Goal: Task Accomplishment & Management: Manage account settings

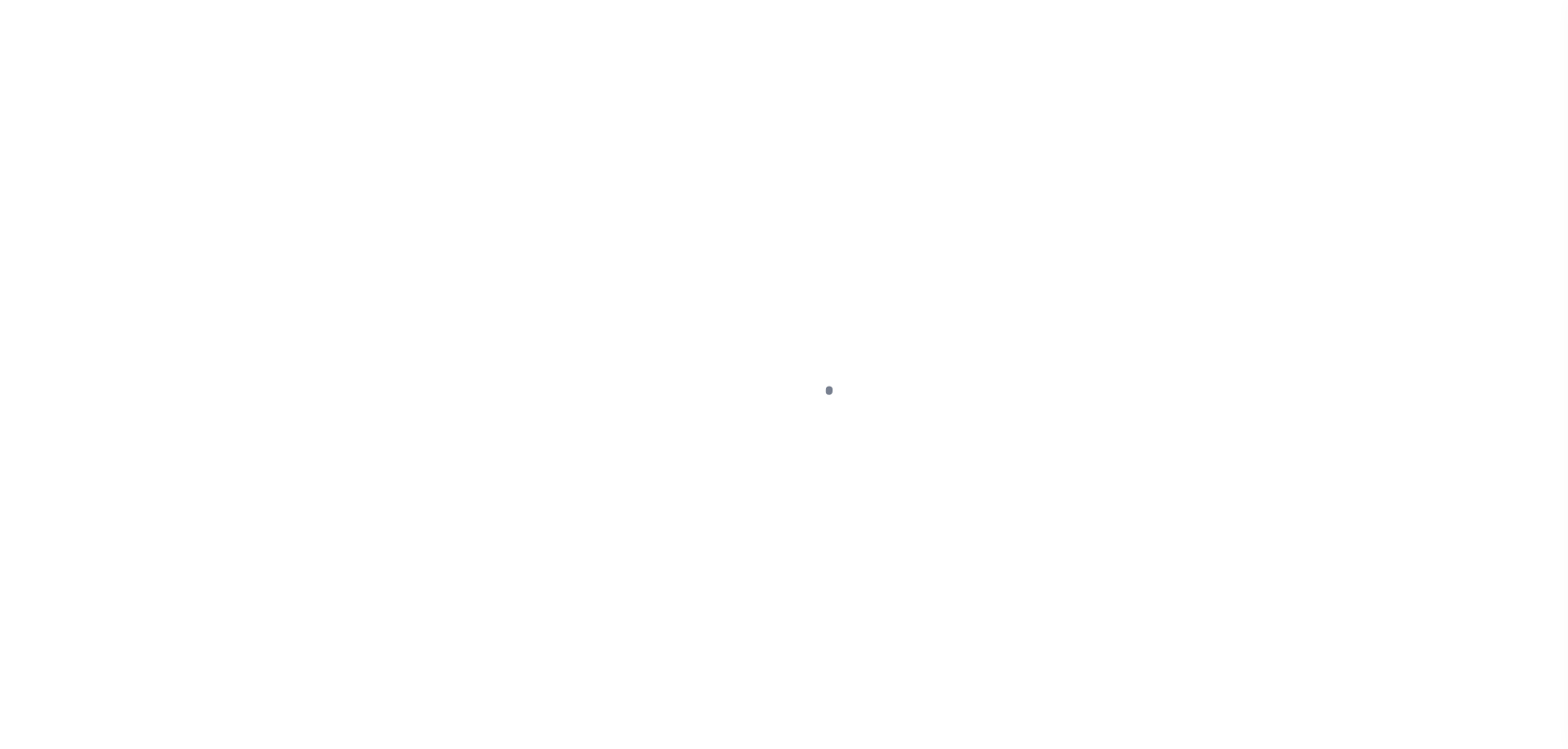
select select "NW2"
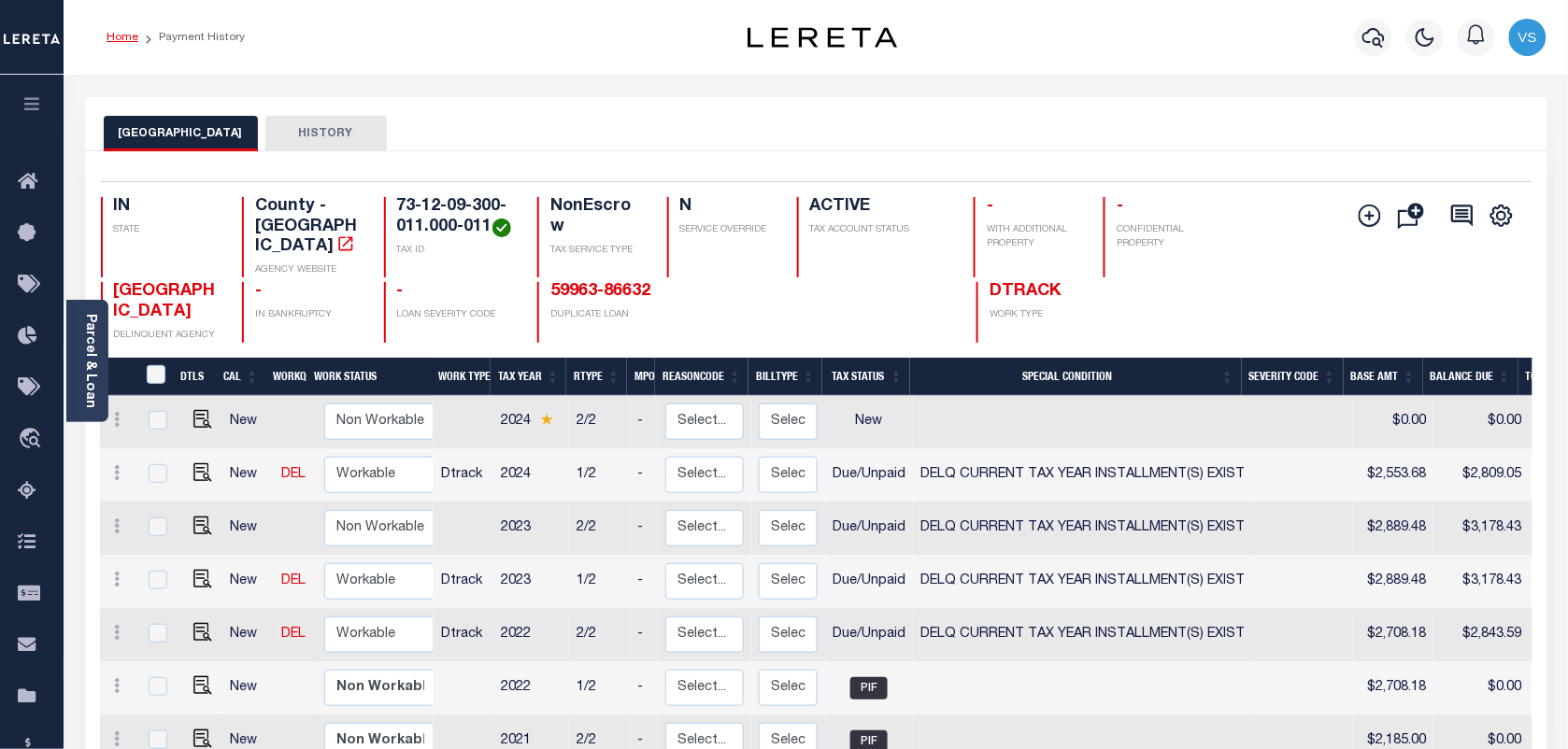
click at [115, 39] on link "Home" at bounding box center [122, 36] width 31 height 11
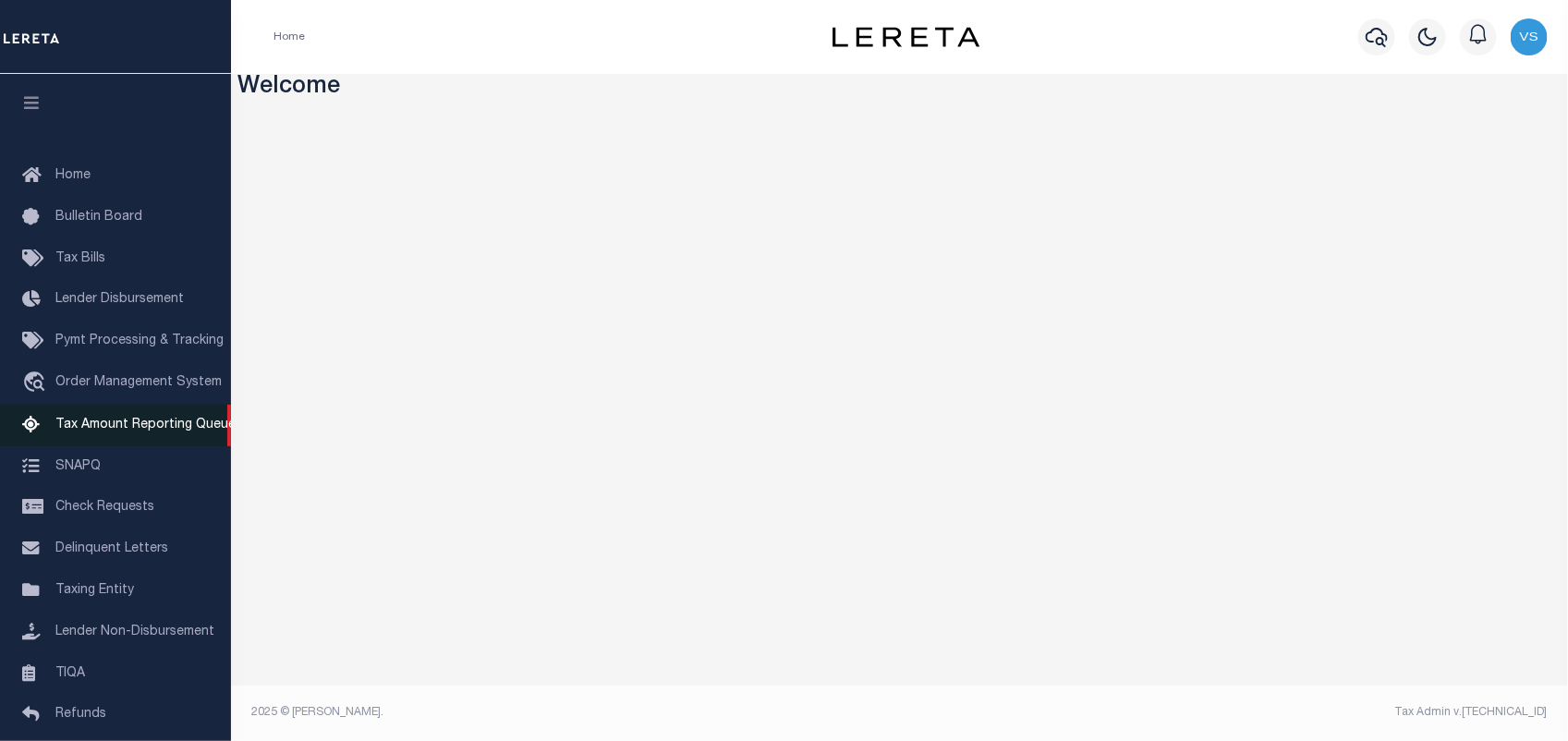
click at [95, 426] on span "Tax Amount Reporting Queue" at bounding box center [145, 425] width 180 height 13
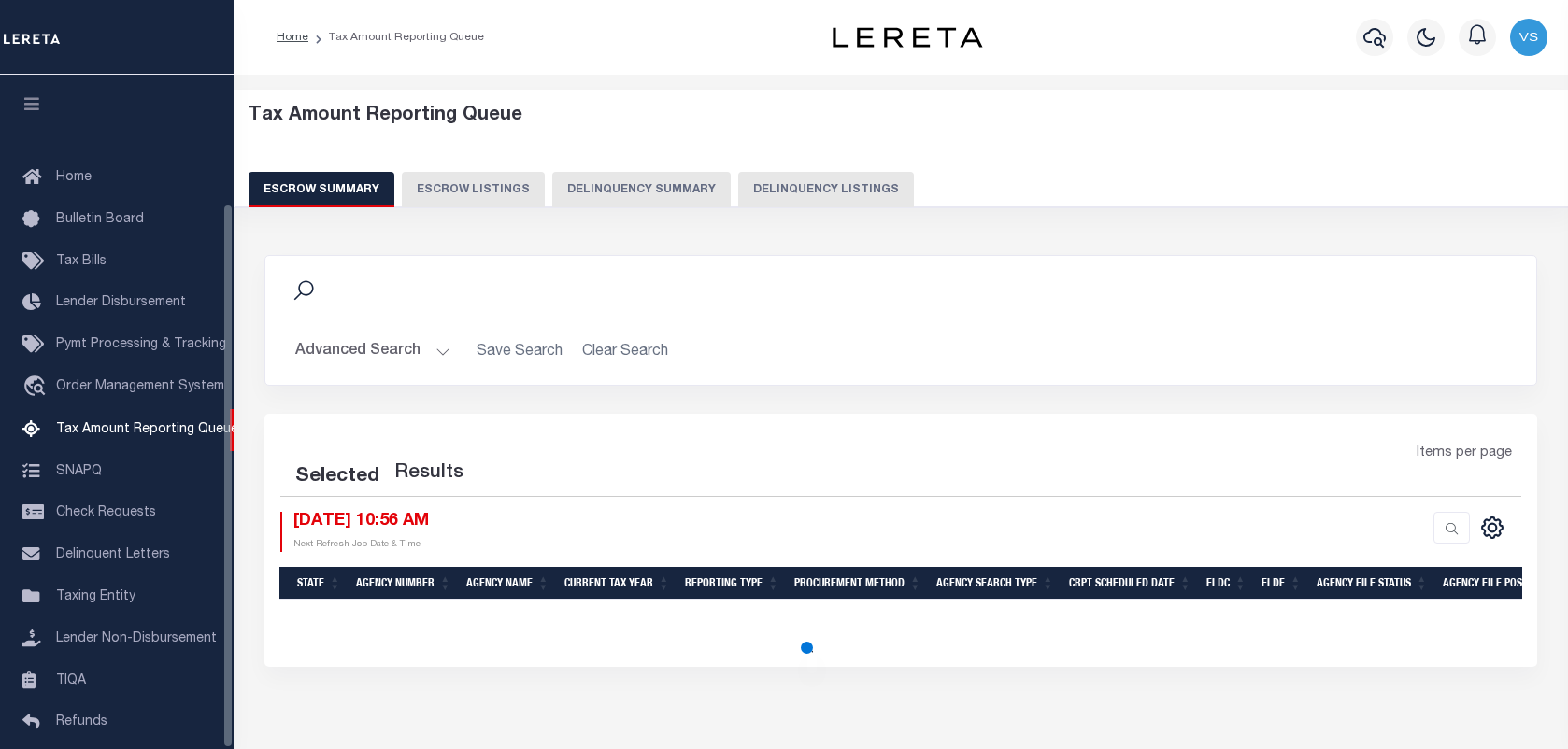
select select
select select "100"
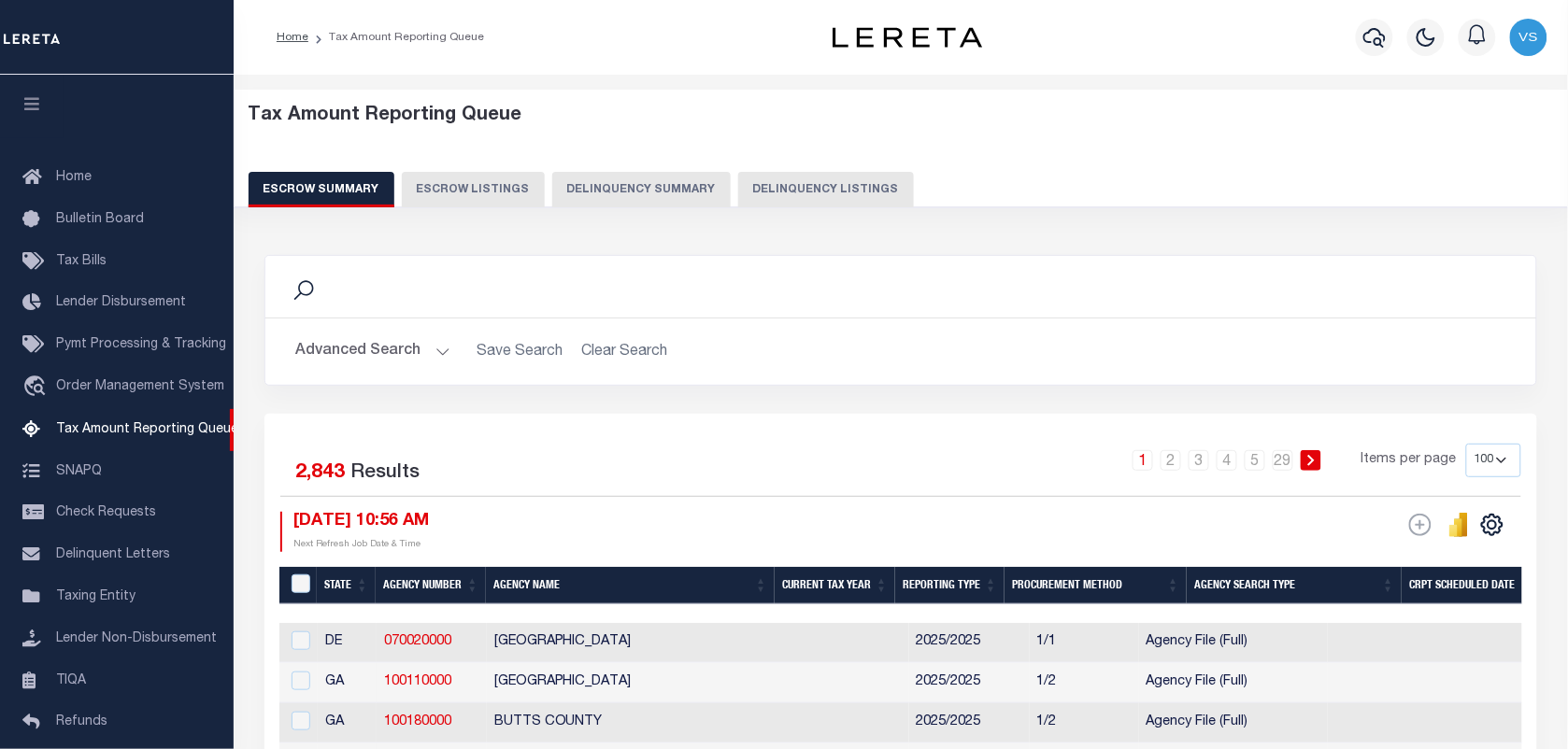
scroll to position [159, 0]
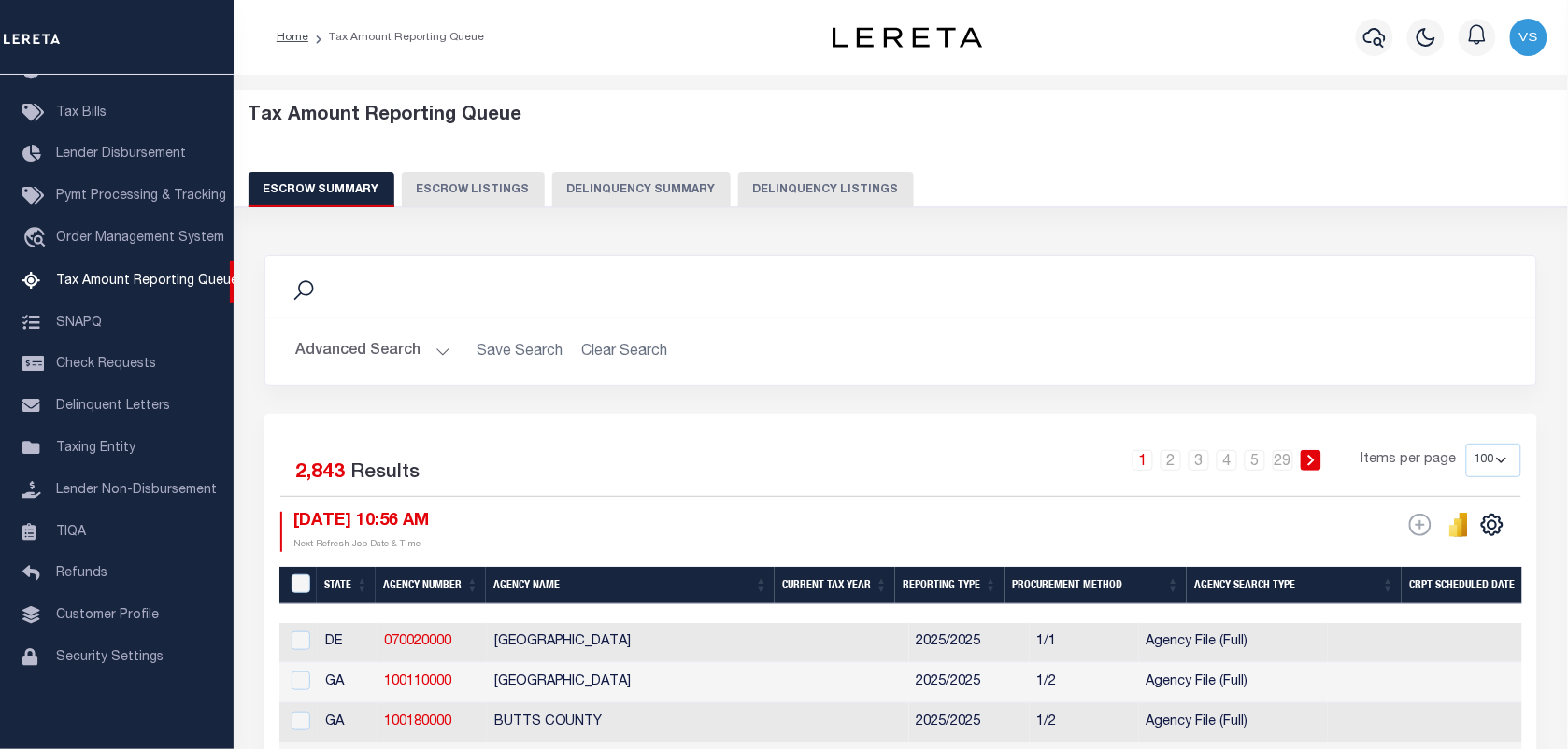
click at [380, 363] on button "Advanced Search" at bounding box center [373, 351] width 156 height 36
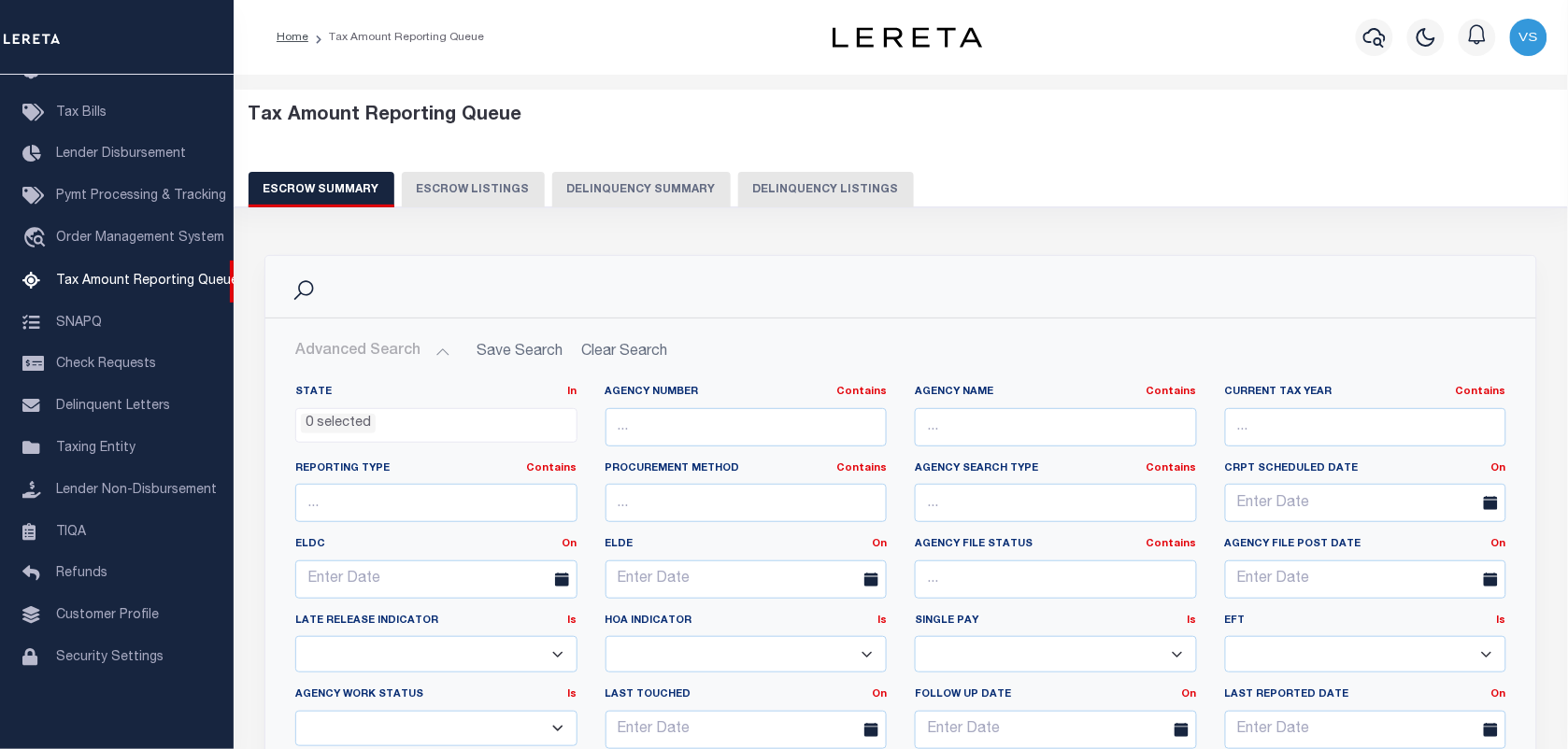
click at [792, 188] on button "Delinquency Listings" at bounding box center [827, 190] width 176 height 35
select select
select select "100"
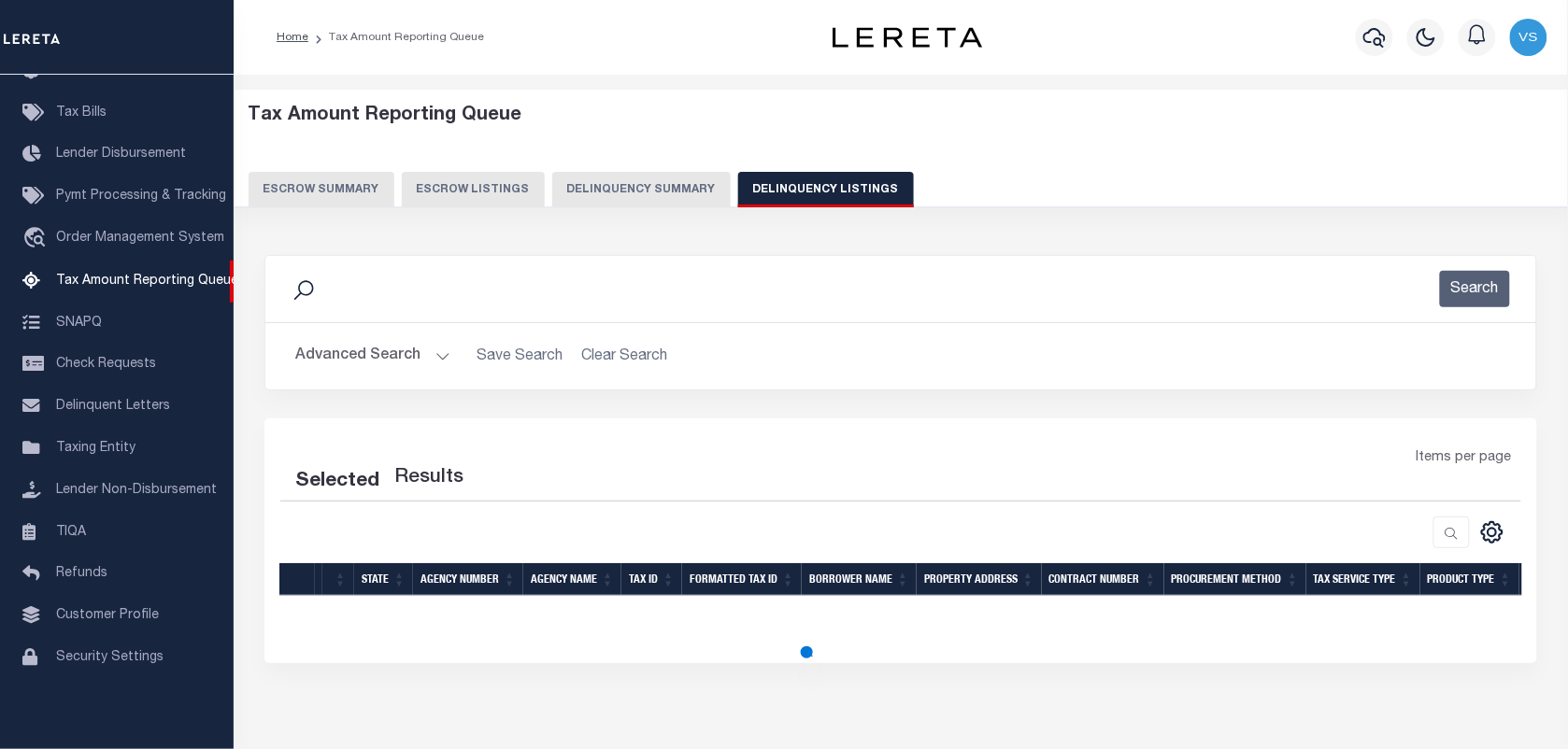
select select "100"
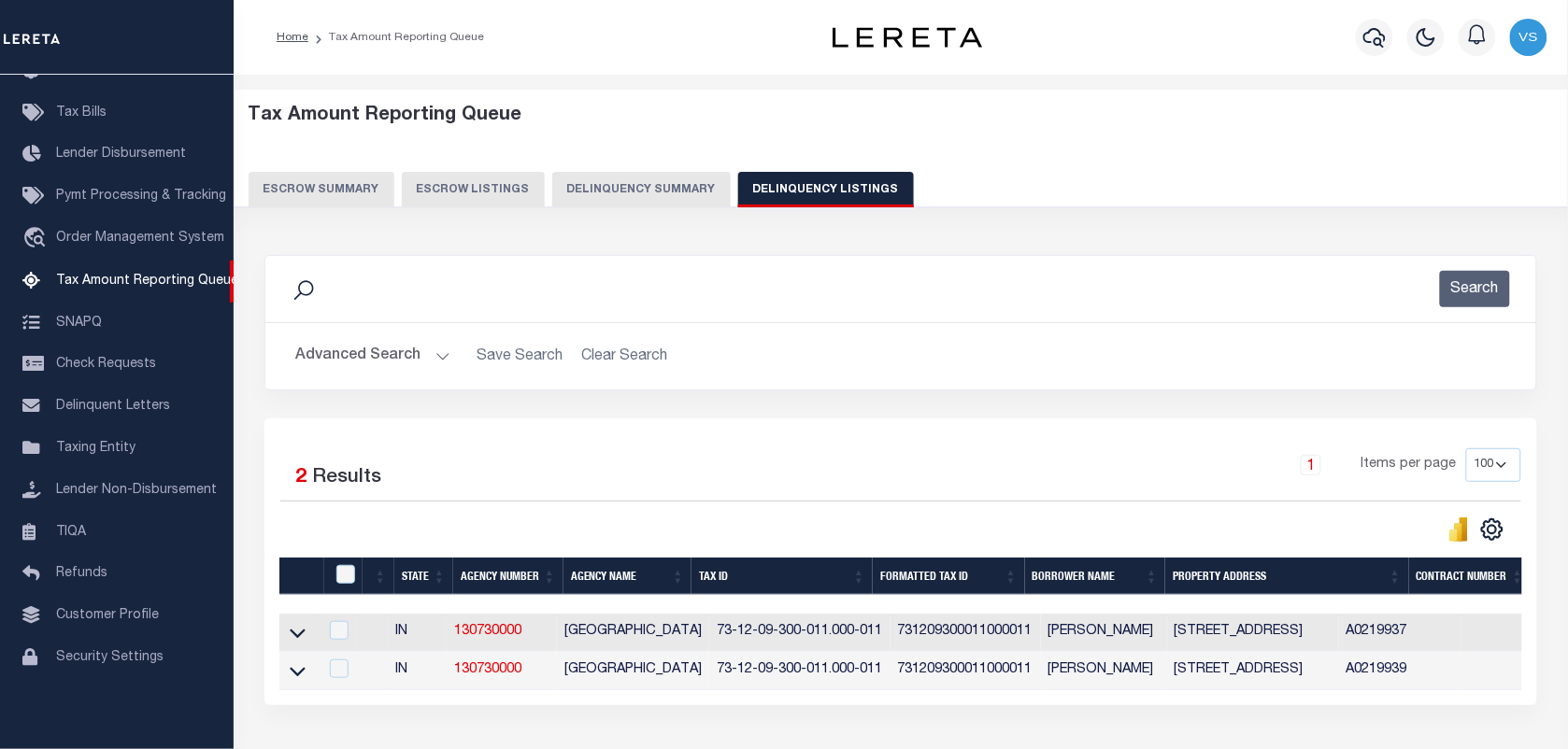
click at [409, 358] on button "Advanced Search" at bounding box center [373, 356] width 156 height 36
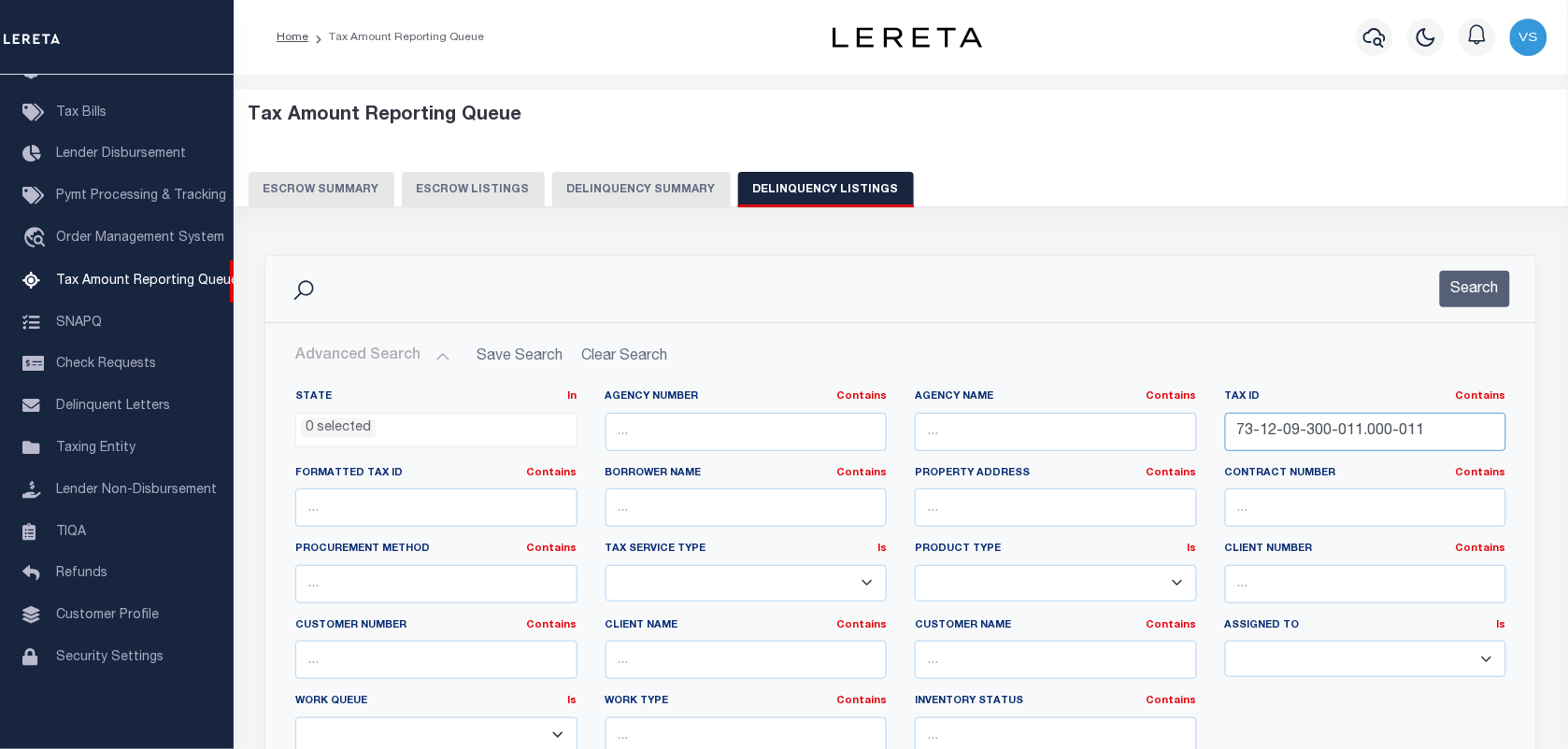
click at [1434, 441] on input "73-12-09-300-011.000-011" at bounding box center [1366, 431] width 283 height 38
paste input "210620222"
type input "210620222"
click at [1467, 283] on button "Search" at bounding box center [1475, 288] width 70 height 36
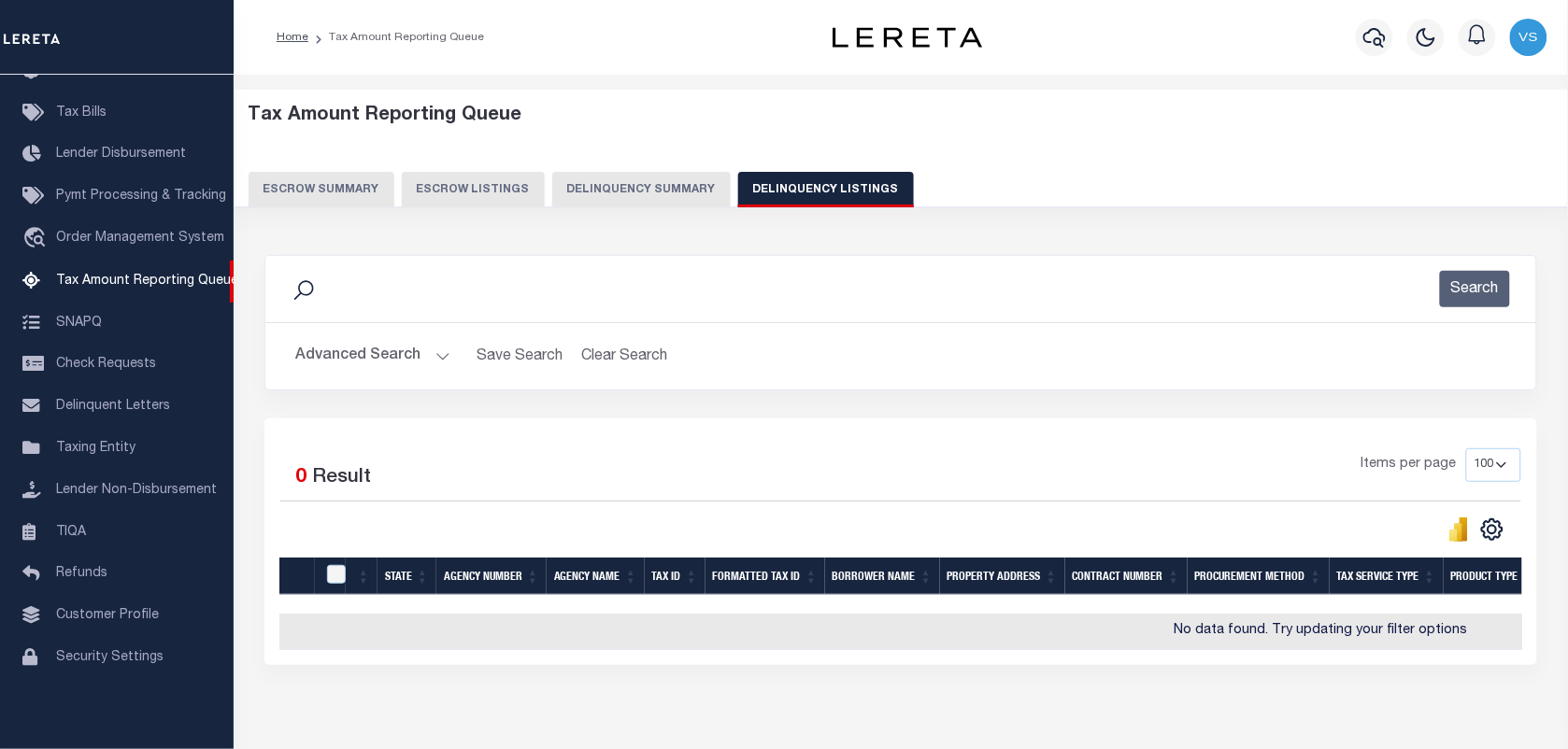
click at [341, 358] on button "Advanced Search" at bounding box center [373, 356] width 156 height 36
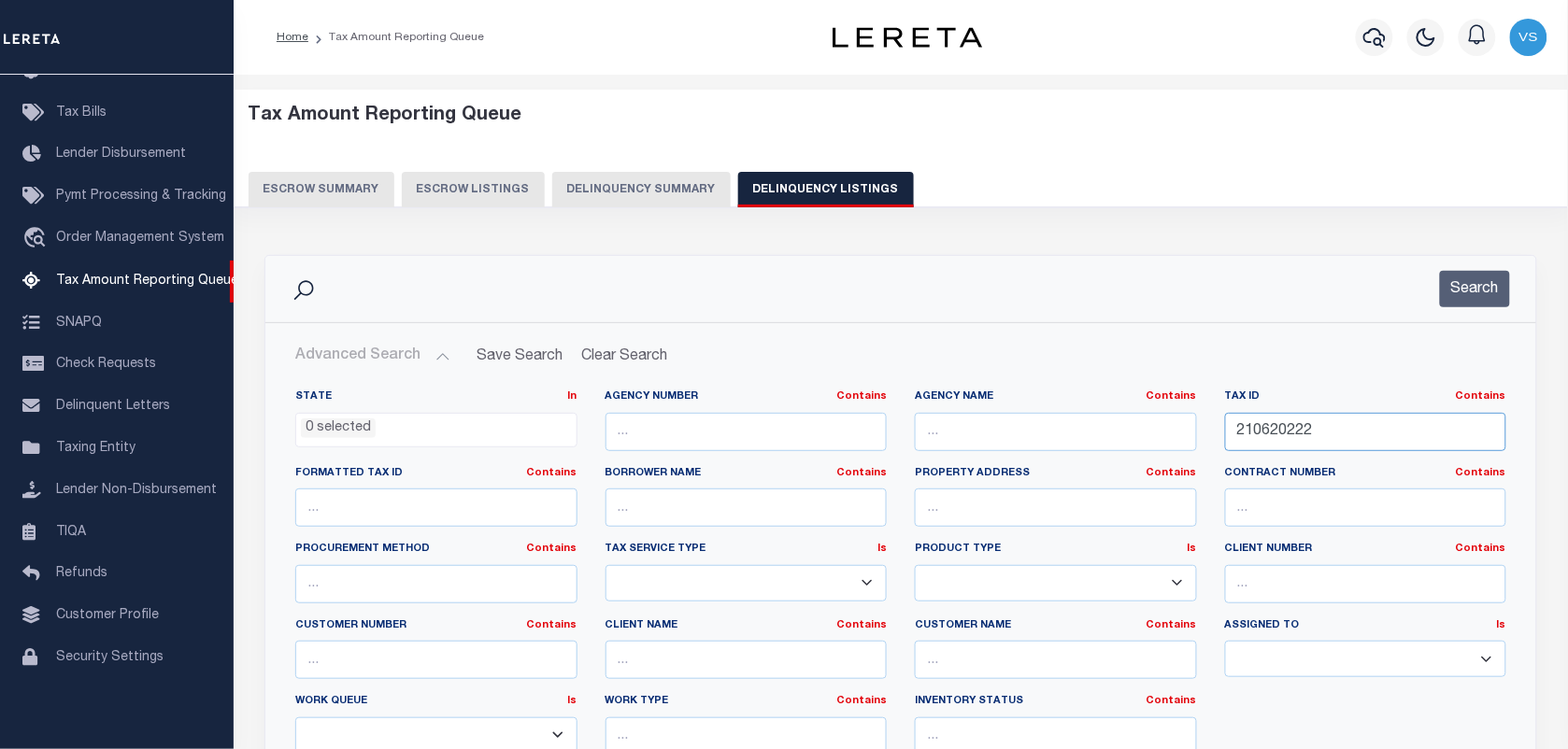
click at [1322, 429] on input "210620222" at bounding box center [1366, 431] width 283 height 38
paste input "[PHONE_NUMBER]"
type input "[PHONE_NUMBER]"
click at [1456, 294] on button "Search" at bounding box center [1475, 288] width 70 height 36
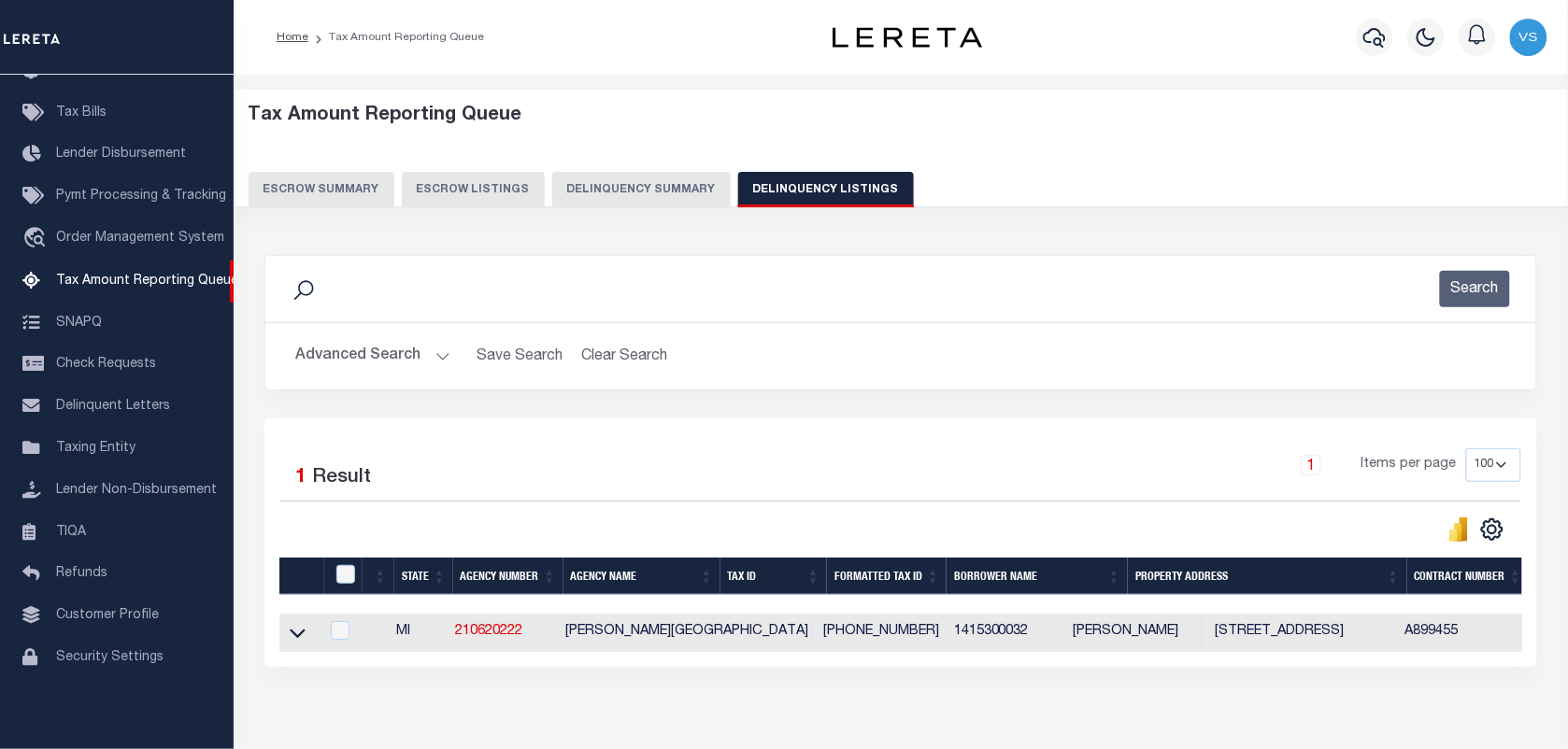
click at [348, 350] on button "Advanced Search" at bounding box center [373, 356] width 156 height 36
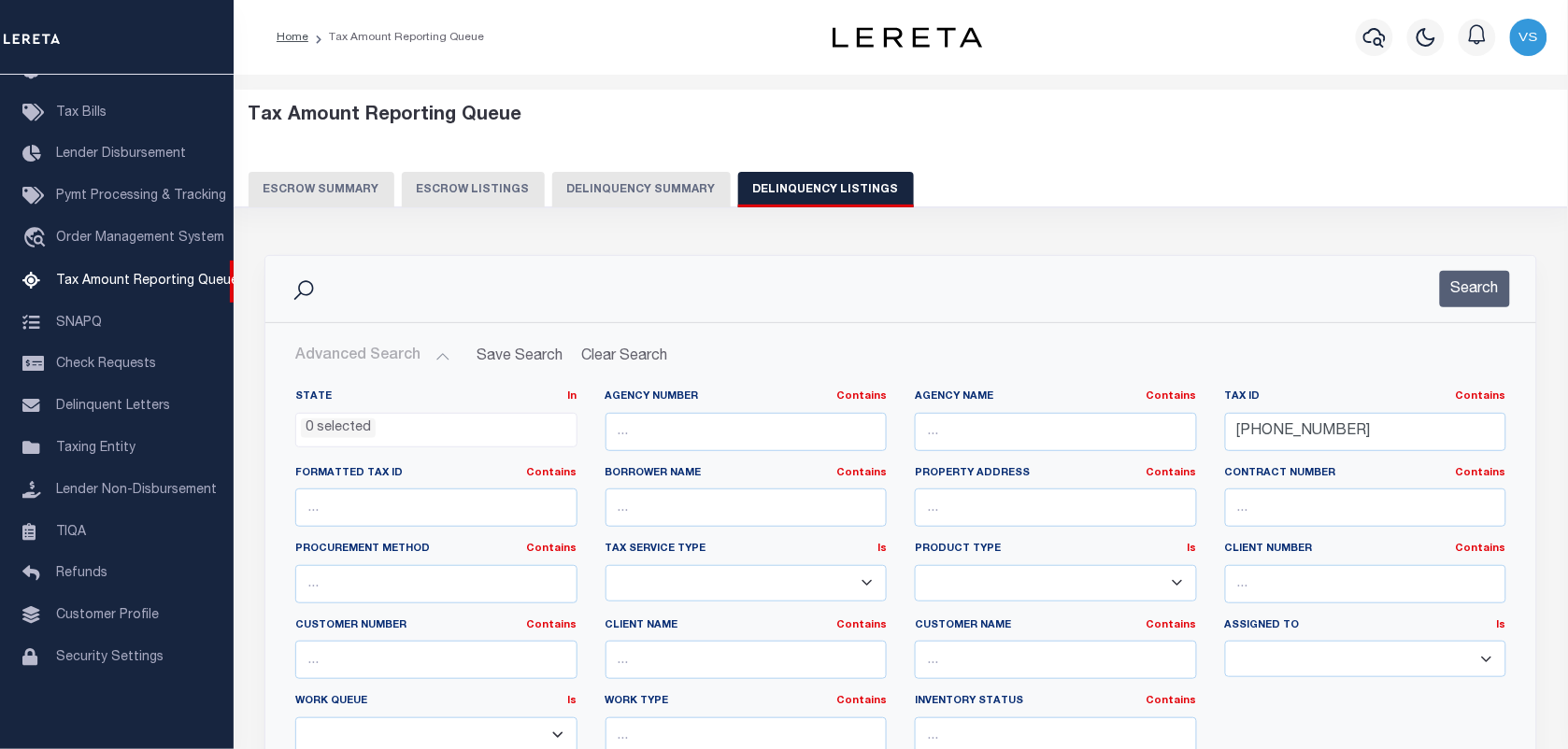
click at [367, 356] on button "Advanced Search" at bounding box center [373, 356] width 156 height 36
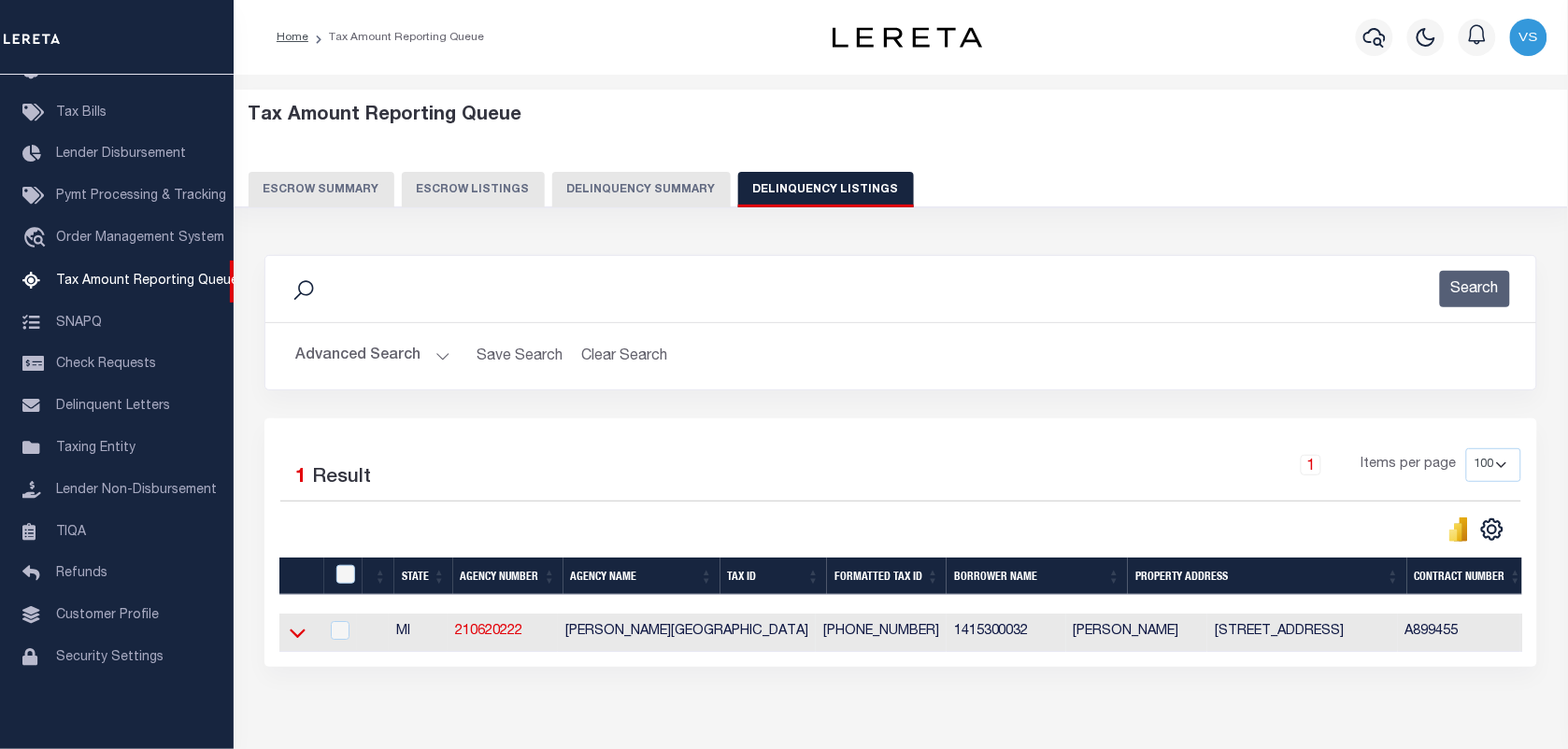
click at [297, 638] on icon at bounding box center [297, 633] width 16 height 20
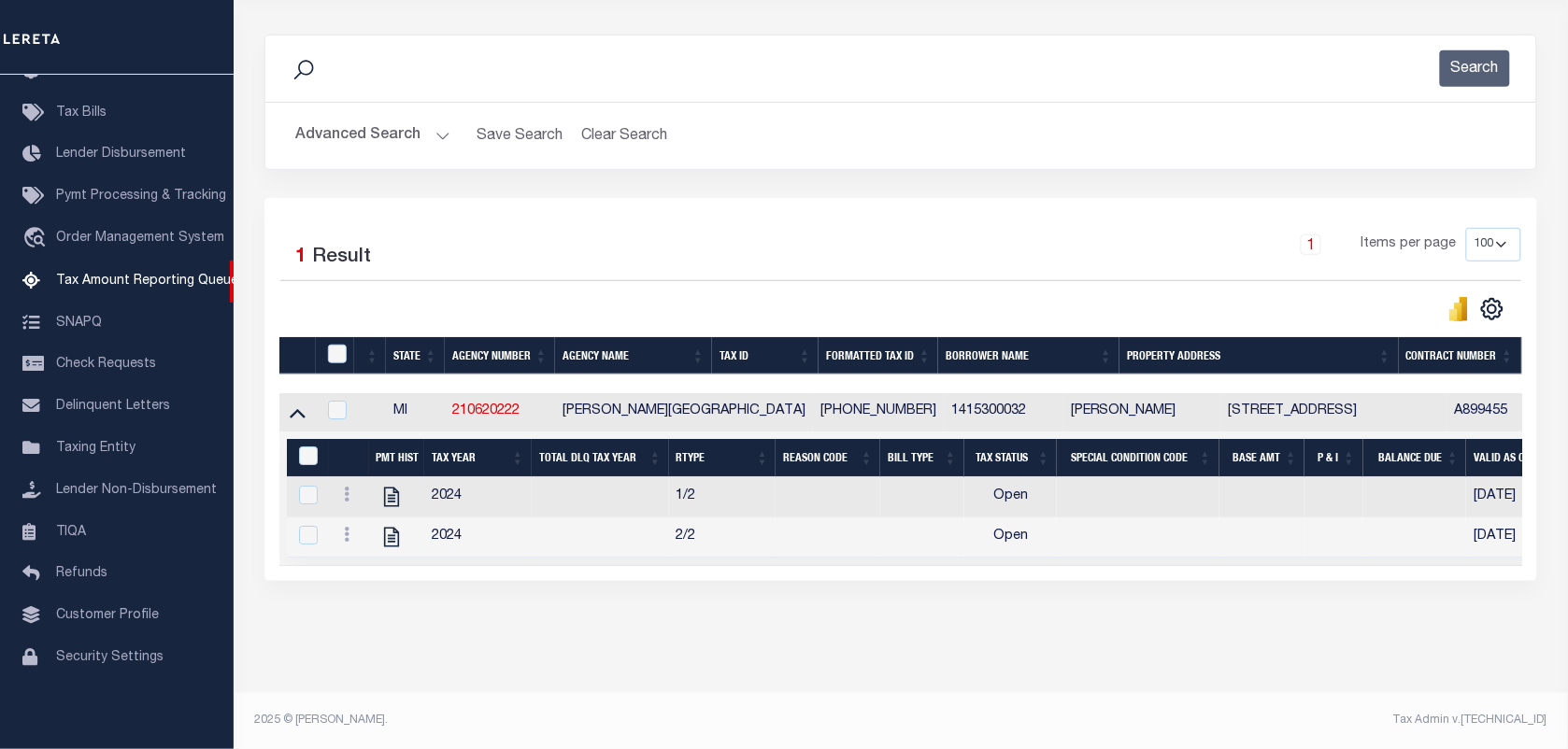
scroll to position [241, 0]
click at [344, 487] on icon at bounding box center [347, 494] width 6 height 15
click at [357, 525] on link "" at bounding box center [369, 525] width 64 height 31
checkbox input "true"
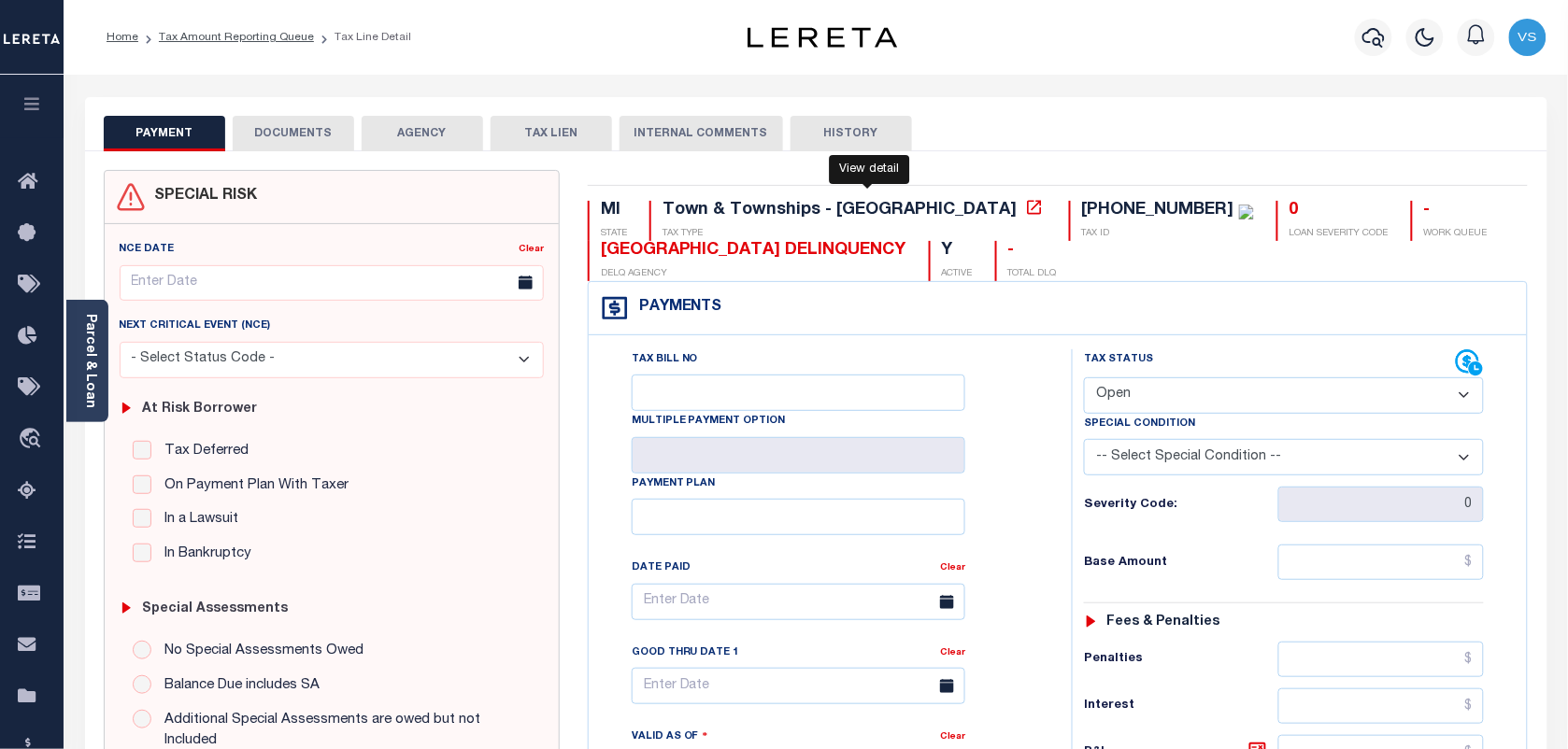
click at [1025, 213] on icon at bounding box center [1034, 207] width 19 height 19
click at [1203, 409] on select "- Select Status Code - Open Due/Unpaid Paid Incomplete No Tax Due Internal Refu…" at bounding box center [1283, 395] width 400 height 36
select select "PYD"
click at [1084, 379] on select "- Select Status Code - Open Due/Unpaid Paid Incomplete No Tax Due Internal Refu…" at bounding box center [1283, 395] width 400 height 36
type input "[DATE]"
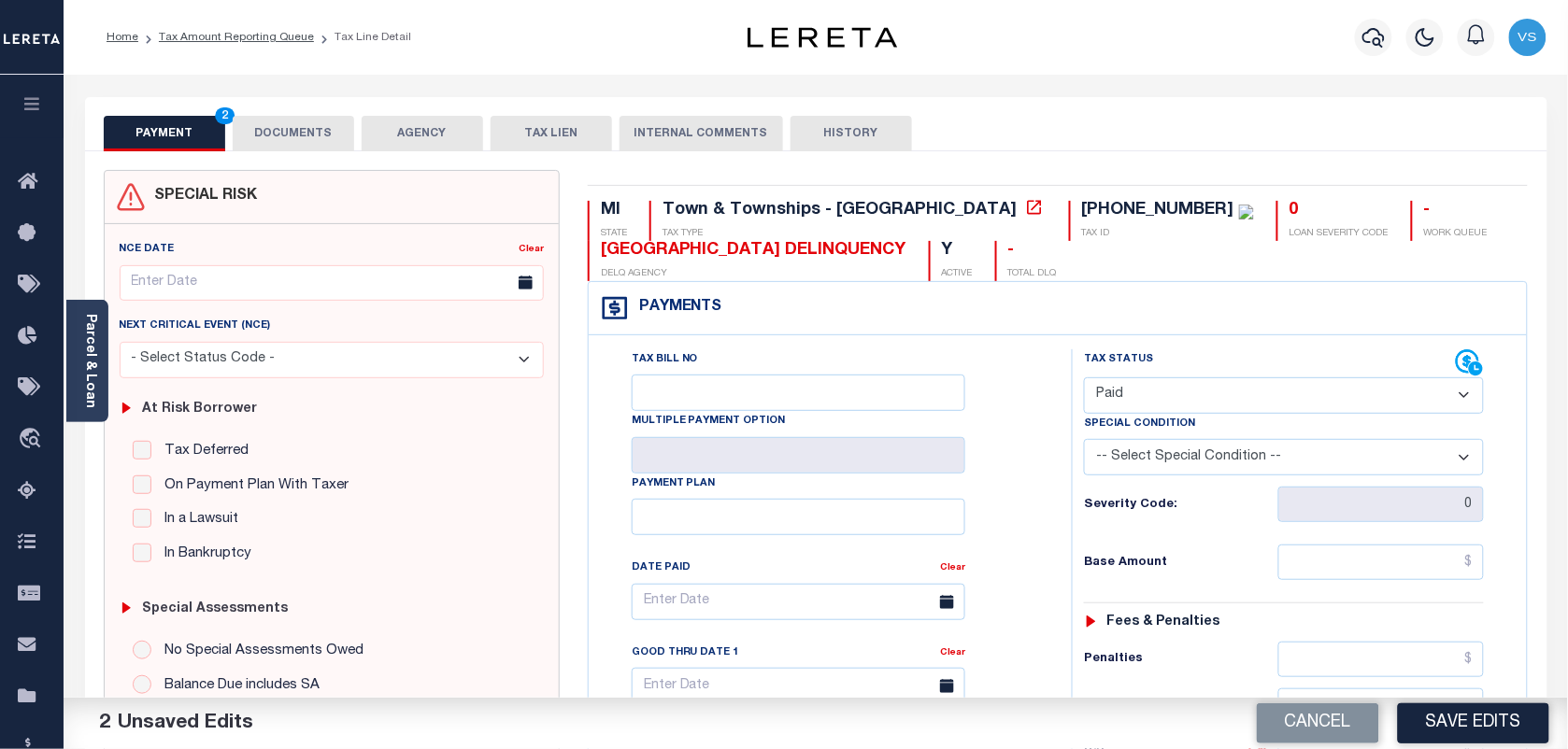
scroll to position [116, 0]
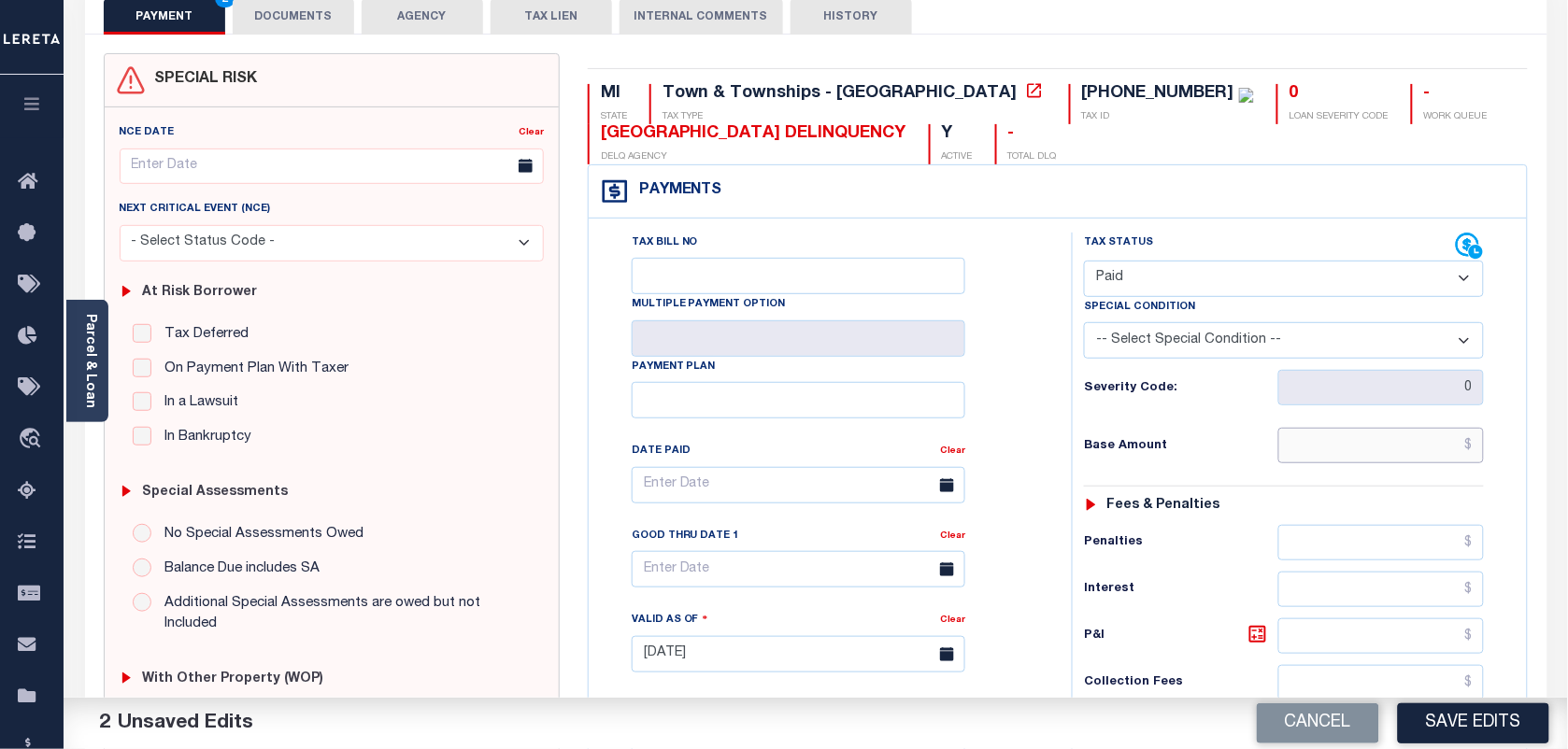
click at [1385, 437] on input "text" at bounding box center [1381, 446] width 206 height 35
type input "$0.00"
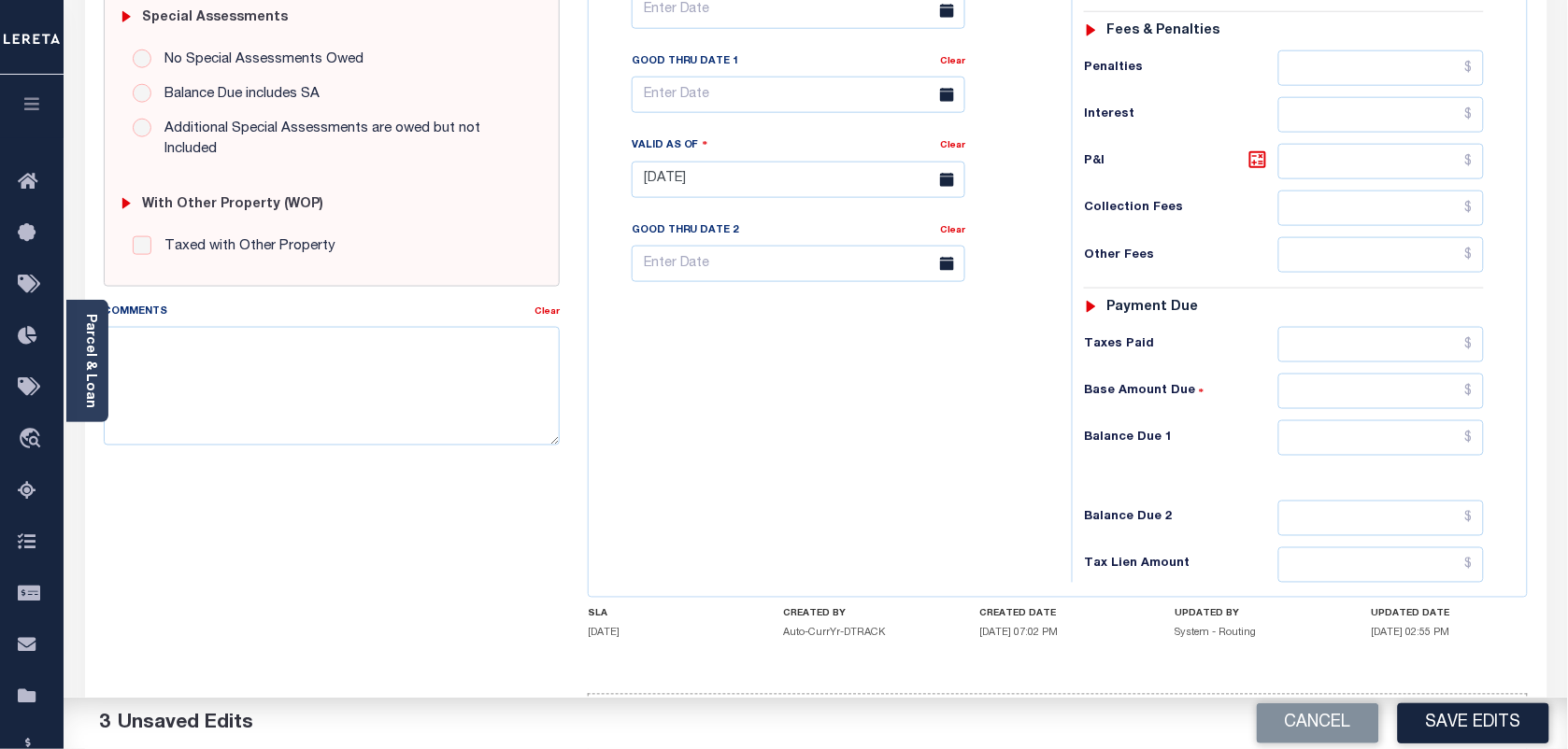
scroll to position [675, 0]
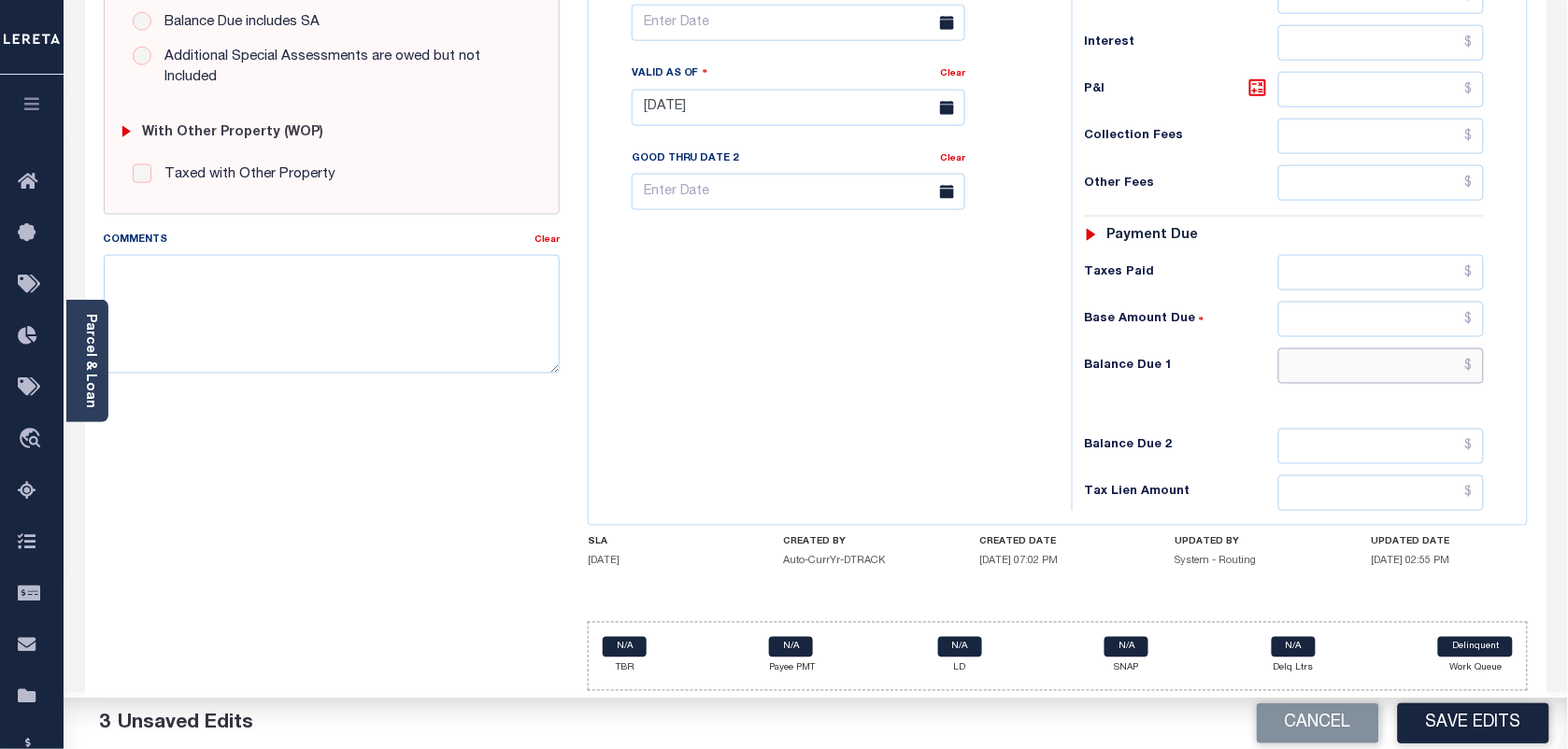
click at [1450, 356] on input "text" at bounding box center [1381, 366] width 206 height 35
type input "$0.00"
click at [173, 262] on textarea "Comments" at bounding box center [332, 314] width 456 height 117
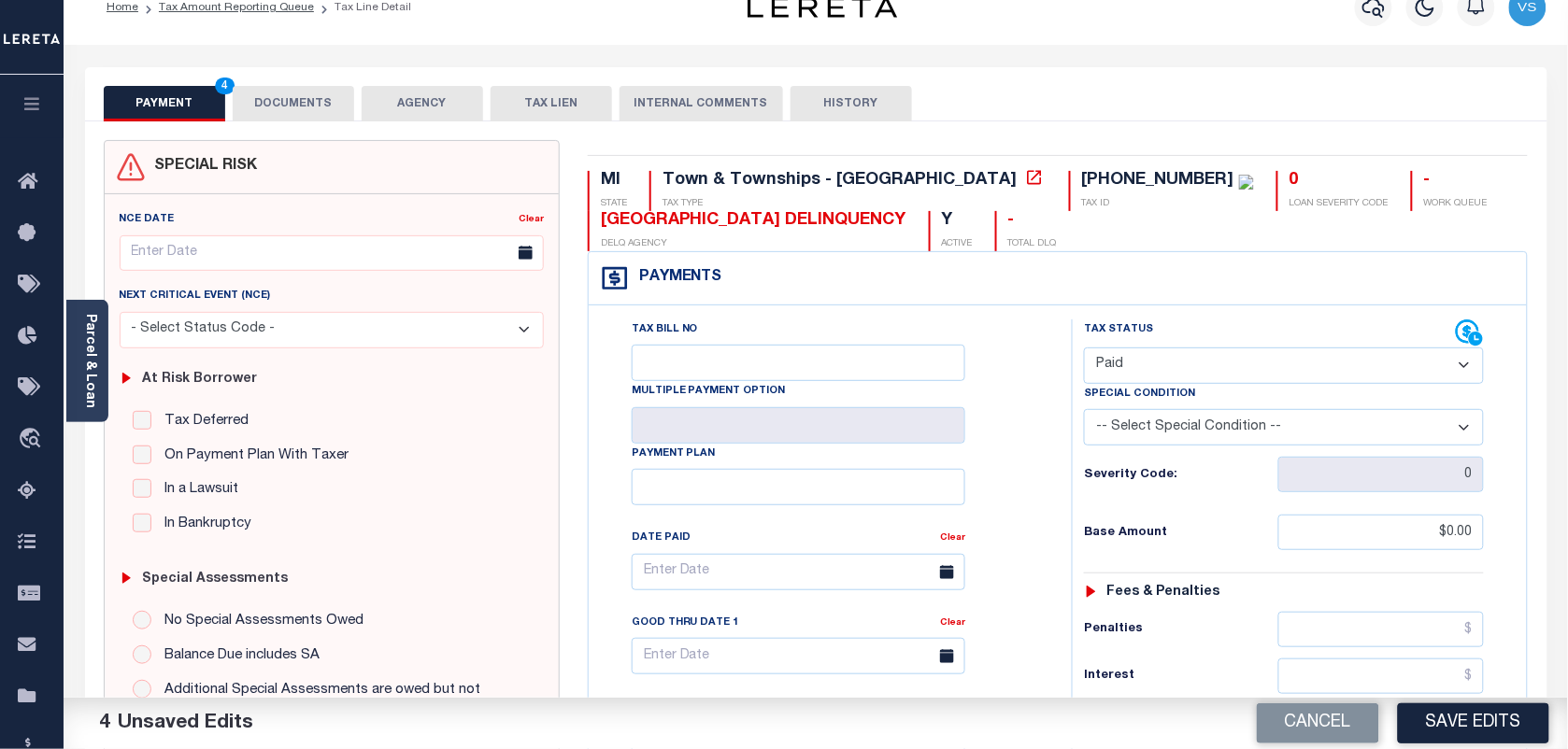
scroll to position [0, 0]
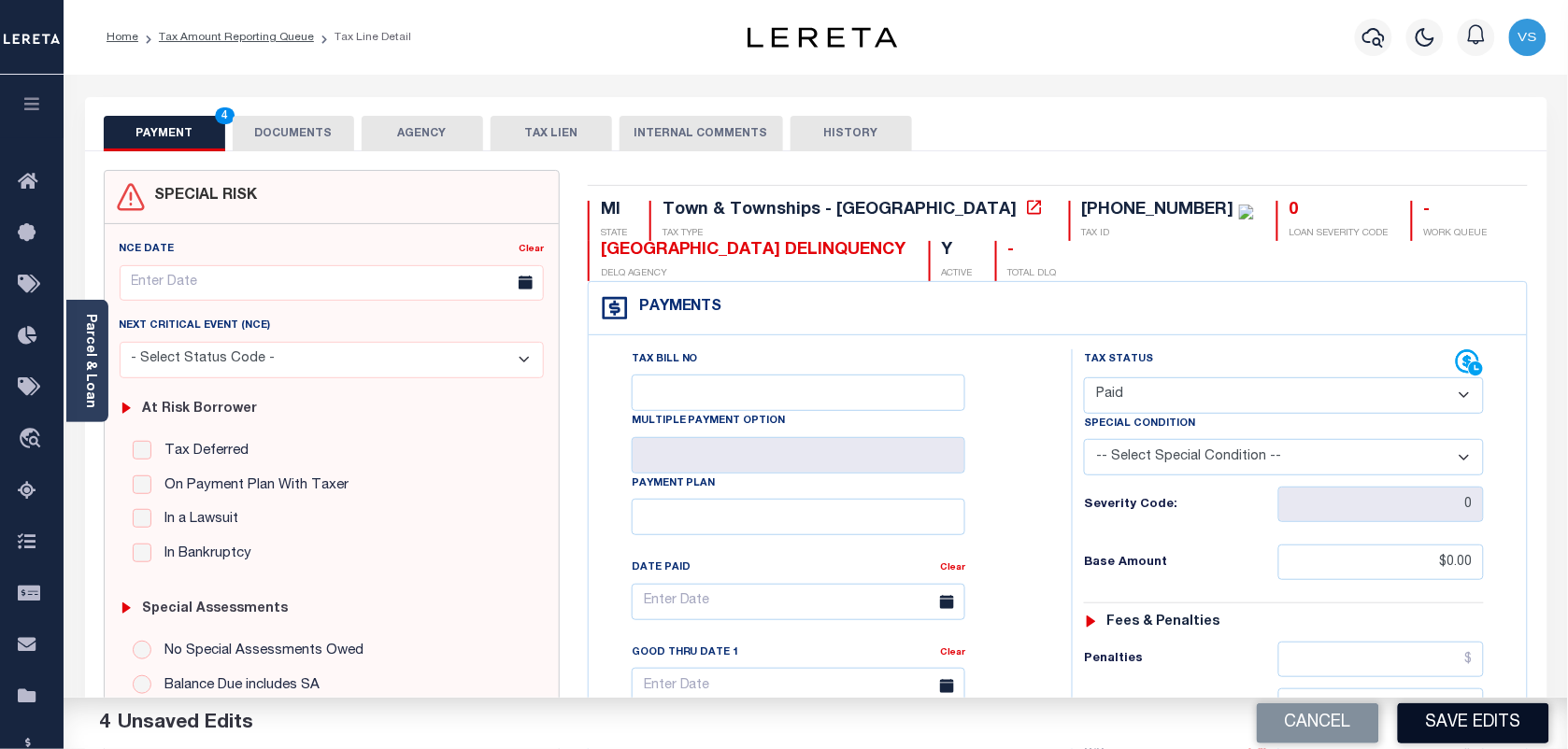
type textarea "see in next installment"
click at [1436, 727] on button "Save Edits" at bounding box center [1473, 723] width 152 height 40
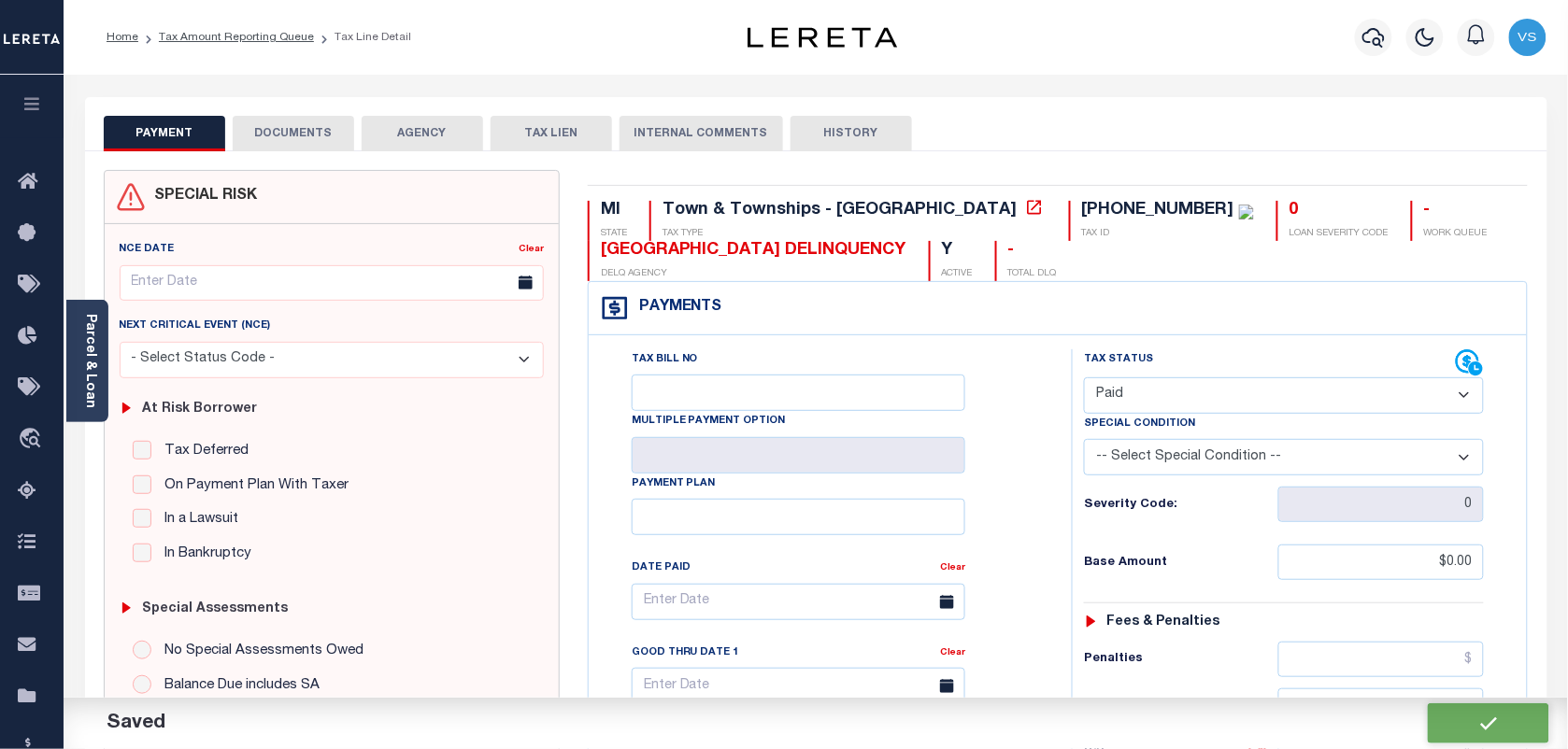
checkbox input "false"
type input "$0"
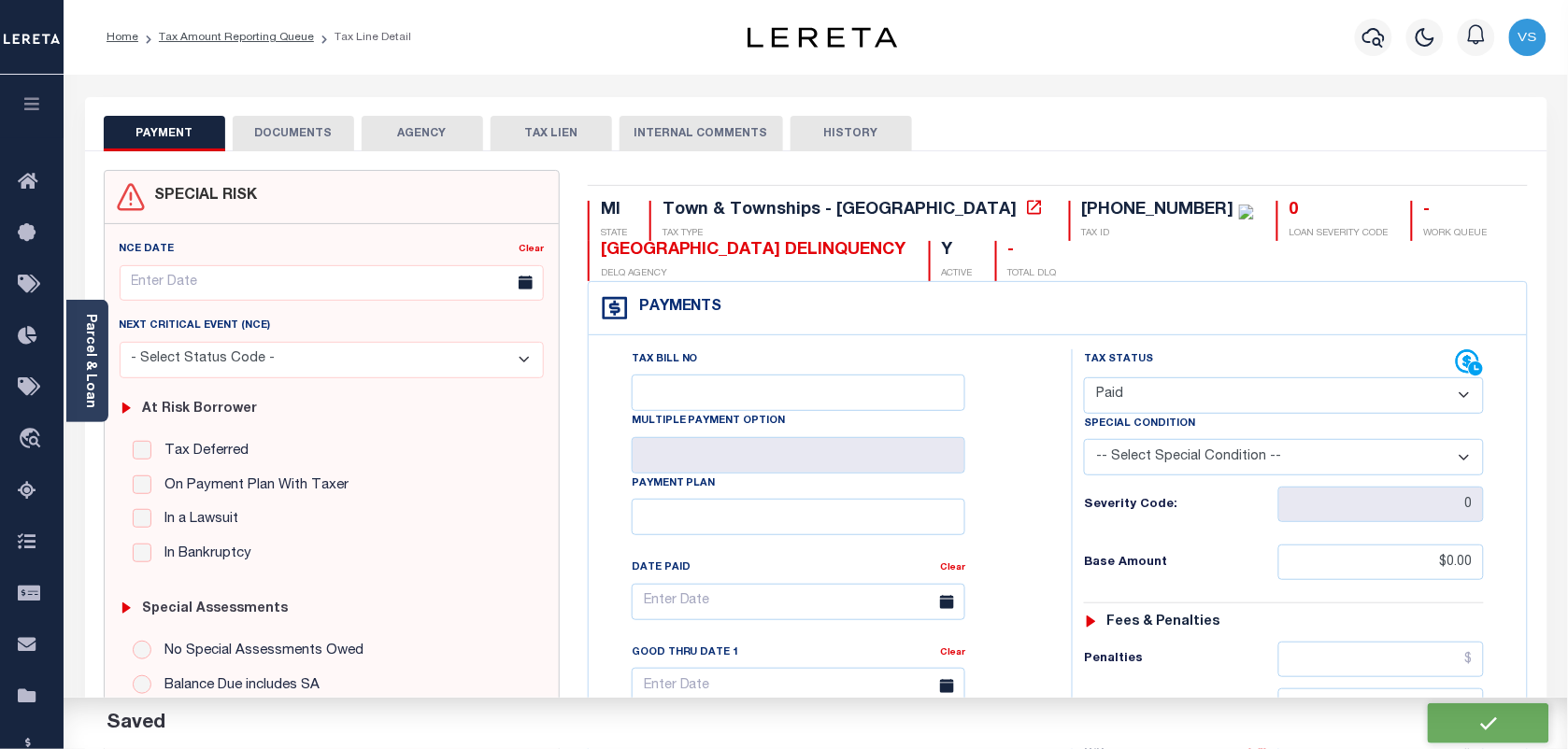
type input "$0"
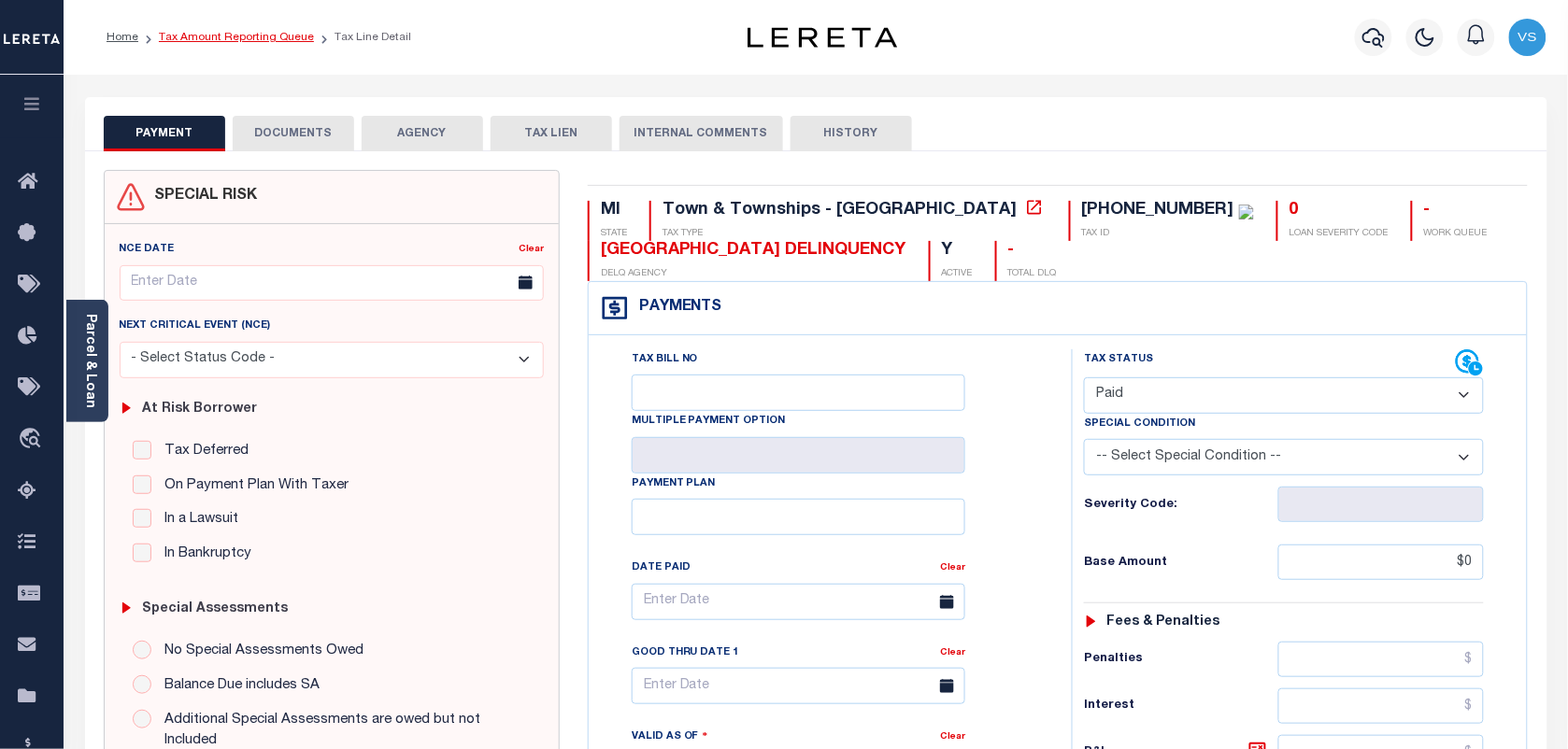
click at [222, 40] on link "Tax Amount Reporting Queue" at bounding box center [236, 36] width 156 height 11
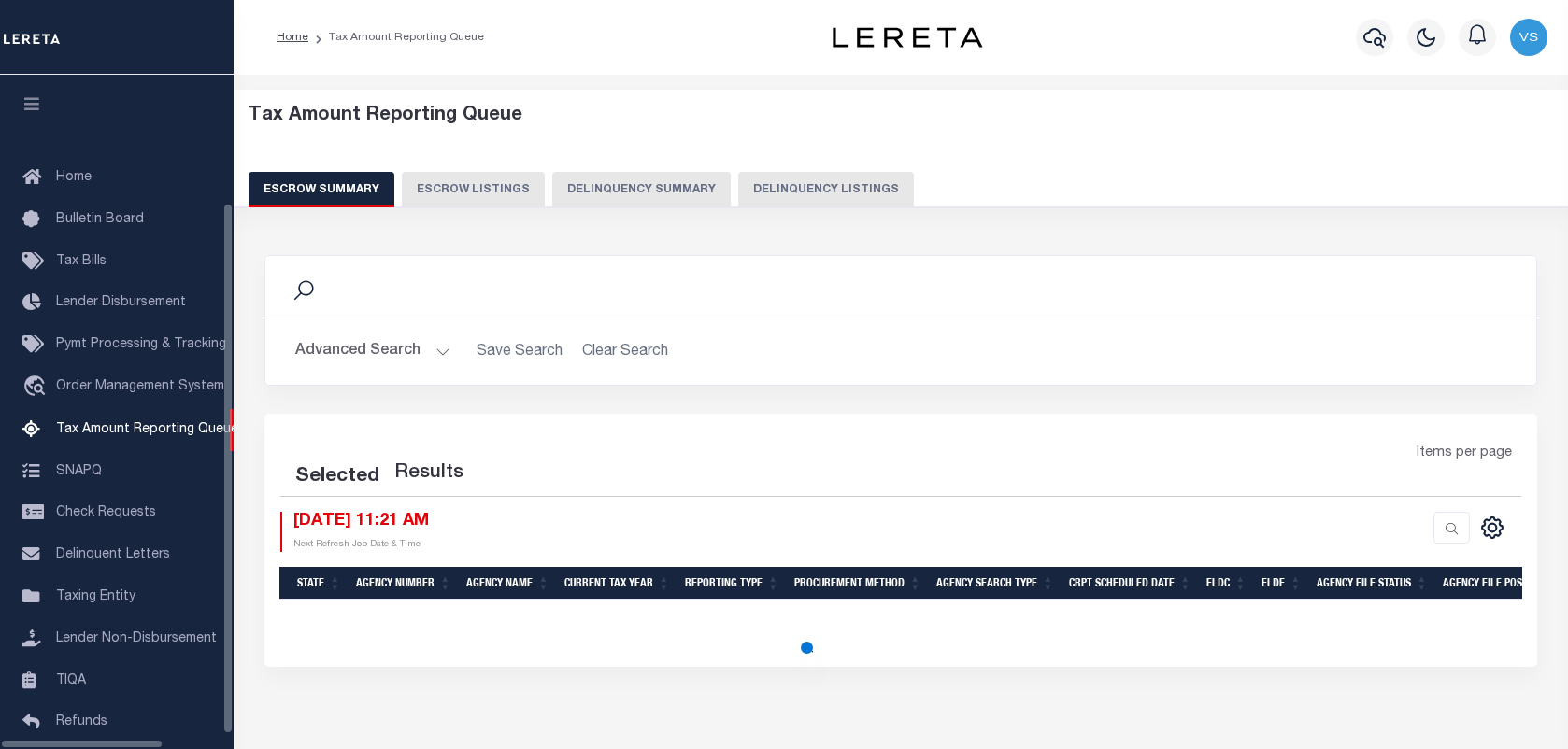
click at [760, 180] on button "Delinquency Listings" at bounding box center [827, 190] width 176 height 35
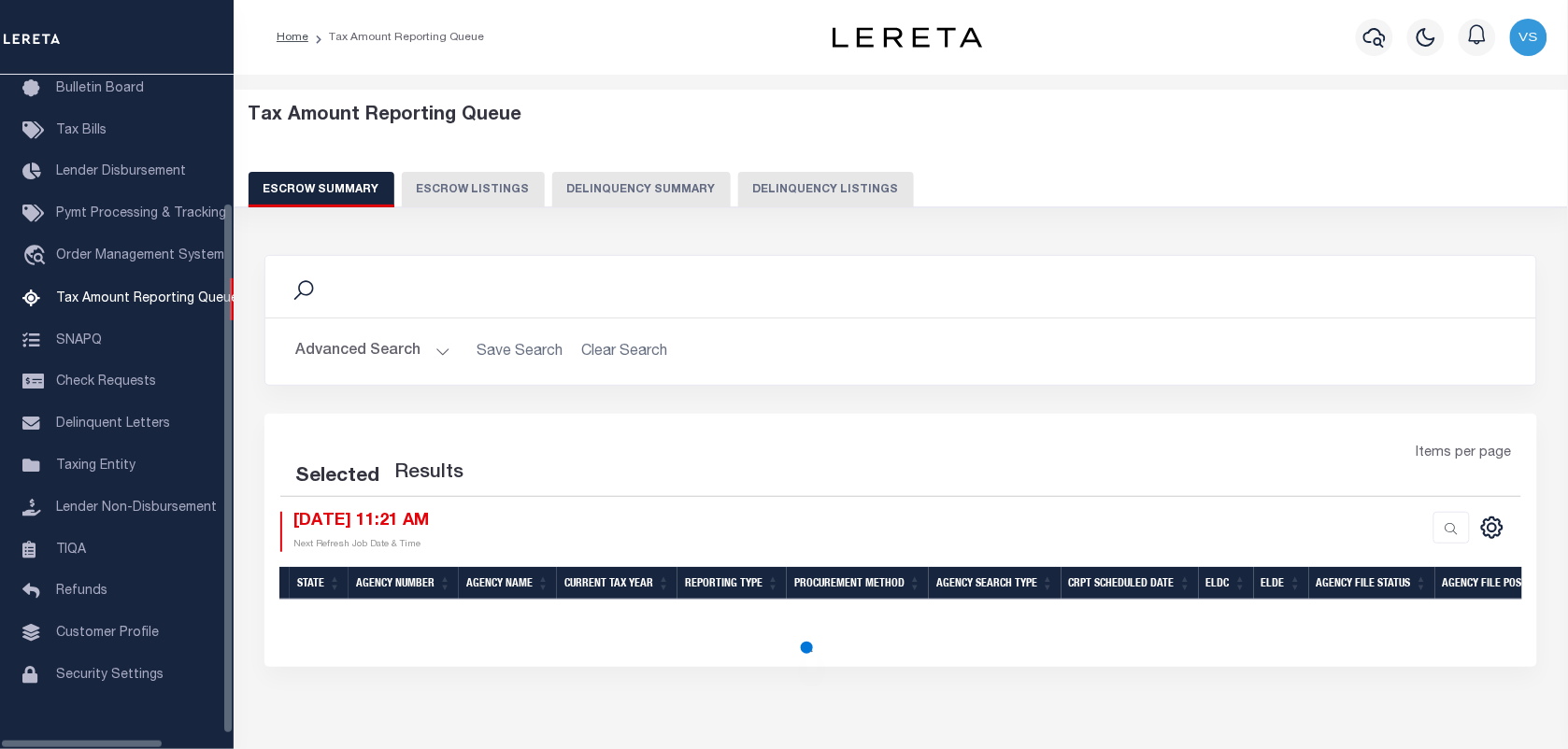
select select "100"
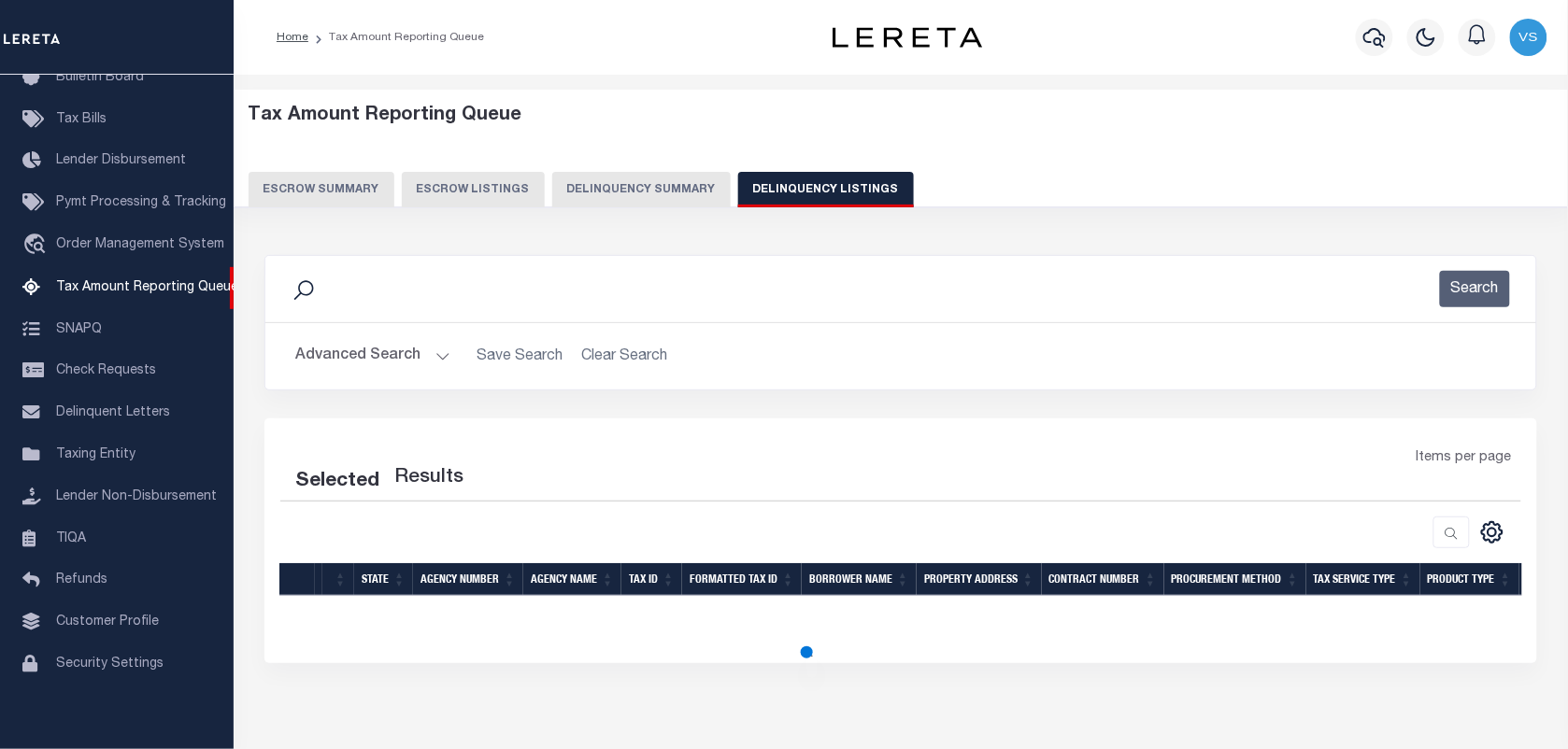
select select "100"
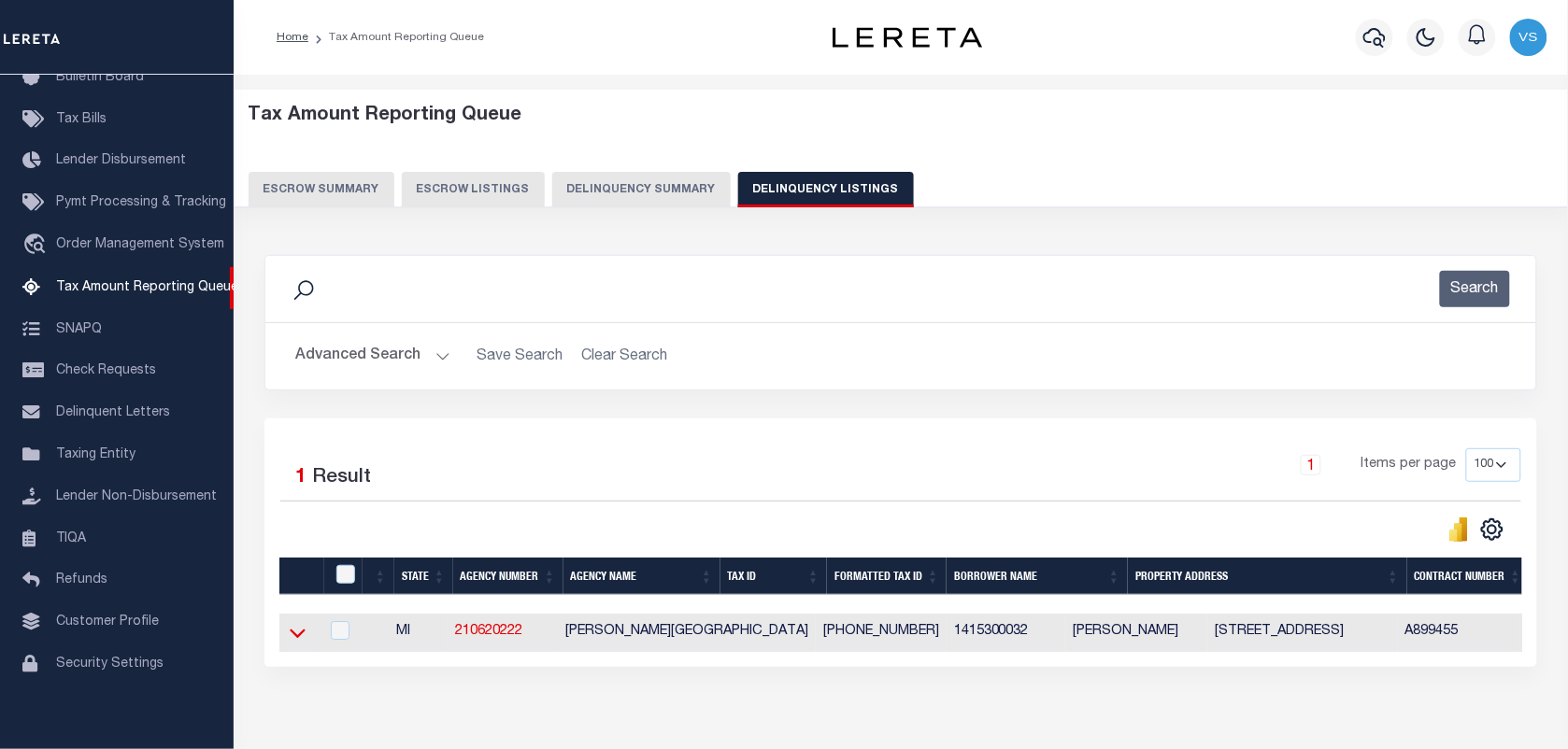
click at [291, 639] on icon at bounding box center [297, 633] width 16 height 20
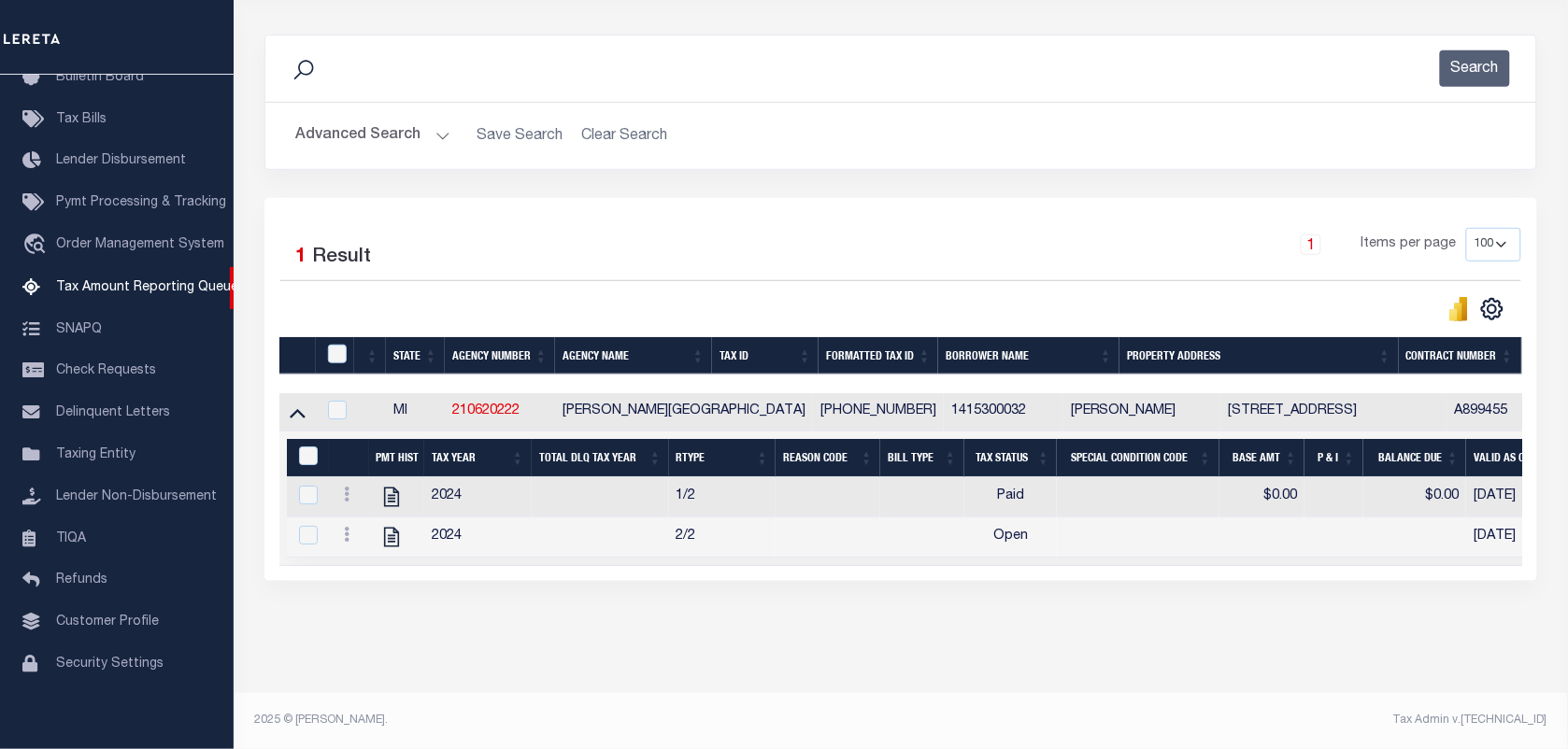
scroll to position [241, 0]
click at [347, 527] on icon at bounding box center [347, 534] width 6 height 15
click at [357, 567] on link "" at bounding box center [369, 565] width 64 height 31
checkbox input "true"
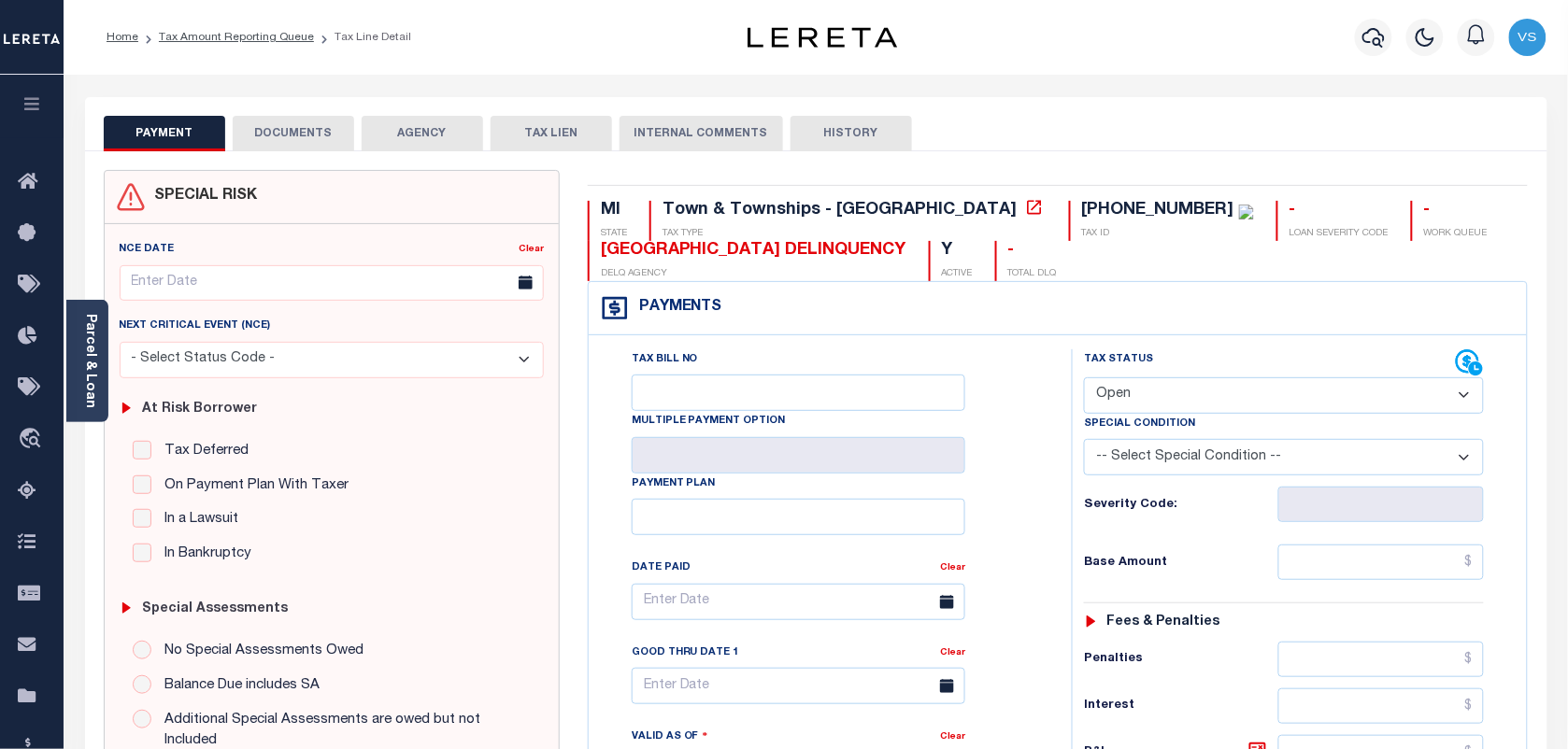
click at [1155, 387] on select "- Select Status Code - Open Due/Unpaid Paid Incomplete No Tax Due Internal Refu…" at bounding box center [1283, 395] width 400 height 36
select select "DUE"
click at [1084, 379] on select "- Select Status Code - Open Due/Unpaid Paid Incomplete No Tax Due Internal Refu…" at bounding box center [1283, 395] width 400 height 36
type input "[DATE]"
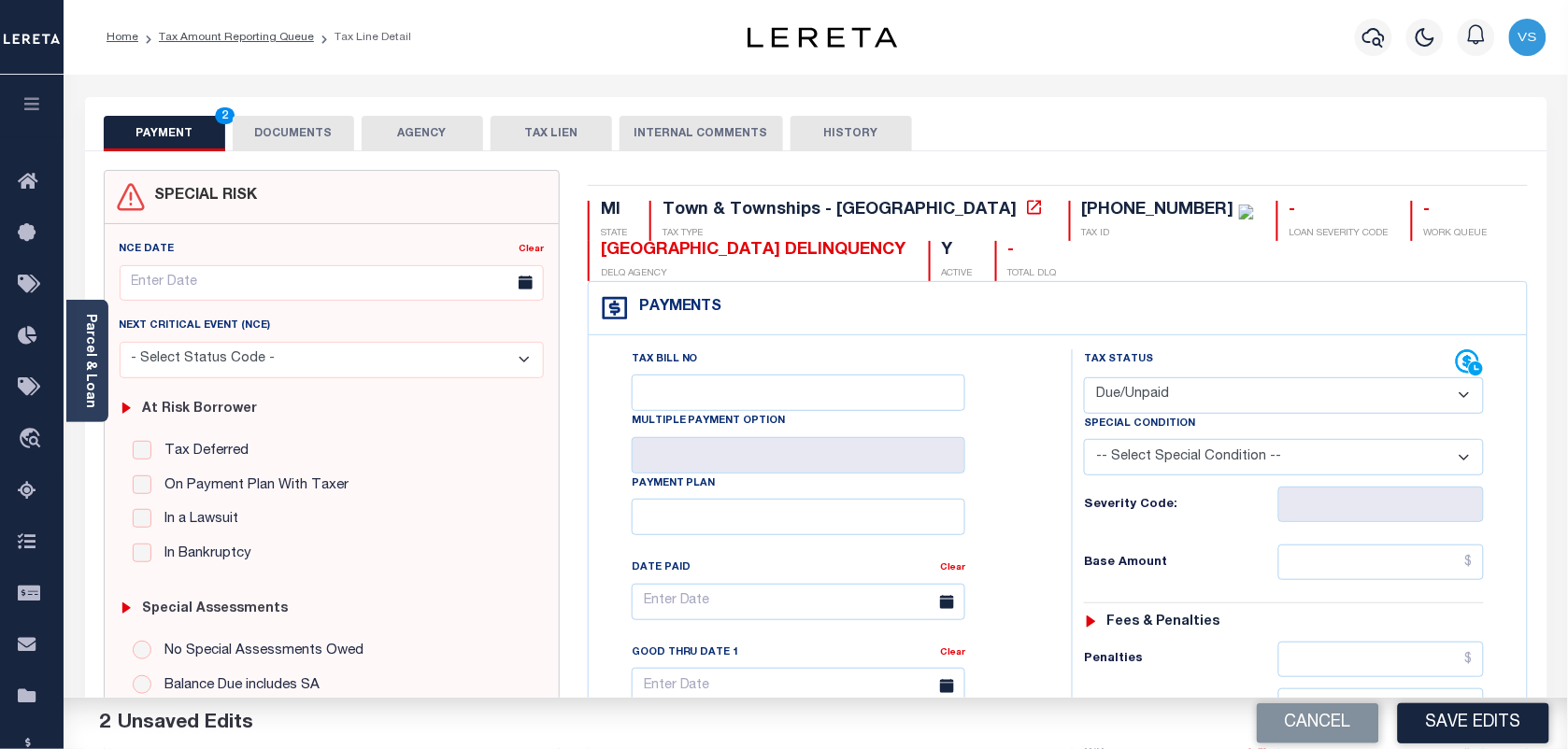
click at [806, 345] on div "Tax Bill No Multiple Payment Option Payment Plan" at bounding box center [1058, 762] width 939 height 853
click at [800, 345] on div "Tax Bill No Multiple Payment Option Payment Plan" at bounding box center [1058, 762] width 939 height 853
click at [1318, 553] on input "text" at bounding box center [1381, 562] width 206 height 35
click at [1329, 563] on input "text" at bounding box center [1381, 562] width 206 height 35
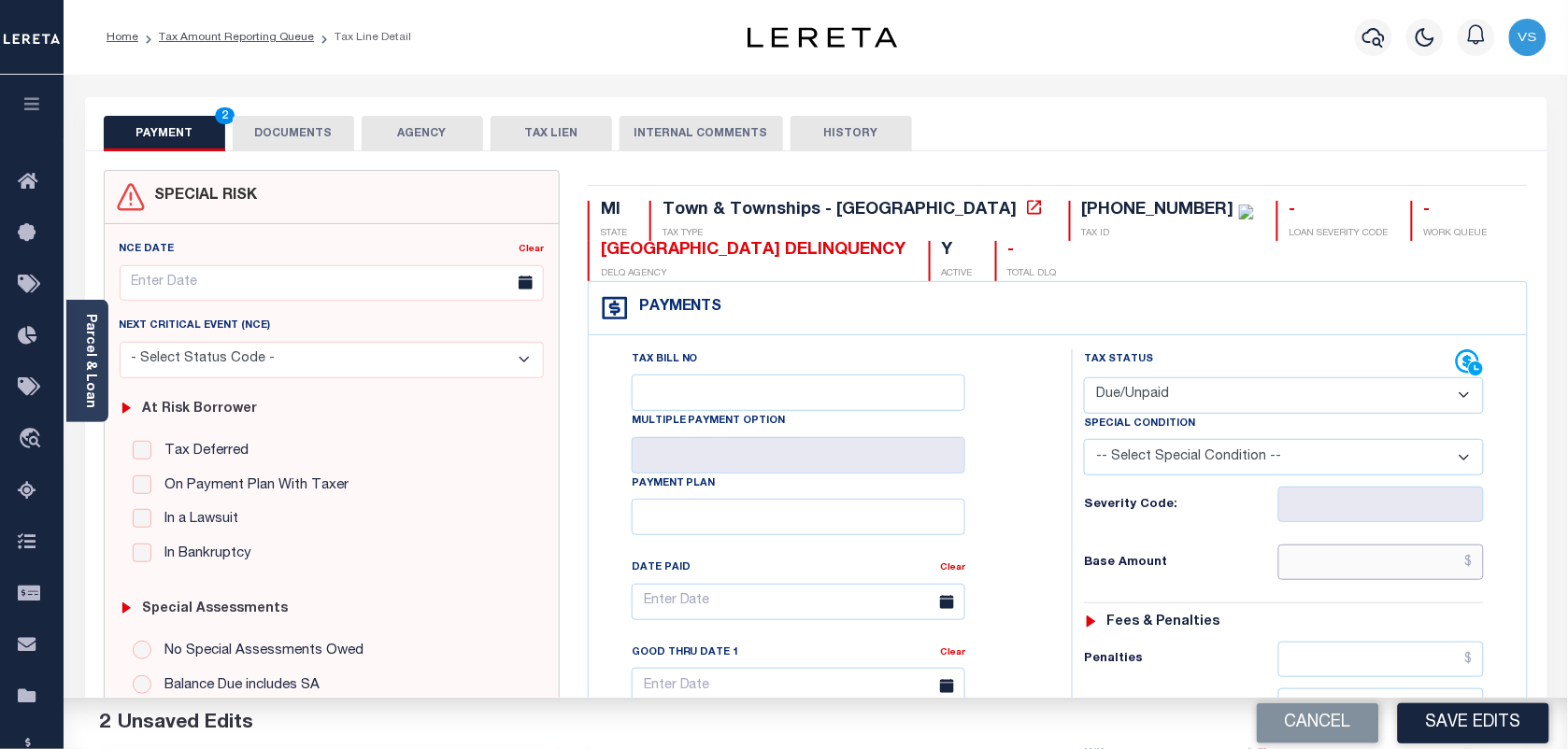
paste input "2054.81"
type input "$2,054.81"
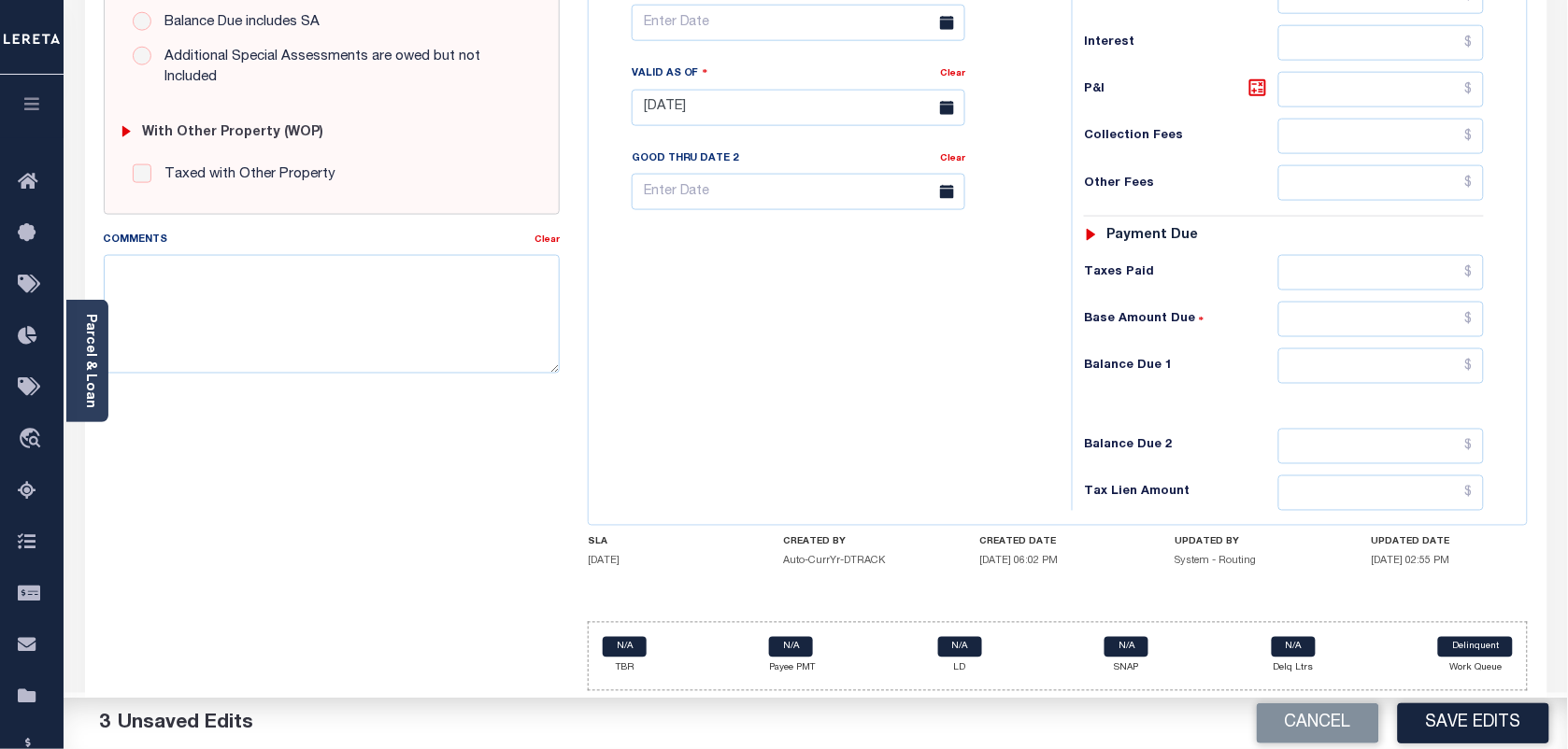
scroll to position [675, 0]
click at [1455, 367] on input "text" at bounding box center [1381, 366] width 206 height 35
paste input "2,316.38"
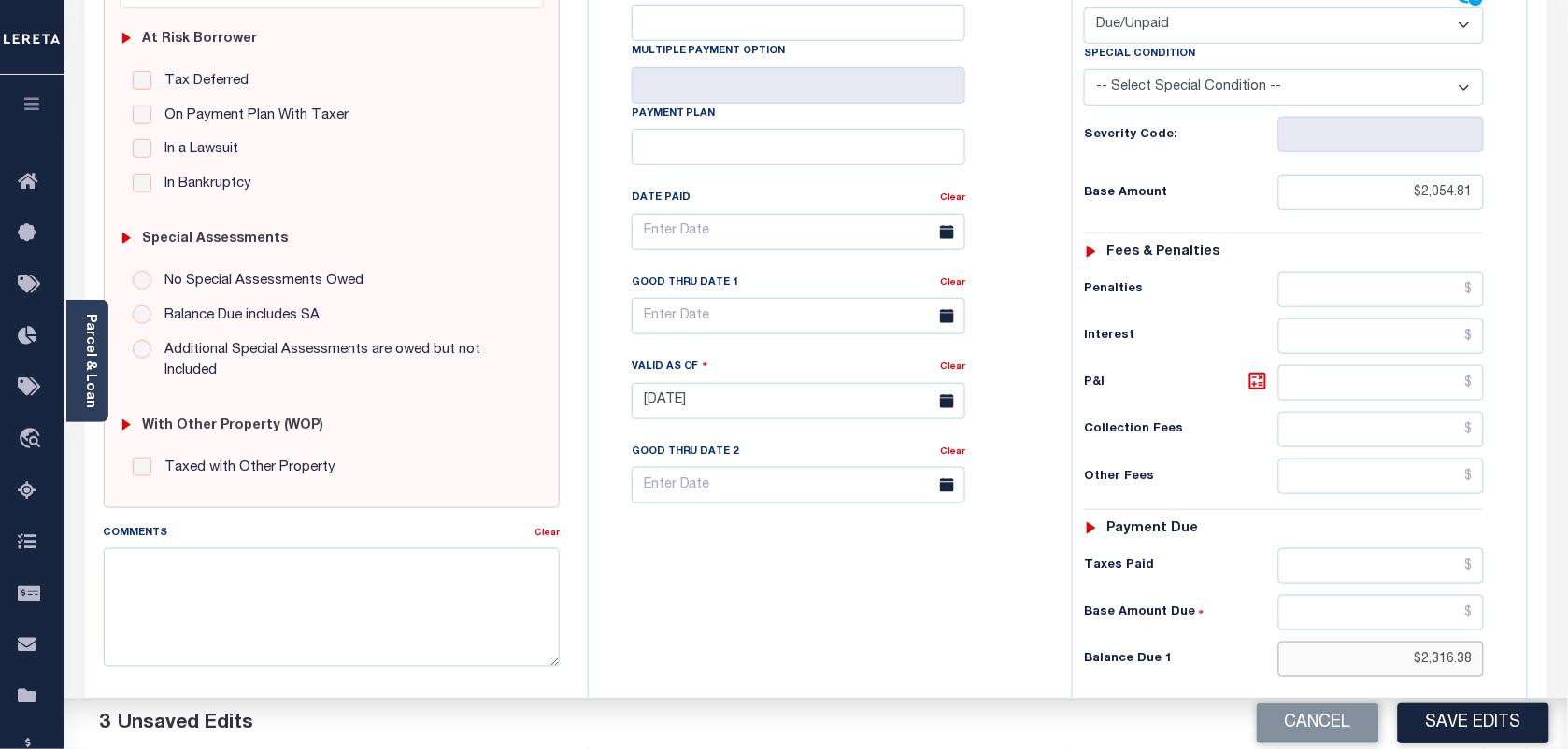
scroll to position [325, 0]
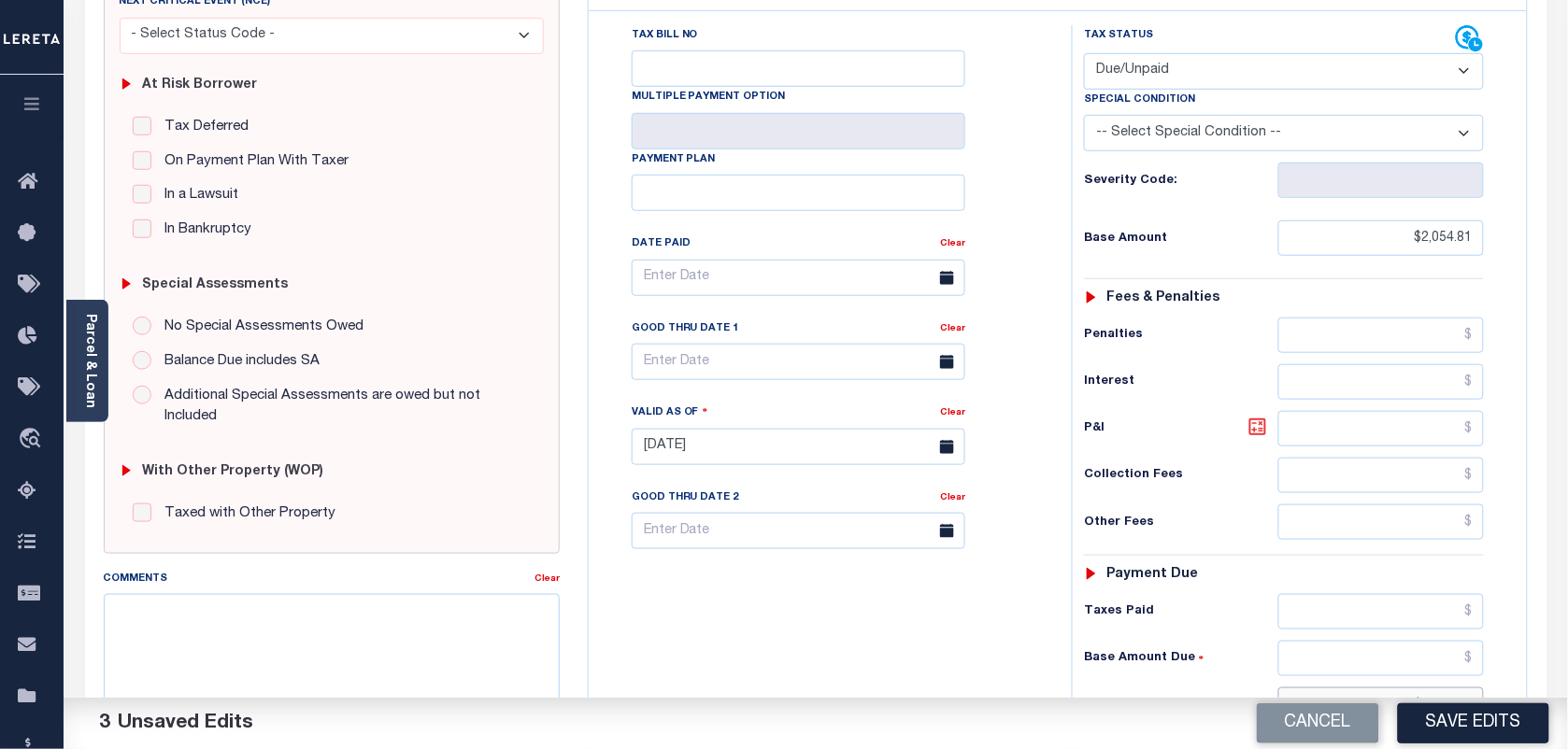
type input "$2,316.38"
click at [1255, 437] on icon at bounding box center [1257, 426] width 22 height 22
type input "$261.57"
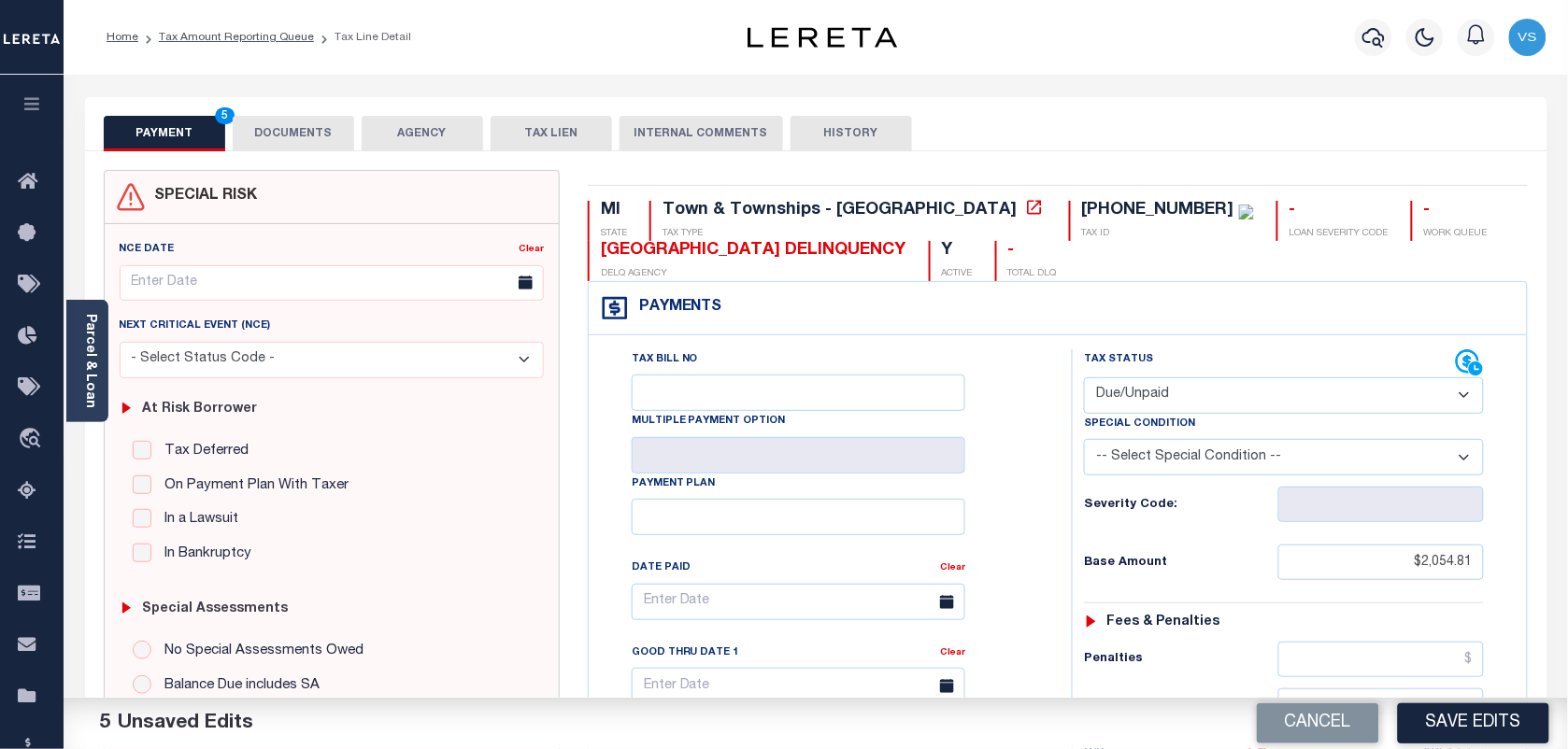
click at [292, 127] on button "DOCUMENTS" at bounding box center [293, 133] width 121 height 35
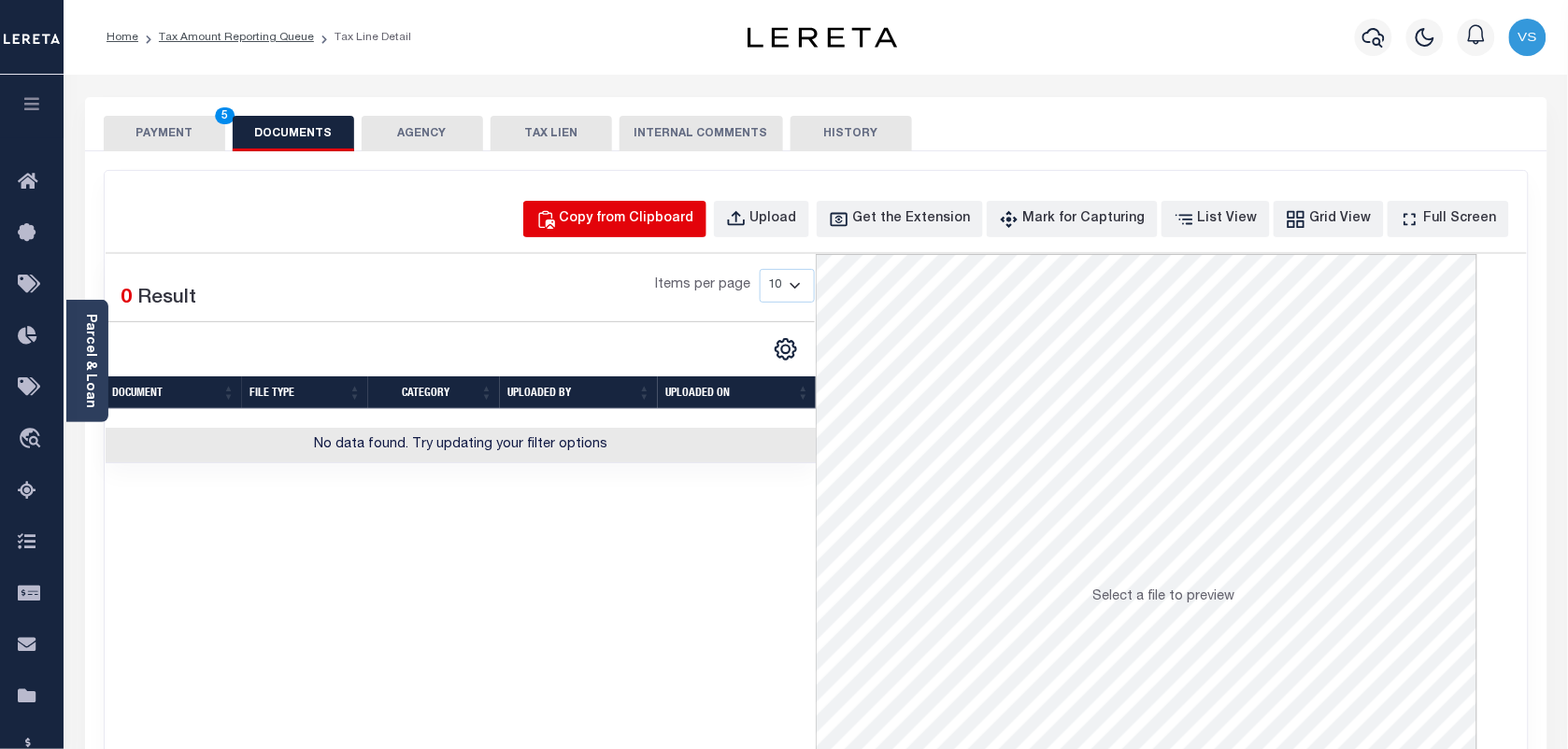
click at [612, 225] on div "Copy from Clipboard" at bounding box center [627, 219] width 135 height 21
select select "POP"
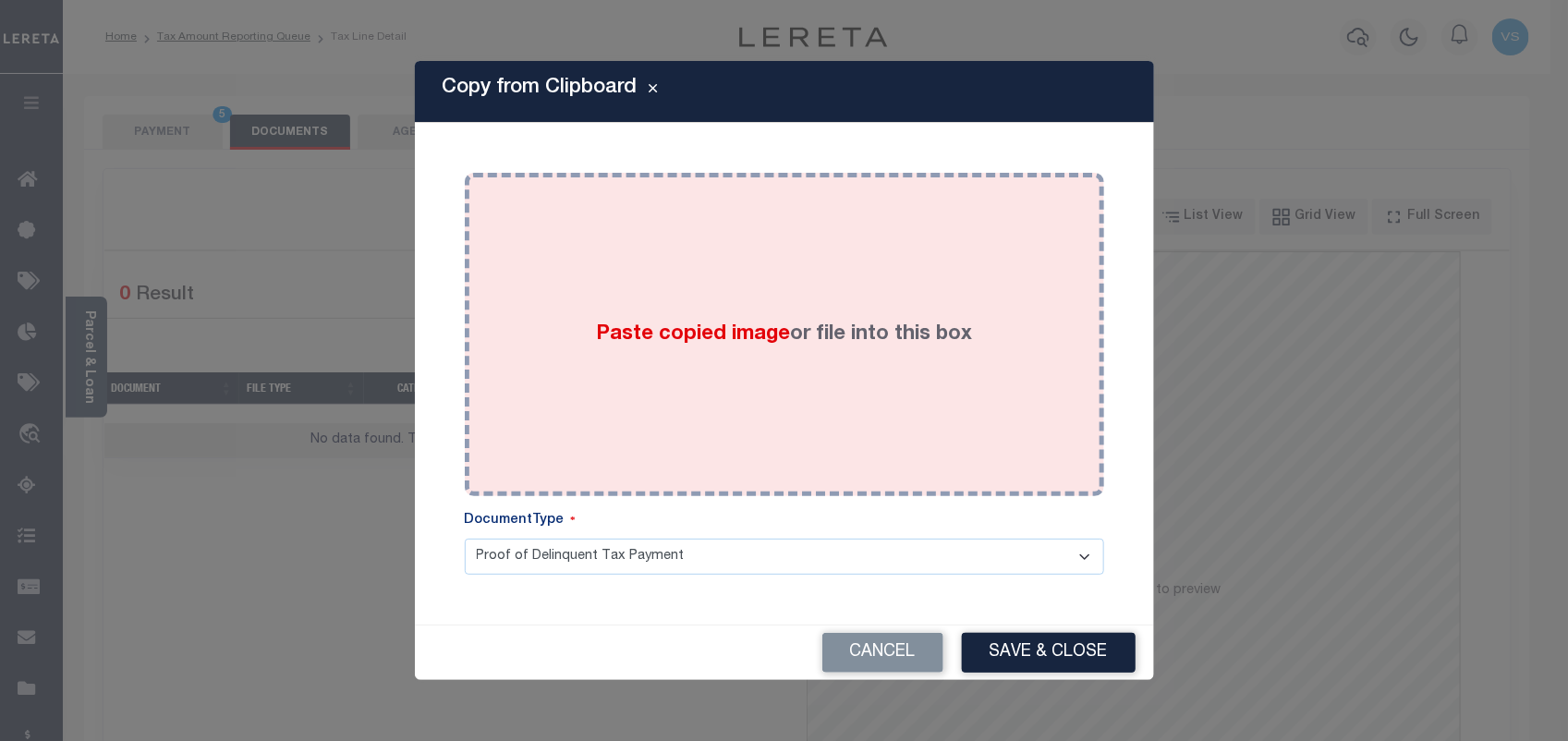
click at [648, 302] on div "Paste copied image or file into this box" at bounding box center [784, 335] width 611 height 296
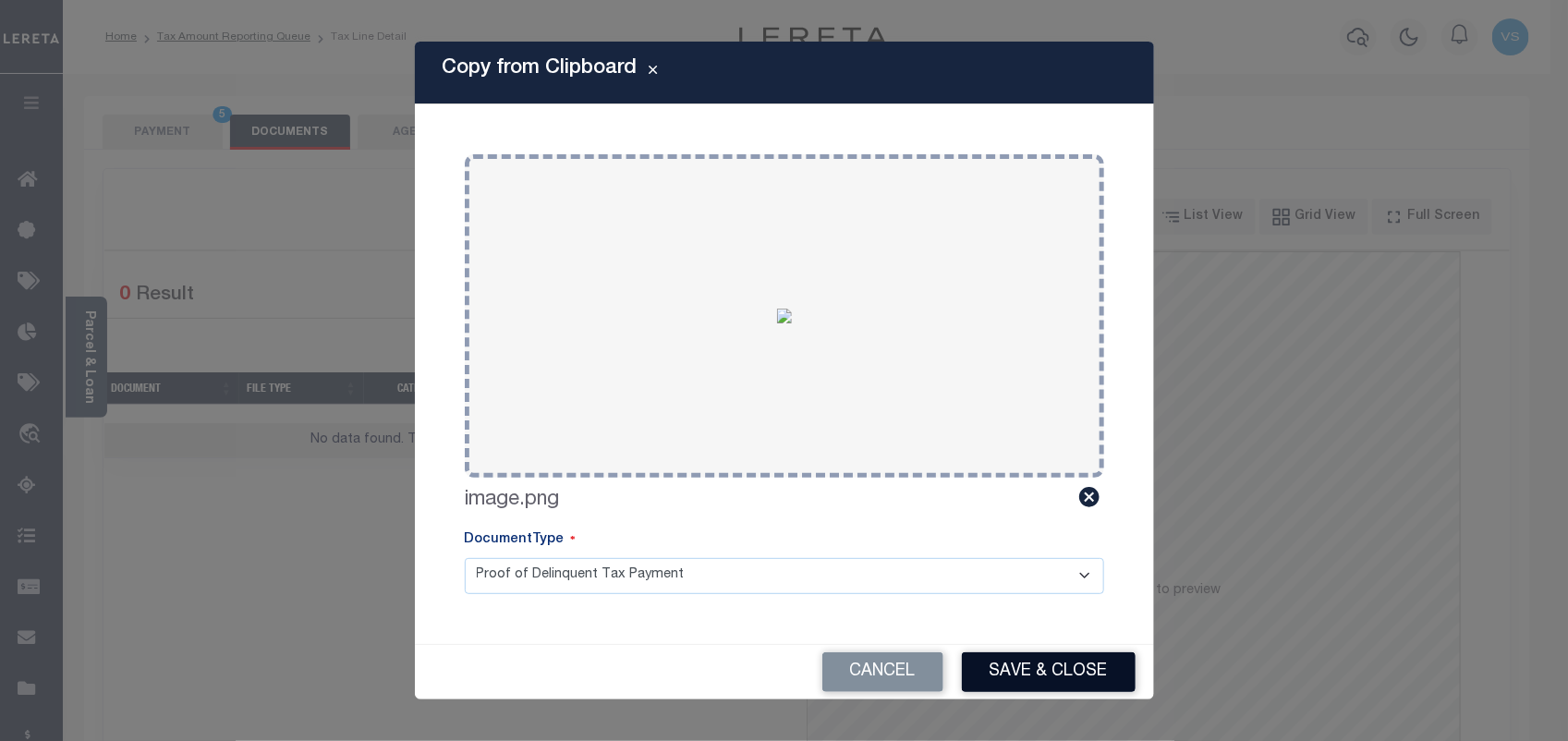
click at [1009, 672] on button "Save & Close" at bounding box center [1050, 671] width 174 height 40
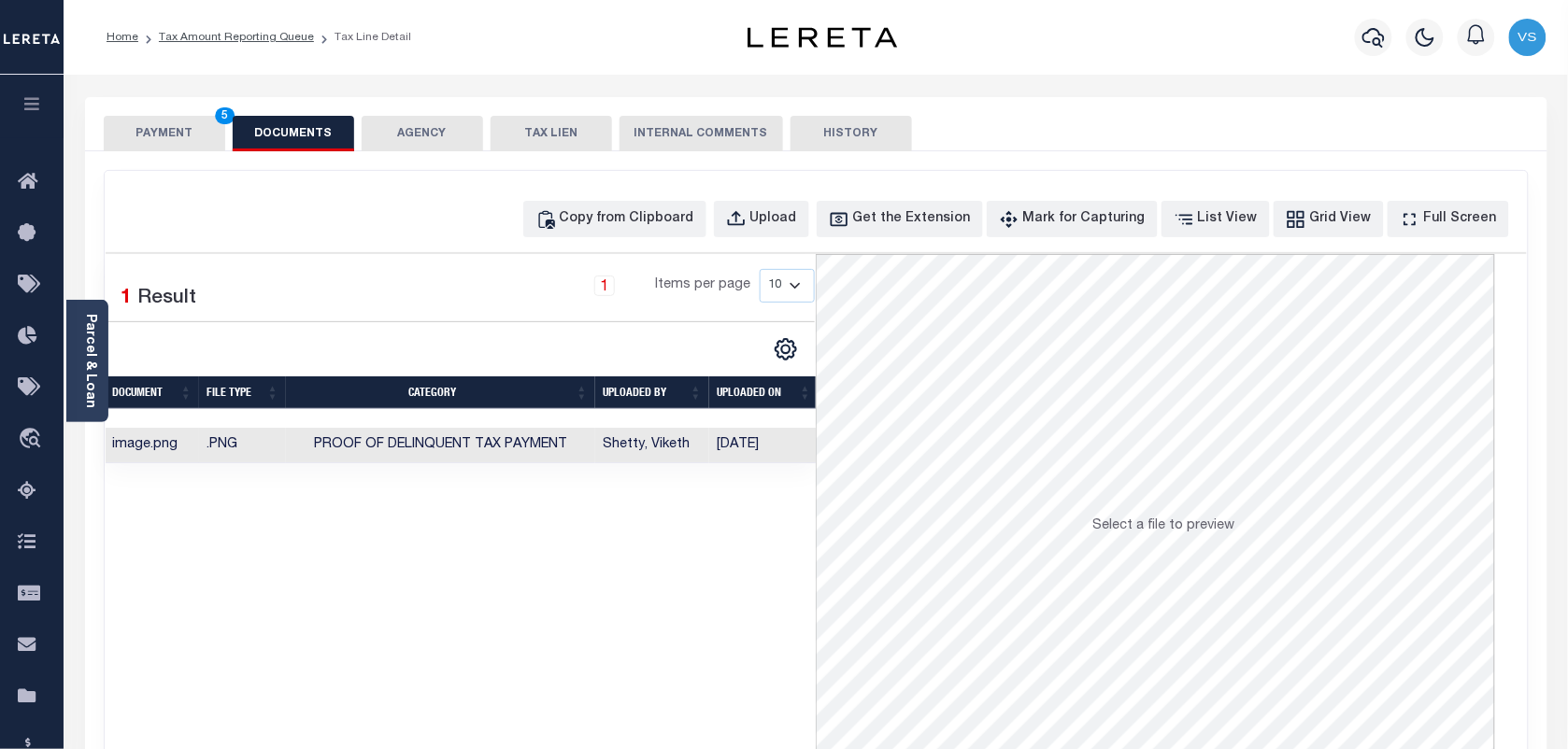
click at [157, 132] on button "PAYMENT 5" at bounding box center [164, 133] width 121 height 35
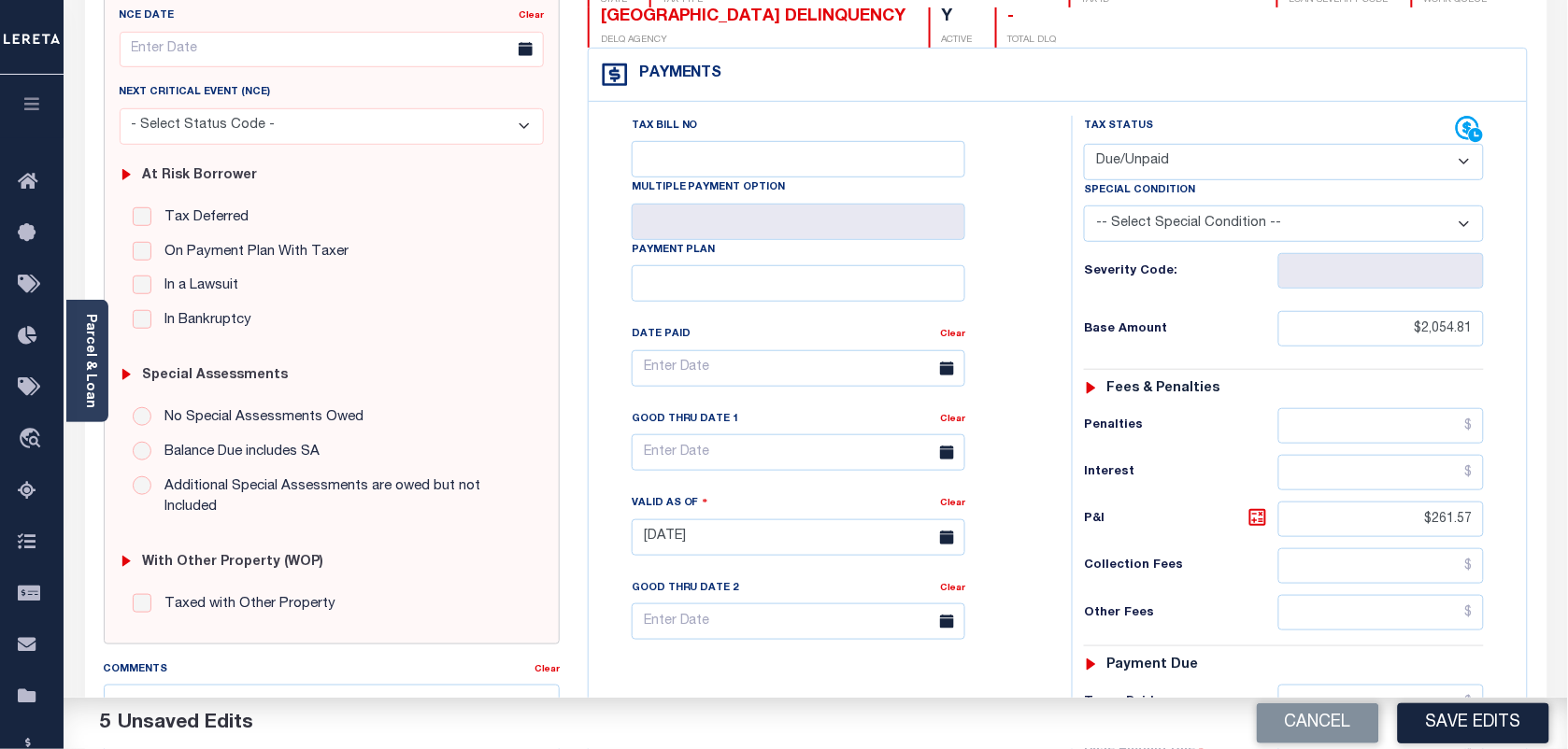
scroll to position [467, 0]
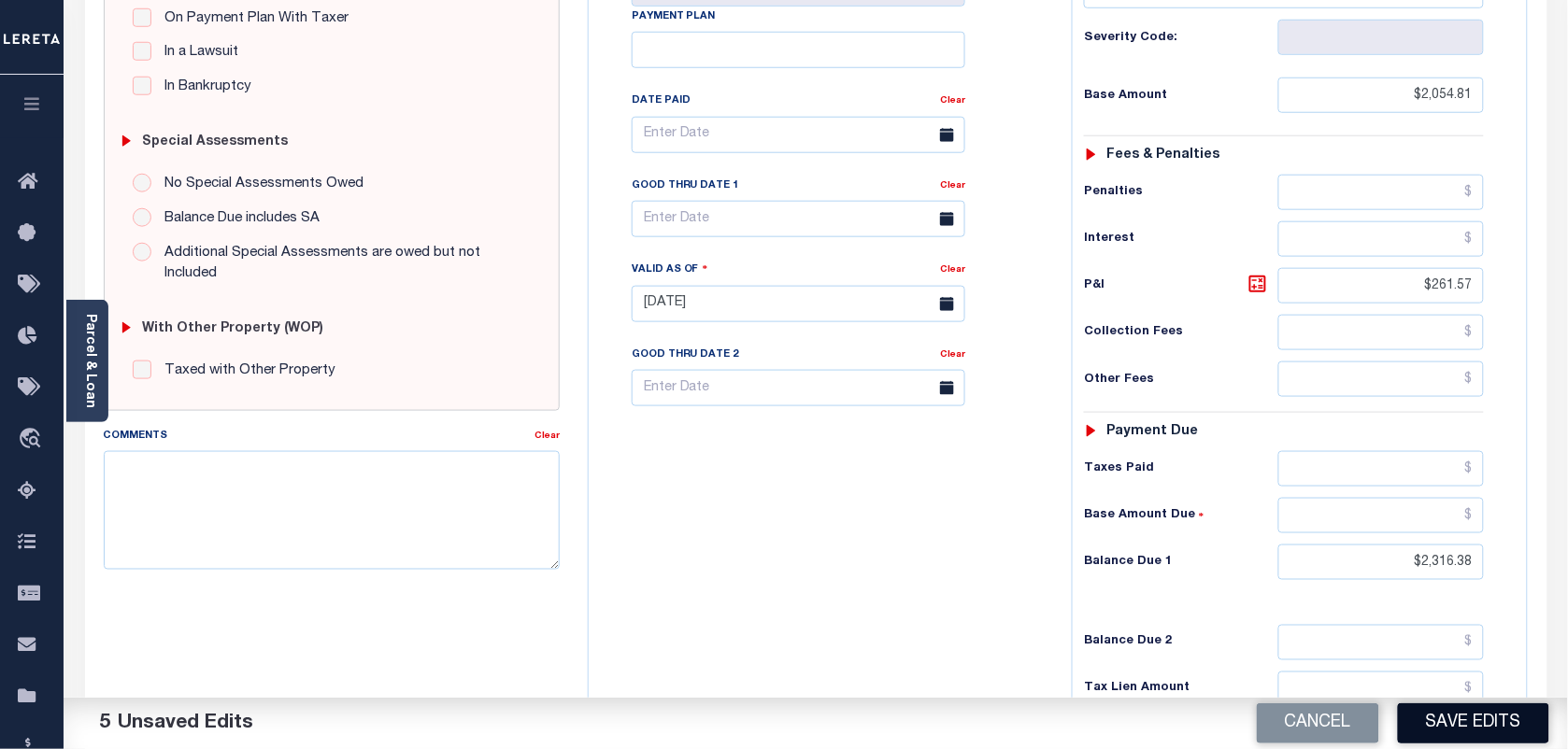
click at [1465, 739] on button "Save Edits" at bounding box center [1473, 723] width 152 height 40
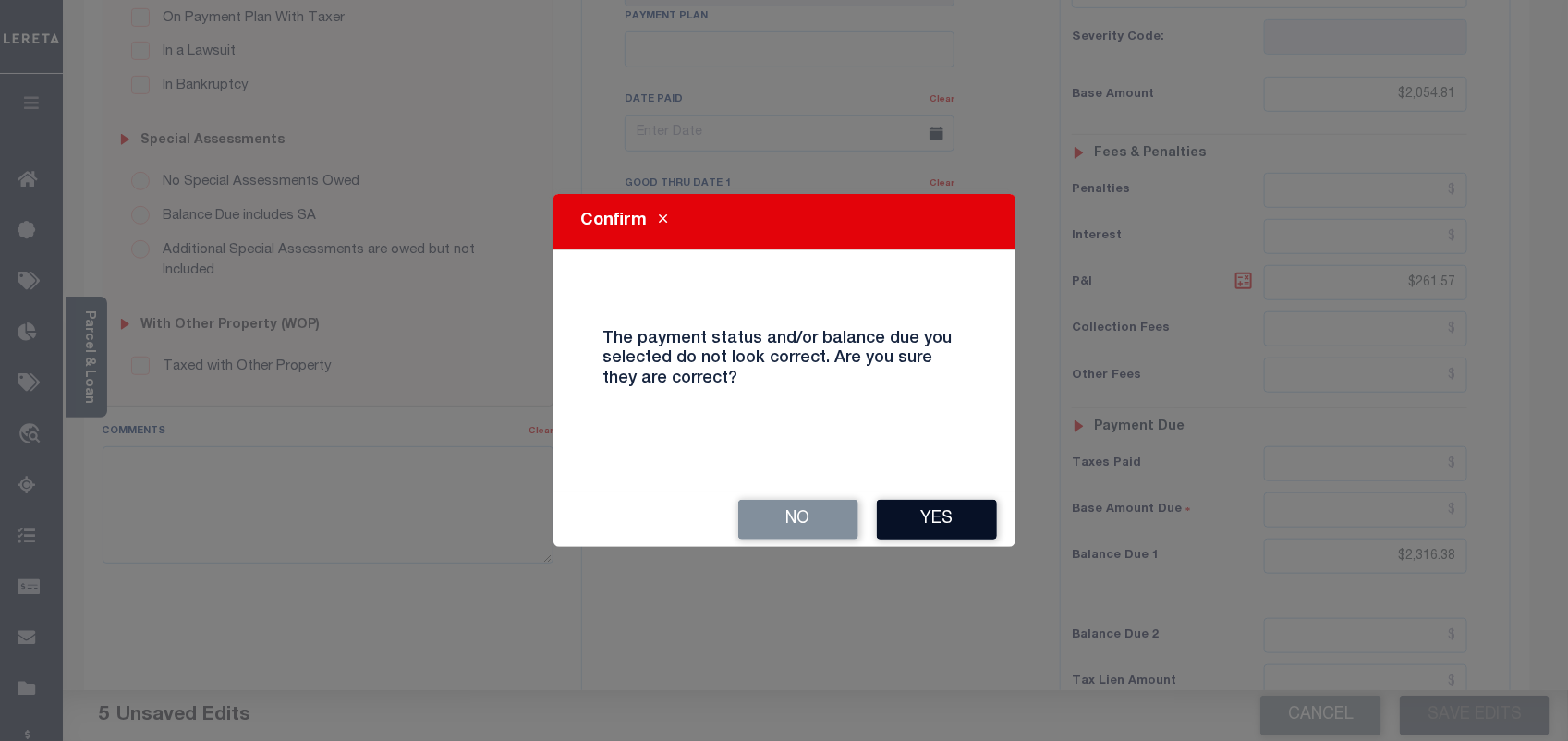
click at [954, 519] on button "Yes" at bounding box center [937, 519] width 120 height 40
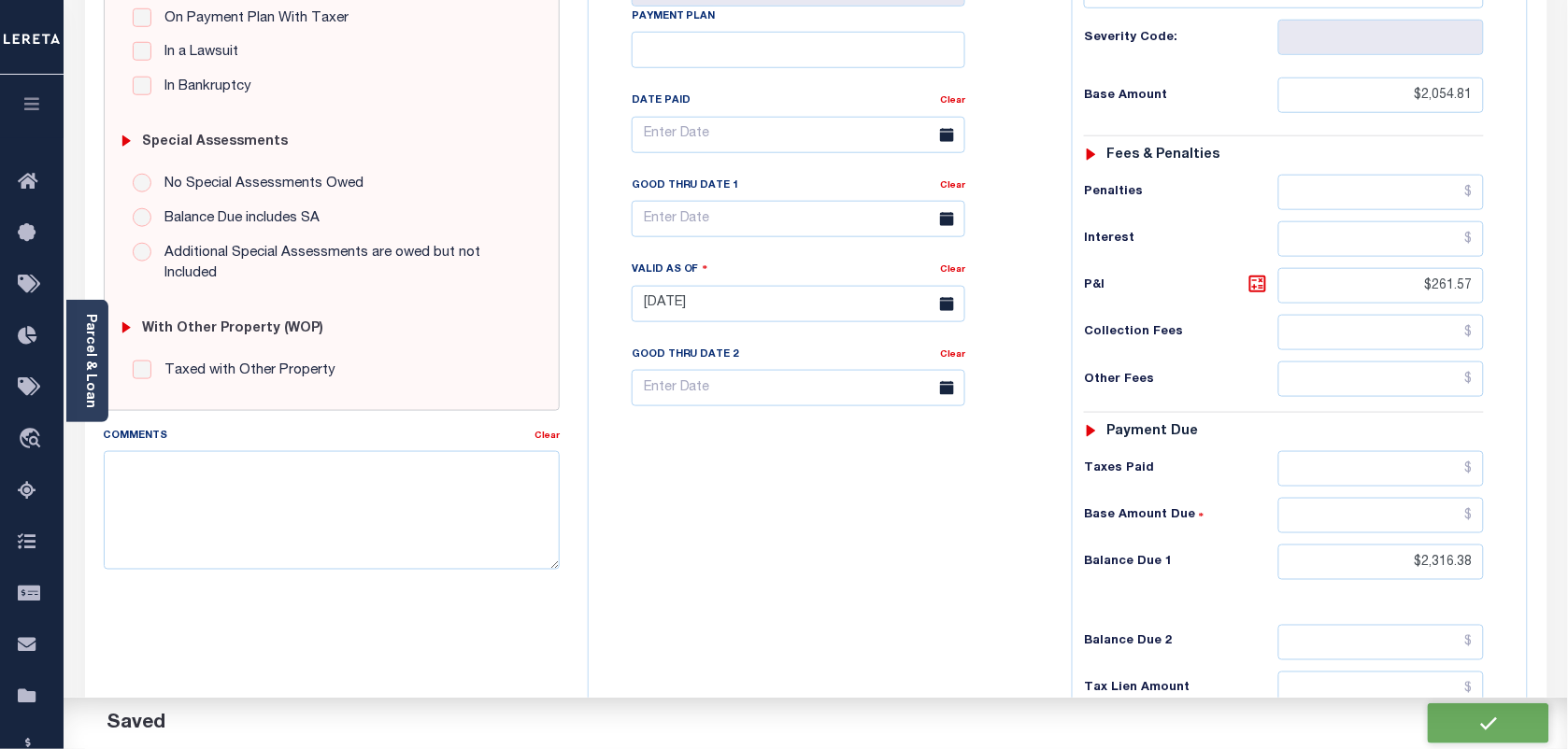
checkbox input "false"
type input "$2,054.81"
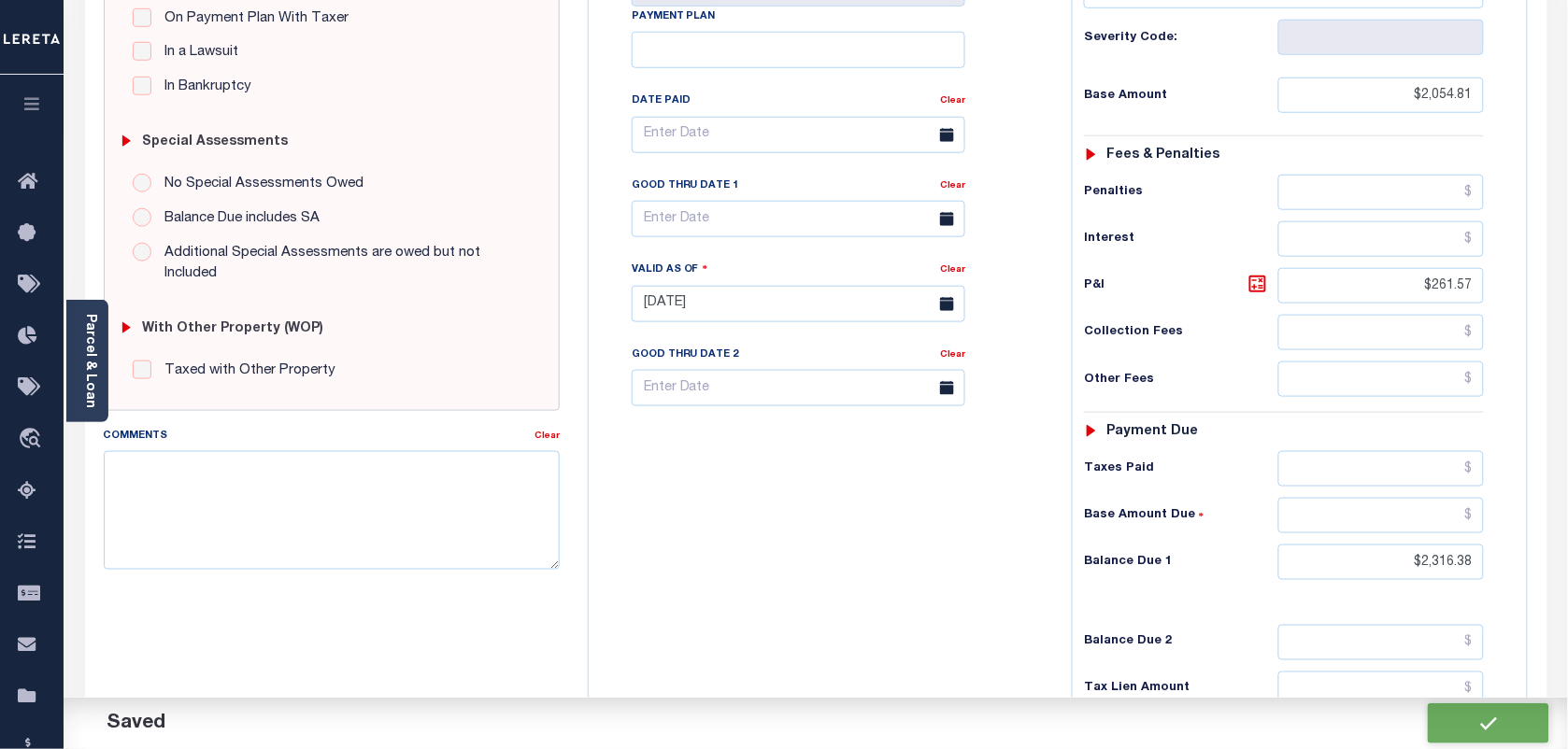
type input "$261.57"
type input "$2,316.38"
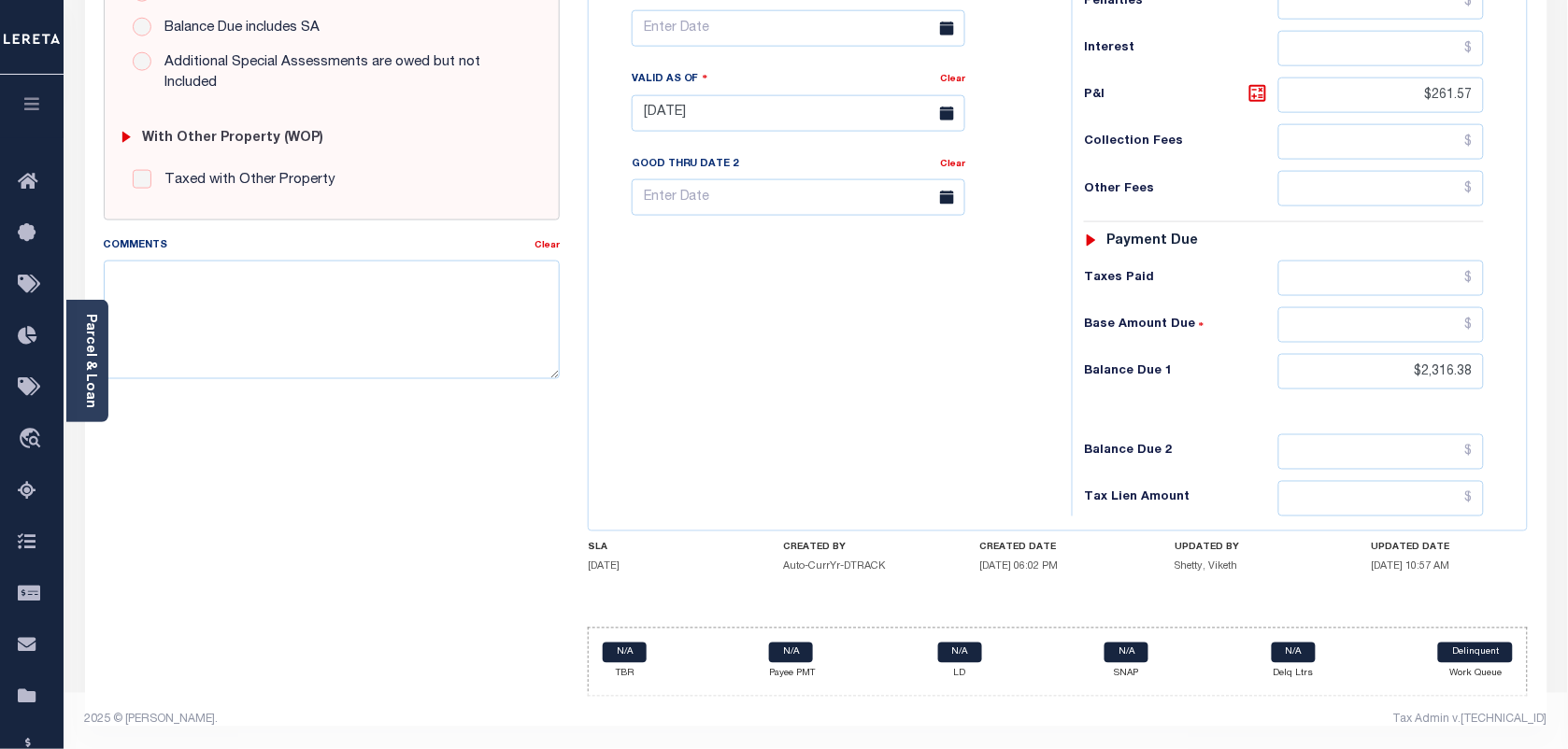
scroll to position [669, 0]
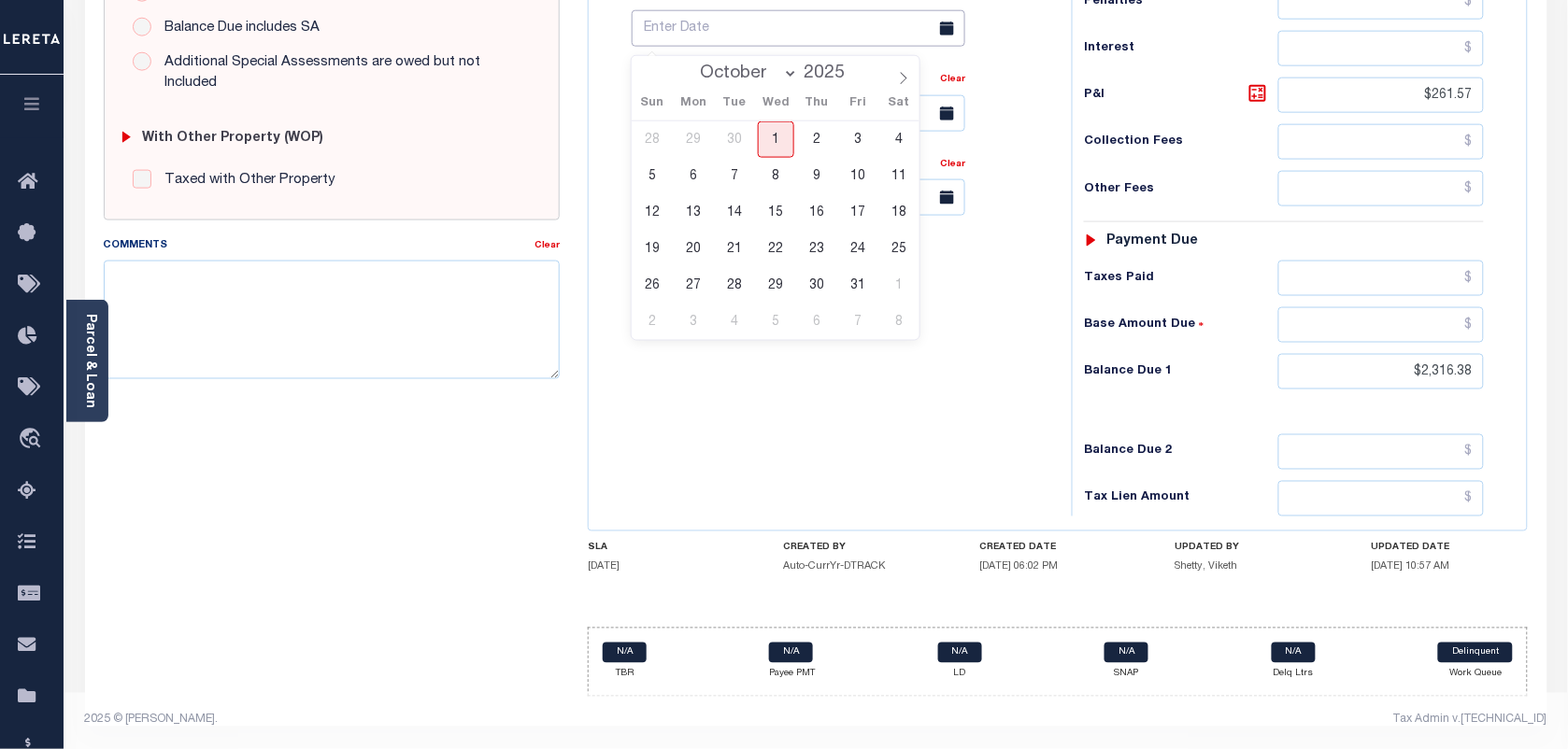
click at [716, 16] on input "text" at bounding box center [798, 28] width 334 height 36
click at [852, 276] on span "31" at bounding box center [858, 285] width 36 height 36
type input "[DATE]"
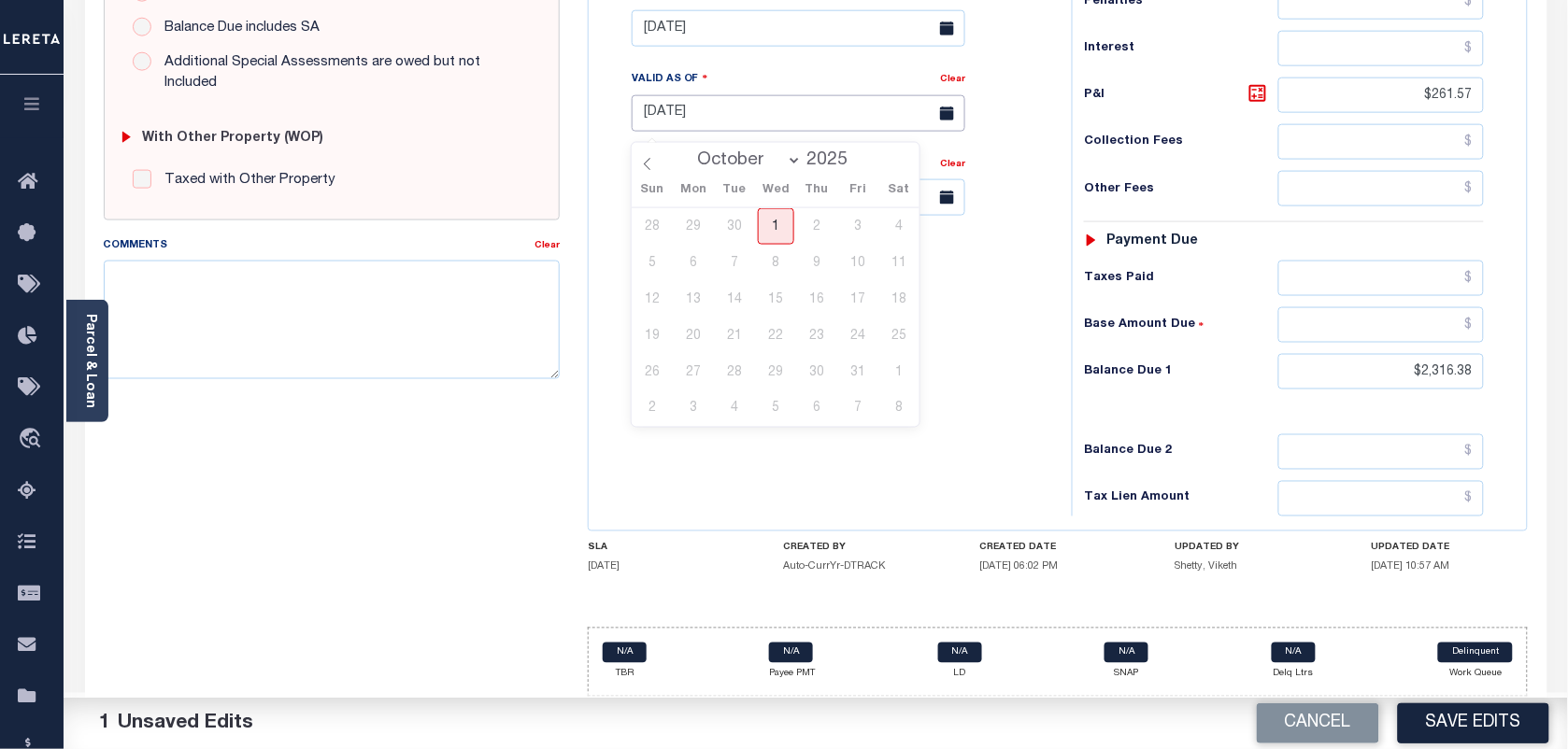
click at [708, 117] on input "[DATE]" at bounding box center [798, 112] width 334 height 36
click at [777, 226] on span "1" at bounding box center [776, 226] width 36 height 36
click at [1439, 717] on button "Save Edits" at bounding box center [1473, 723] width 152 height 40
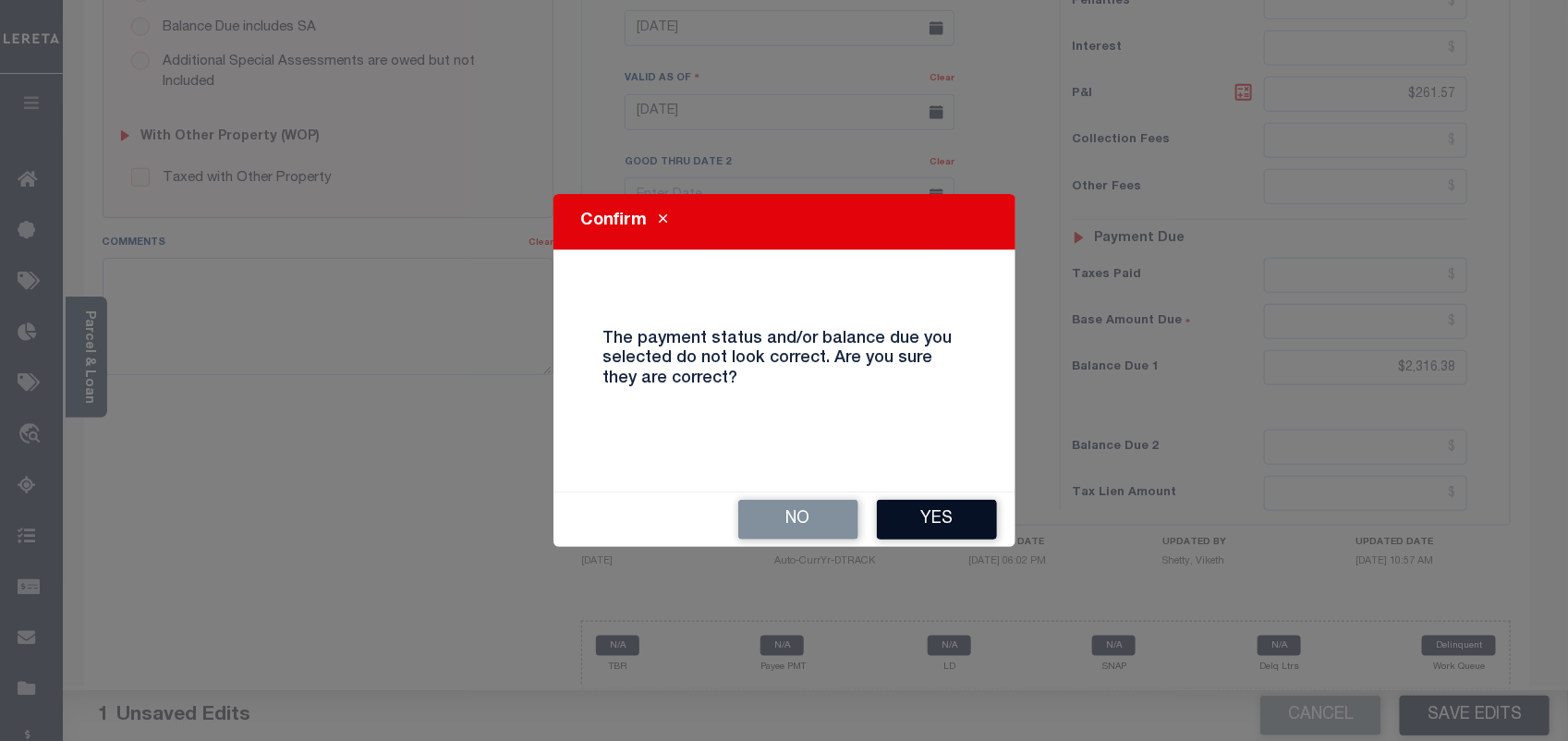
click at [944, 519] on button "Yes" at bounding box center [937, 519] width 120 height 40
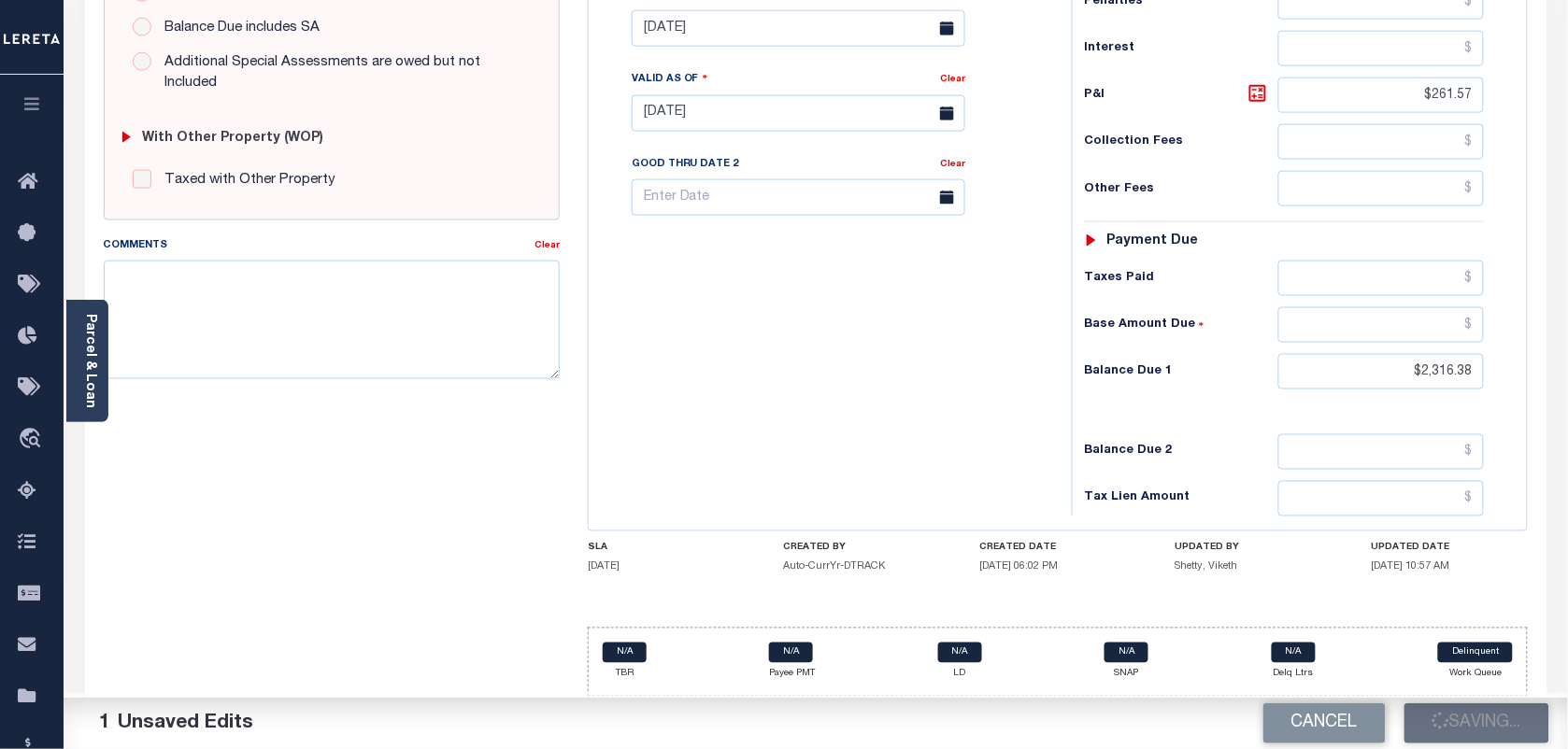
checkbox input "false"
type input "$2,054.81"
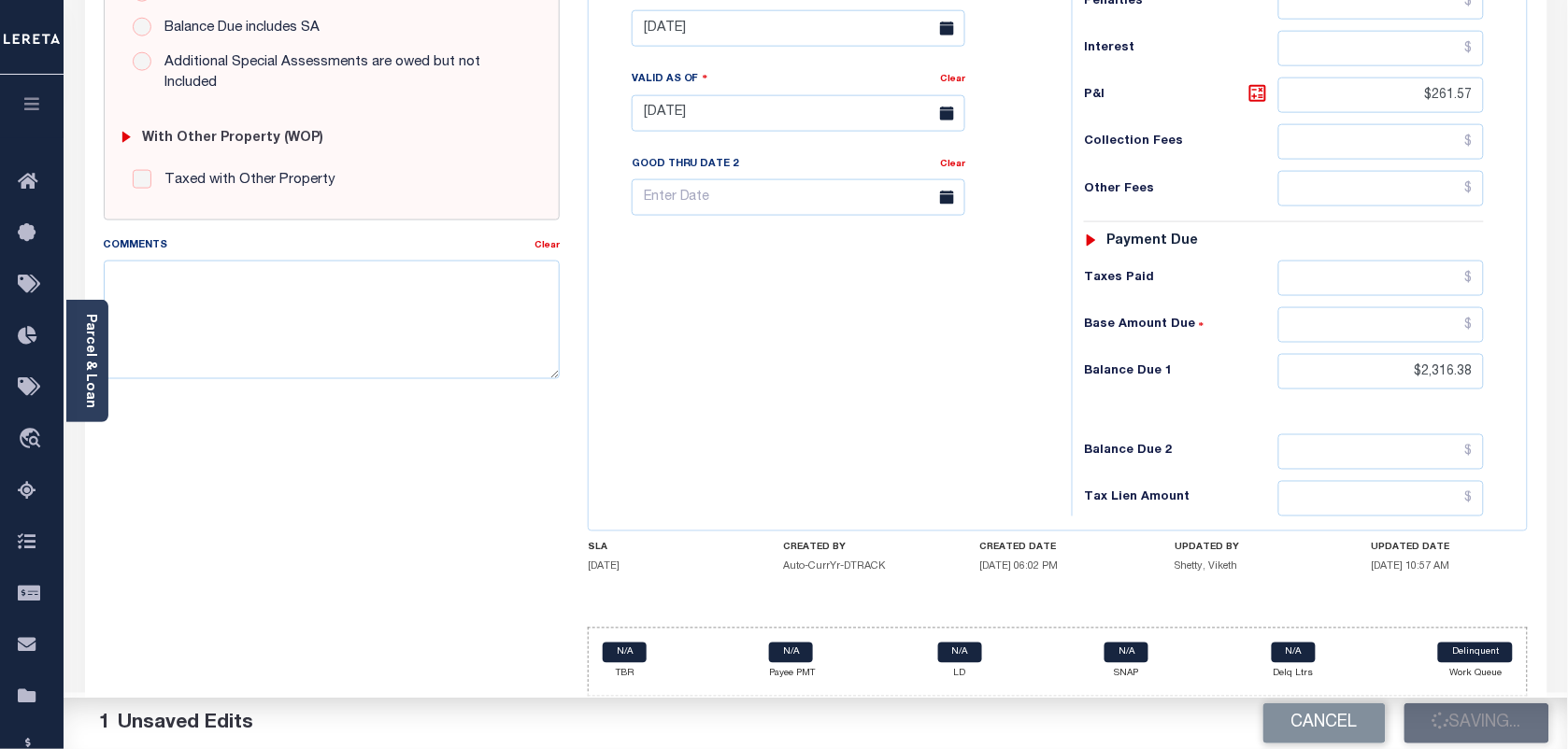
type input "$261.57"
type input "$2,316.38"
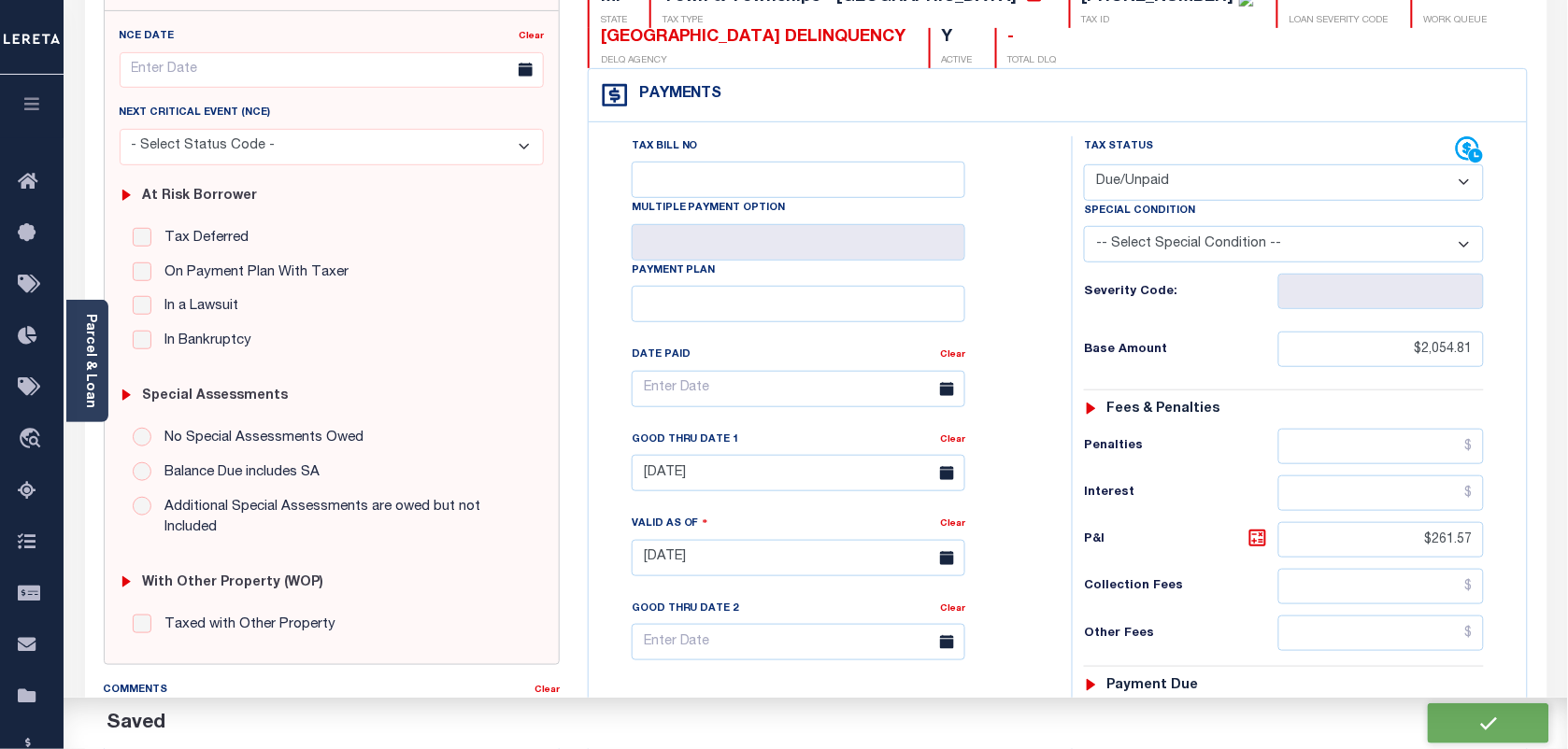
scroll to position [0, 0]
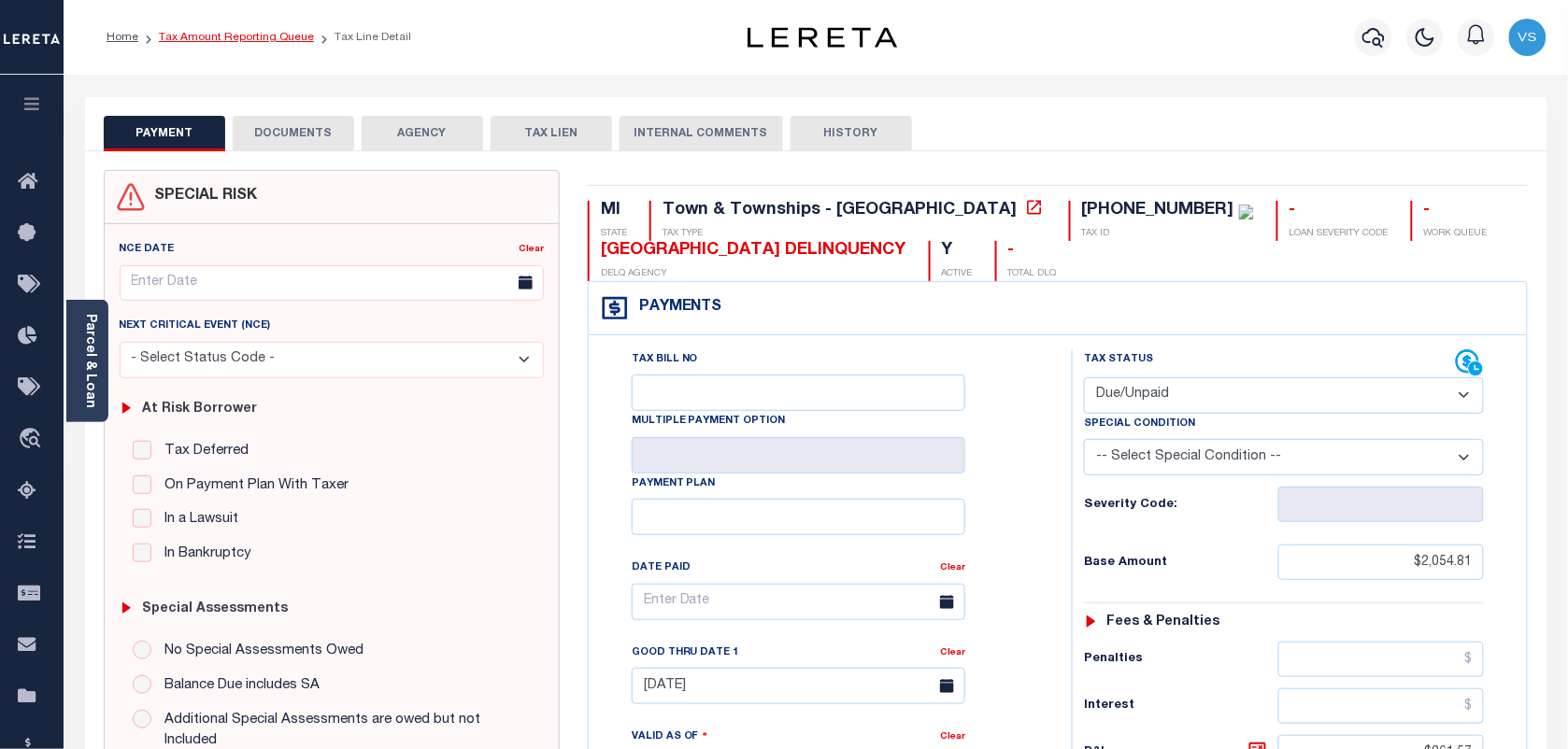
click at [224, 35] on link "Tax Amount Reporting Queue" at bounding box center [236, 36] width 156 height 11
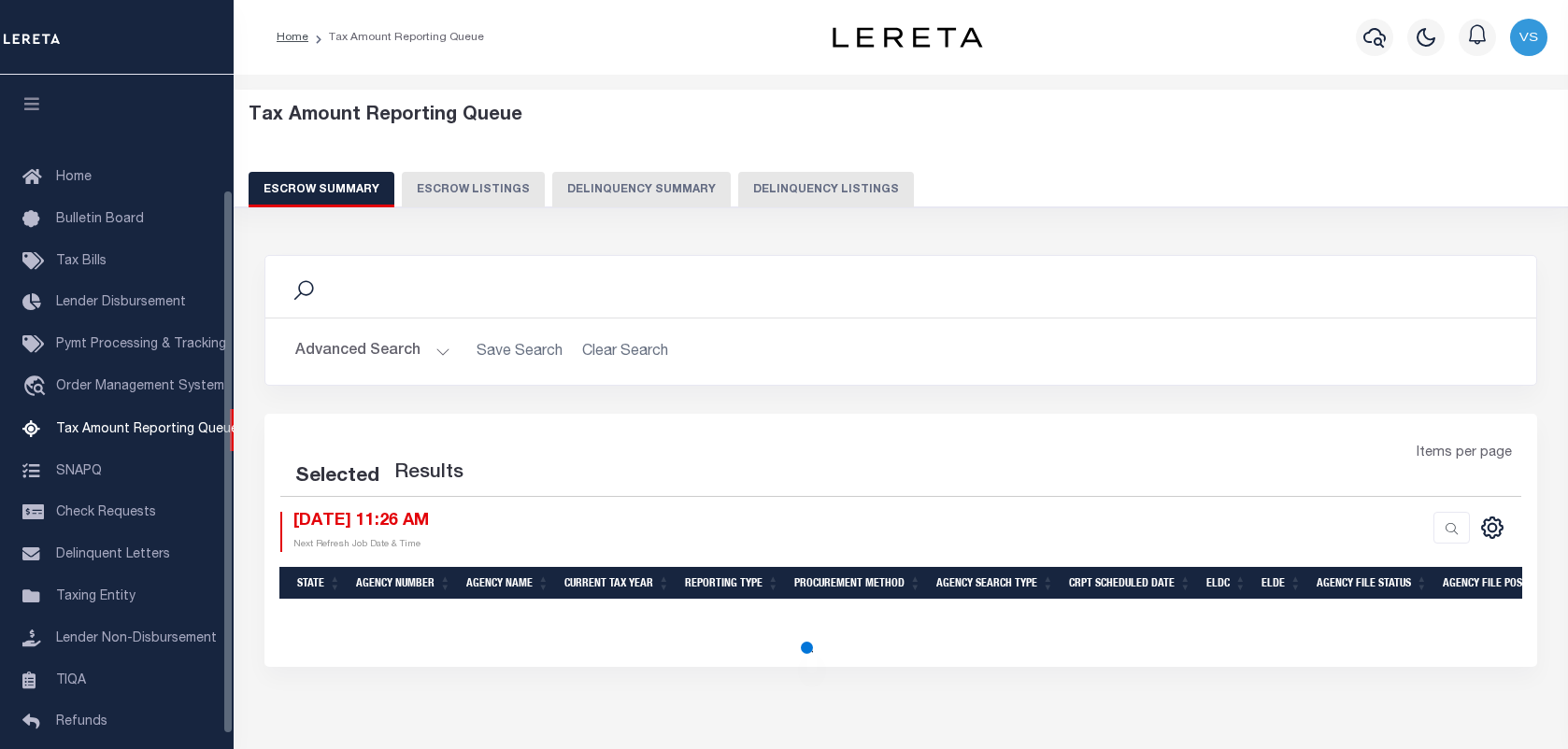
click at [806, 182] on button "Delinquency Listings" at bounding box center [827, 190] width 176 height 35
select select "100"
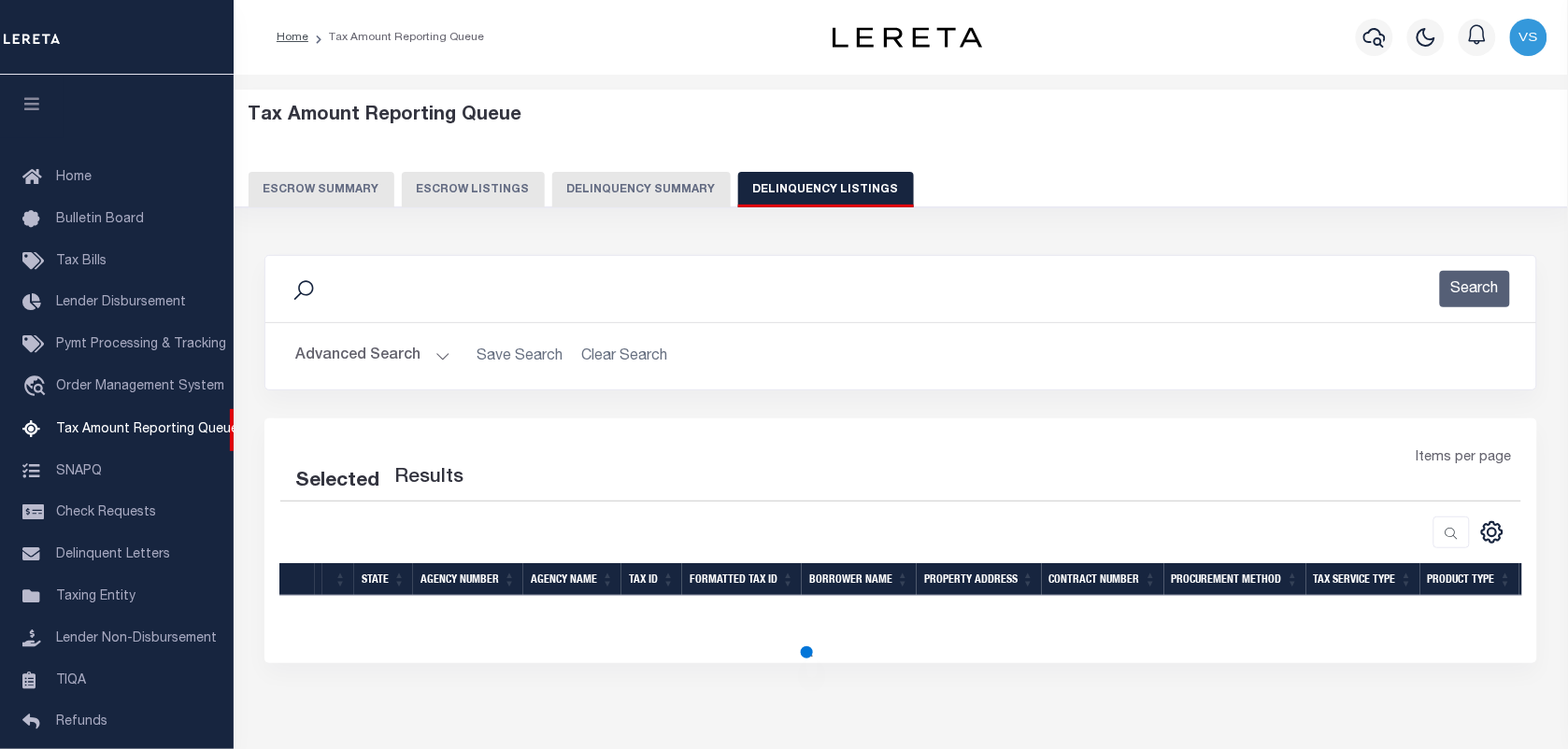
scroll to position [142, 0]
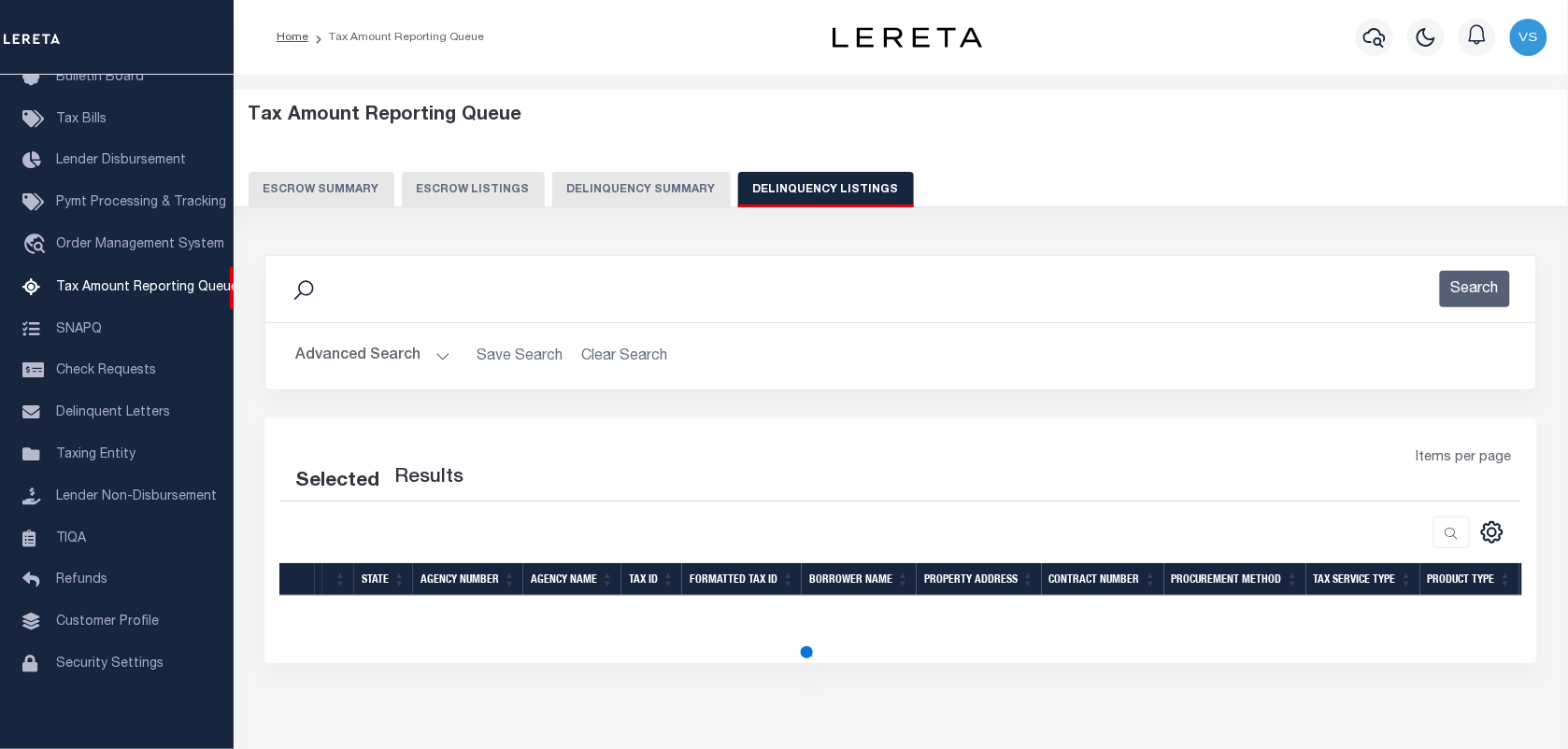
select select "100"
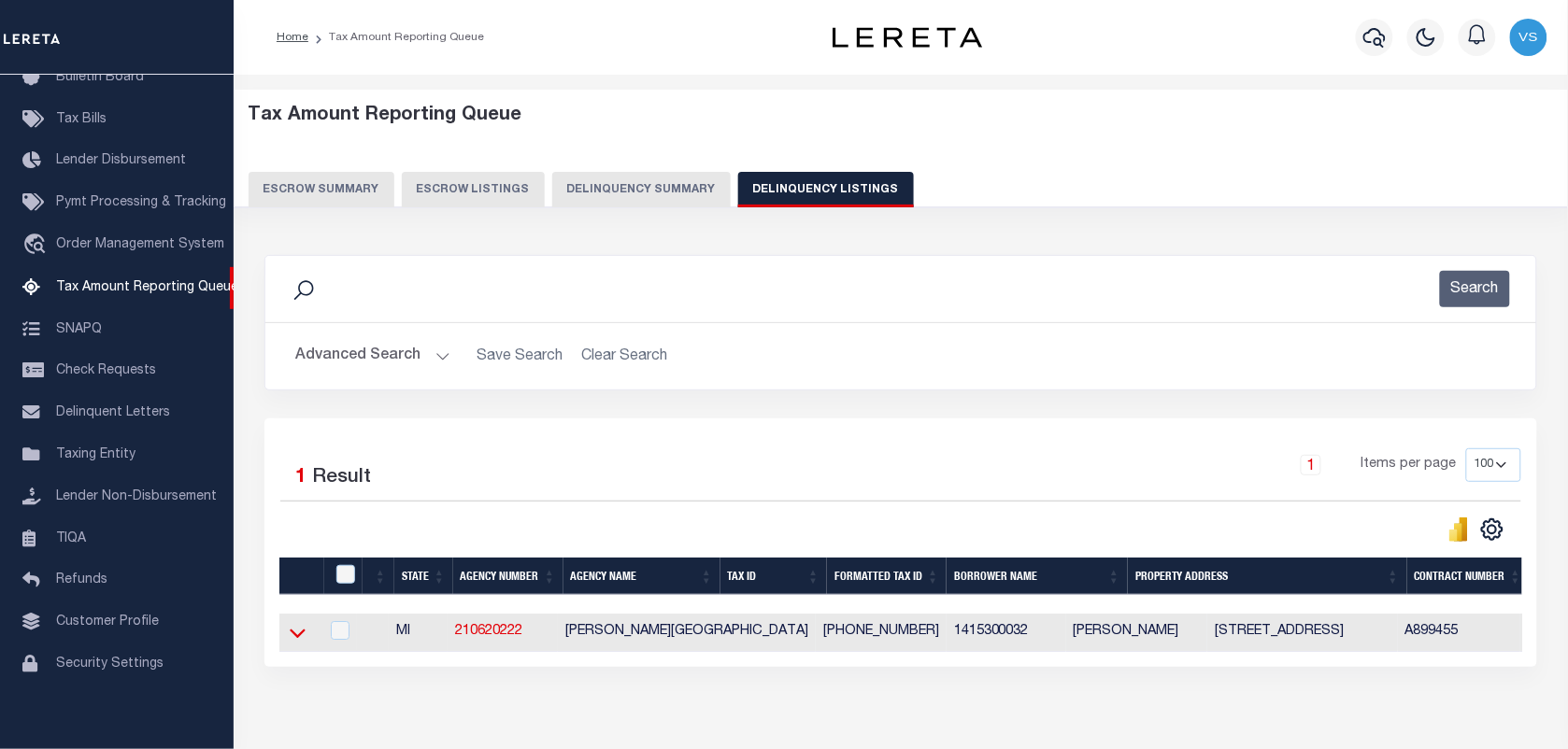
click at [301, 639] on icon at bounding box center [297, 635] width 16 height 10
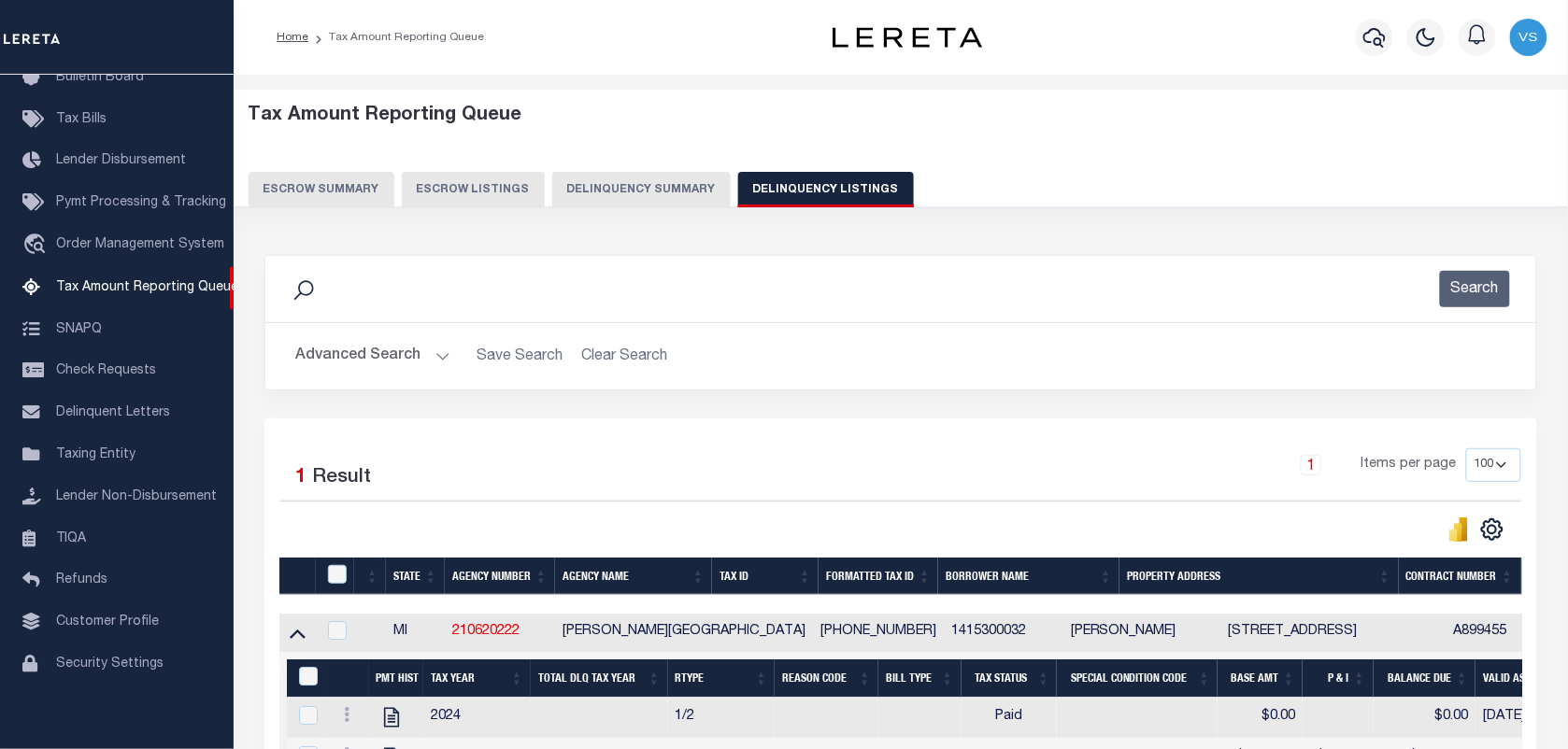
click at [292, 614] on td at bounding box center [297, 633] width 36 height 38
checkbox input "true"
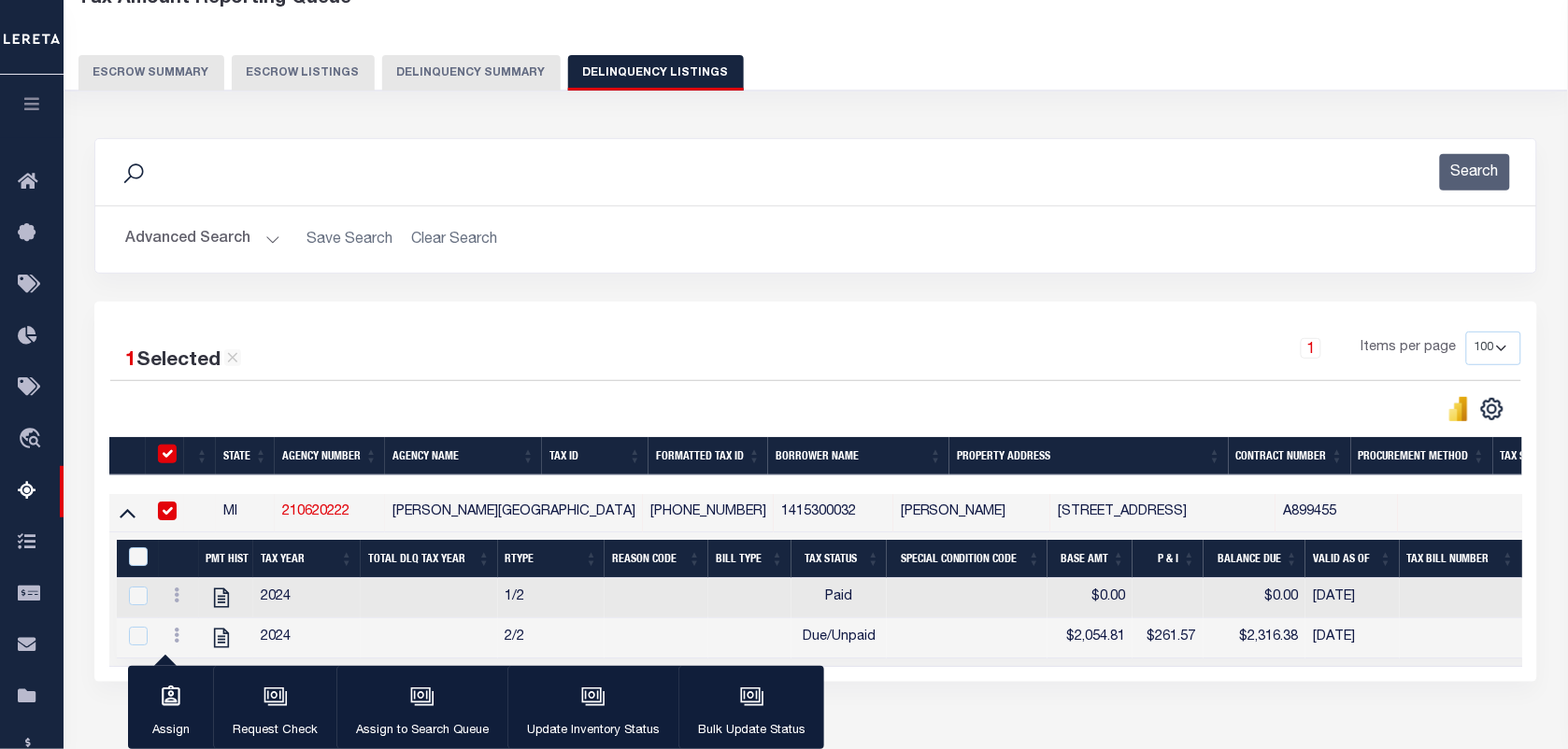
scroll to position [241, 0]
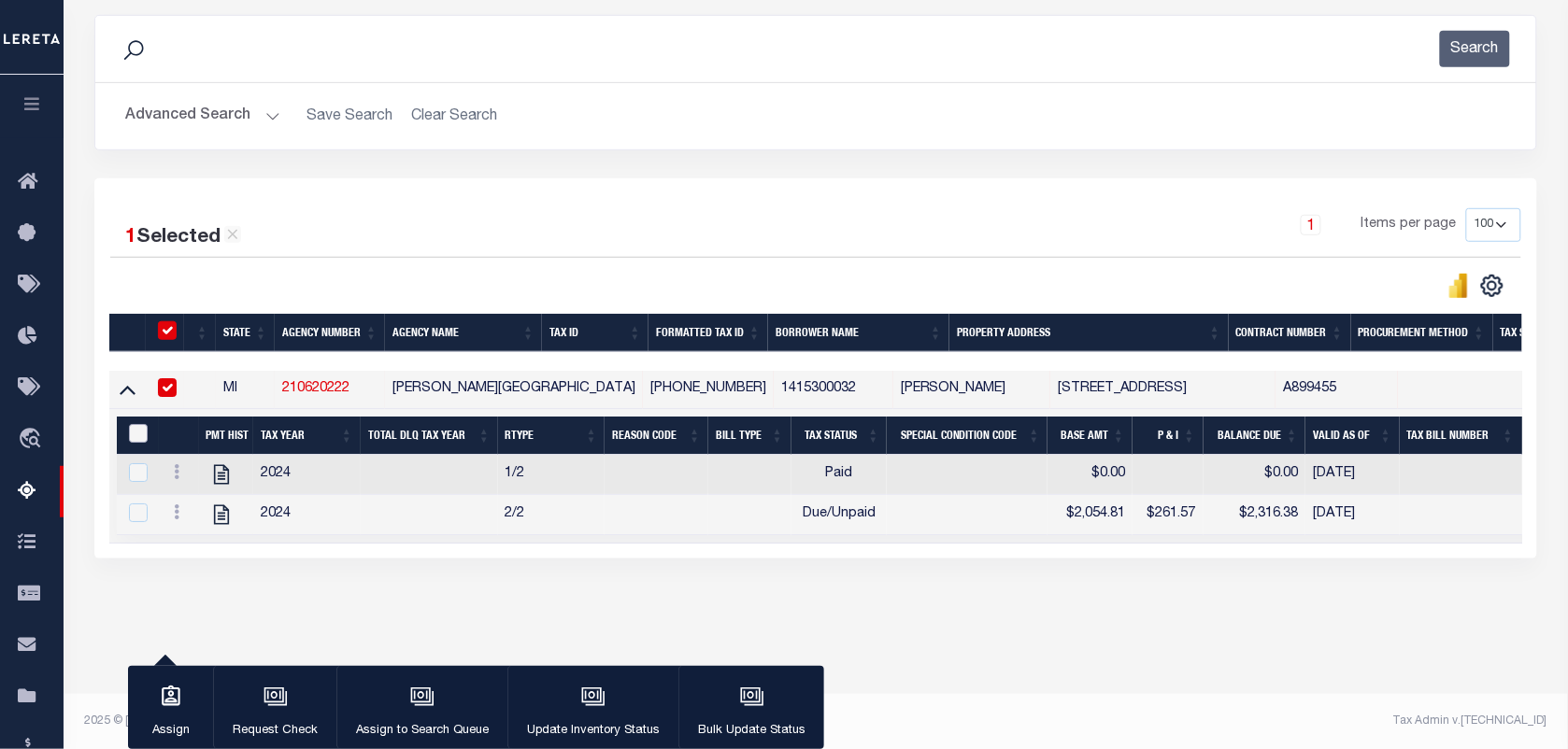
click at [136, 443] on input "&nbsp;" at bounding box center [138, 433] width 19 height 19
checkbox input "true"
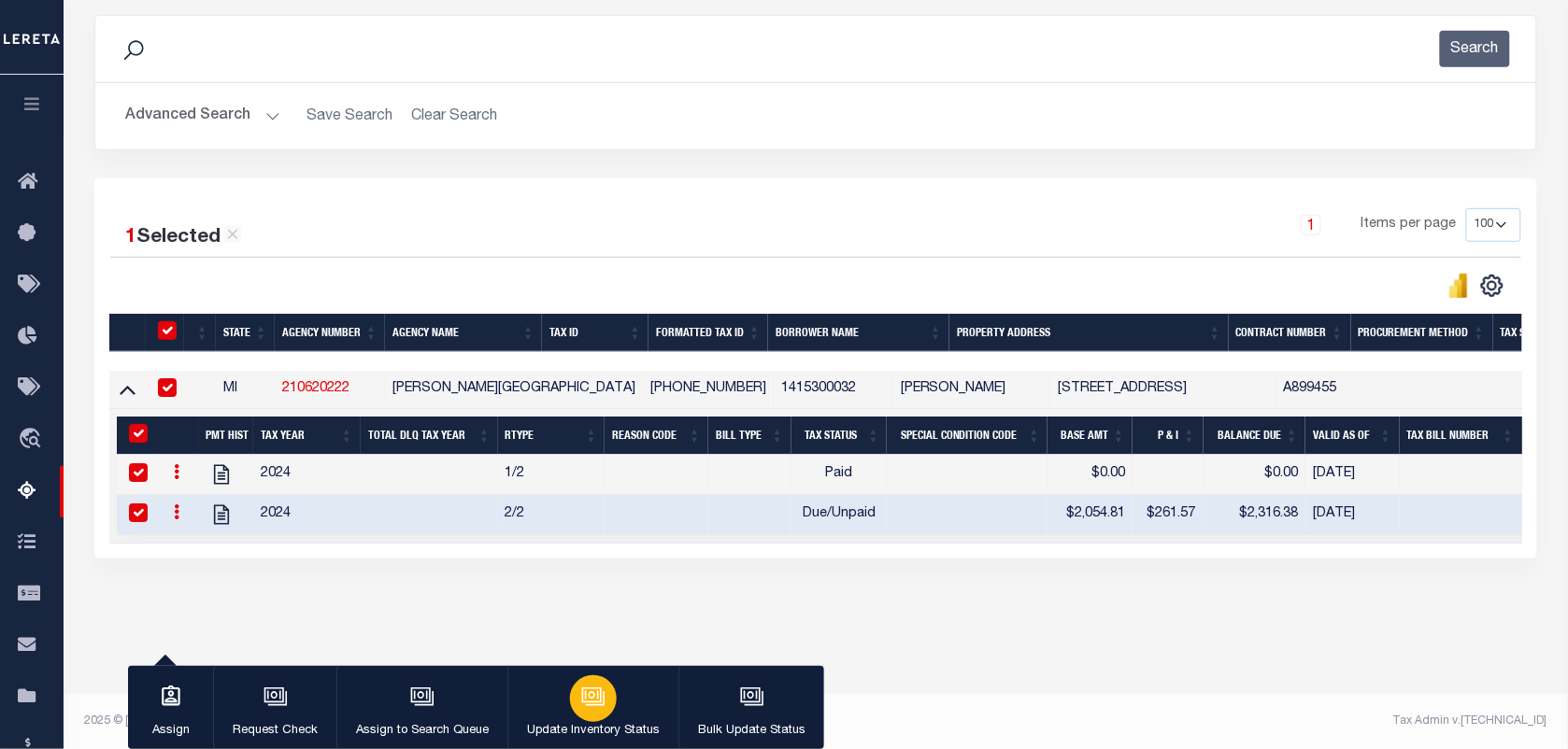
click at [587, 701] on icon "button" at bounding box center [593, 696] width 24 height 24
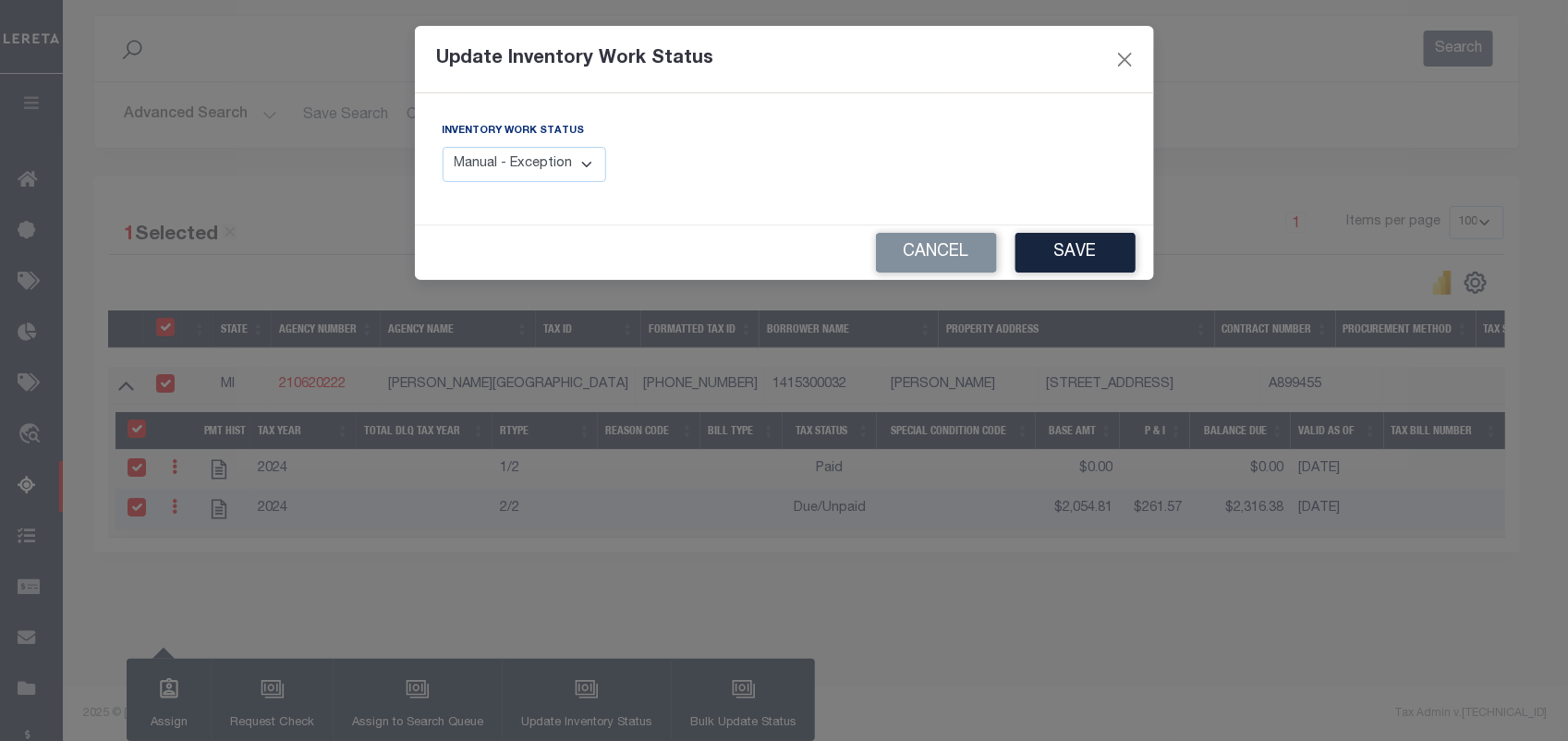
click at [546, 166] on select "Manual - Exception Pended - Awaiting Search Late Add Exception Completed" at bounding box center [525, 164] width 164 height 36
select select "4"
click at [443, 147] on select "Manual - Exception Pended - Awaiting Search Late Add Exception Completed" at bounding box center [525, 164] width 164 height 36
click at [1047, 261] on button "Save" at bounding box center [1076, 252] width 120 height 40
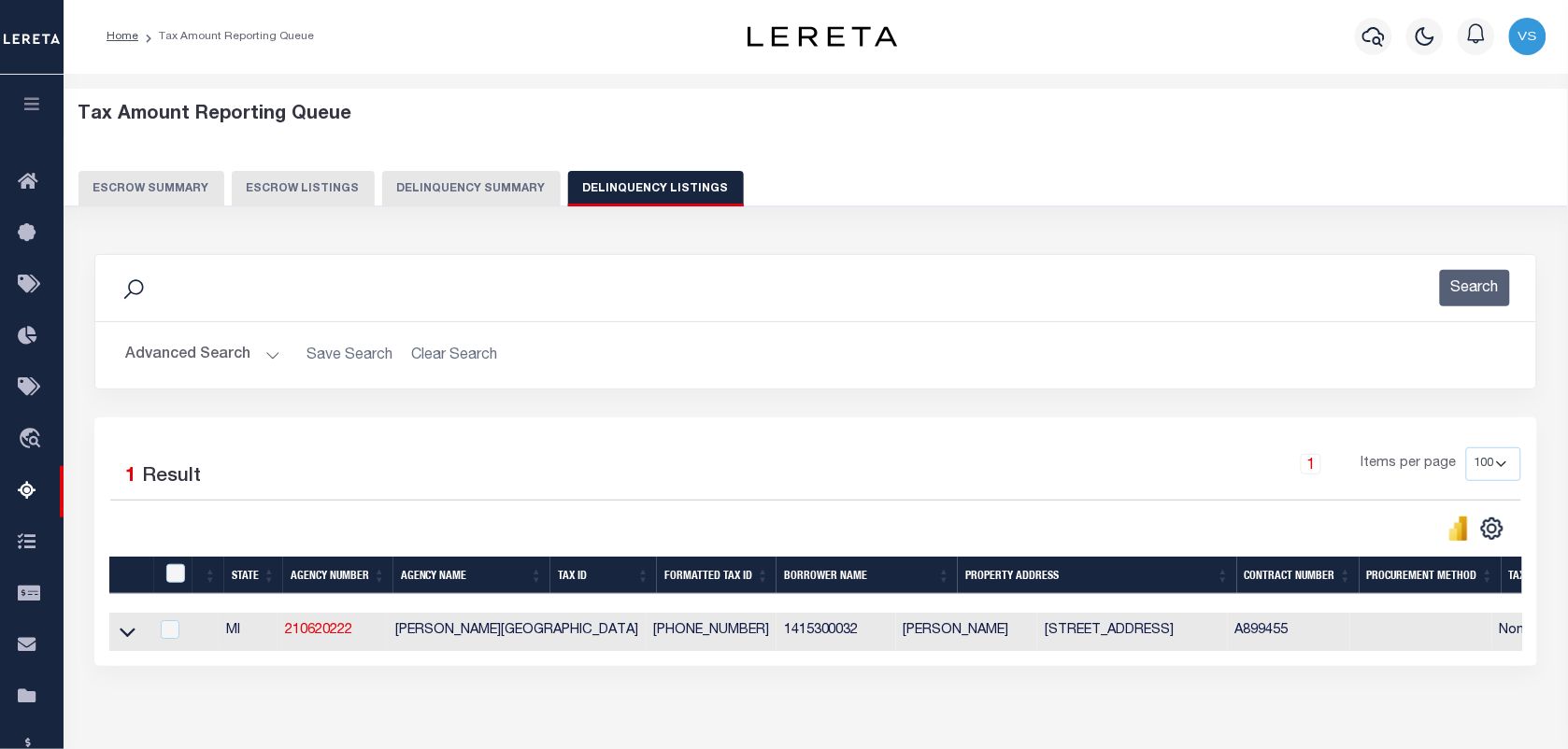
scroll to position [0, 0]
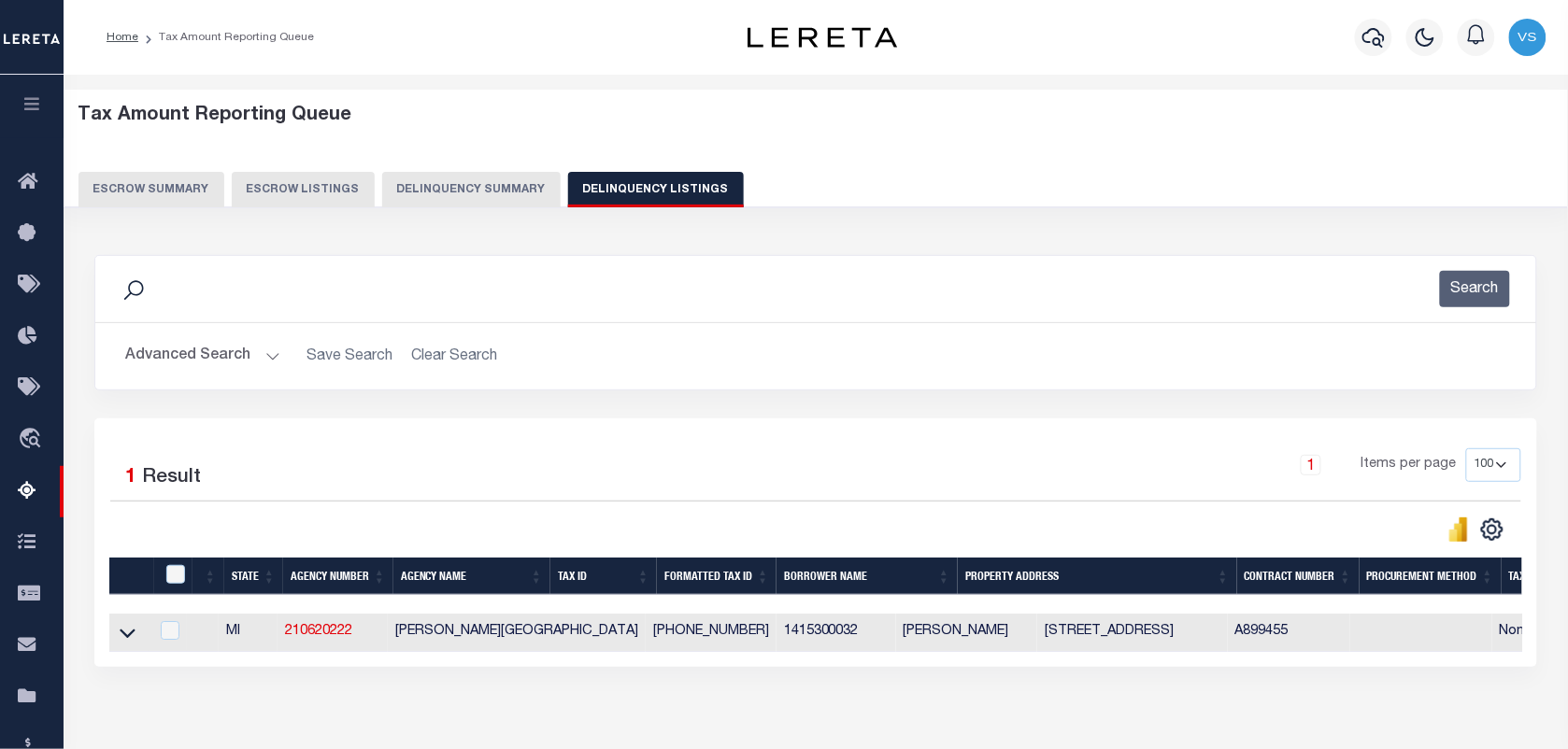
click at [158, 365] on button "Advanced Search" at bounding box center [202, 356] width 156 height 36
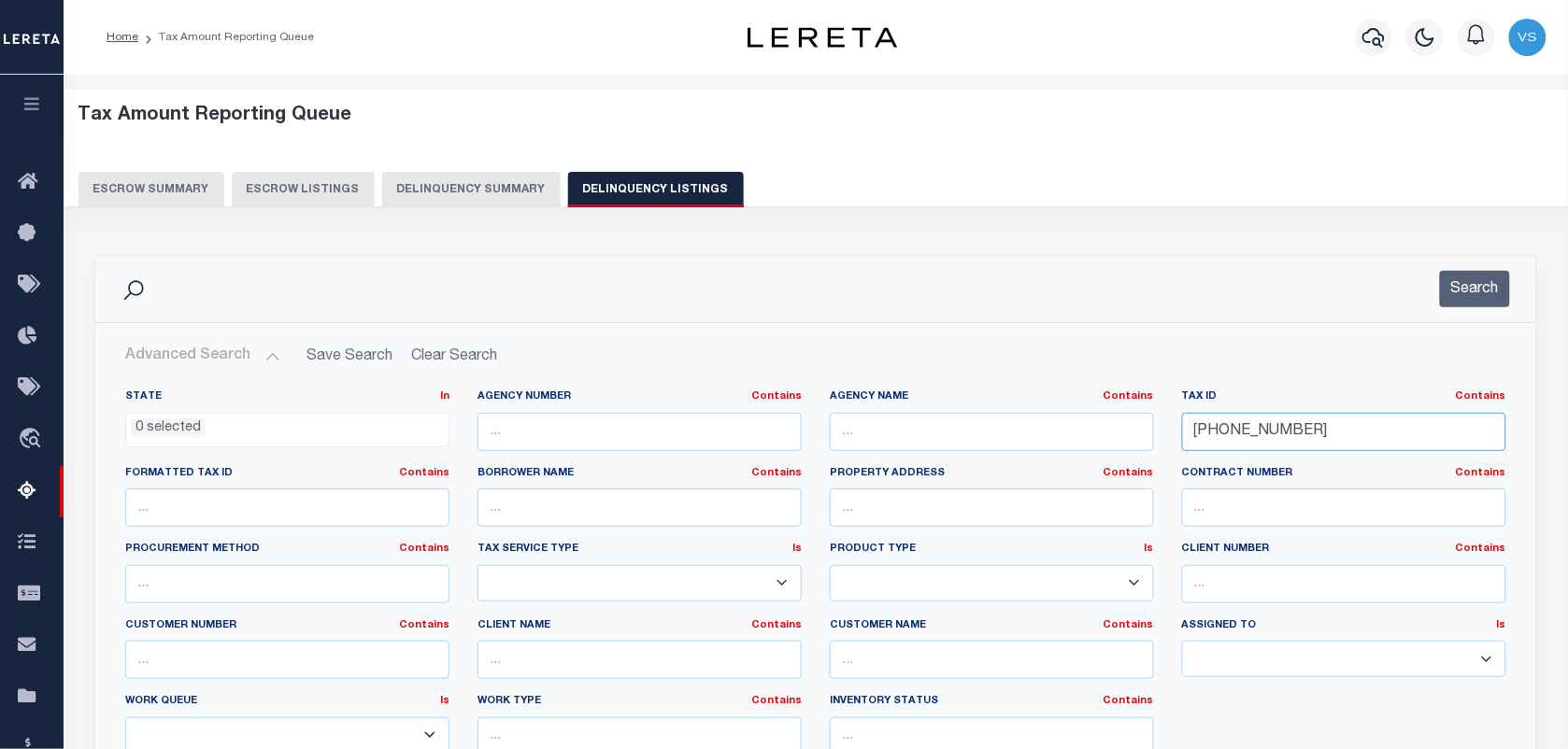
click at [1323, 416] on input "14-15-300-032" at bounding box center [1345, 431] width 325 height 38
type input "1"
paste input "14-33-200-014"
type input "14-33-200-014"
click at [1483, 297] on button "Search" at bounding box center [1475, 288] width 70 height 36
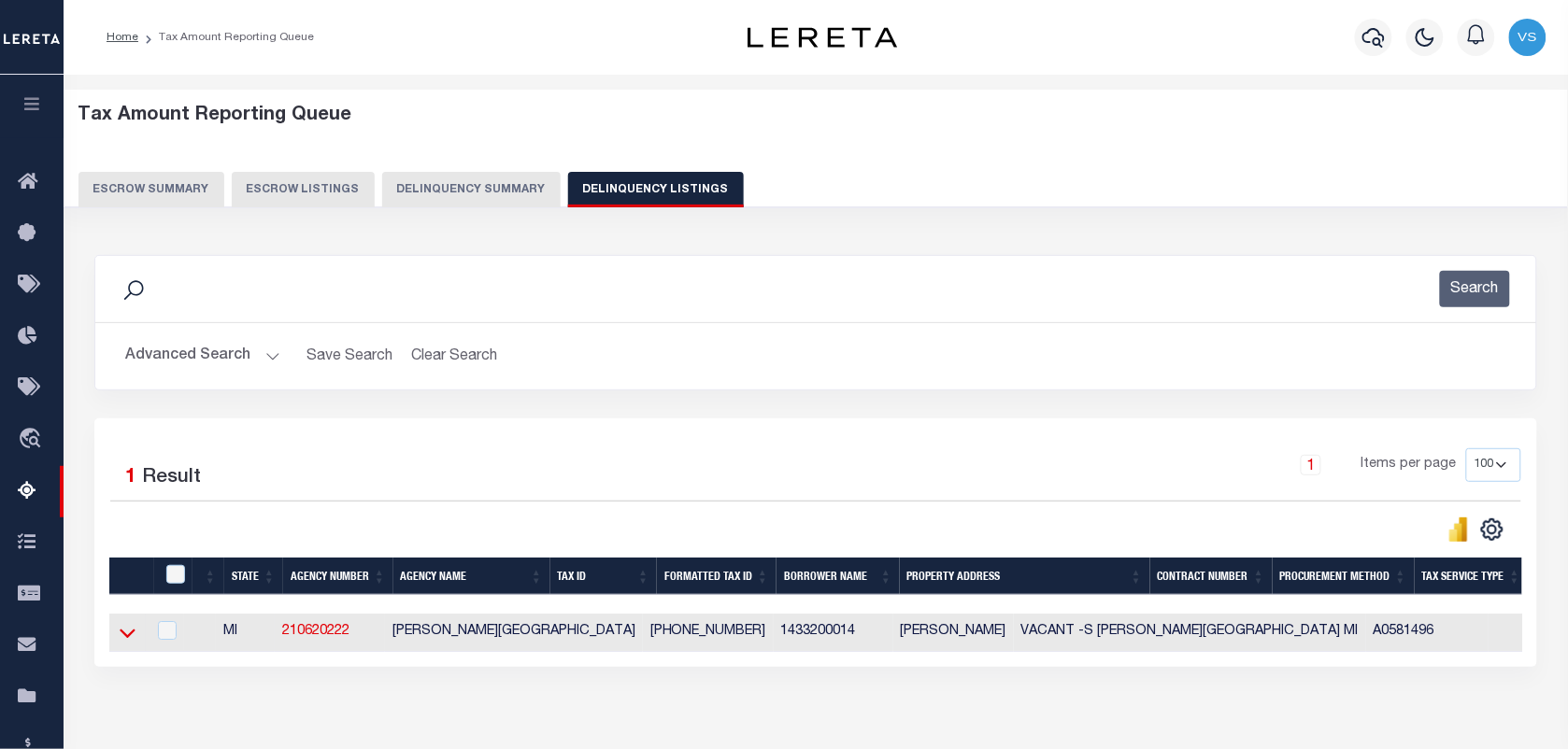
click at [131, 634] on icon at bounding box center [127, 633] width 16 height 20
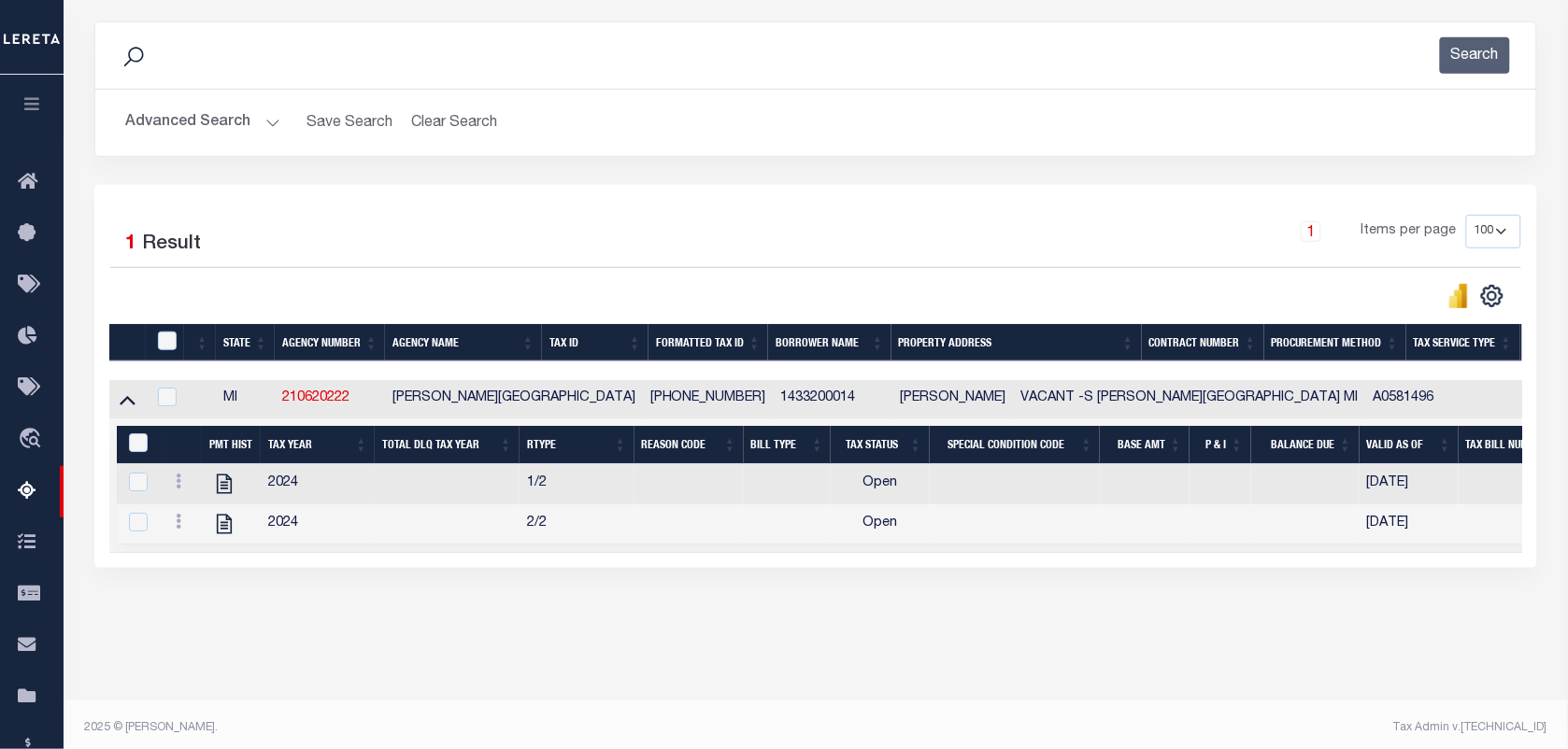
scroll to position [241, 0]
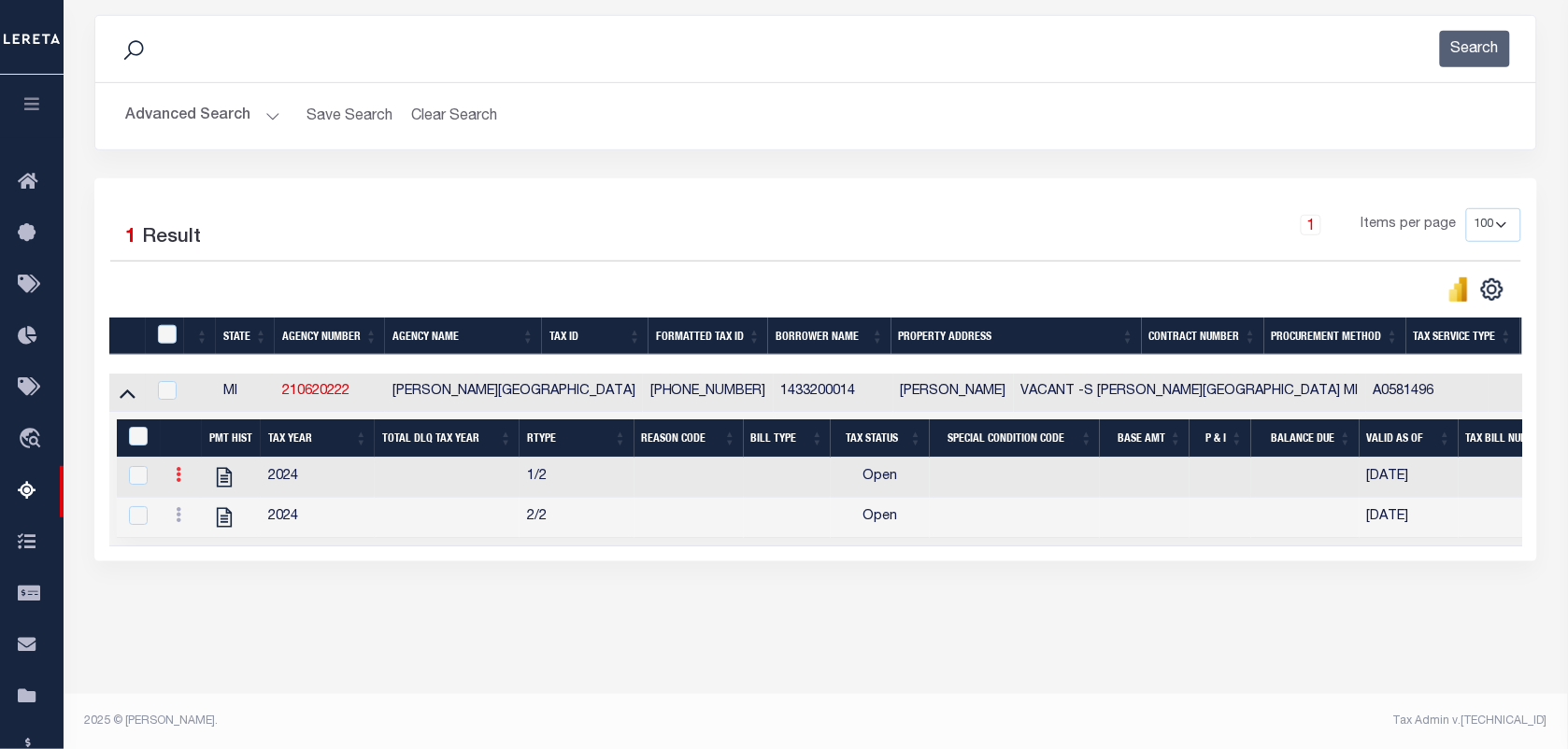
click at [170, 474] on link at bounding box center [178, 477] width 21 height 15
click at [192, 511] on img "" at bounding box center [201, 505] width 19 height 19
checkbox input "false"
checkbox input "true"
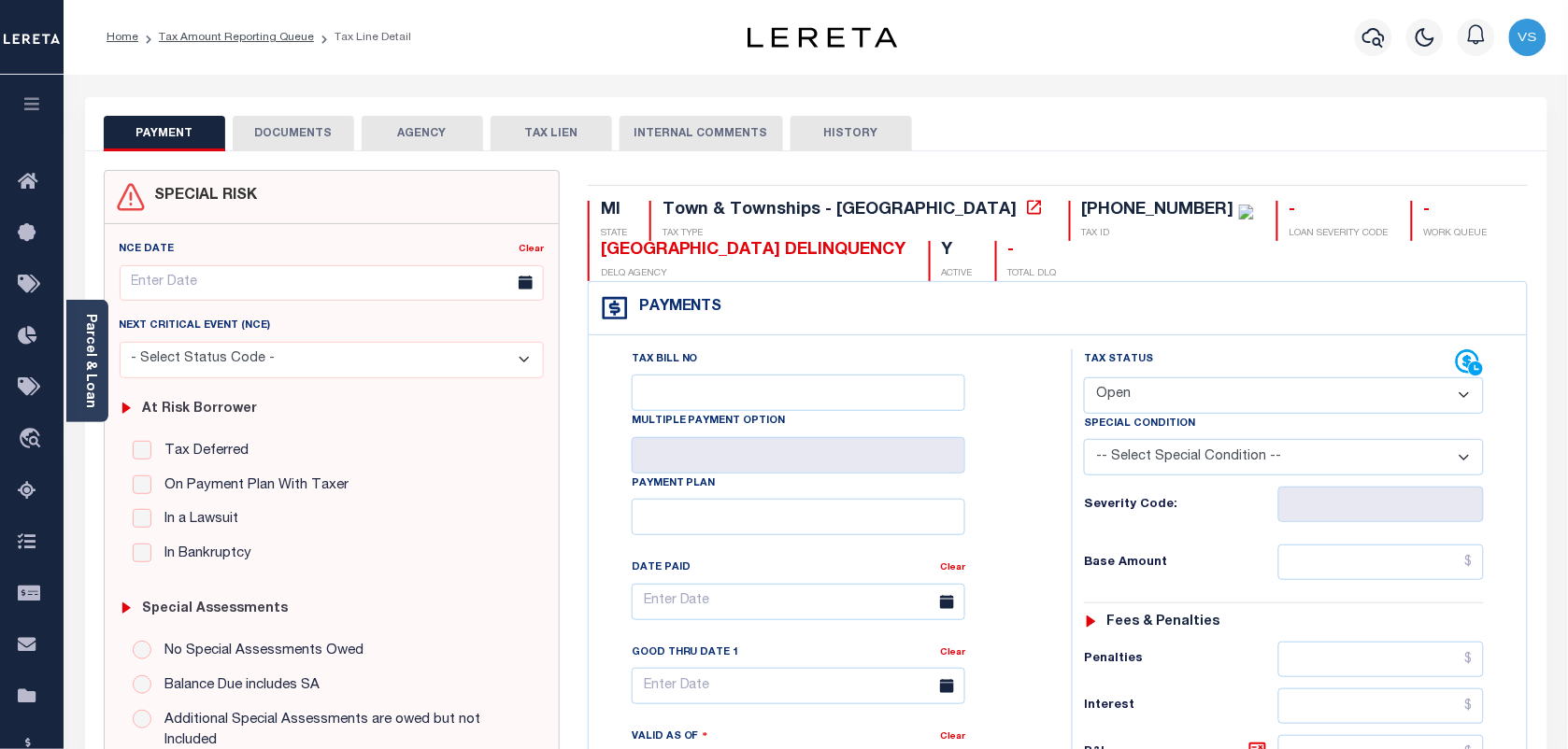
click at [1226, 388] on select "- Select Status Code - Open Due/Unpaid Paid Incomplete No Tax Due Internal Refu…" at bounding box center [1283, 395] width 400 height 36
select select "PYD"
click at [1084, 379] on select "- Select Status Code - Open Due/Unpaid Paid Incomplete No Tax Due Internal Refu…" at bounding box center [1283, 395] width 400 height 36
type input "[DATE]"
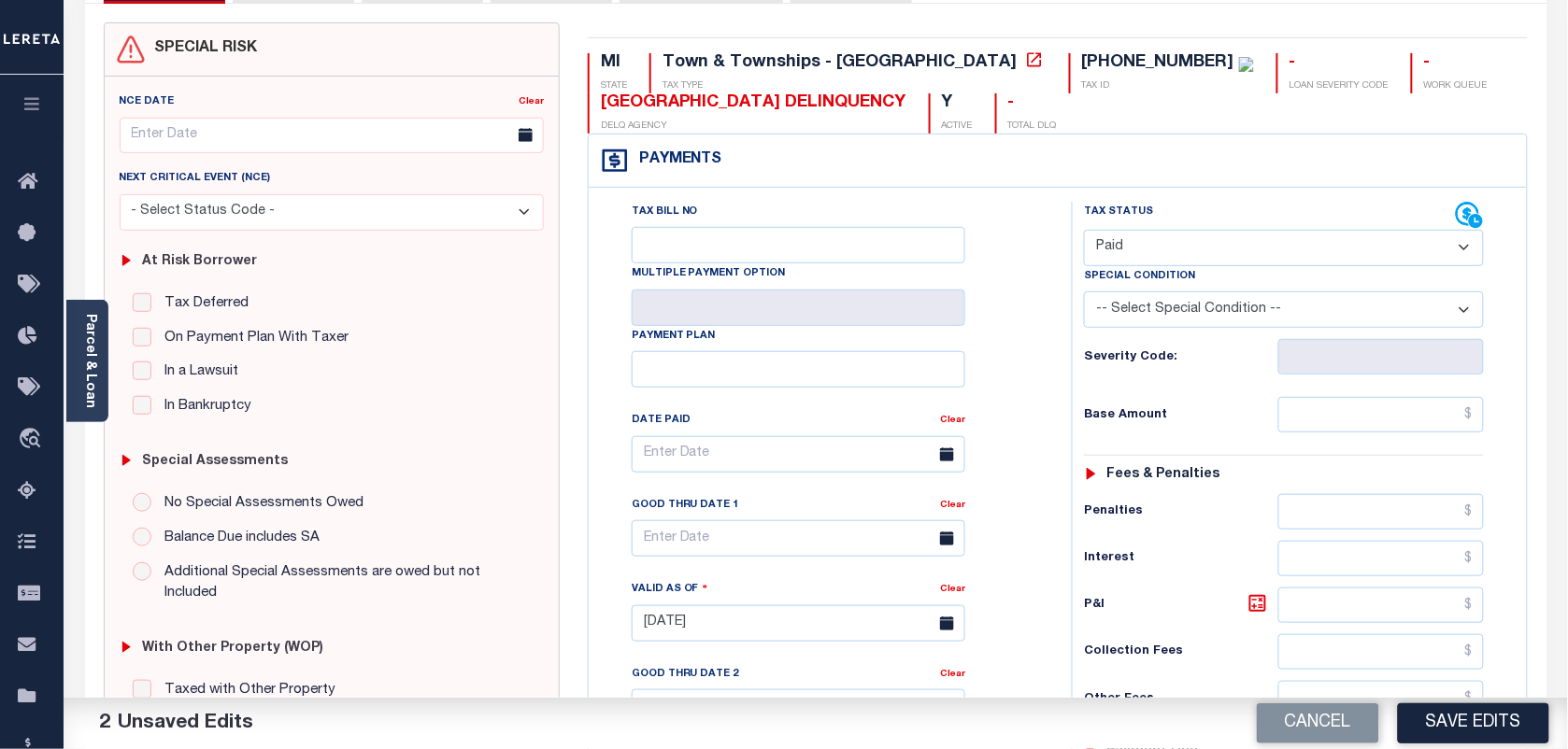
scroll to position [234, 0]
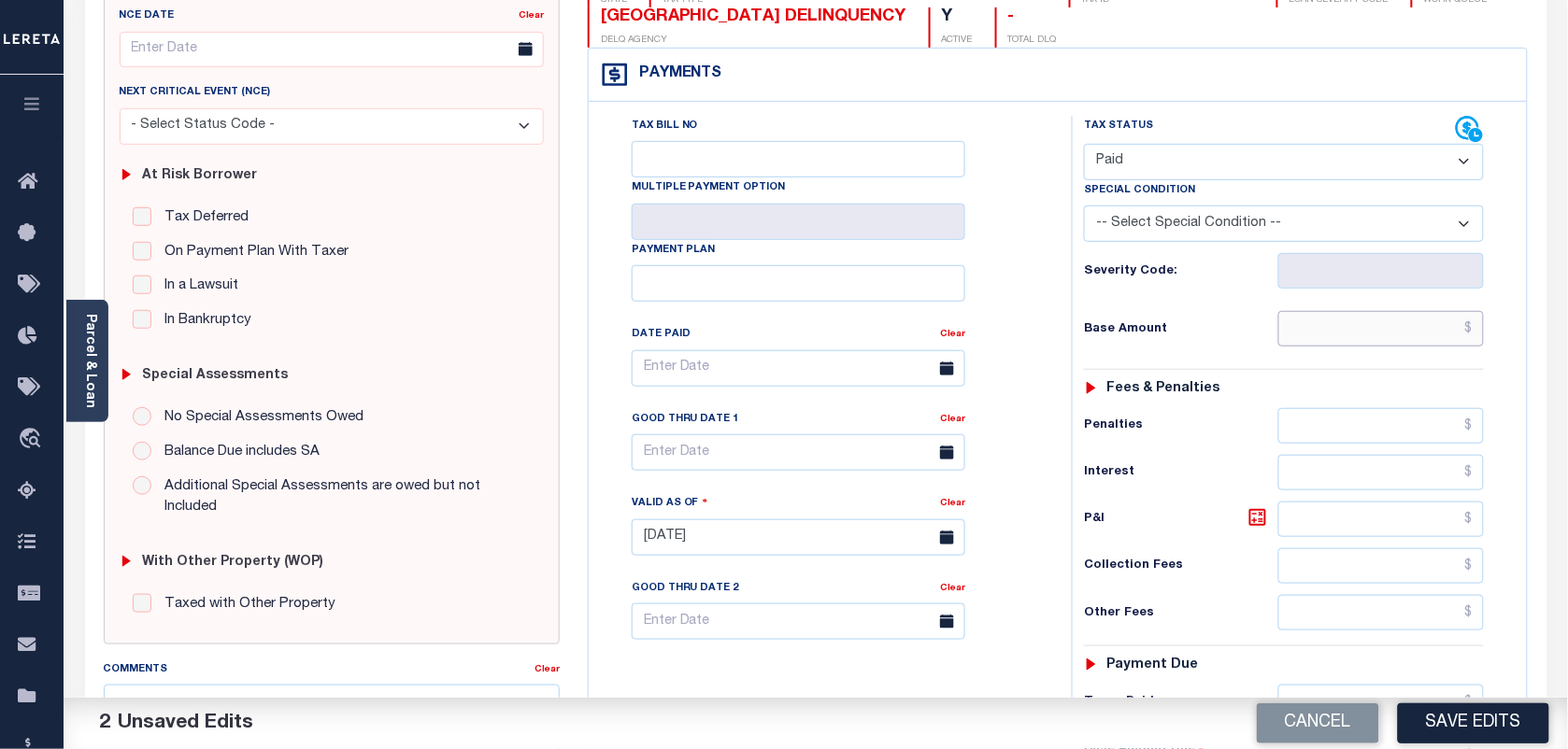
click at [1413, 346] on input "text" at bounding box center [1381, 329] width 206 height 35
type input "$0.00"
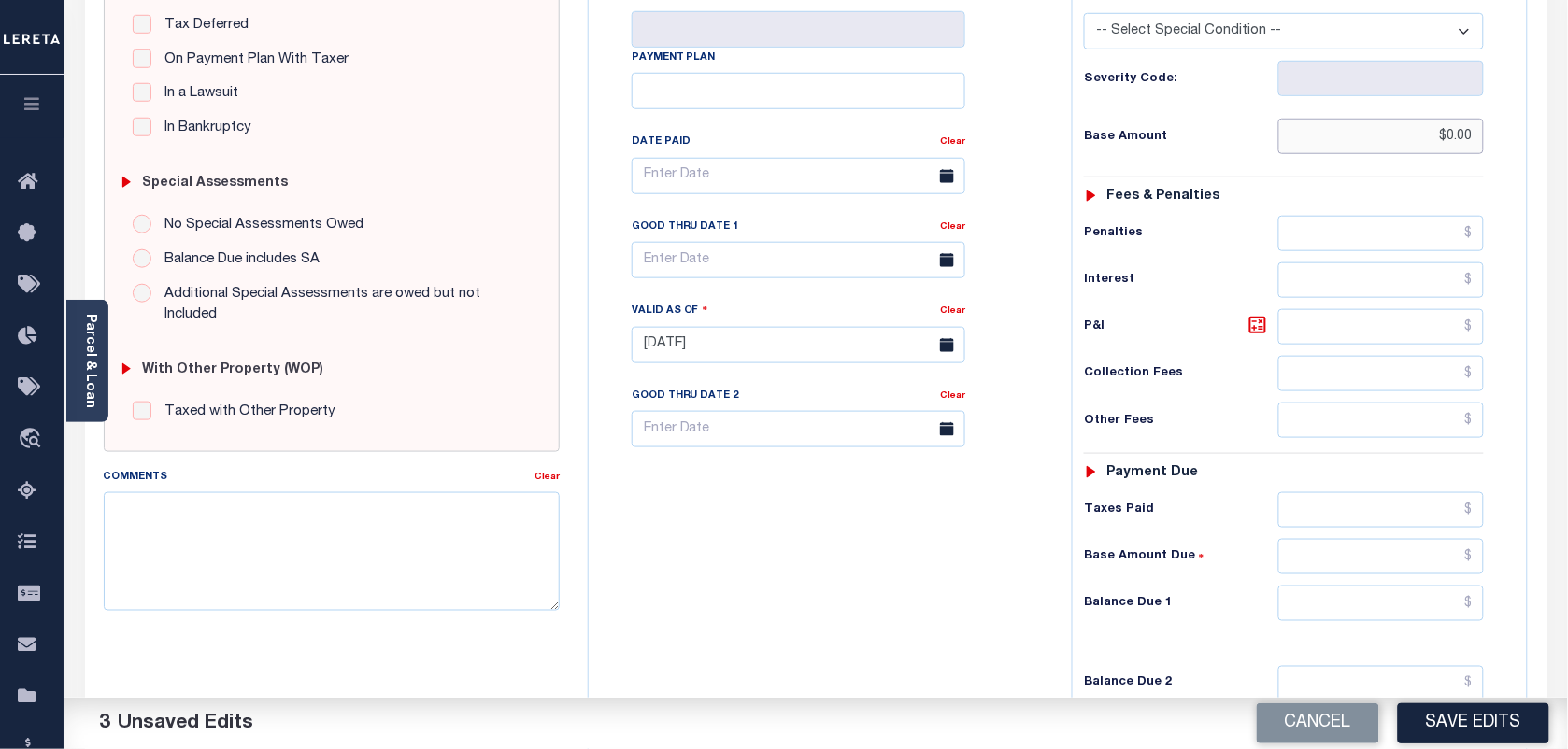
scroll to position [467, 0]
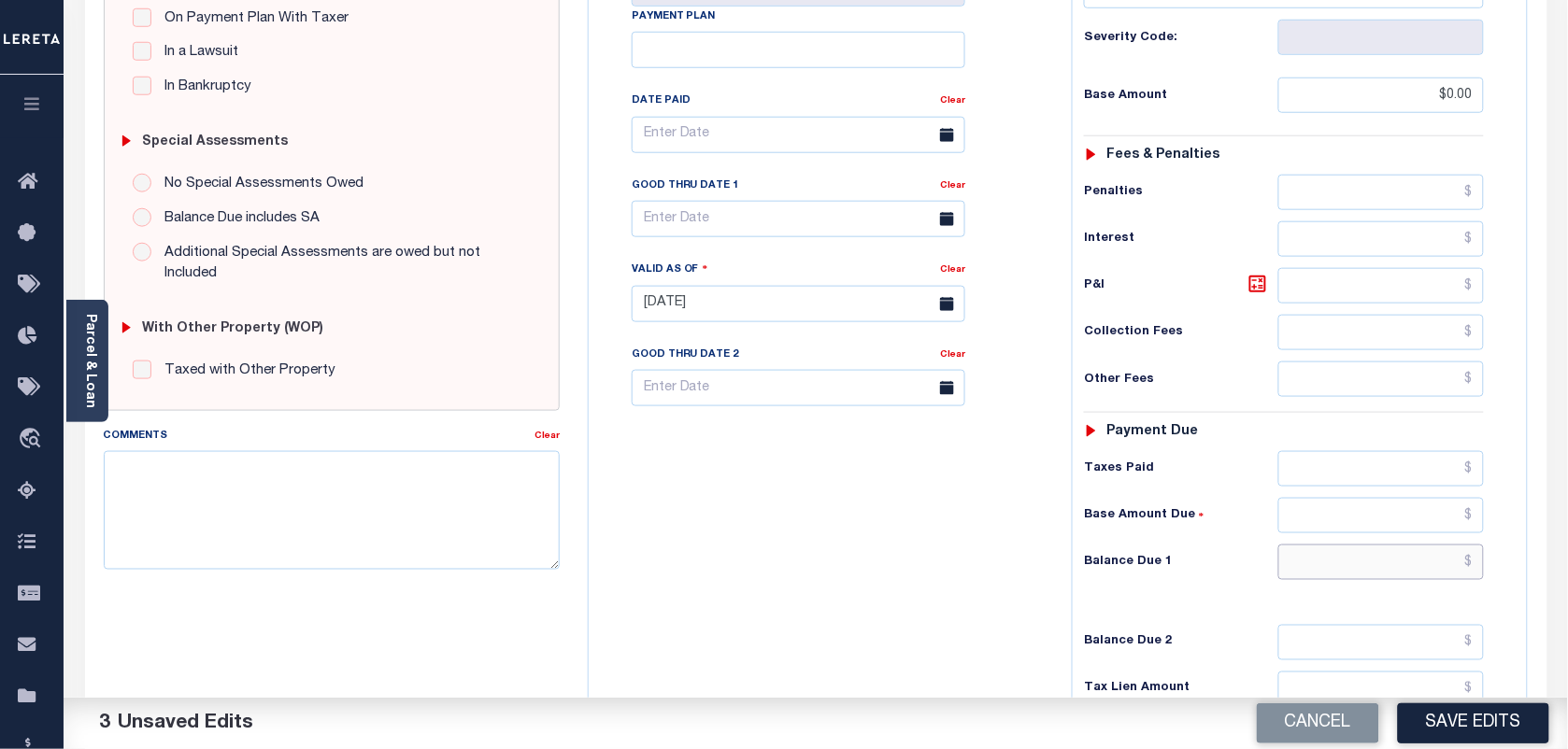
click at [1393, 568] on input "text" at bounding box center [1381, 562] width 206 height 35
type input "$0.00"
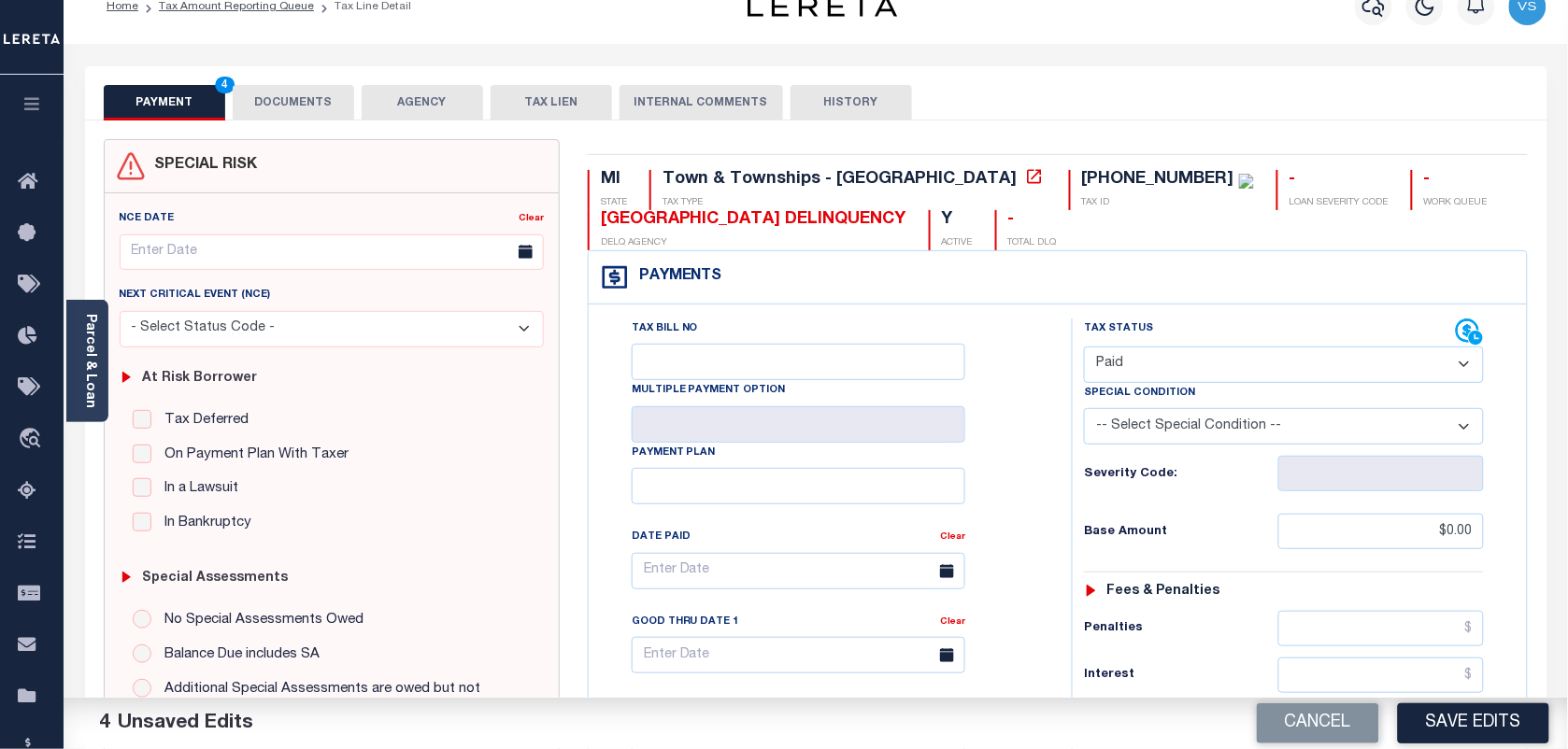
scroll to position [0, 0]
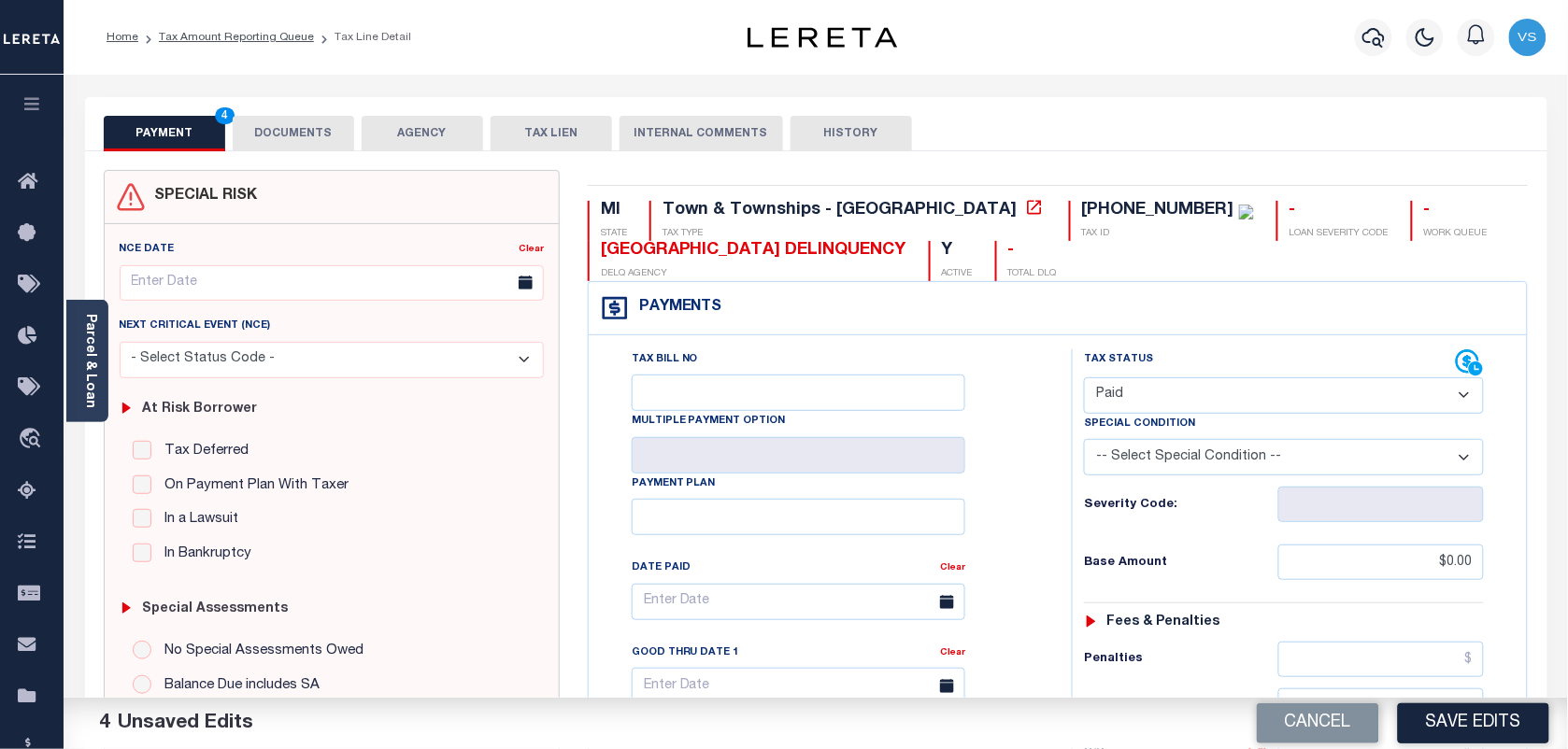
click at [282, 136] on button "DOCUMENTS" at bounding box center [293, 133] width 121 height 35
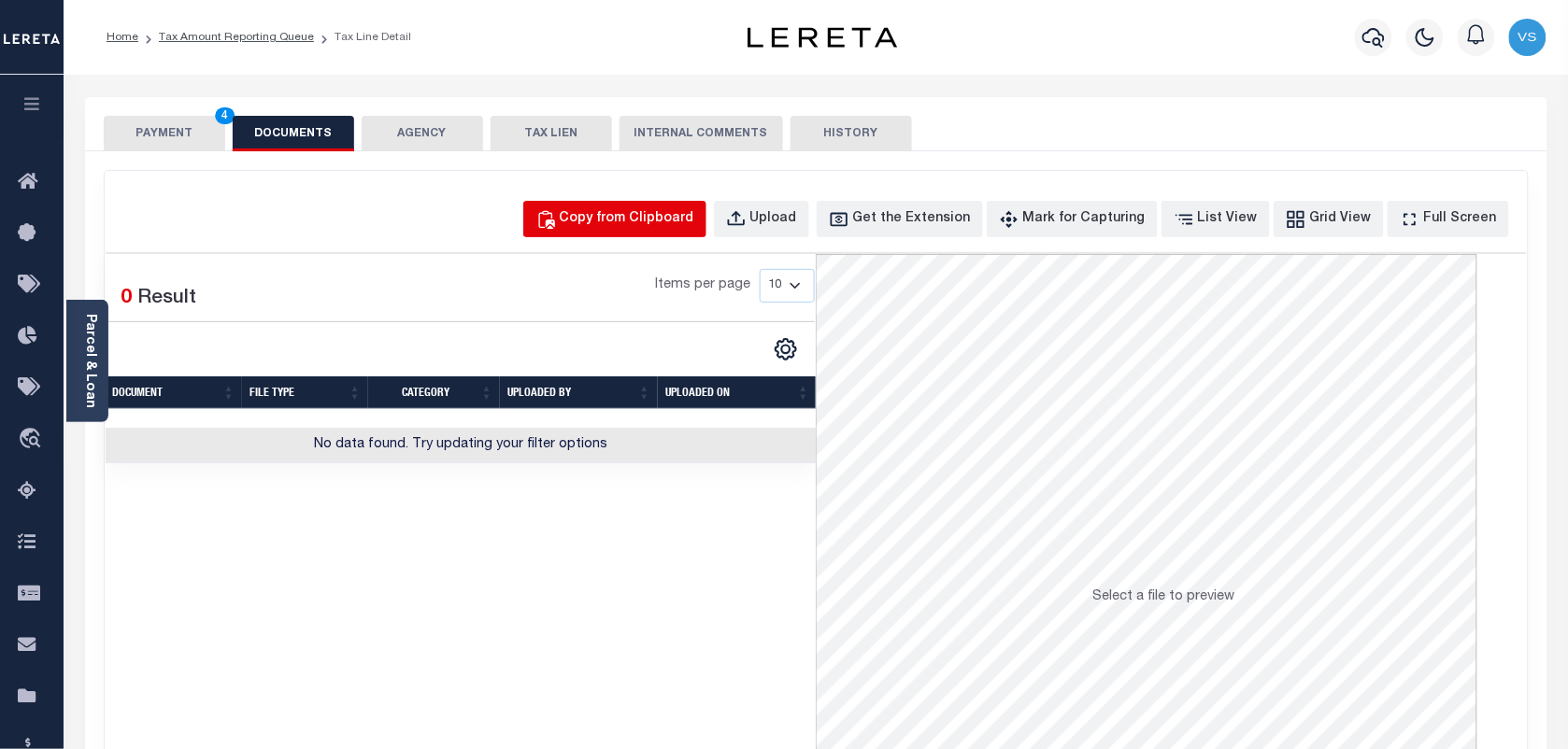
click at [637, 227] on div "Copy from Clipboard" at bounding box center [627, 219] width 135 height 21
select select "POP"
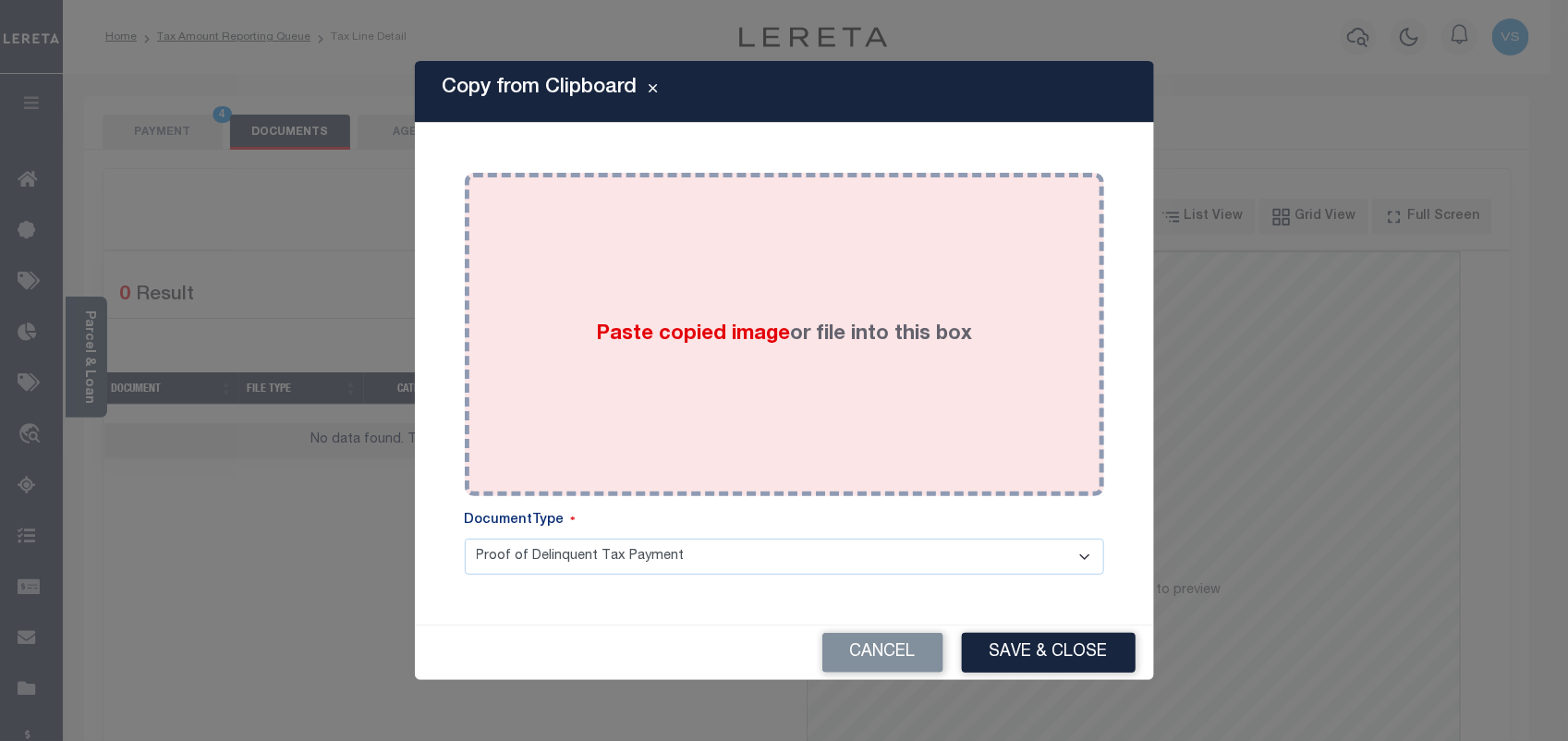
click at [579, 326] on div "Paste copied image or file into this box" at bounding box center [784, 335] width 611 height 296
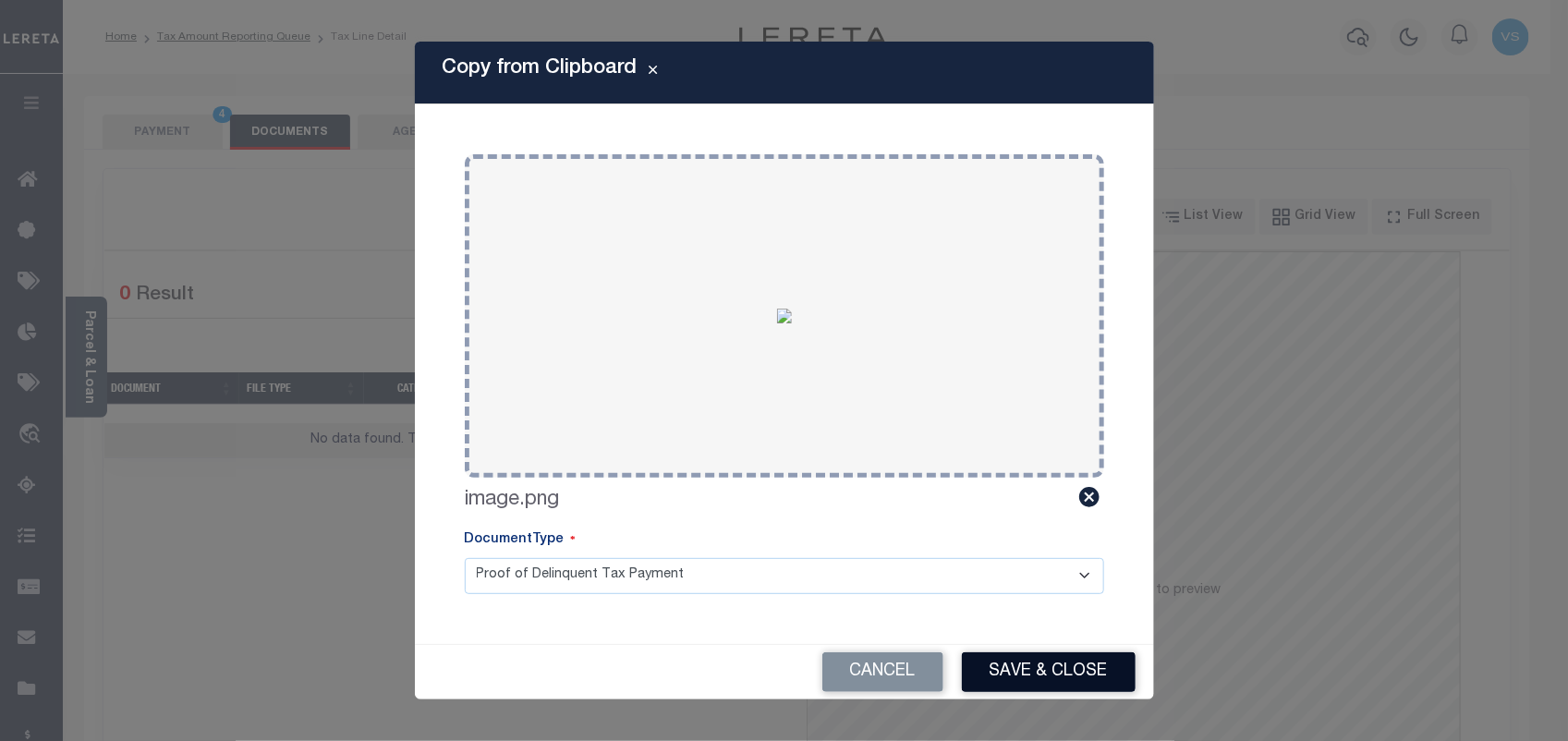
click at [1046, 666] on button "Save & Close" at bounding box center [1050, 671] width 174 height 40
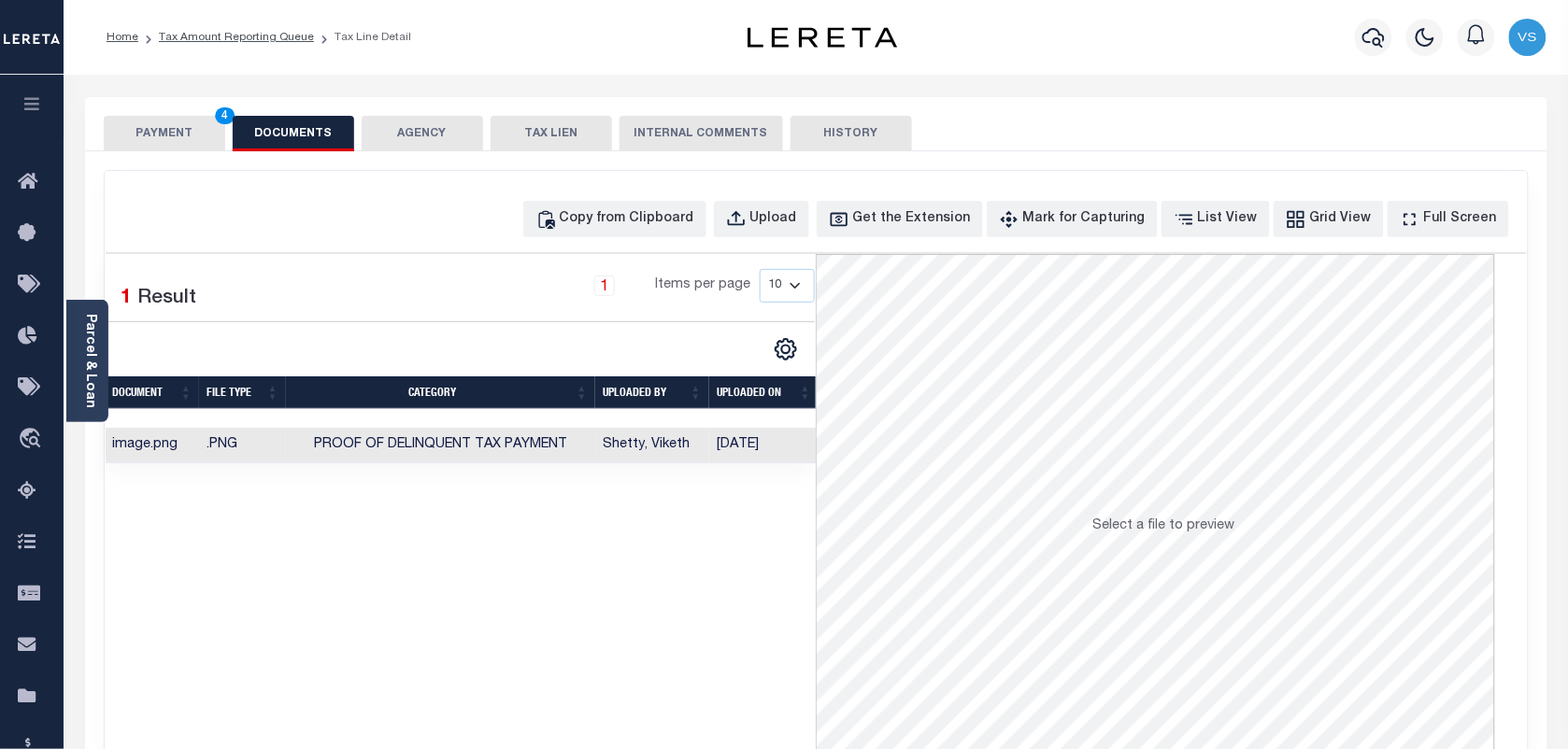
click at [169, 136] on button "PAYMENT 4" at bounding box center [164, 133] width 121 height 35
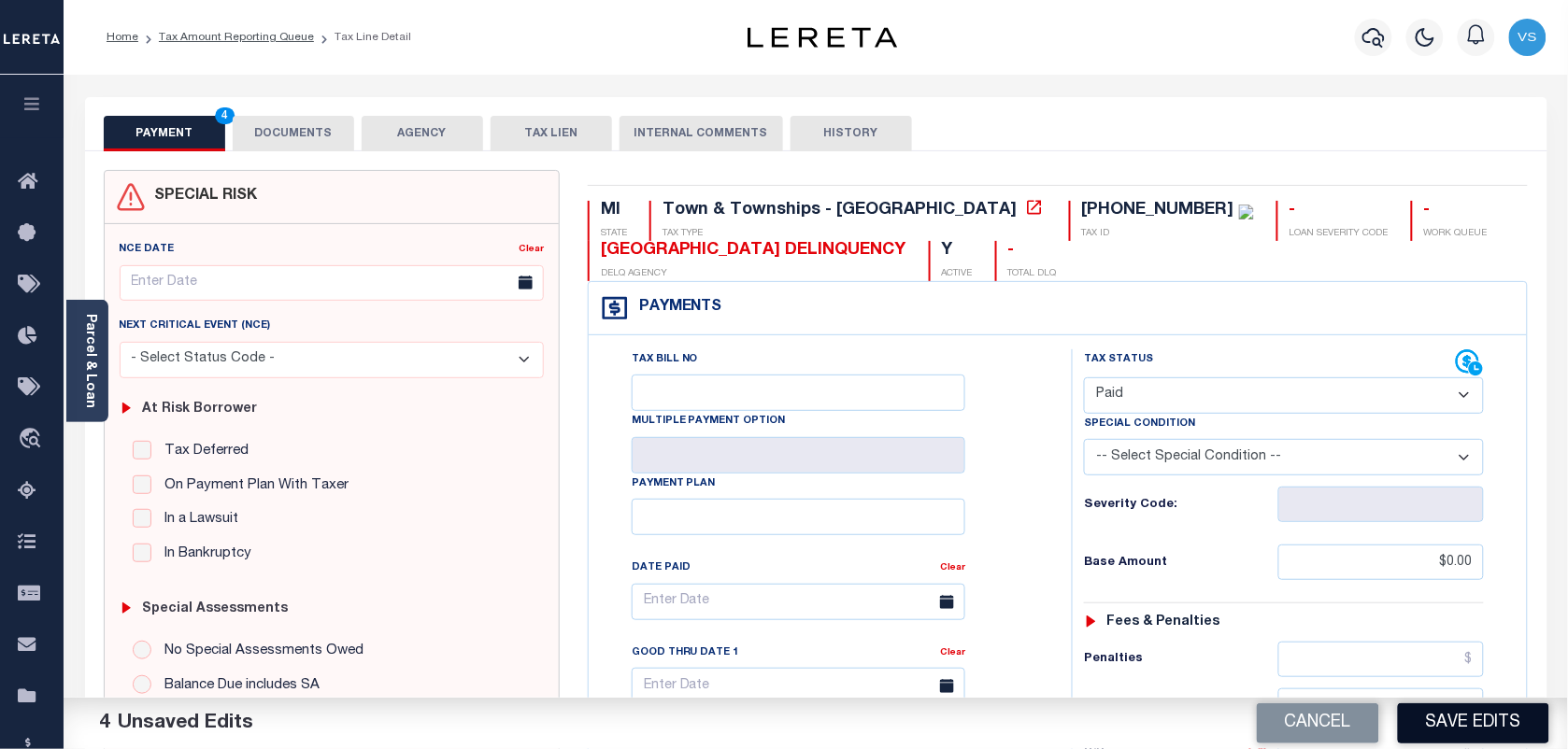
click at [1468, 730] on button "Save Edits" at bounding box center [1473, 723] width 152 height 40
checkbox input "false"
type input "$0"
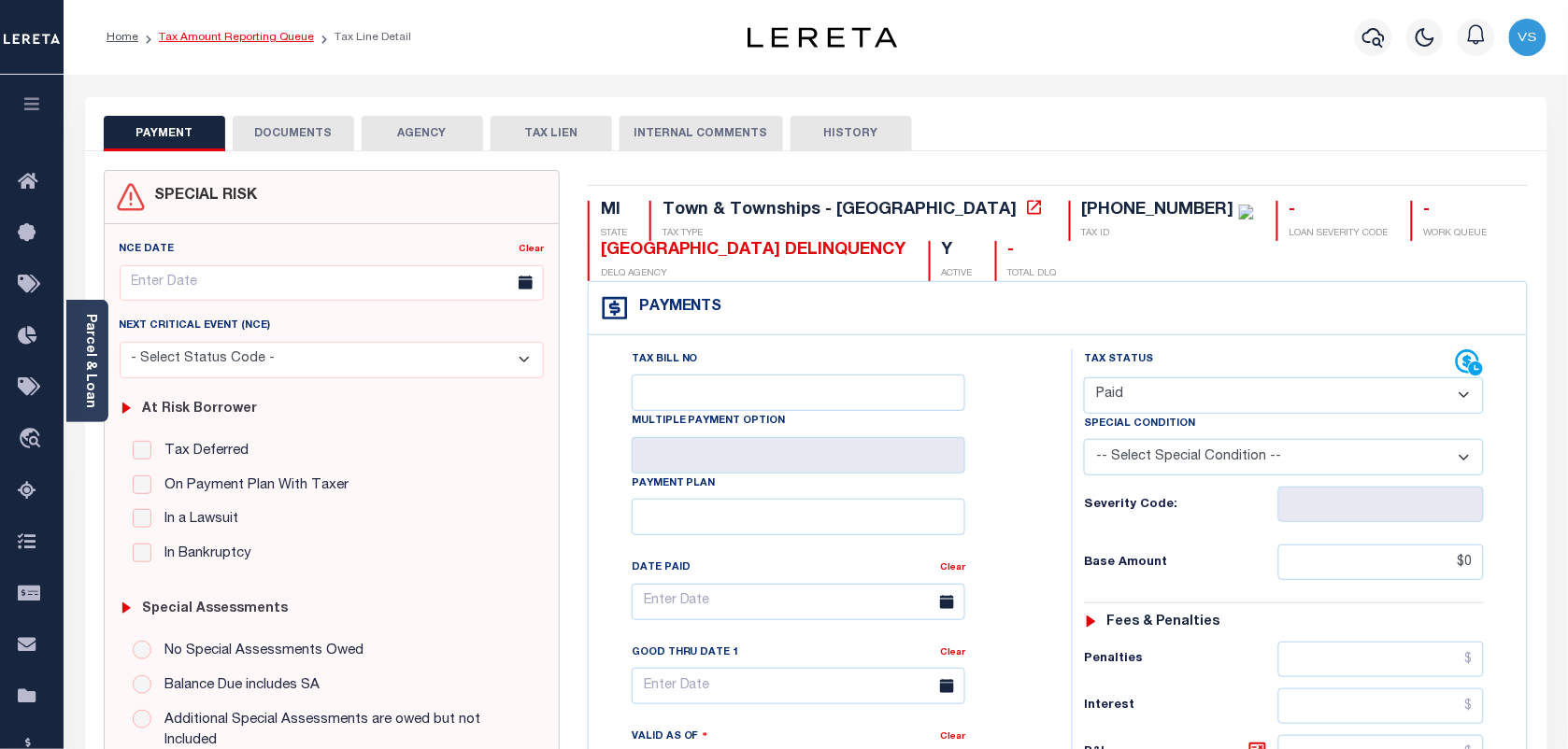
click at [195, 38] on link "Tax Amount Reporting Queue" at bounding box center [236, 36] width 156 height 11
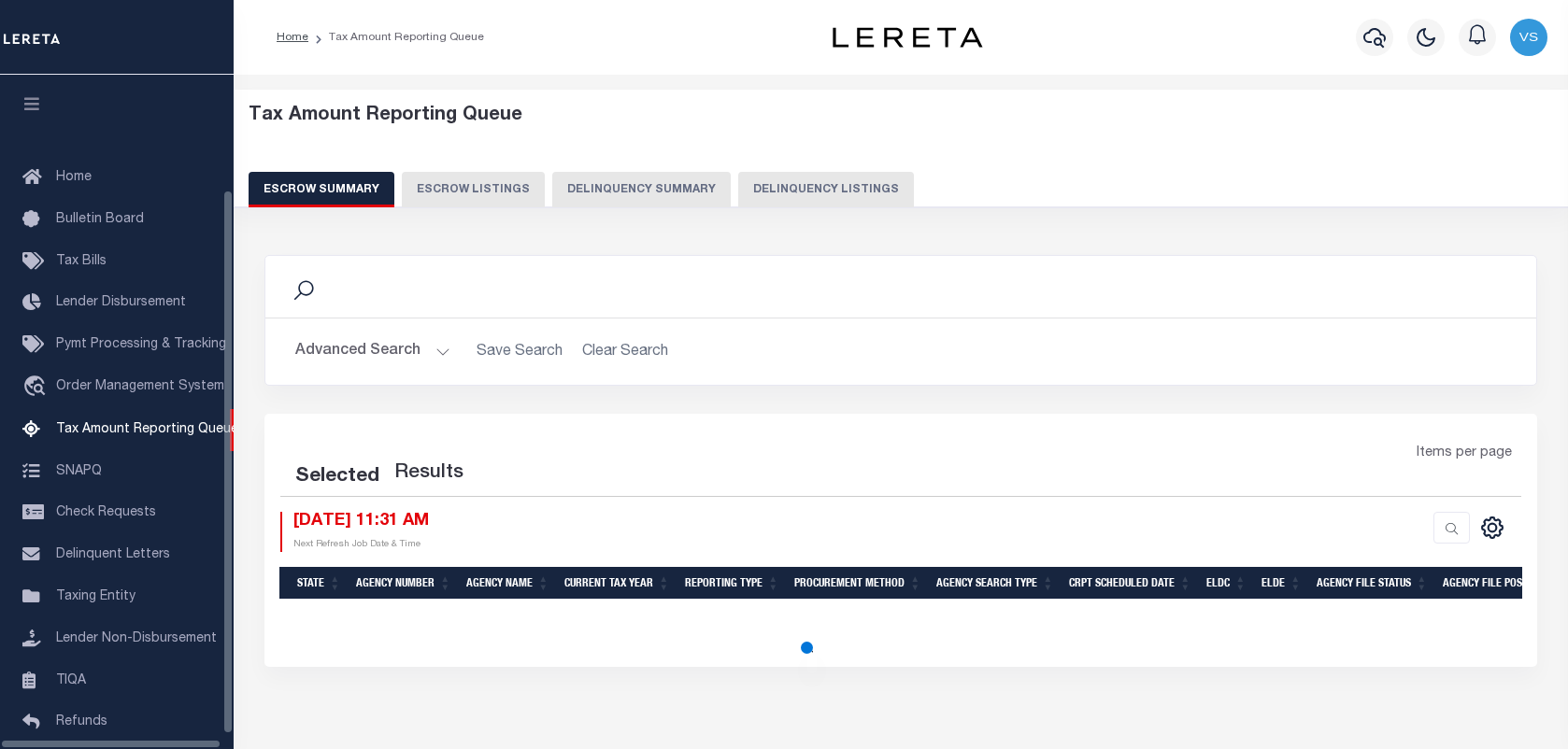
select select "100"
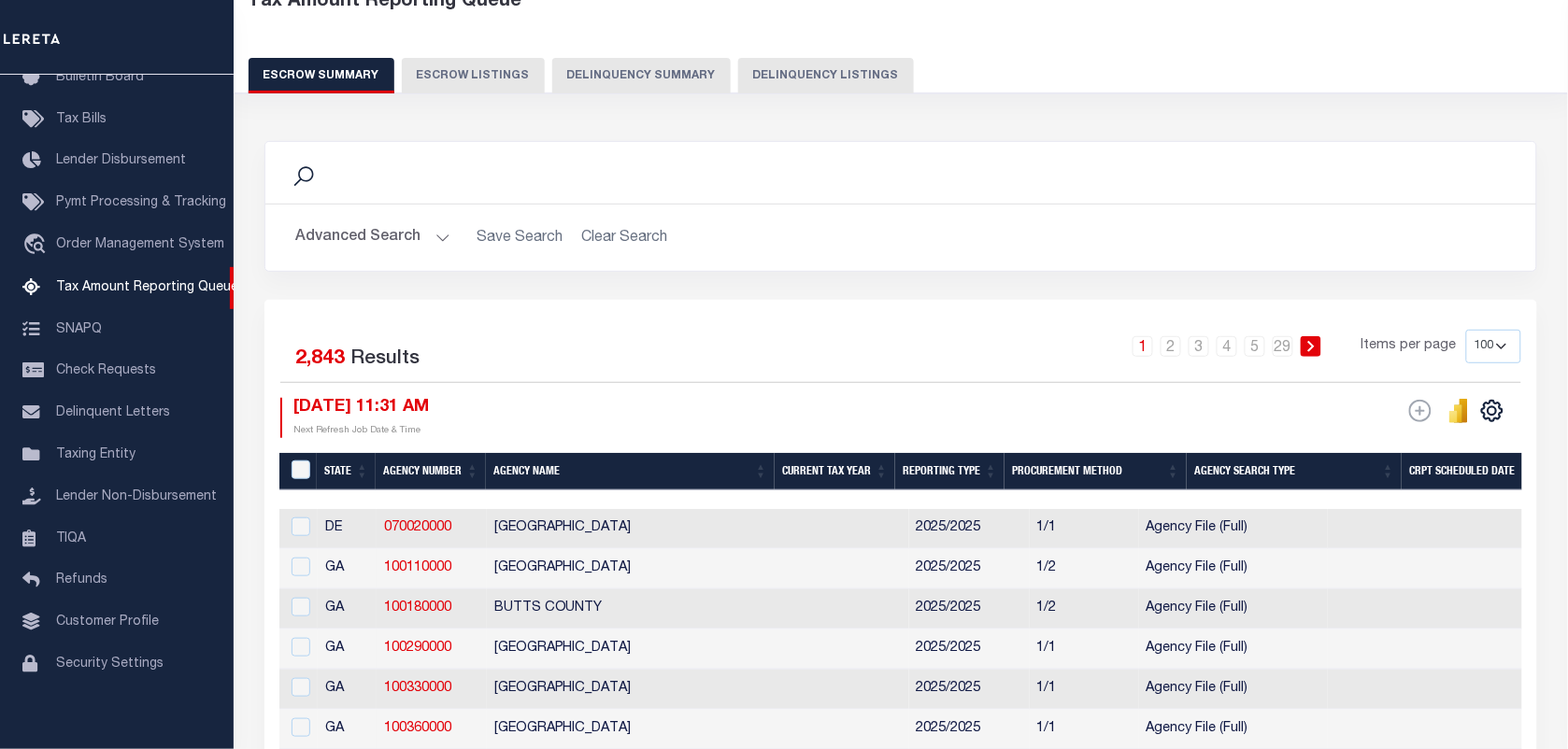
scroll to position [116, 0]
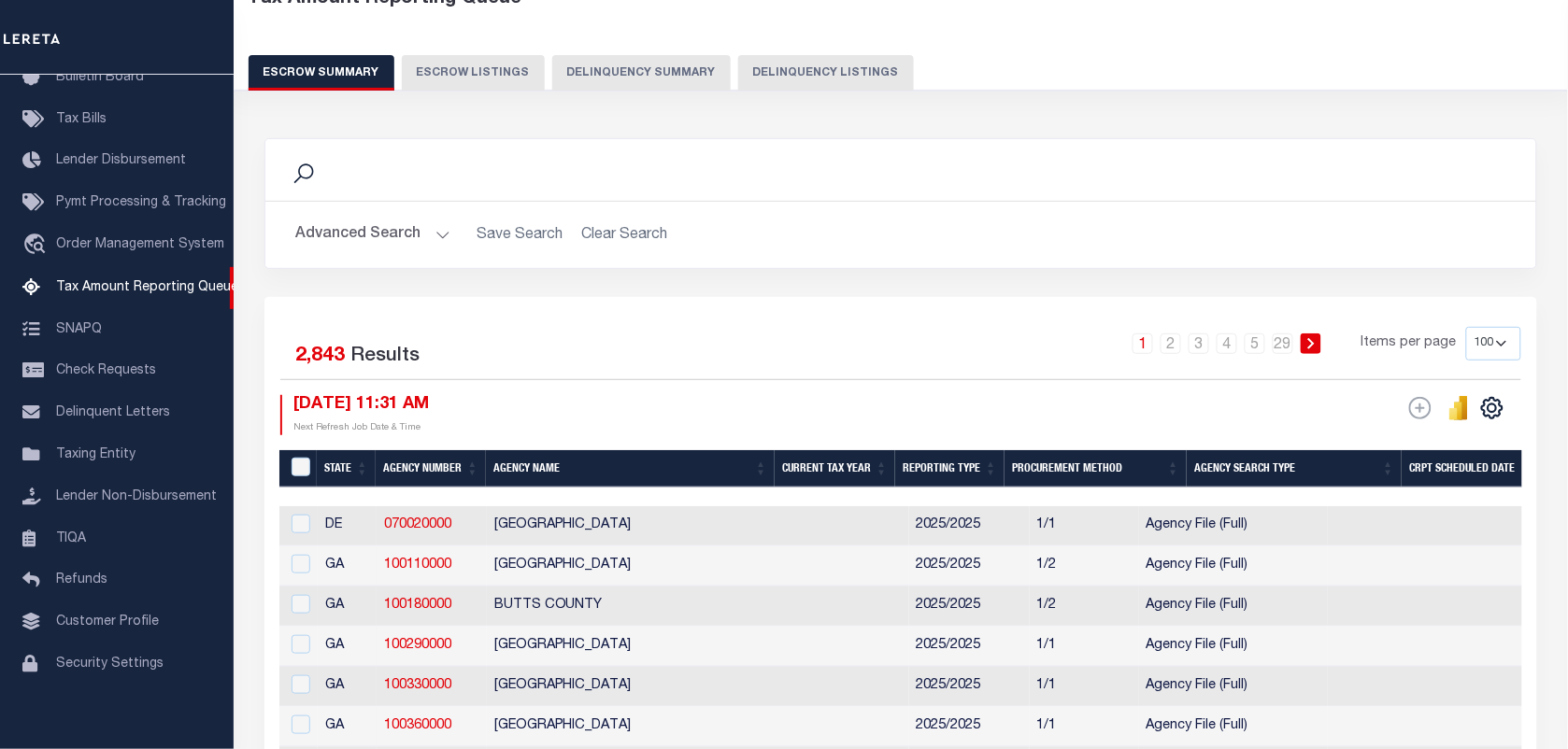
click at [823, 63] on button "Delinquency Listings" at bounding box center [827, 72] width 176 height 35
select select "100"
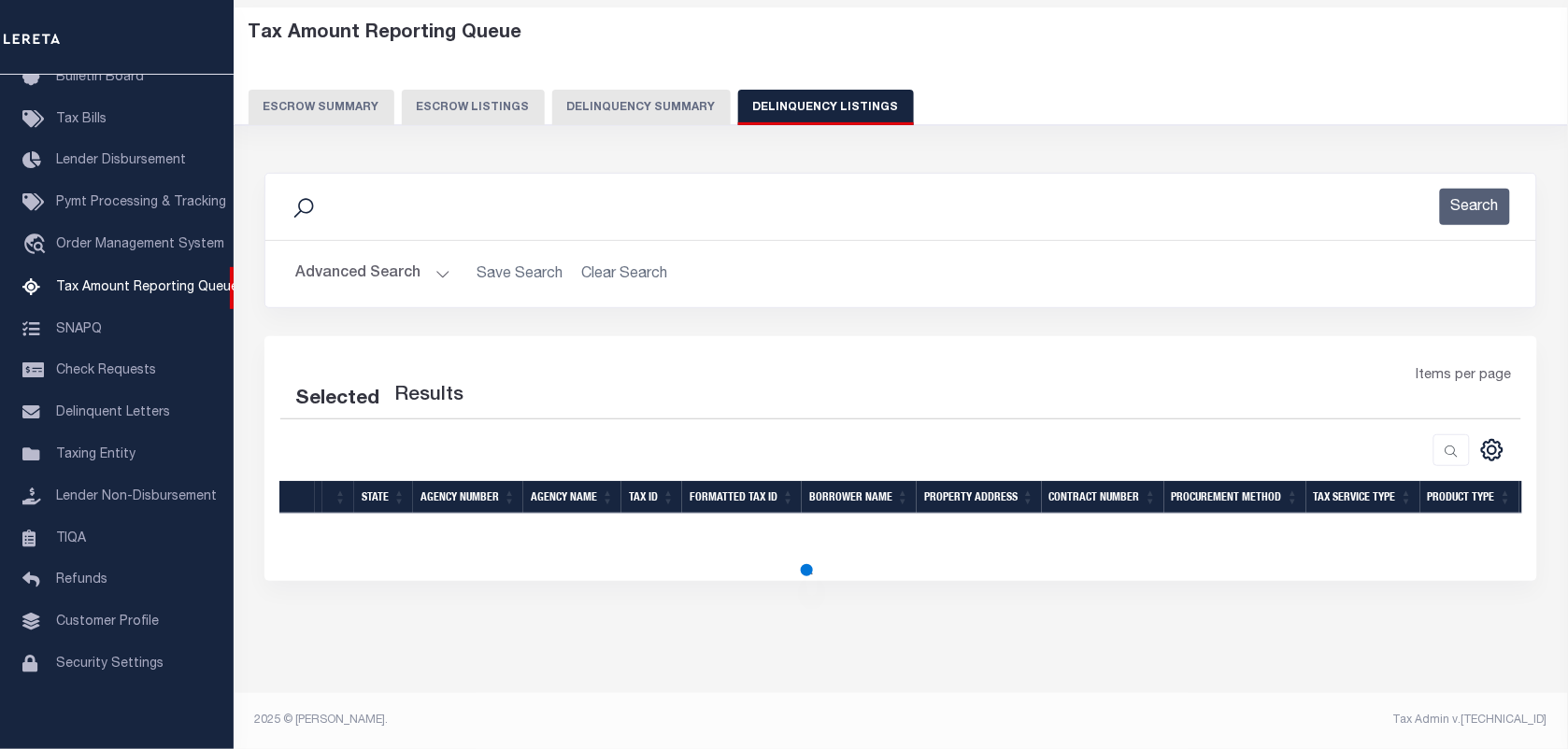
select select "100"
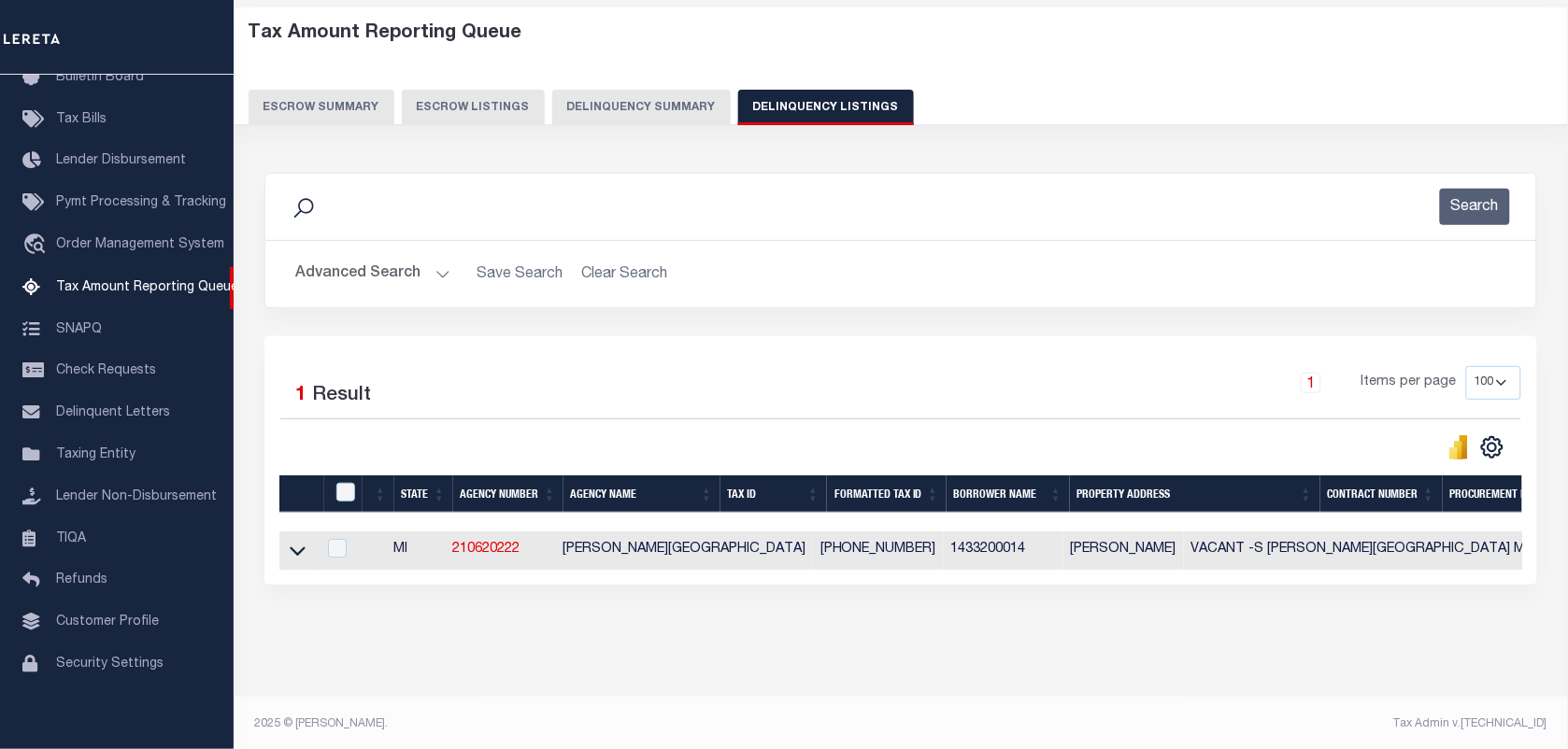
scroll to position [103, 0]
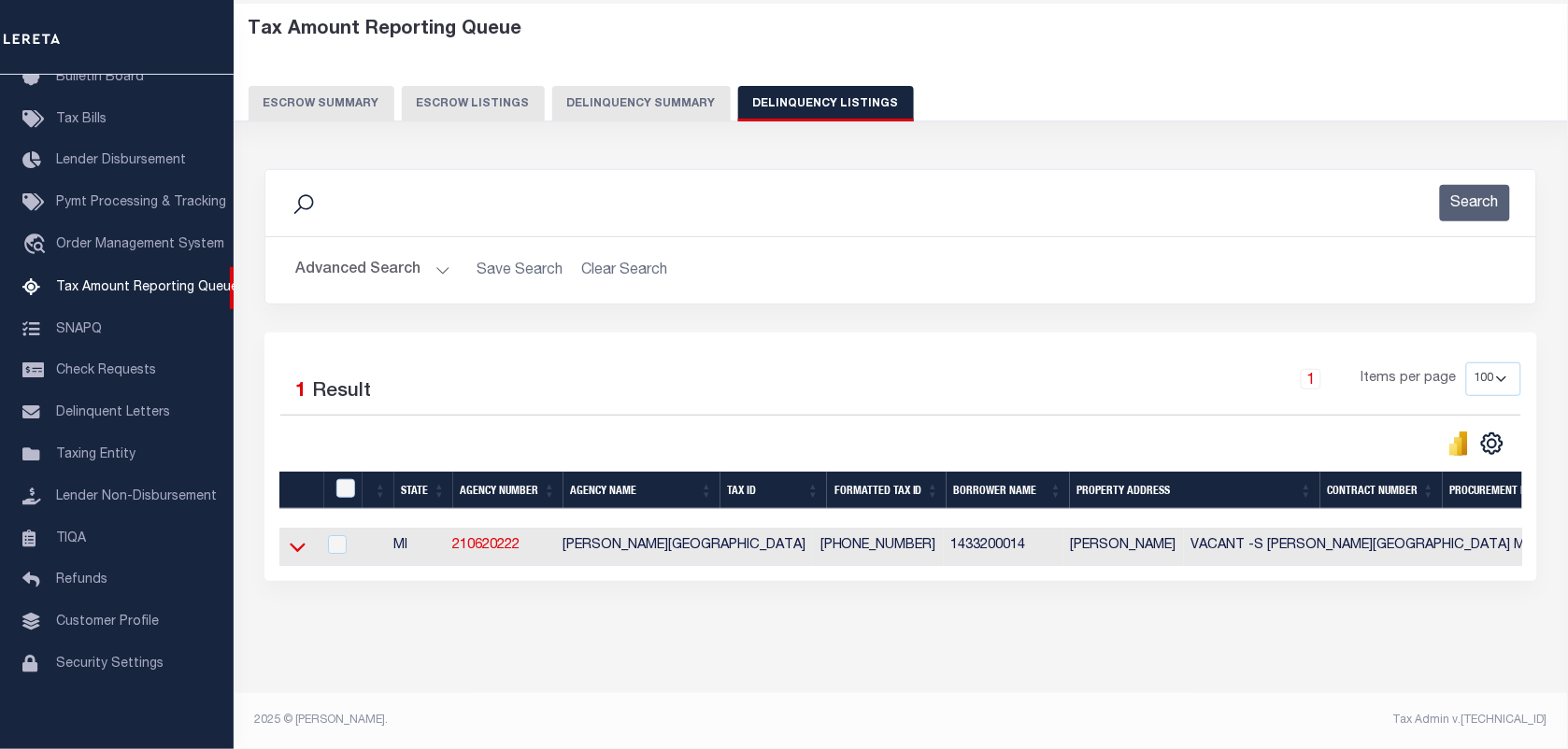
click at [299, 545] on icon at bounding box center [297, 547] width 16 height 20
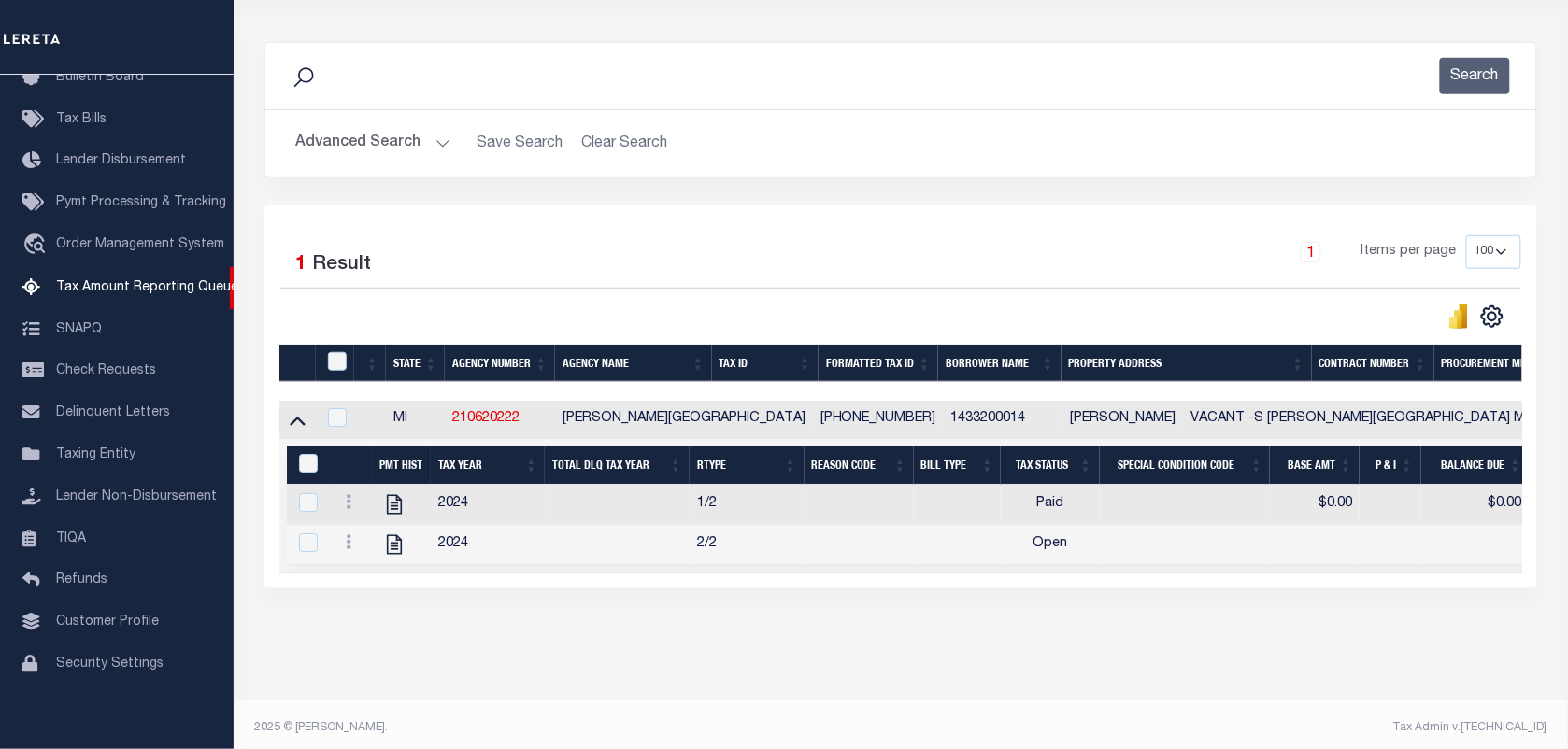
scroll to position [220, 0]
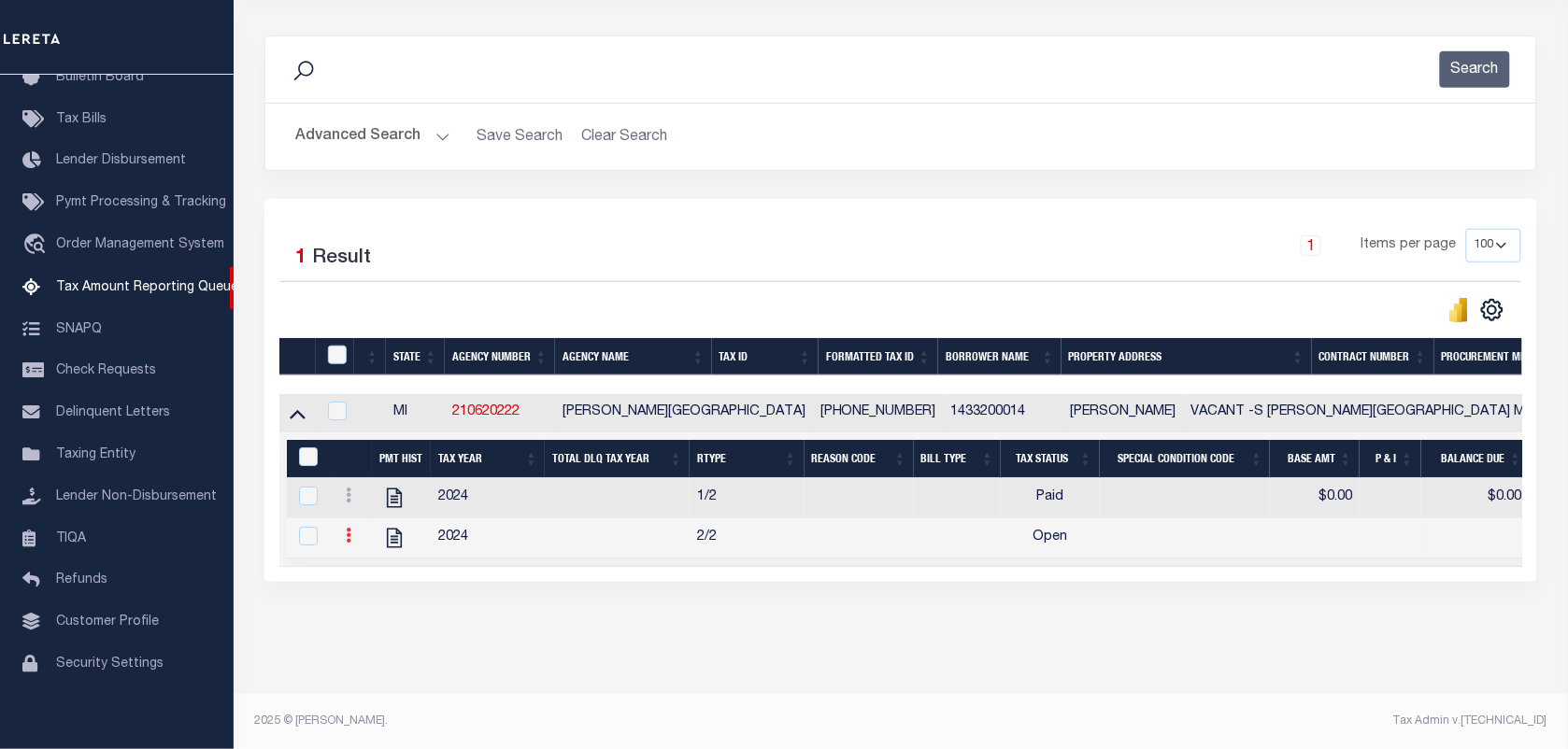
click at [346, 543] on icon at bounding box center [348, 535] width 6 height 15
click at [351, 581] on link "" at bounding box center [371, 566] width 64 height 31
checkbox input "true"
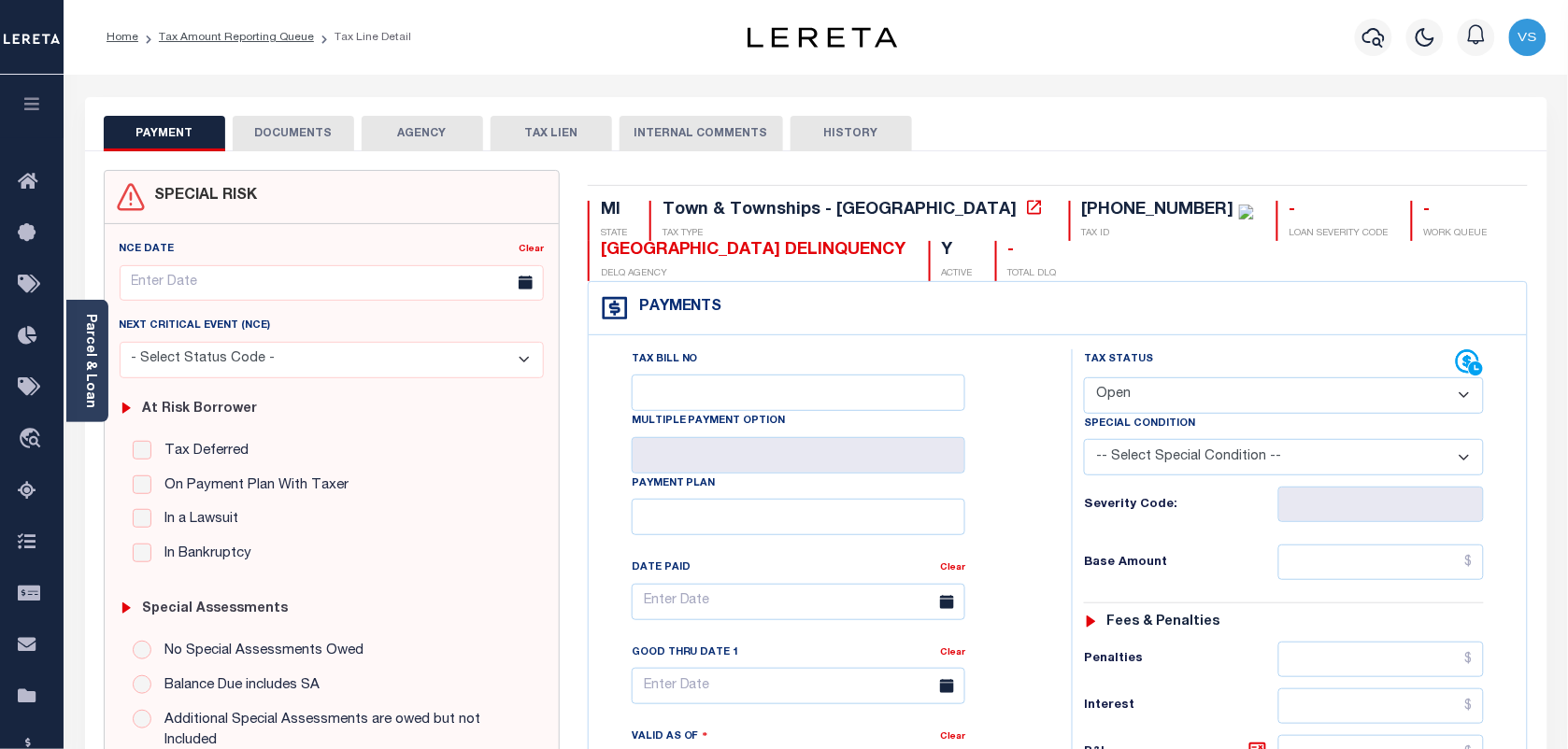
click at [1203, 397] on select "- Select Status Code - Open Due/Unpaid Paid Incomplete No Tax Due Internal Refu…" at bounding box center [1283, 395] width 400 height 36
select select "PYD"
click at [1084, 379] on select "- Select Status Code - Open Due/Unpaid Paid Incomplete No Tax Due Internal Refu…" at bounding box center [1283, 395] width 400 height 36
type input "[DATE]"
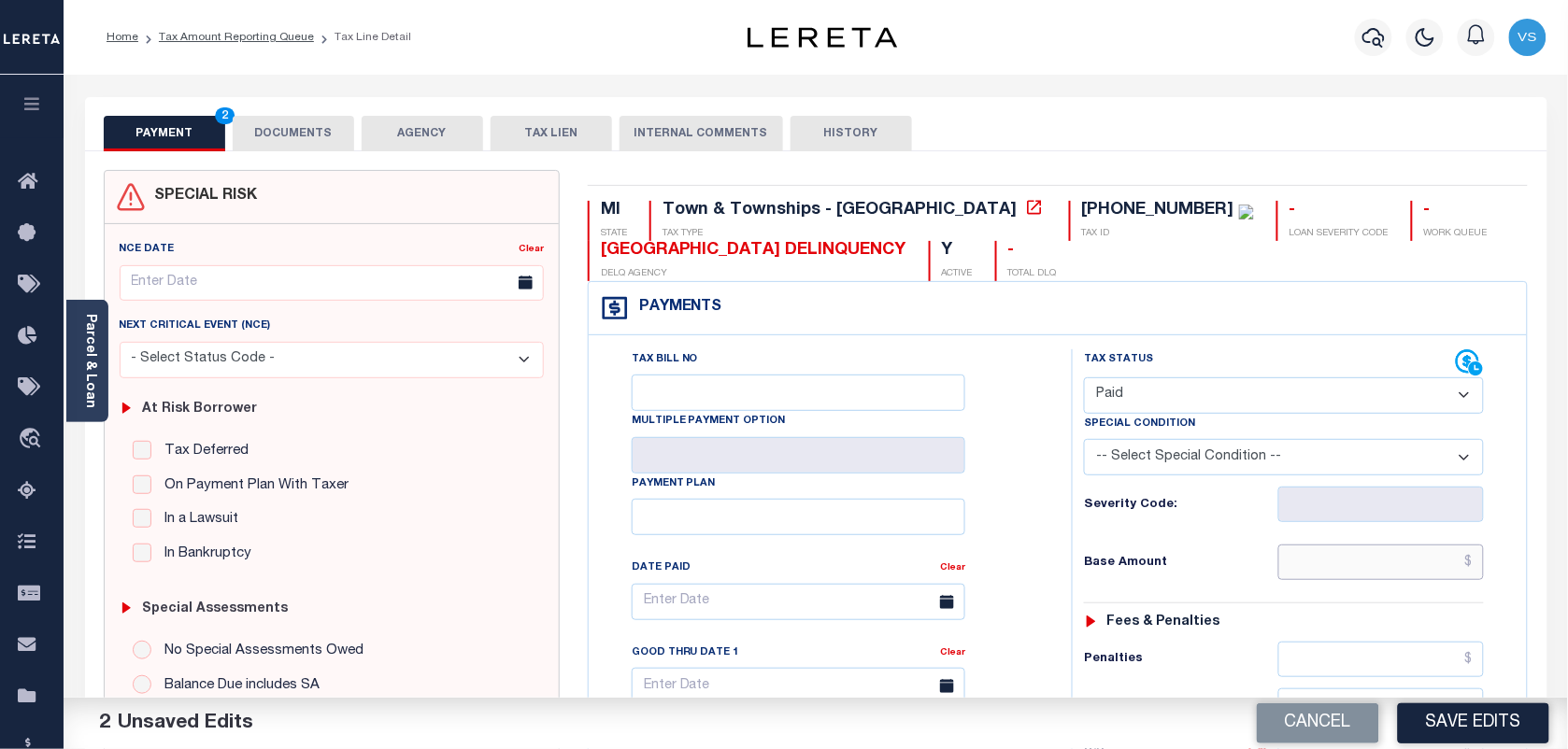
click at [1390, 568] on input "text" at bounding box center [1381, 562] width 206 height 35
type input "$0.00"
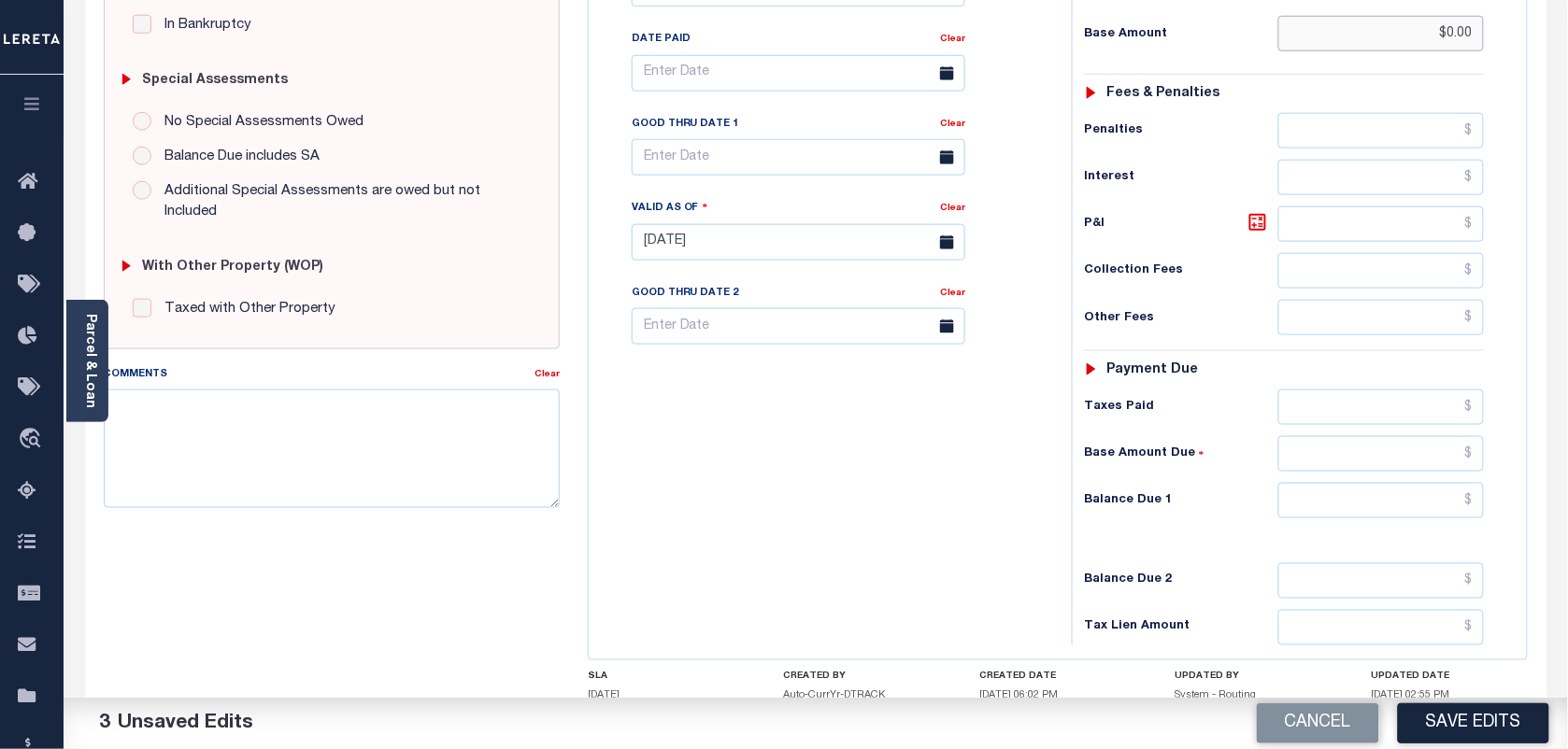
scroll to position [675, 0]
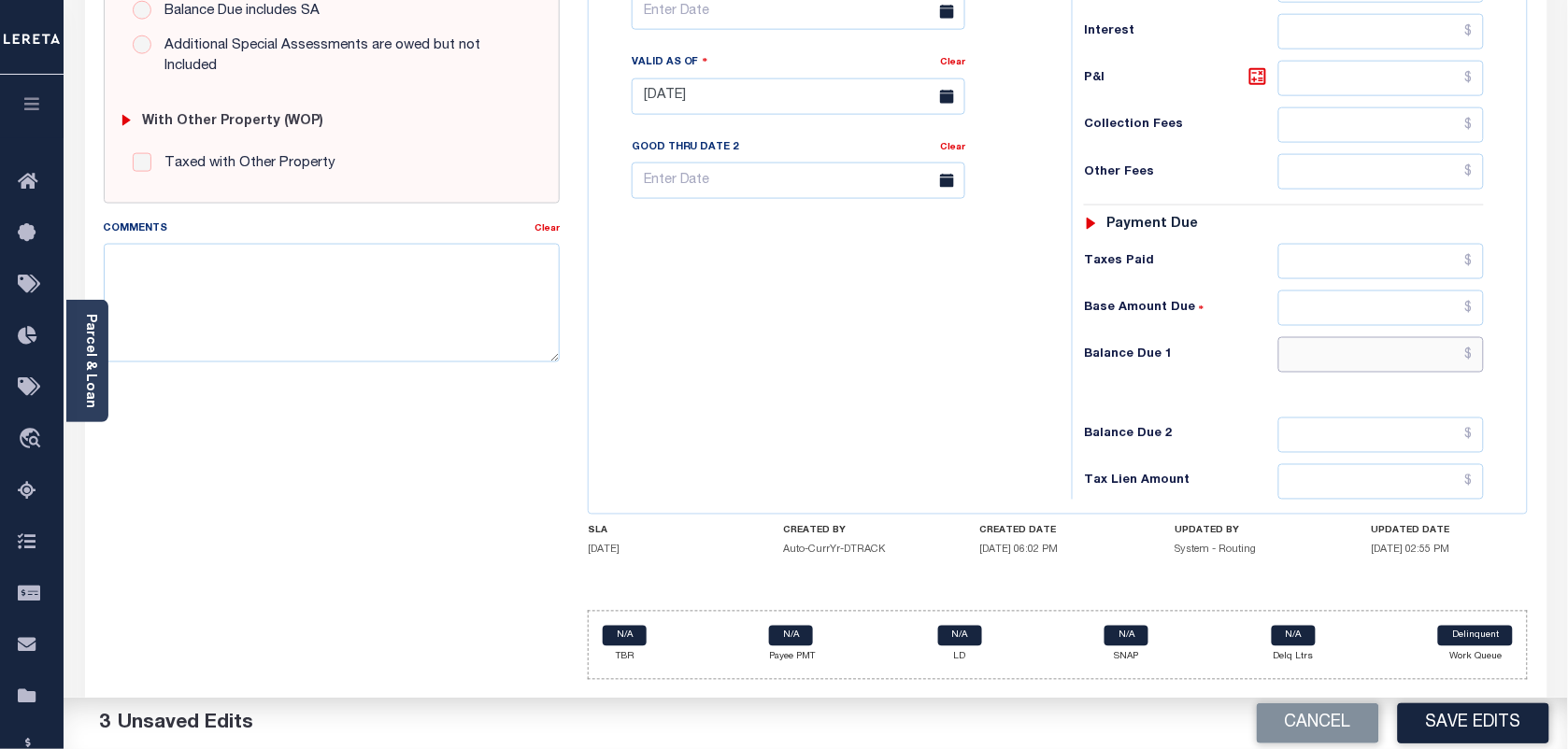
click at [1409, 361] on input "text" at bounding box center [1381, 355] width 206 height 35
type input "$0.00"
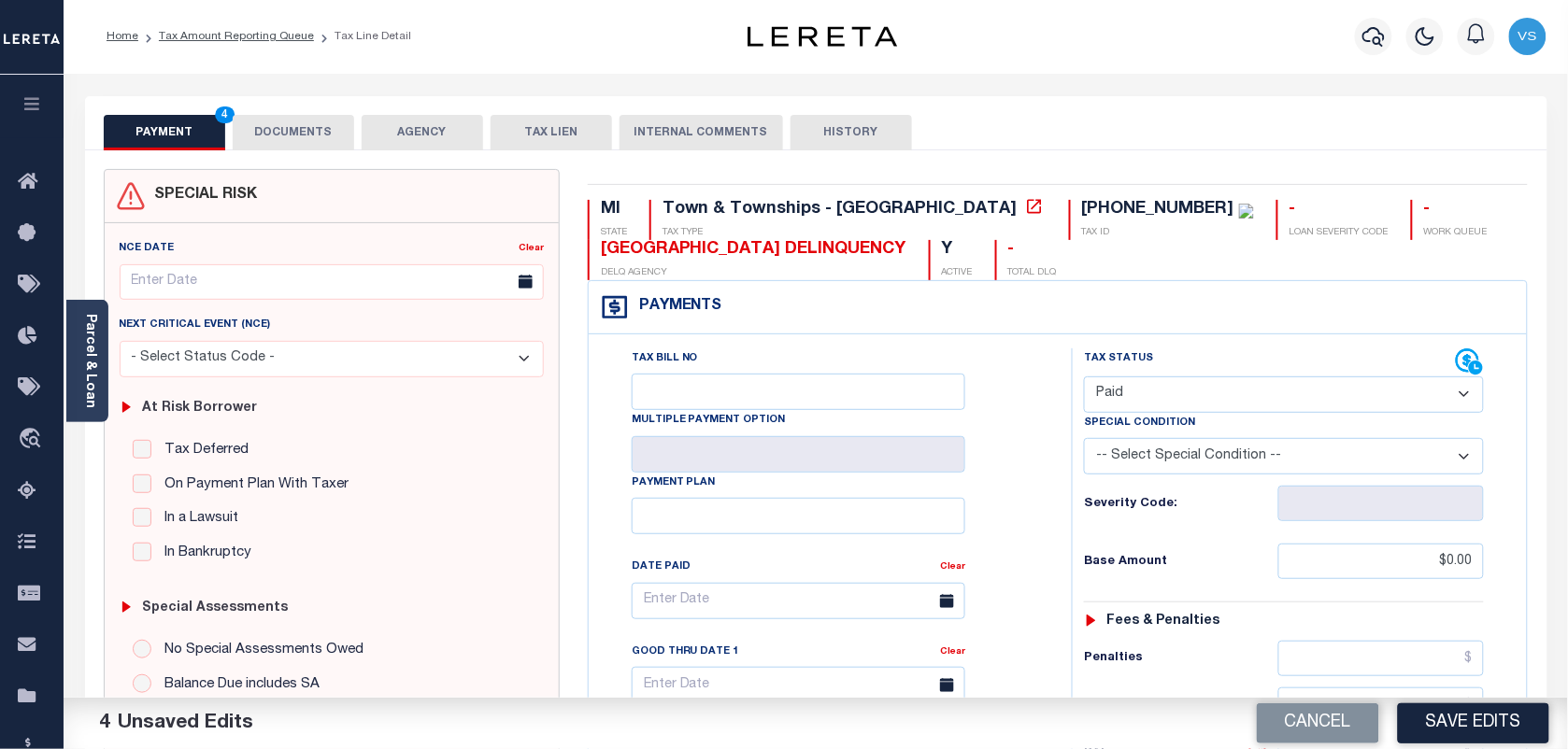
scroll to position [0, 0]
click at [273, 127] on button "DOCUMENTS" at bounding box center [293, 133] width 121 height 35
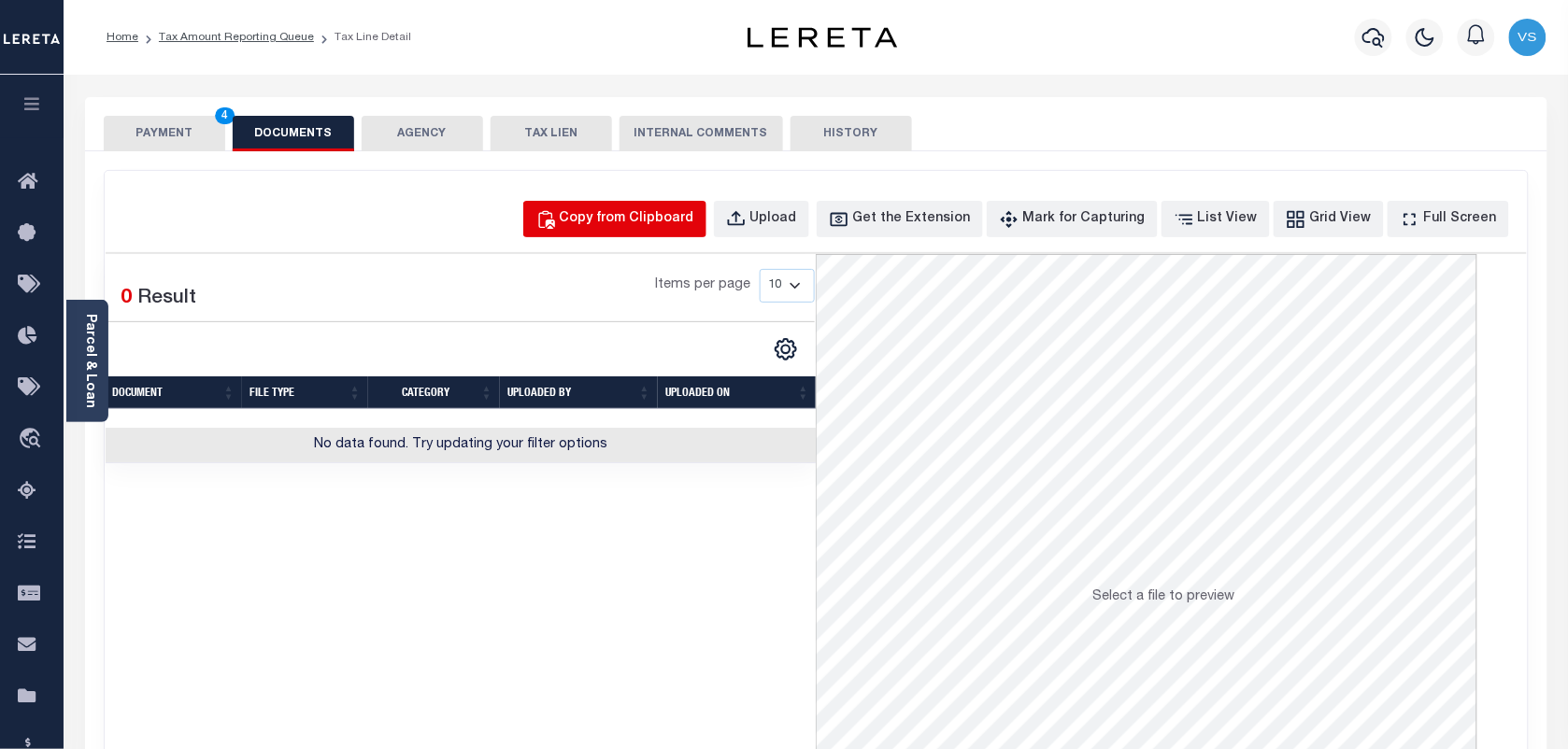
click at [650, 227] on div "Copy from Clipboard" at bounding box center [627, 219] width 135 height 21
select select "POP"
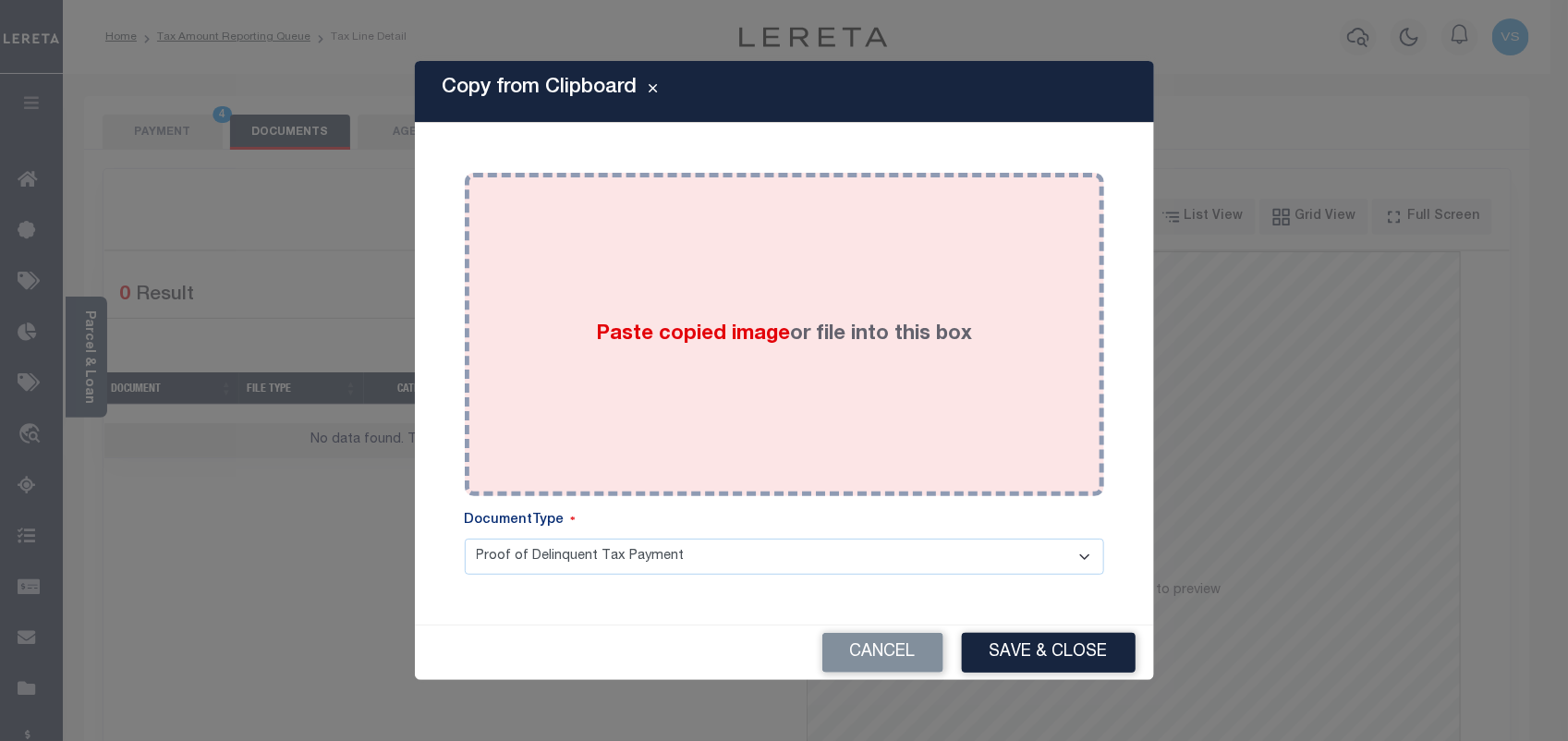
click at [667, 390] on div "Paste copied image or file into this box" at bounding box center [784, 335] width 611 height 296
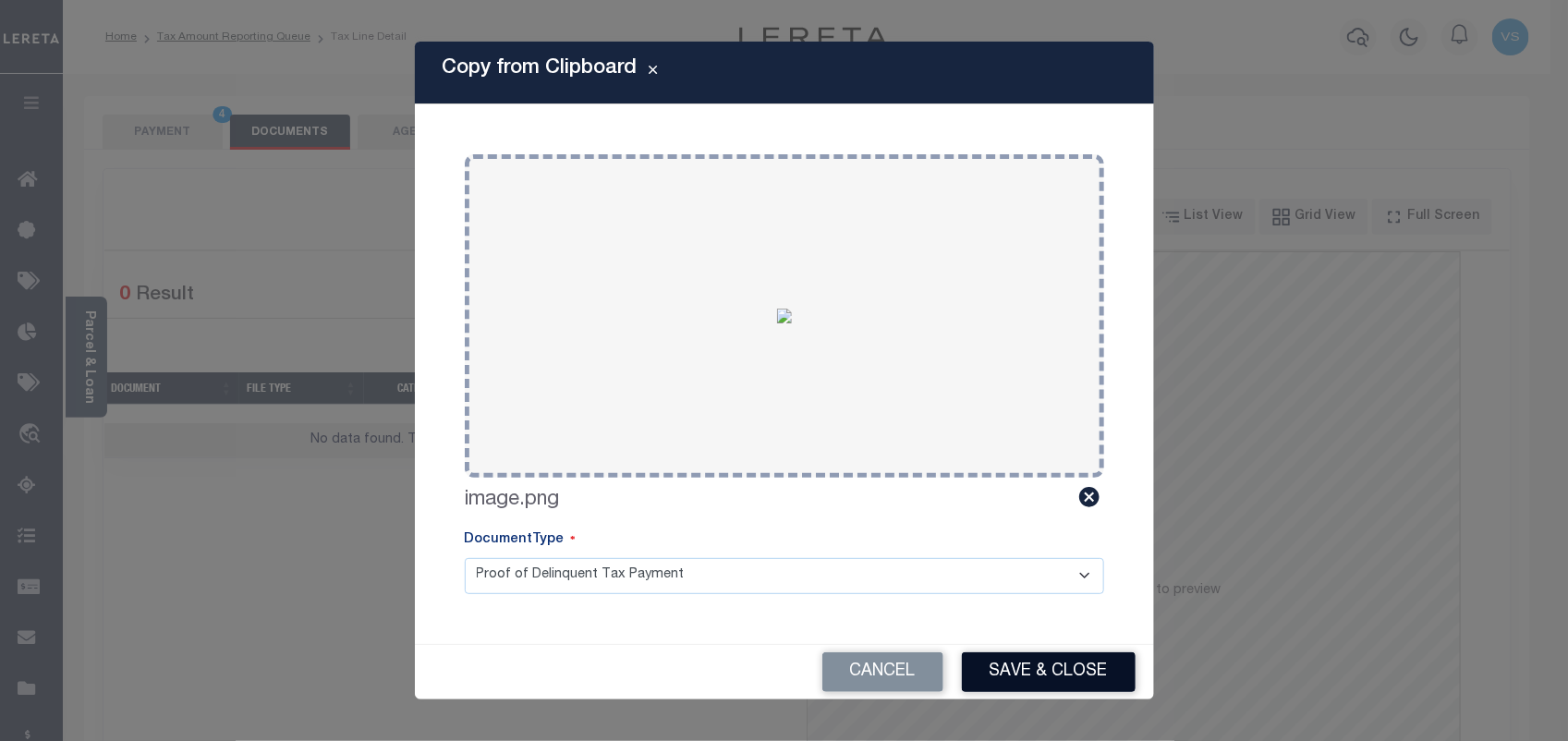
click at [1049, 673] on button "Save & Close" at bounding box center [1050, 671] width 174 height 40
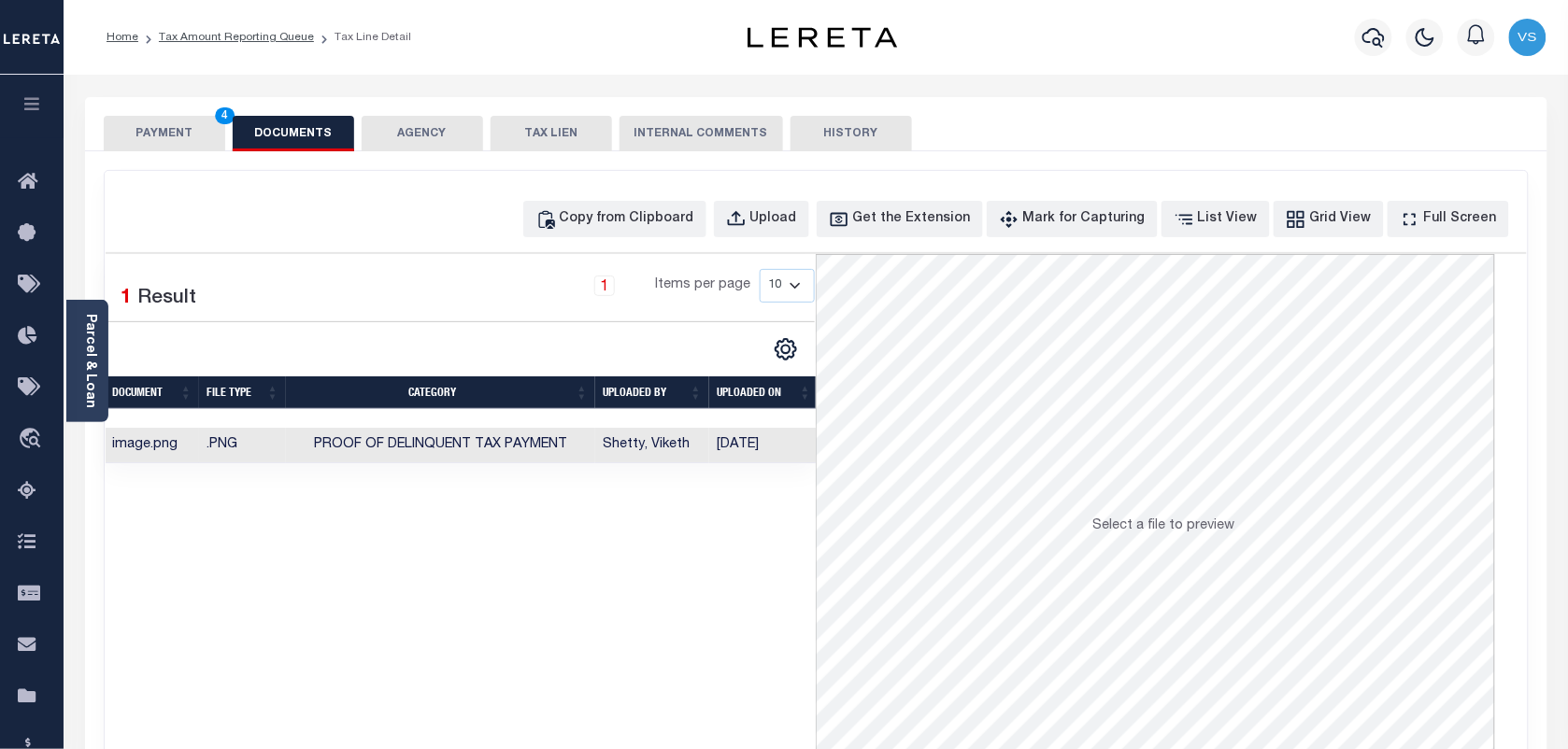
click at [190, 133] on button "PAYMENT 4" at bounding box center [164, 133] width 121 height 35
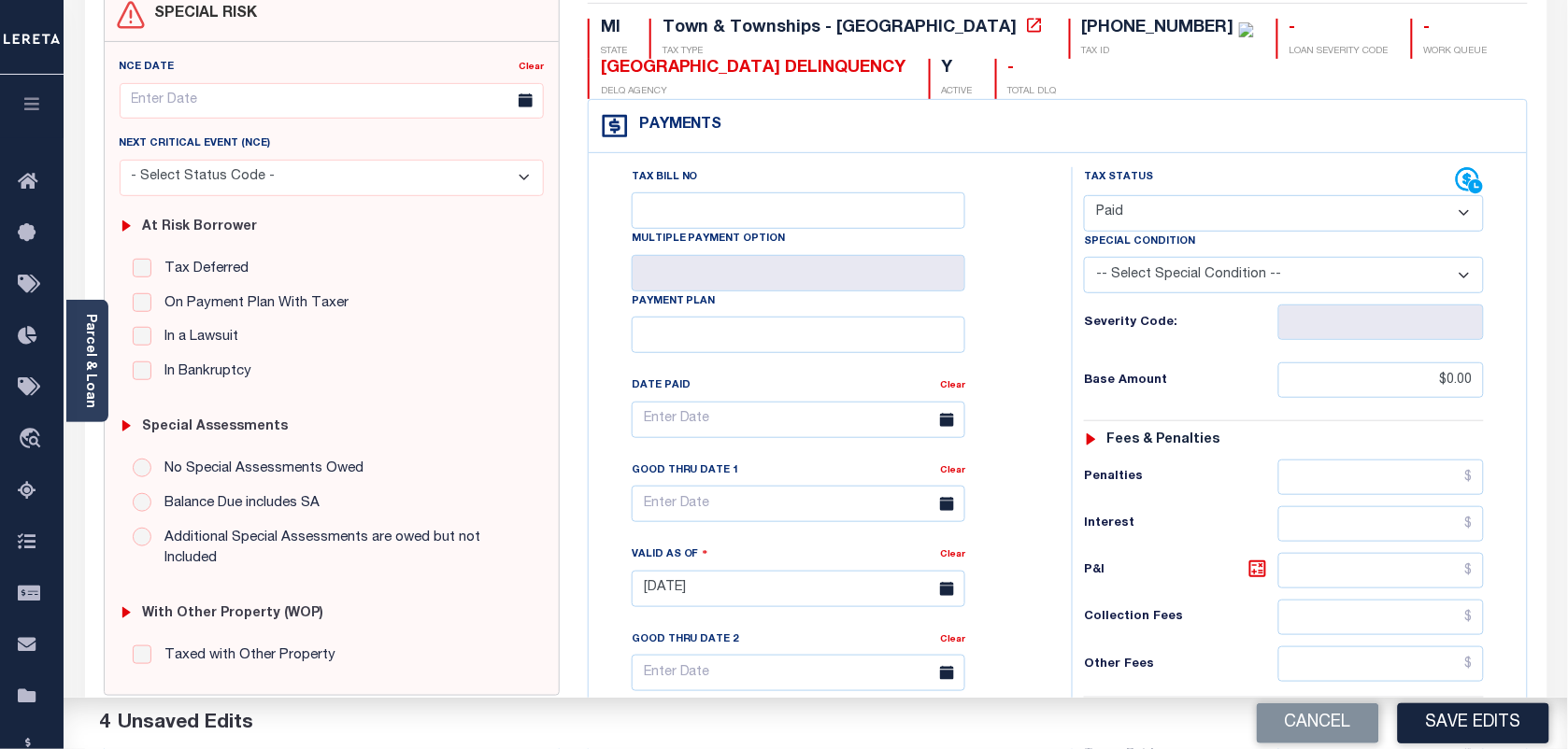
scroll to position [234, 0]
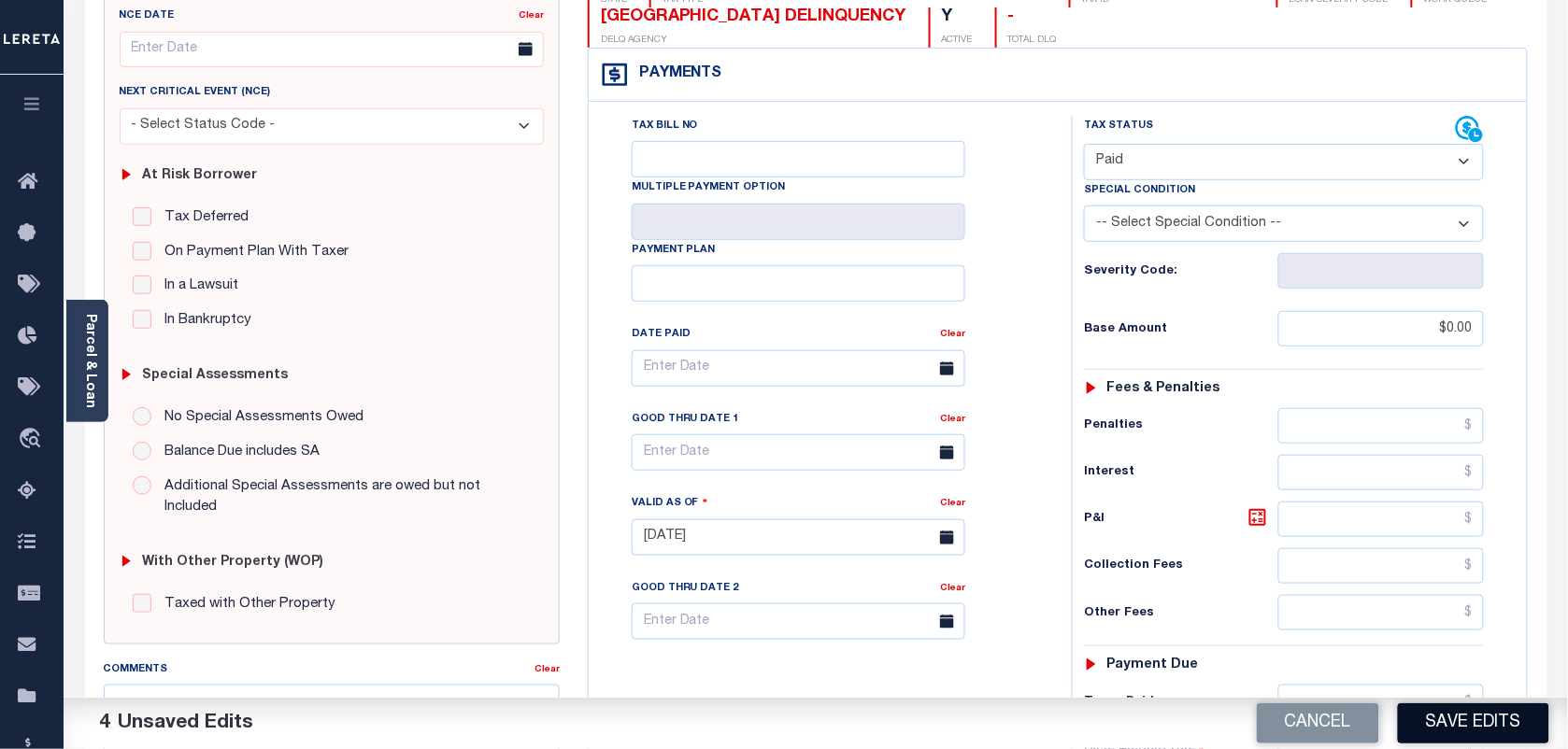
click at [1459, 726] on button "Save Edits" at bounding box center [1473, 723] width 152 height 40
checkbox input "false"
type input "$0"
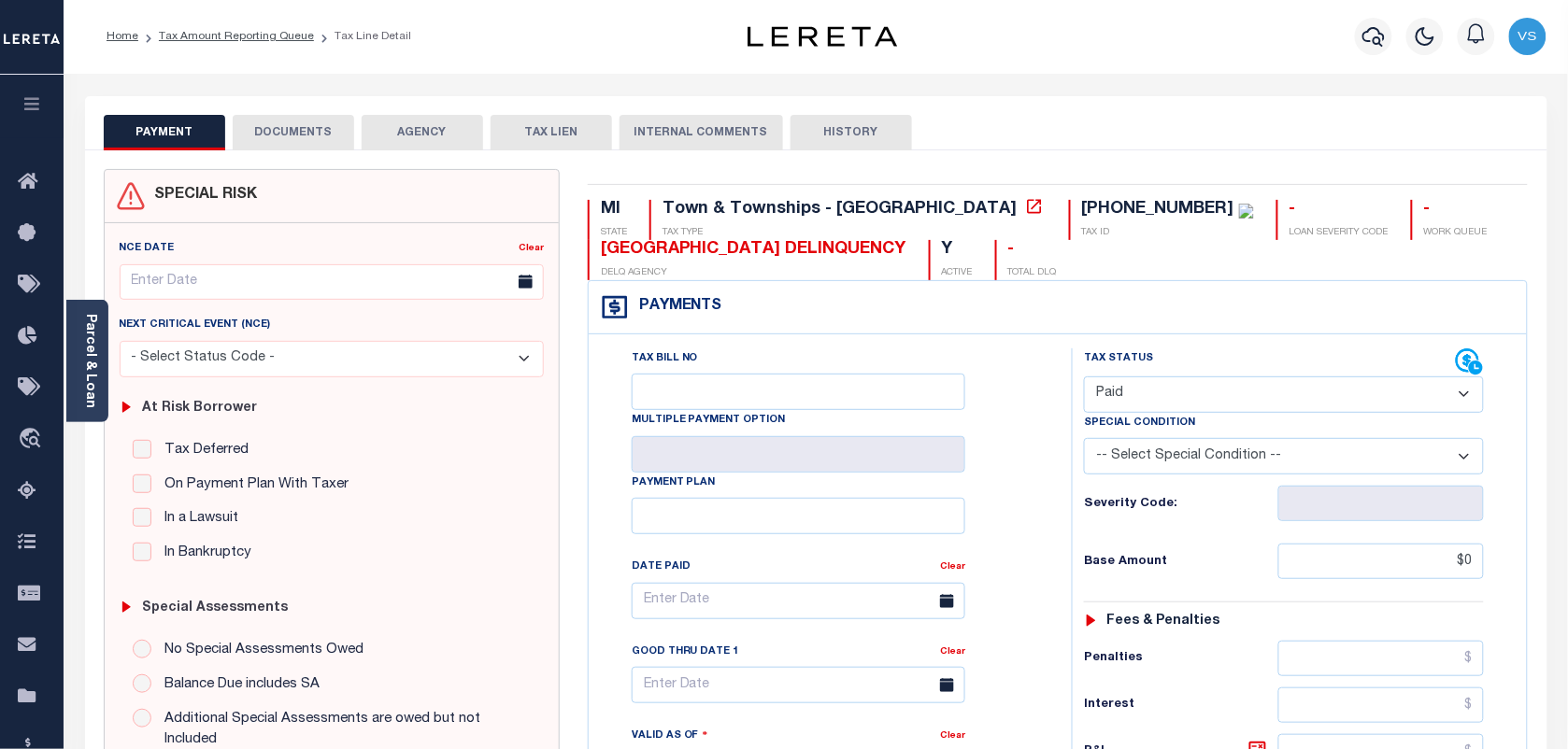
scroll to position [0, 0]
click at [193, 31] on link "Tax Amount Reporting Queue" at bounding box center [236, 36] width 156 height 11
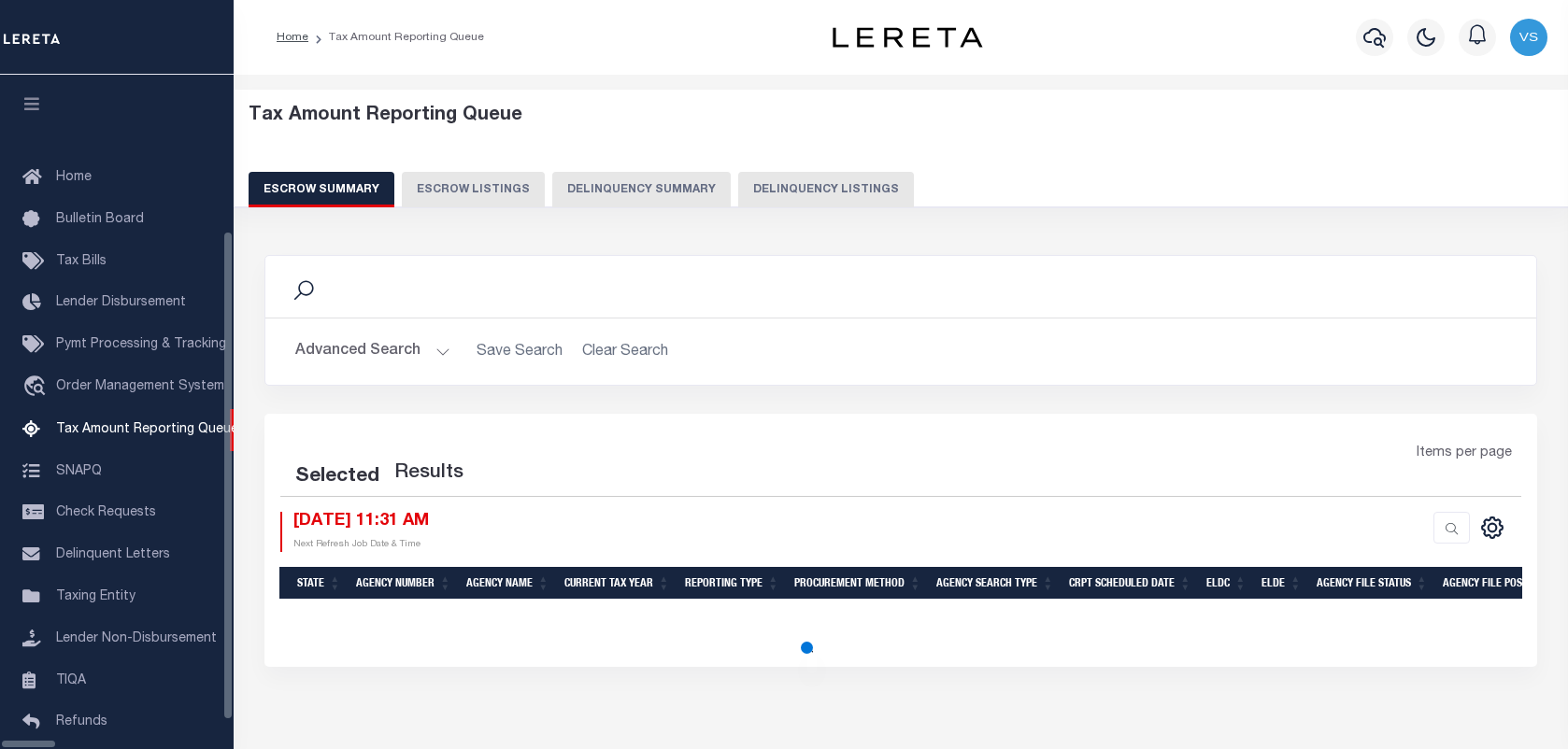
click at [739, 198] on button "Delinquency Listings" at bounding box center [827, 190] width 176 height 35
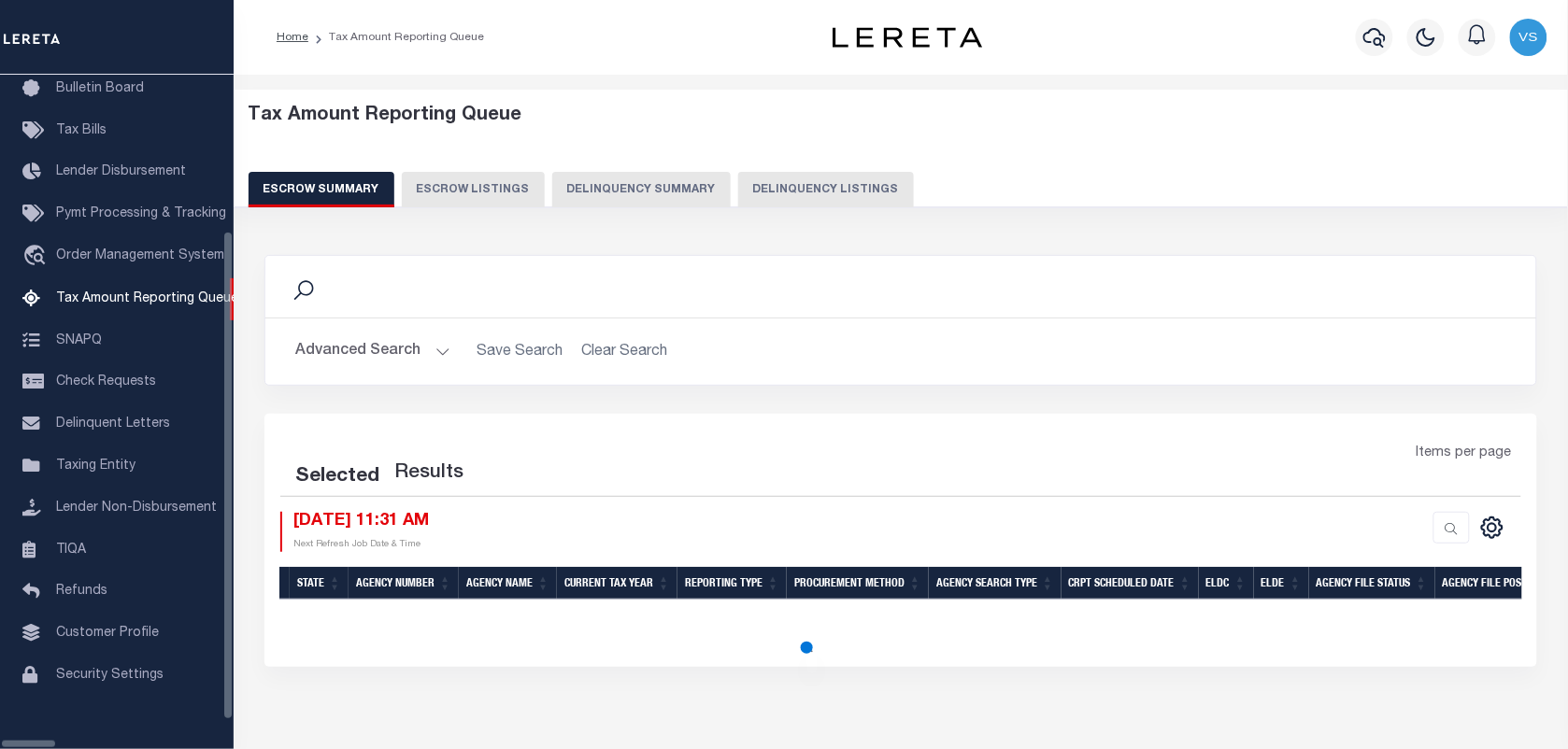
select select "100"
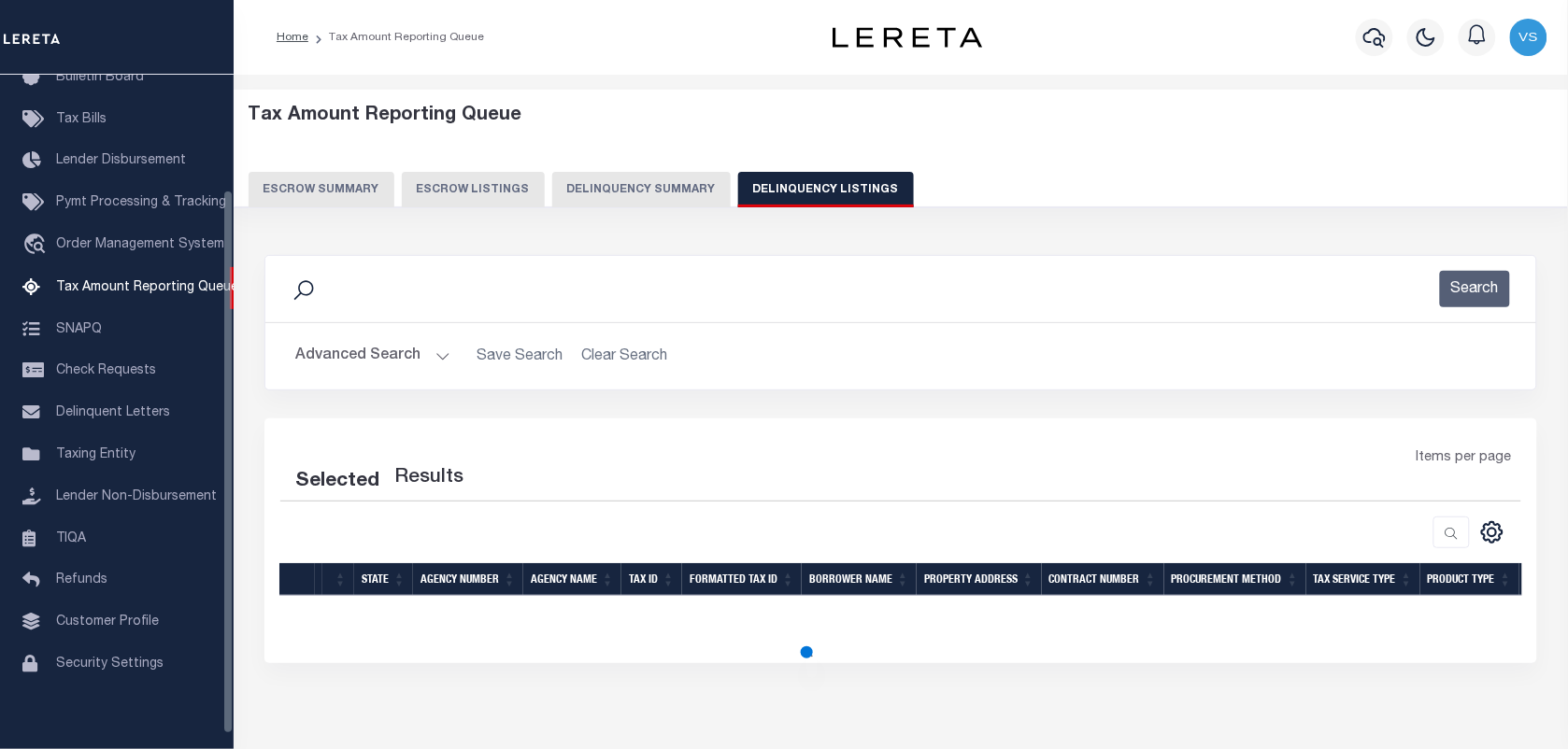
select select "100"
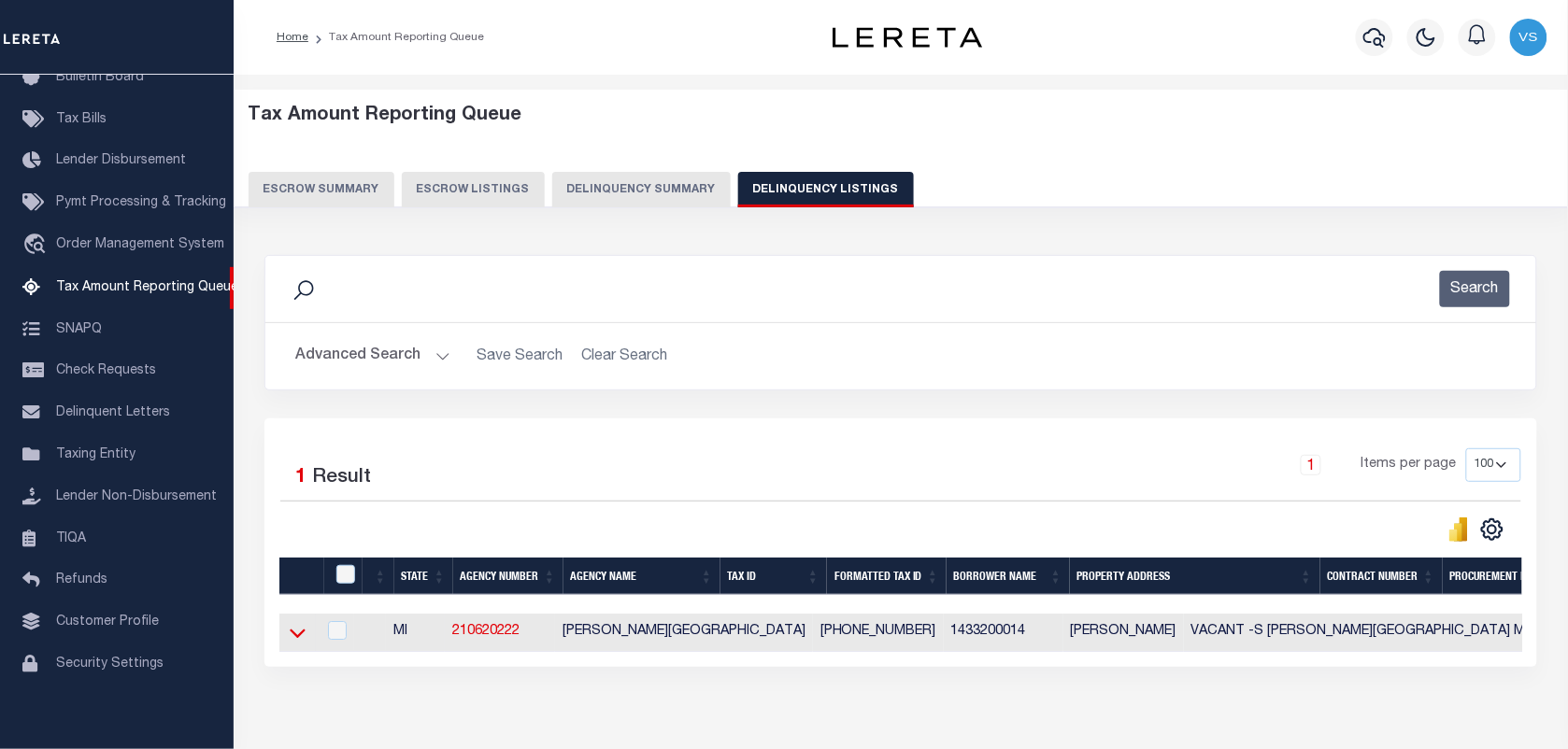
click at [294, 642] on icon at bounding box center [297, 633] width 16 height 20
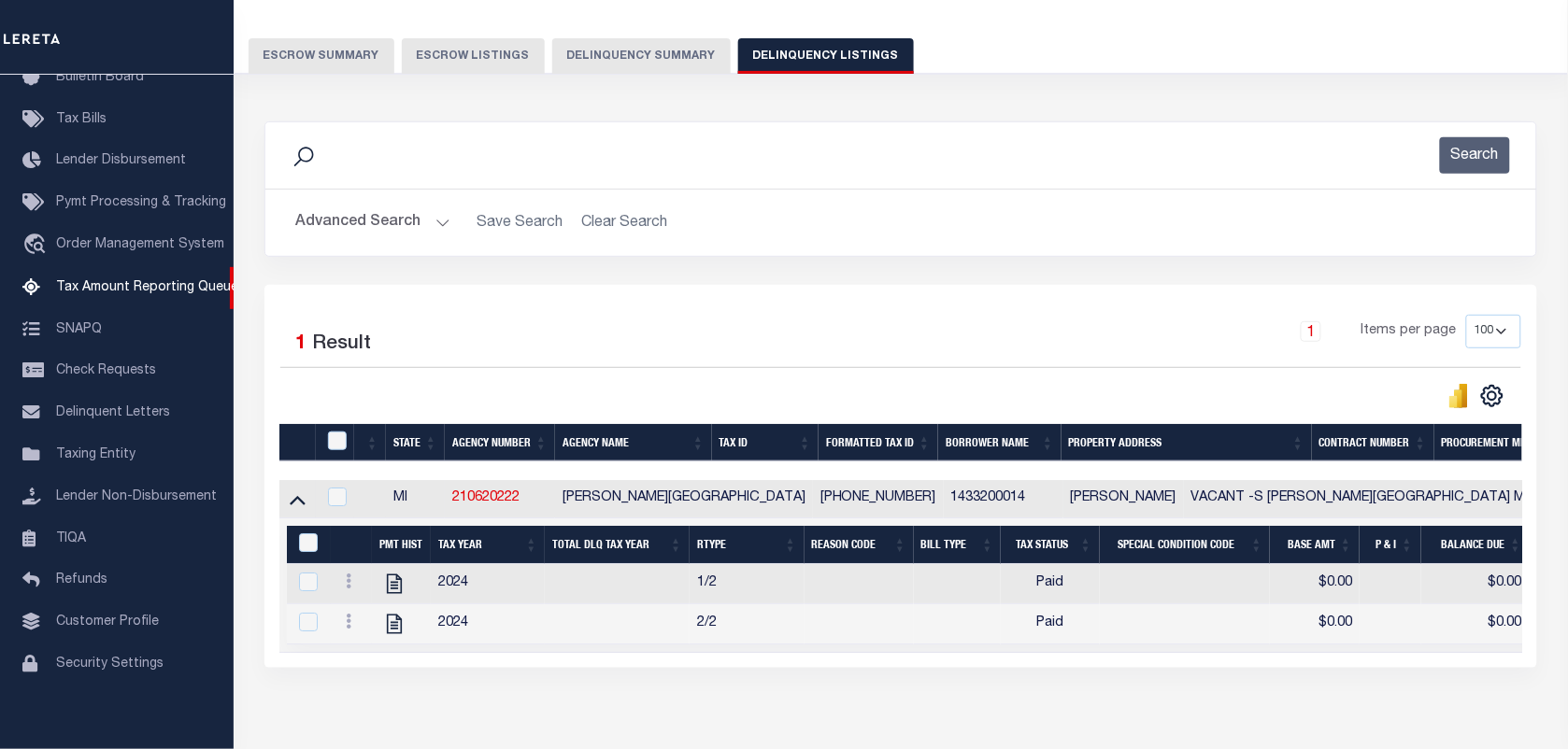
scroll to position [220, 0]
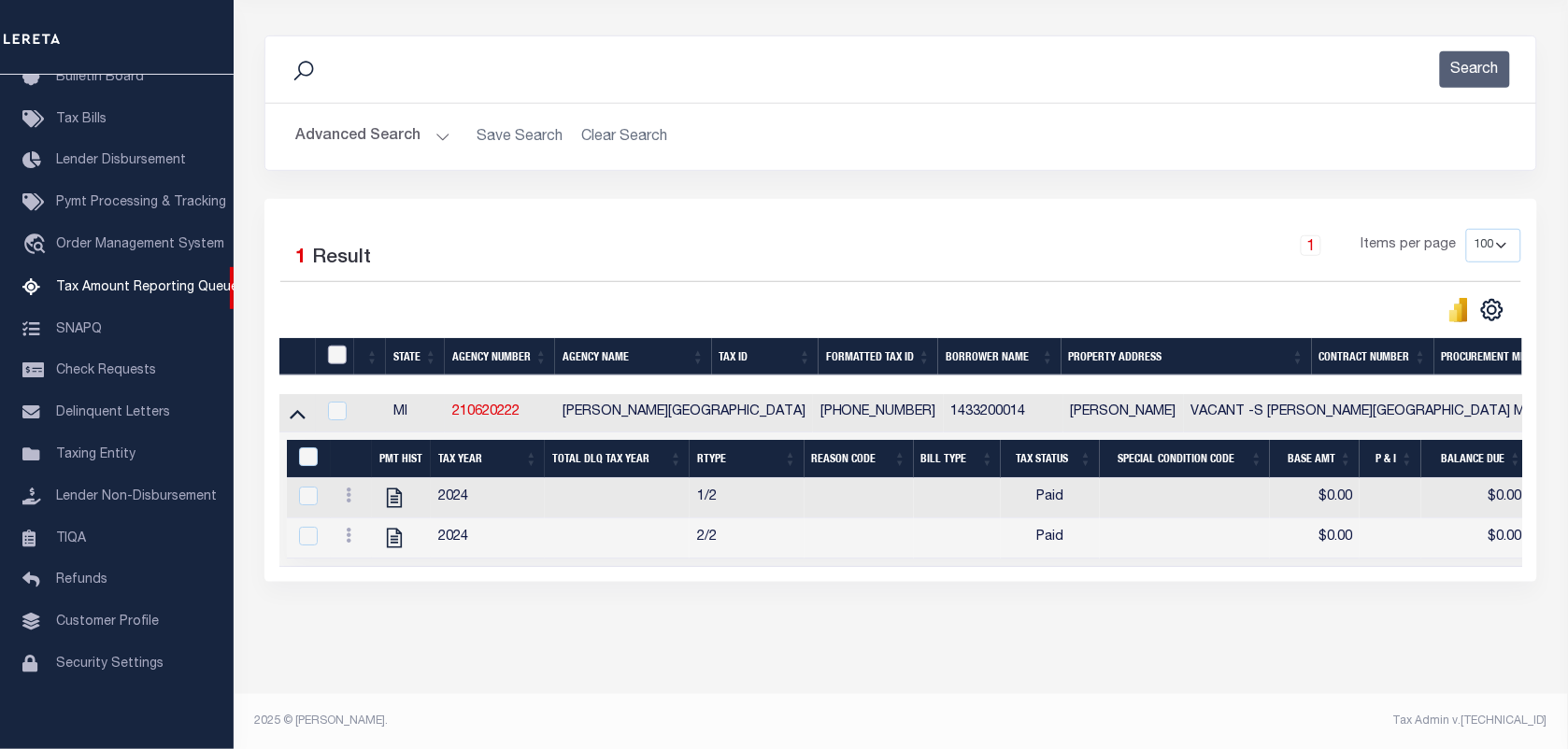
click at [341, 356] on input "checkbox" at bounding box center [336, 354] width 19 height 19
checkbox input "true"
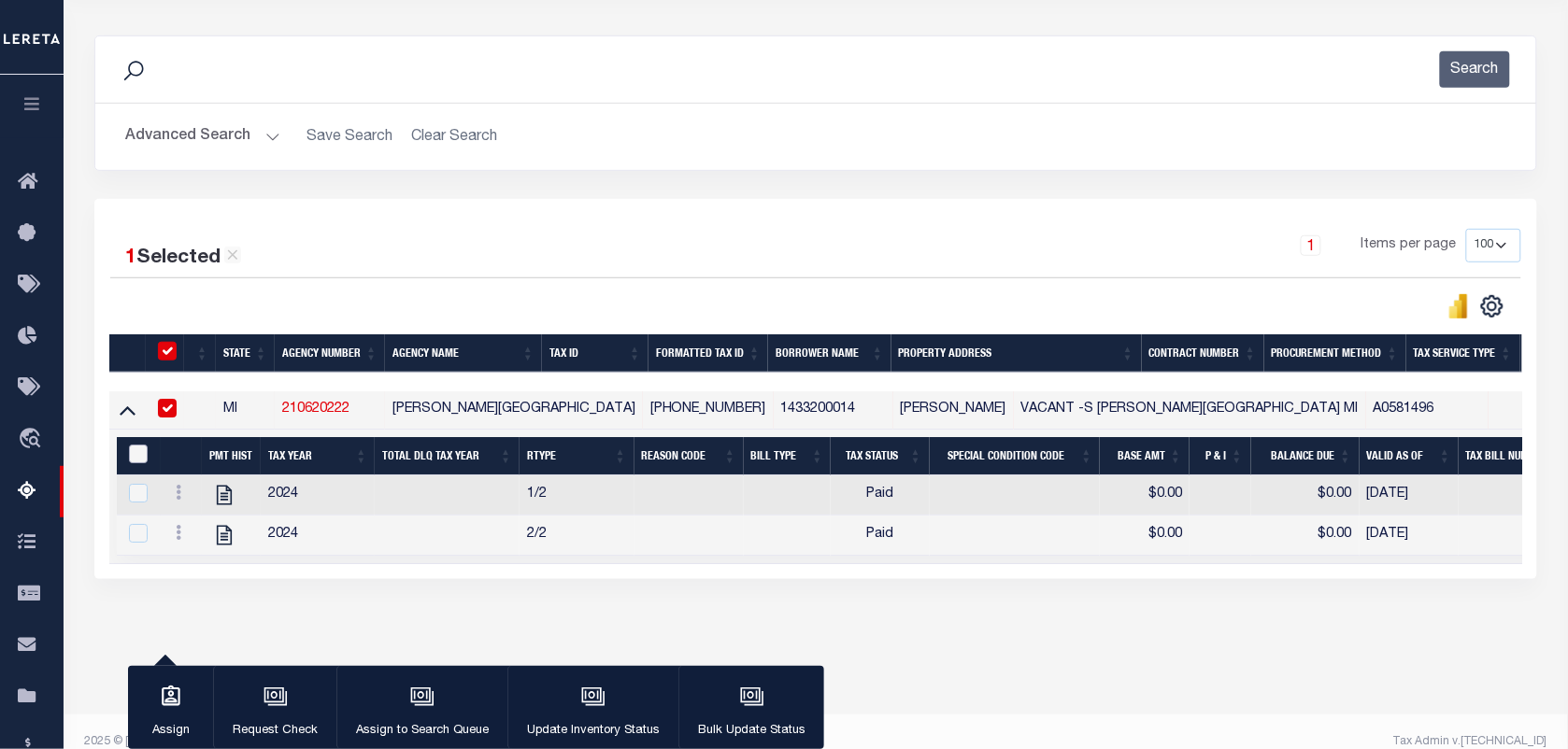
click at [129, 455] on input "&nbsp;" at bounding box center [138, 454] width 19 height 19
checkbox input "true"
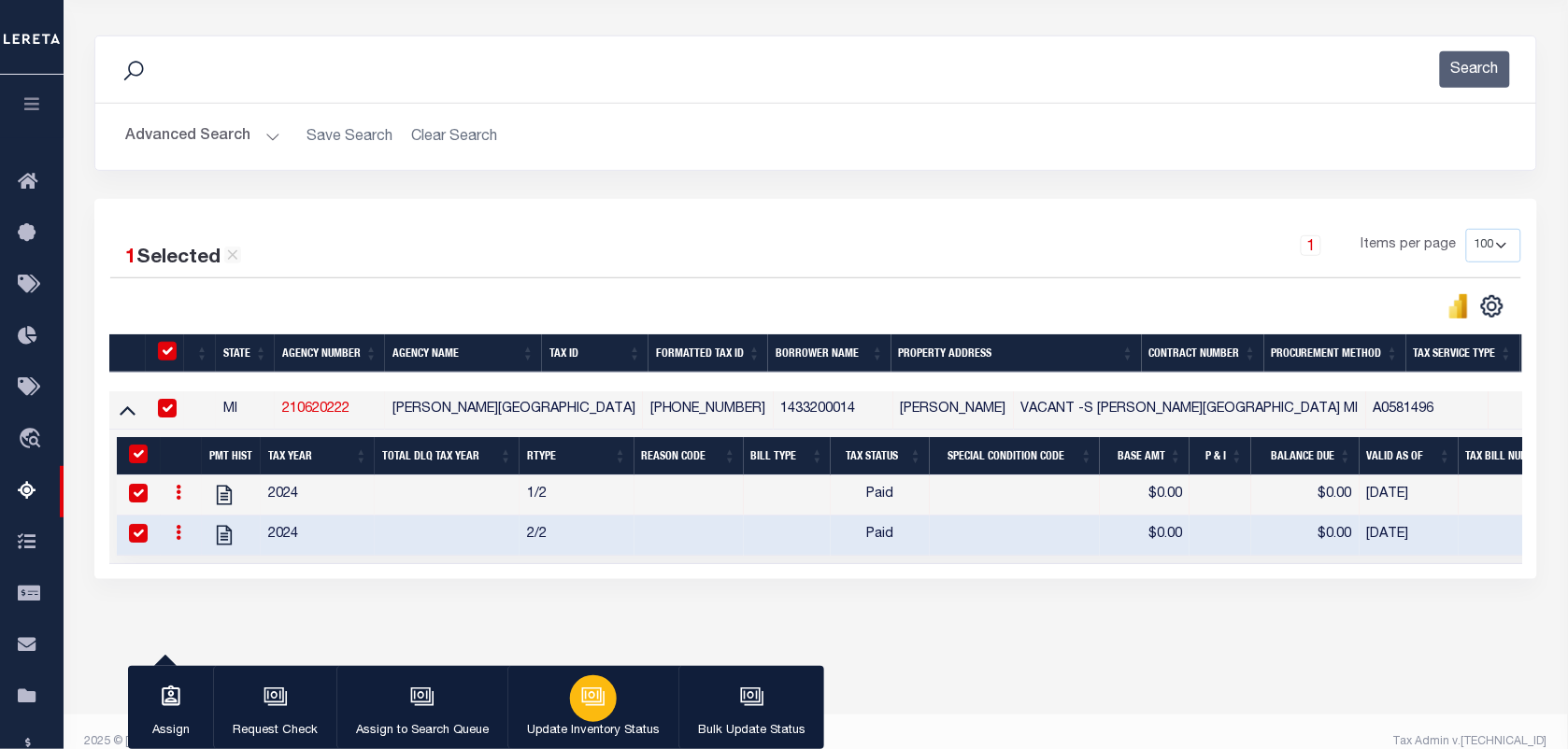
click at [595, 701] on icon "button" at bounding box center [593, 696] width 24 height 24
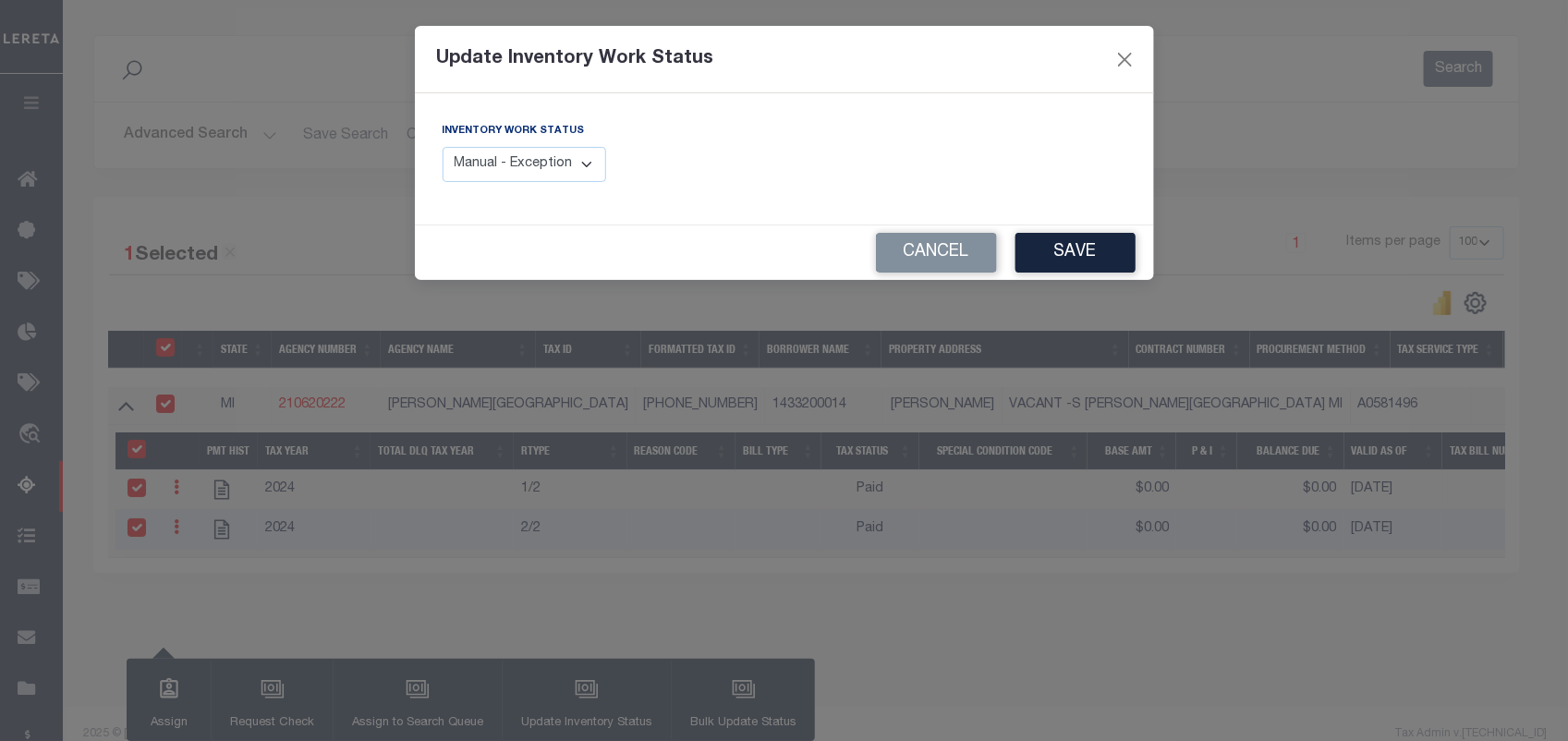
click at [536, 163] on select "Manual - Exception Pended - Awaiting Search Late Add Exception Completed" at bounding box center [525, 164] width 164 height 36
select select "4"
click at [443, 147] on select "Manual - Exception Pended - Awaiting Search Late Add Exception Completed" at bounding box center [525, 164] width 164 height 36
click at [1090, 238] on button "Save" at bounding box center [1076, 252] width 120 height 40
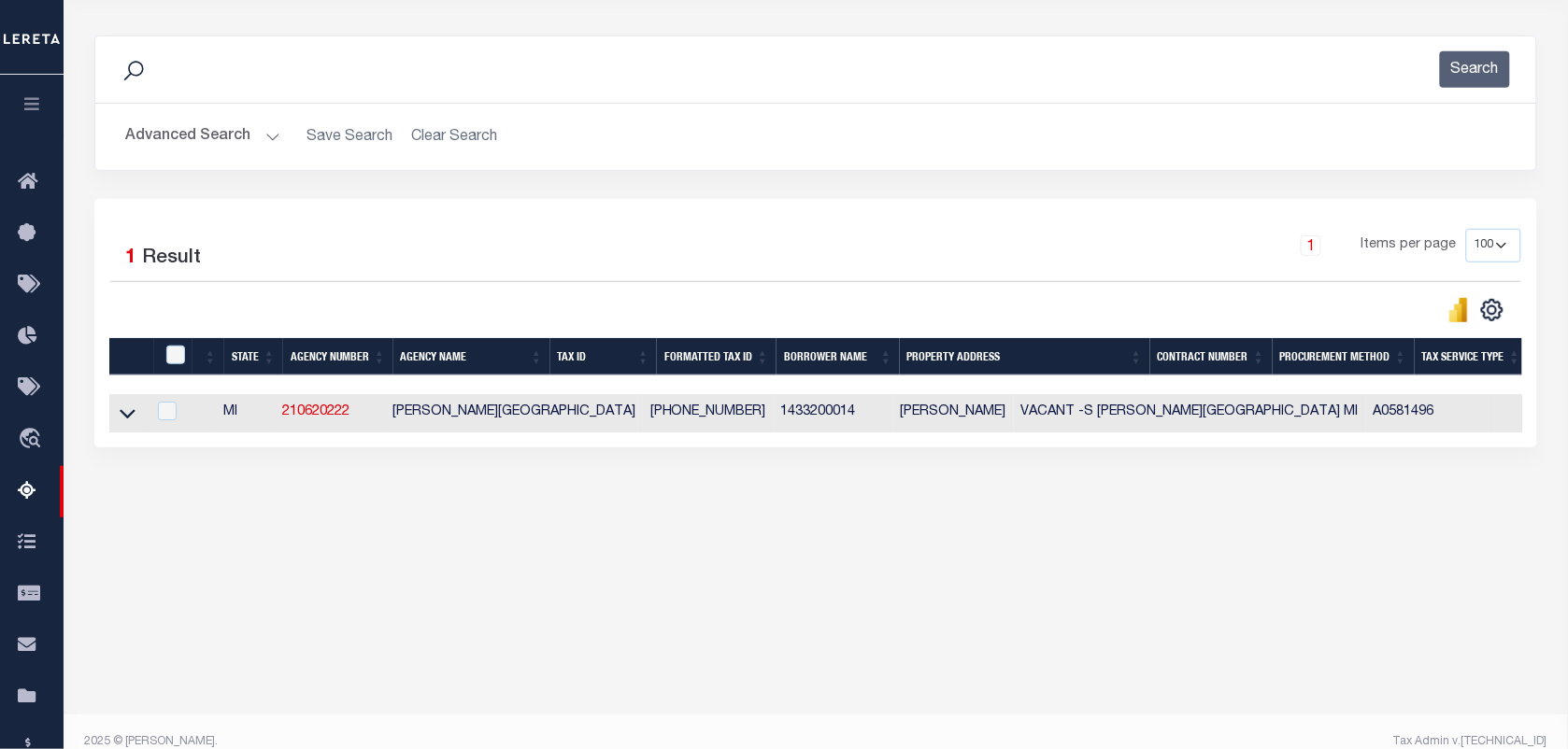
click at [137, 416] on td at bounding box center [127, 413] width 36 height 38
checkbox input "true"
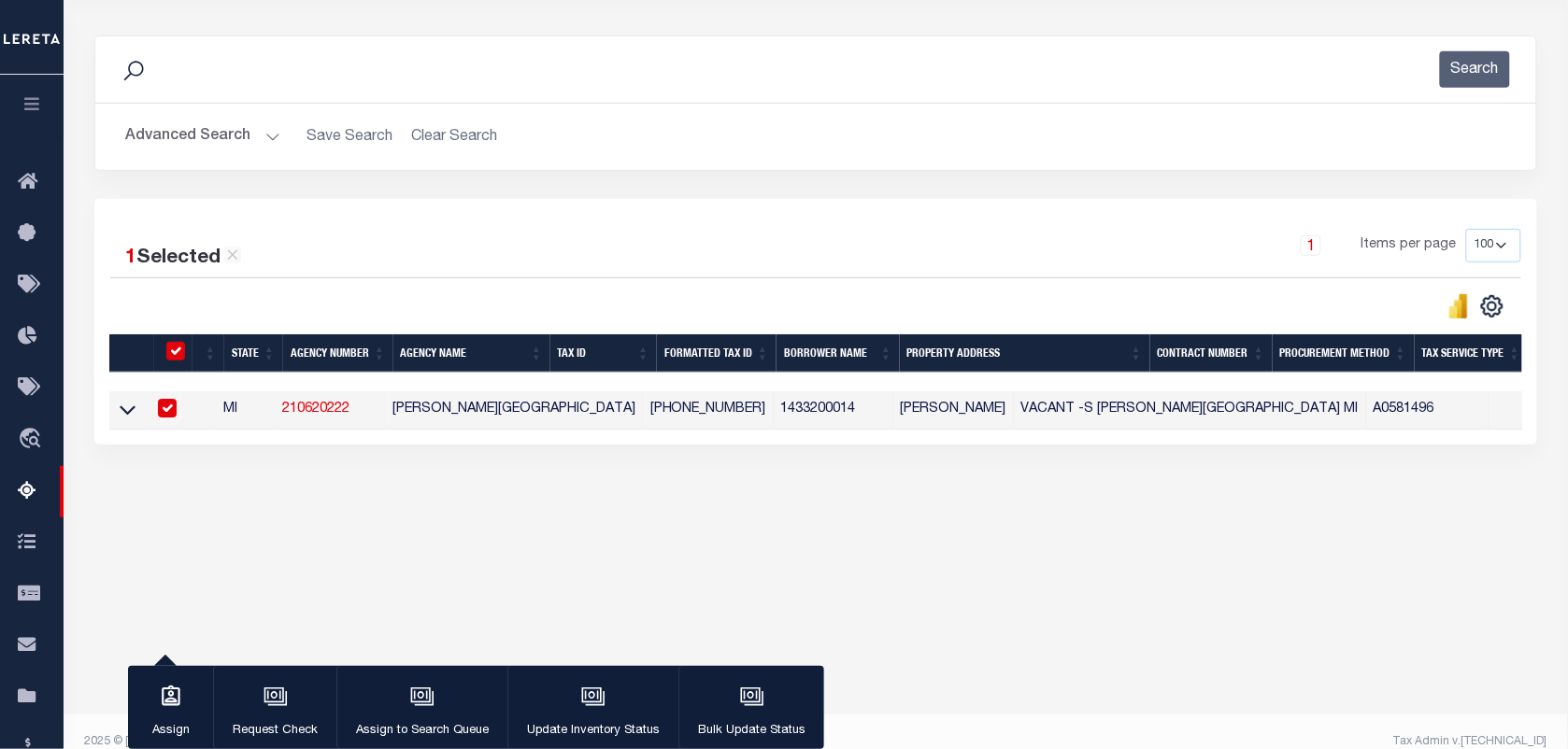
click at [236, 134] on button "Advanced Search" at bounding box center [202, 136] width 156 height 36
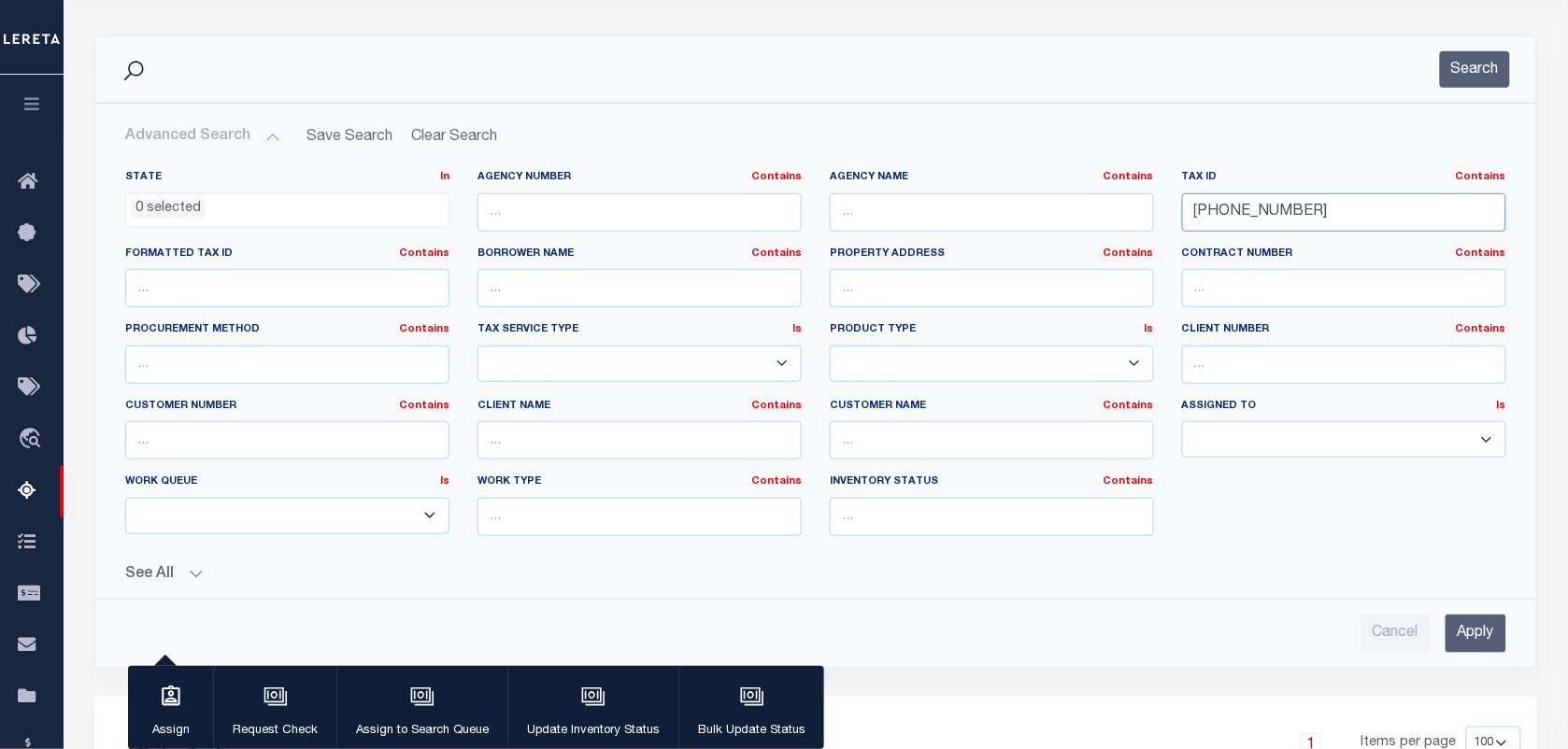
click at [1334, 210] on input "14-33-200-014" at bounding box center [1345, 212] width 325 height 38
type input "1"
paste input "53-012-017-015-10"
type input "53-012-017-015-10"
click at [1482, 63] on button "Search" at bounding box center [1475, 69] width 70 height 36
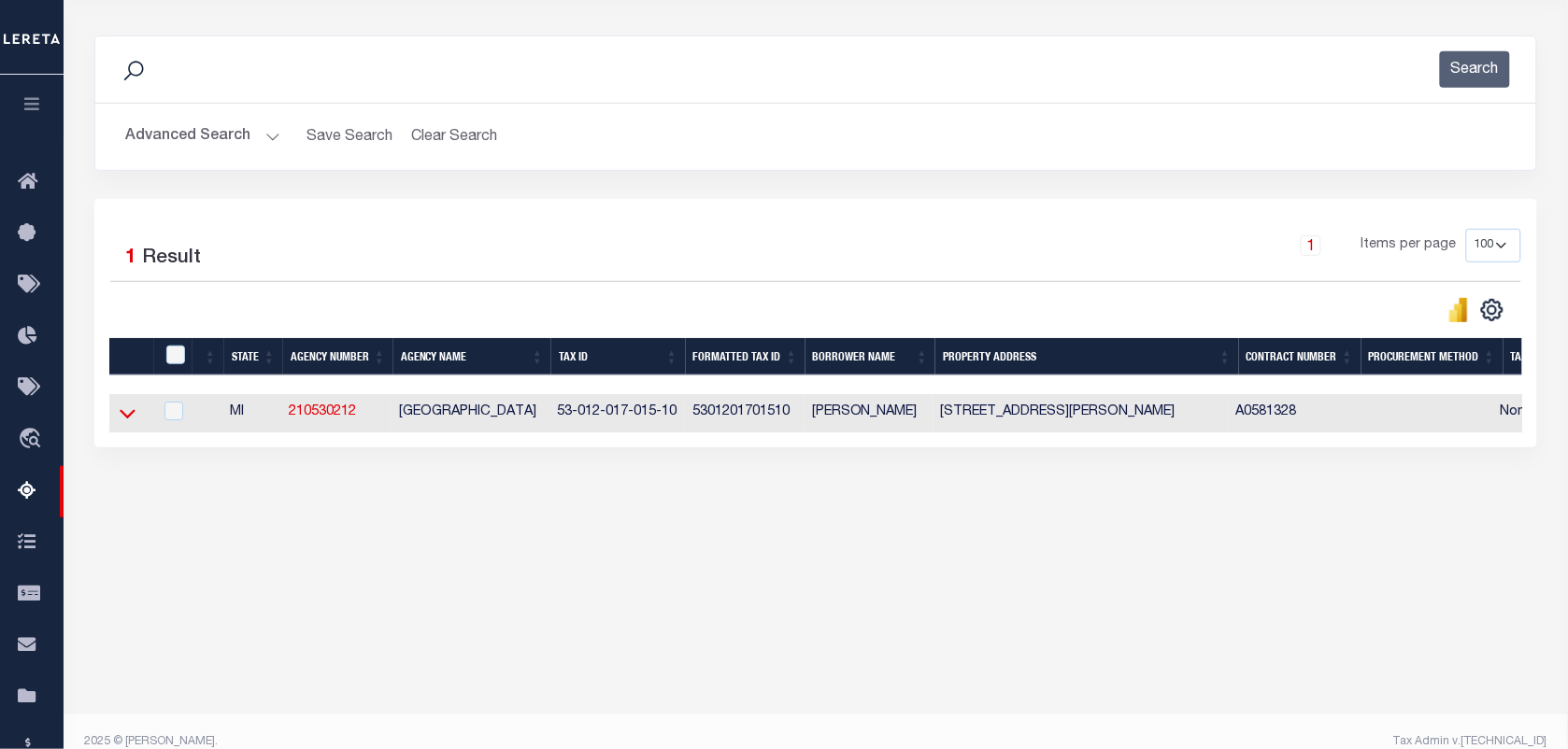
click at [126, 419] on icon at bounding box center [127, 415] width 16 height 10
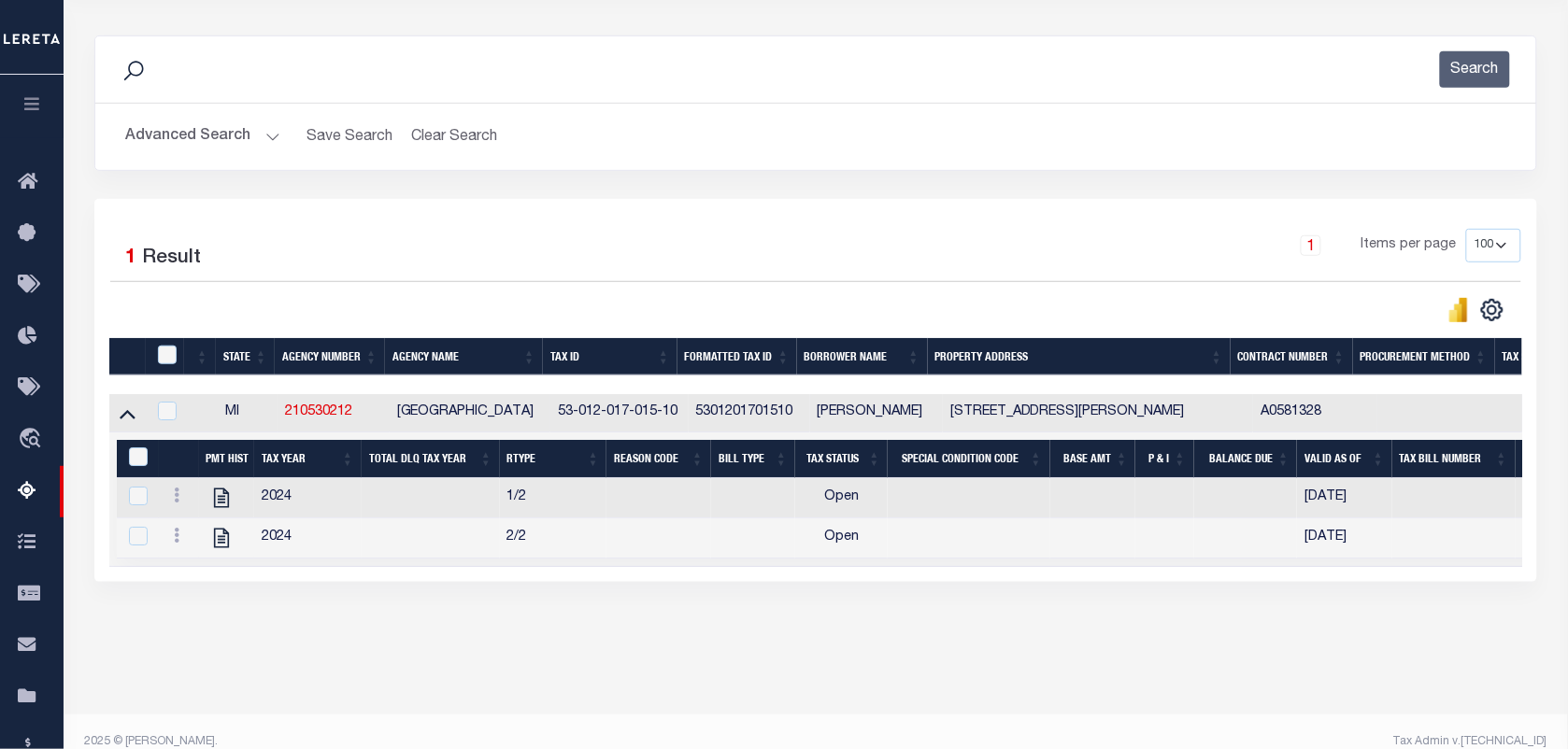
scroll to position [241, 0]
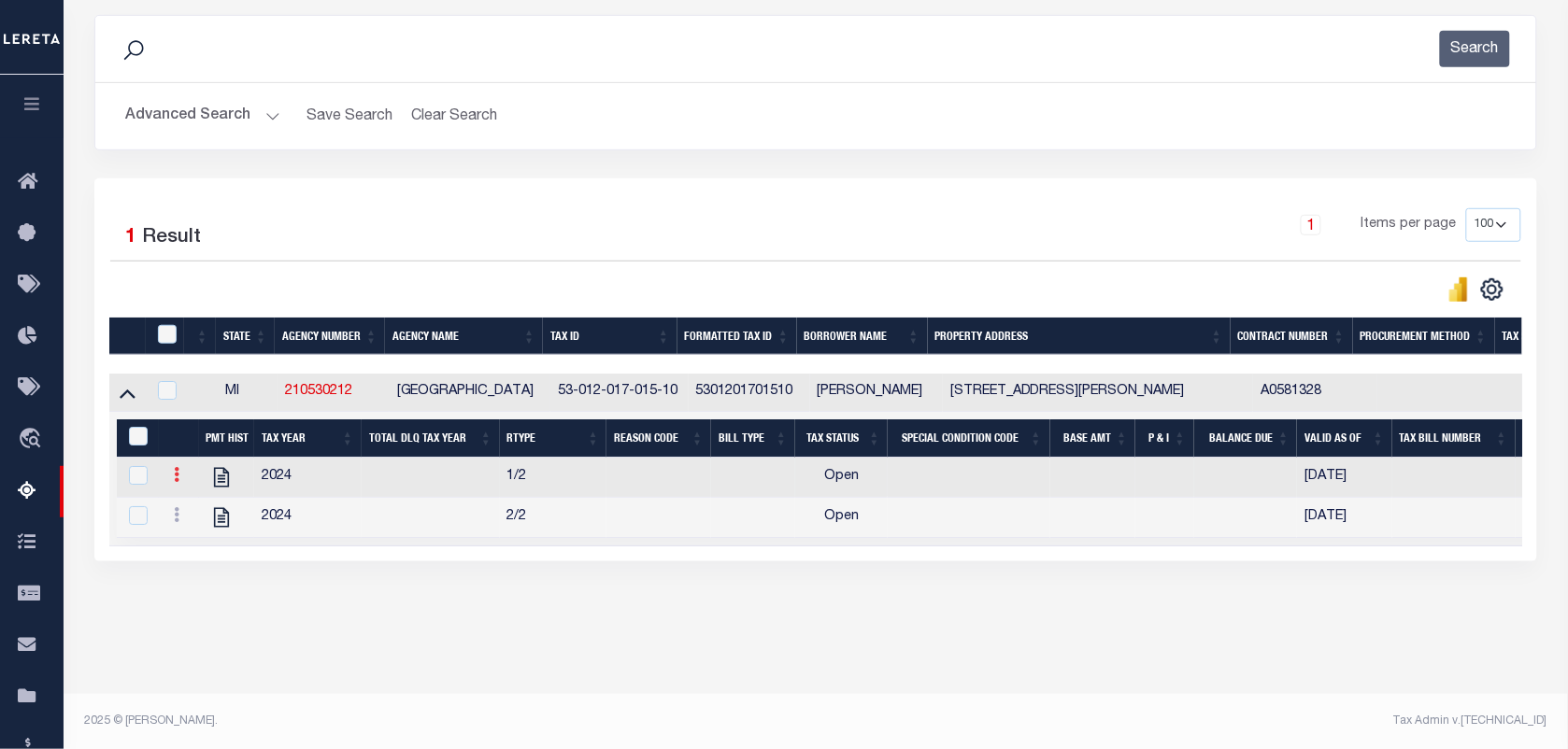
click at [178, 482] on icon at bounding box center [177, 474] width 6 height 15
click at [207, 514] on img "" at bounding box center [199, 505] width 19 height 19
checkbox input "false"
checkbox input "true"
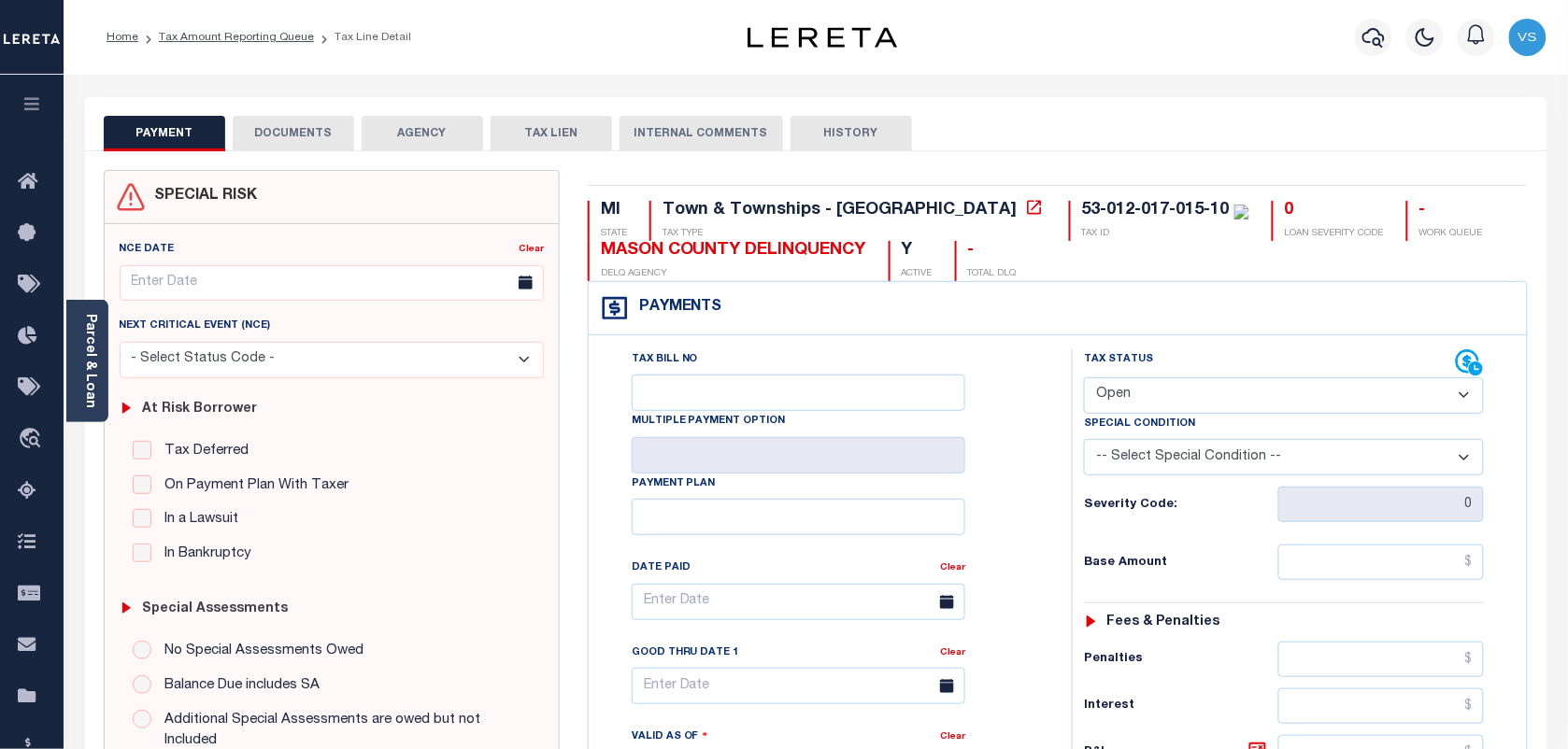
click at [1151, 393] on select "- Select Status Code - Open Due/Unpaid Paid Incomplete No Tax Due Internal Refu…" at bounding box center [1283, 395] width 400 height 36
select select "PYD"
click at [1084, 379] on select "- Select Status Code - Open Due/Unpaid Paid Incomplete No Tax Due Internal Refu…" at bounding box center [1283, 395] width 400 height 36
type input "[DATE]"
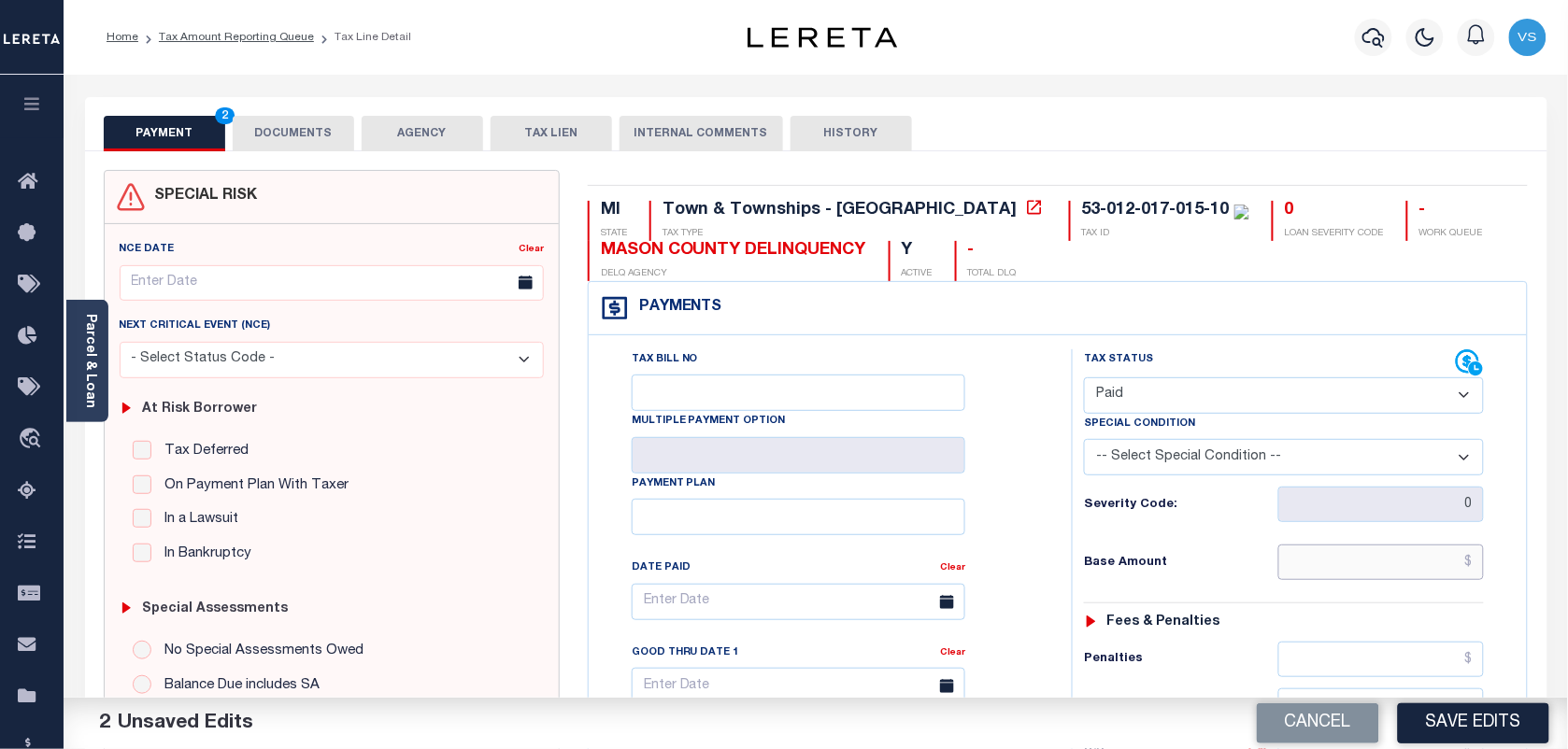
click at [1378, 554] on input "text" at bounding box center [1381, 562] width 206 height 35
type input "$0.00"
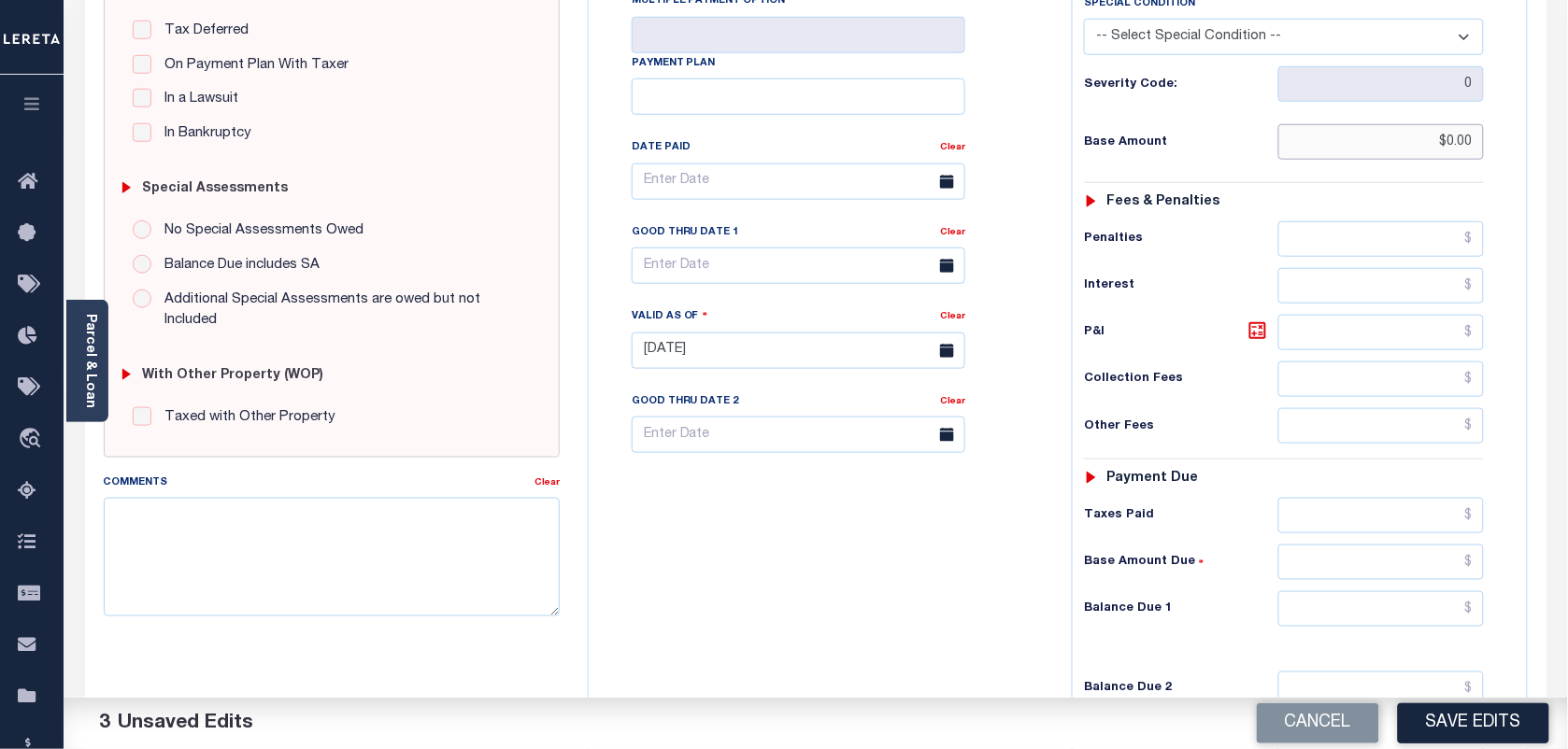
scroll to position [584, 0]
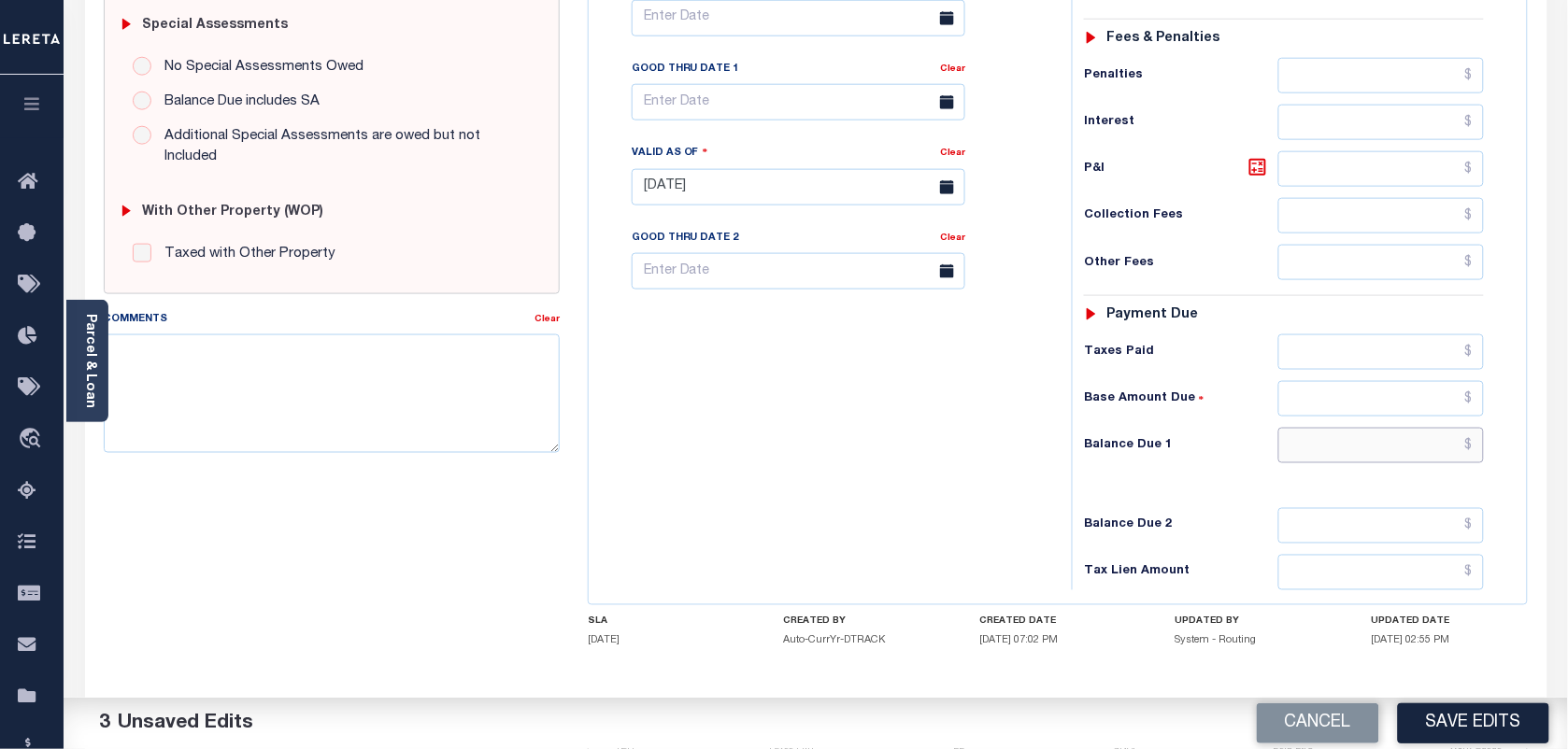
click at [1403, 459] on input "text" at bounding box center [1381, 446] width 206 height 35
type input "$0.00"
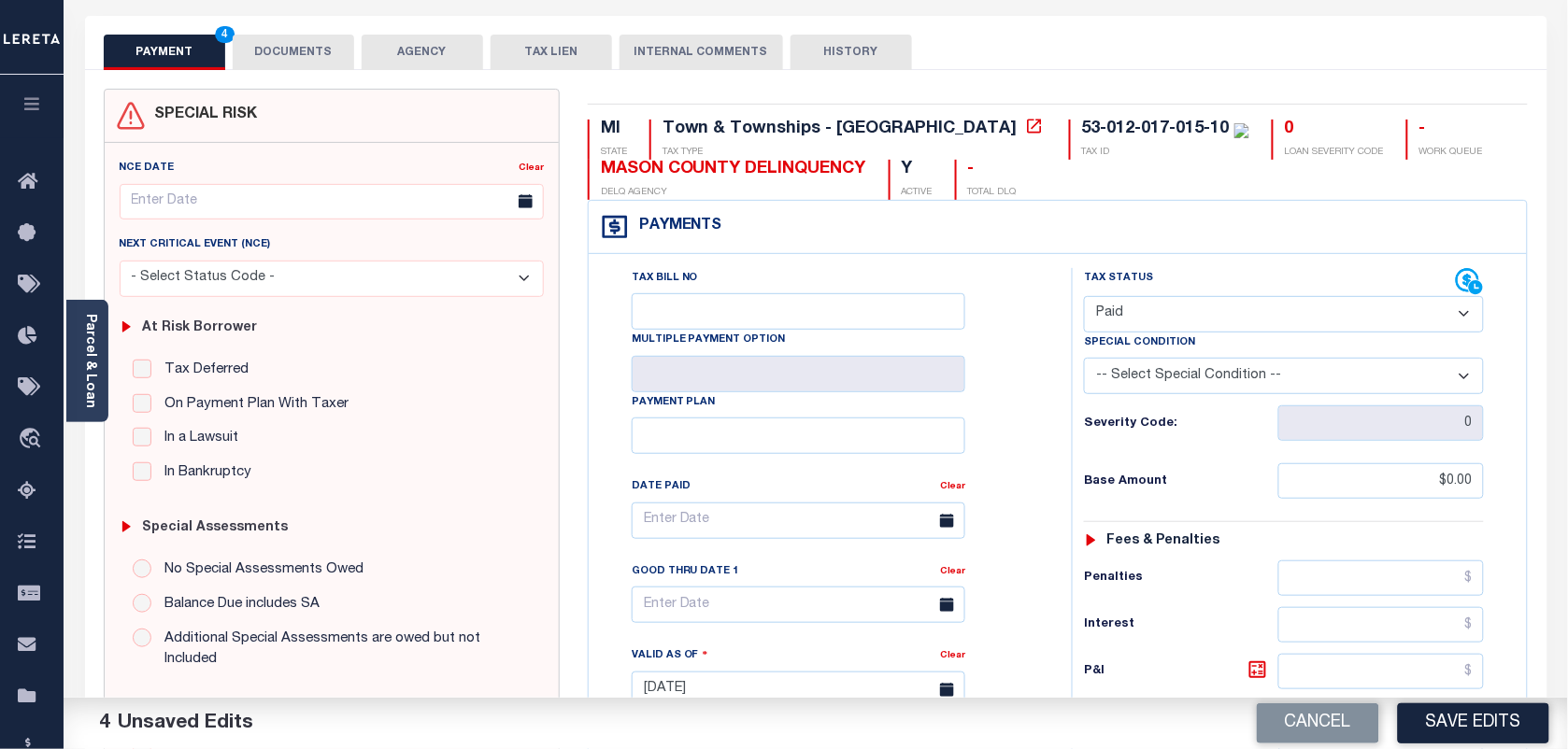
scroll to position [0, 0]
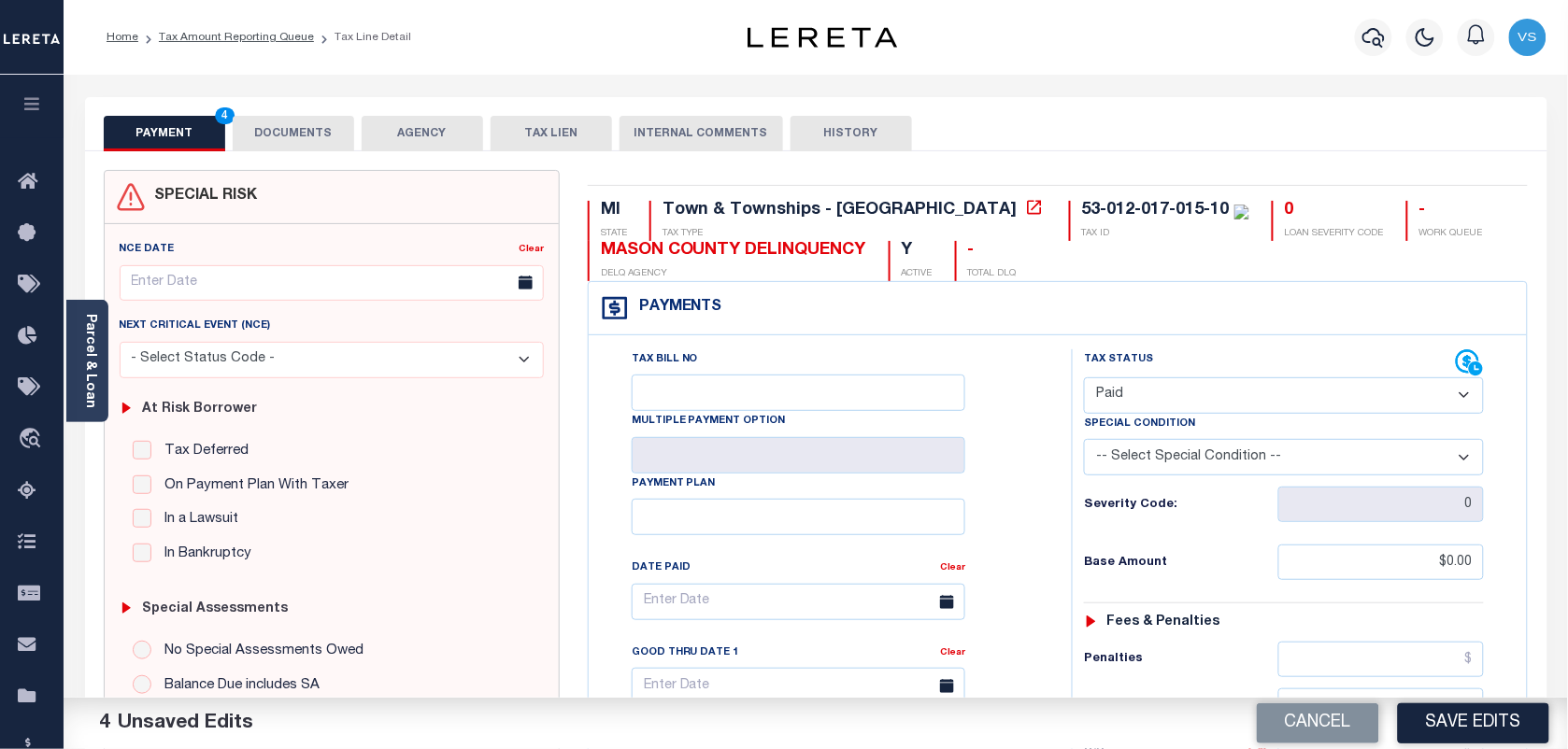
click at [274, 136] on button "DOCUMENTS" at bounding box center [293, 133] width 121 height 35
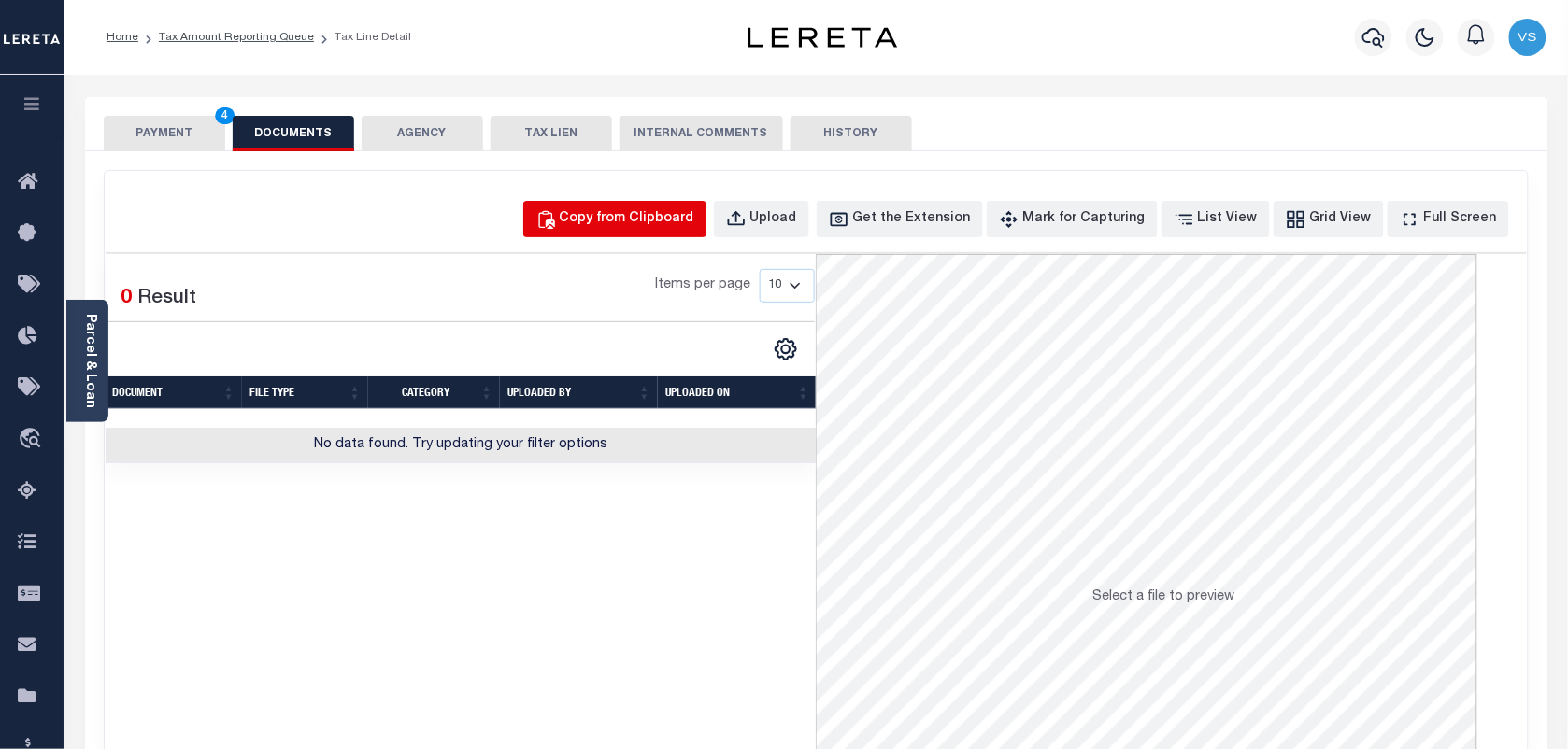
click at [648, 216] on div "Copy from Clipboard" at bounding box center [627, 219] width 135 height 21
select select "POP"
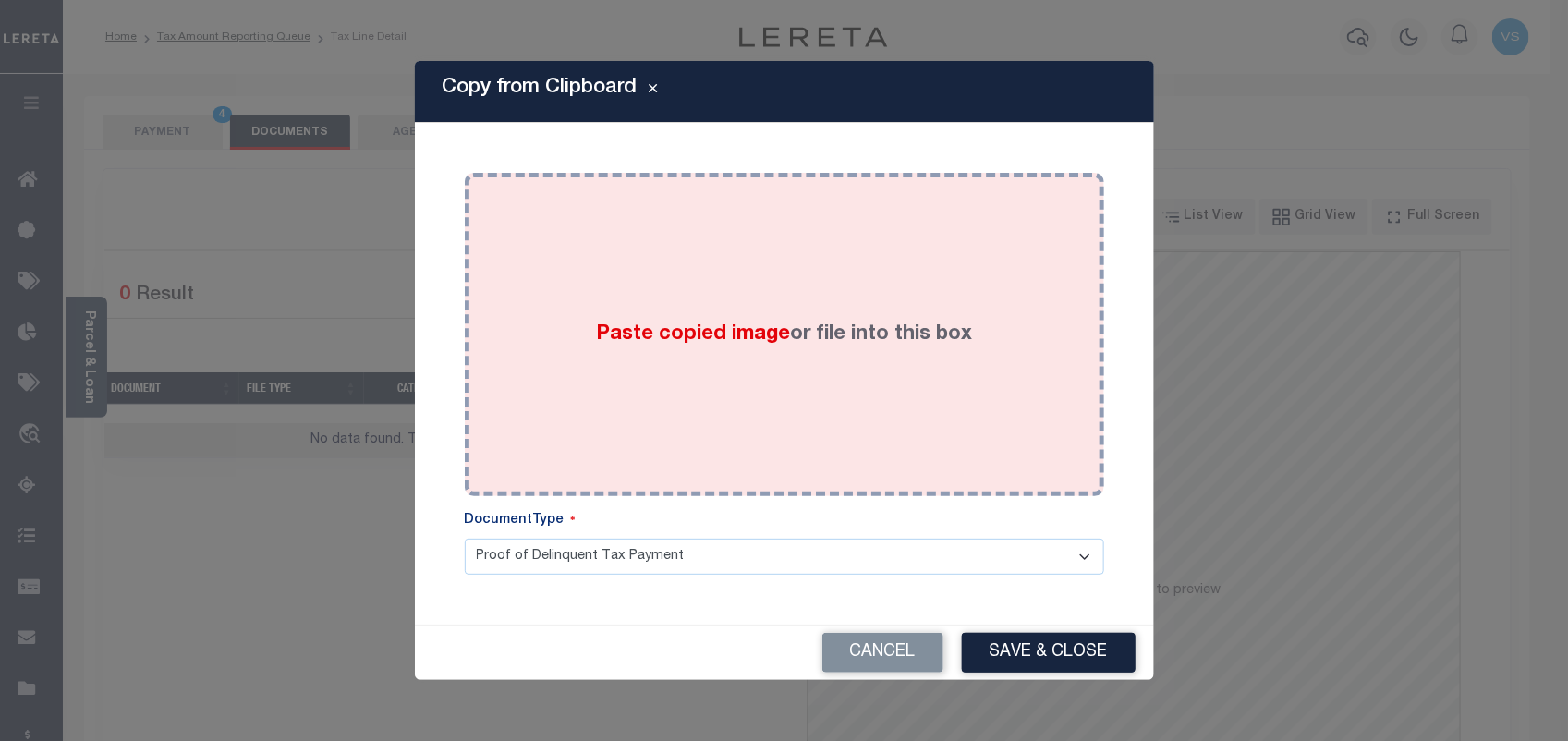
click at [745, 293] on div "Paste copied image or file into this box" at bounding box center [784, 335] width 611 height 296
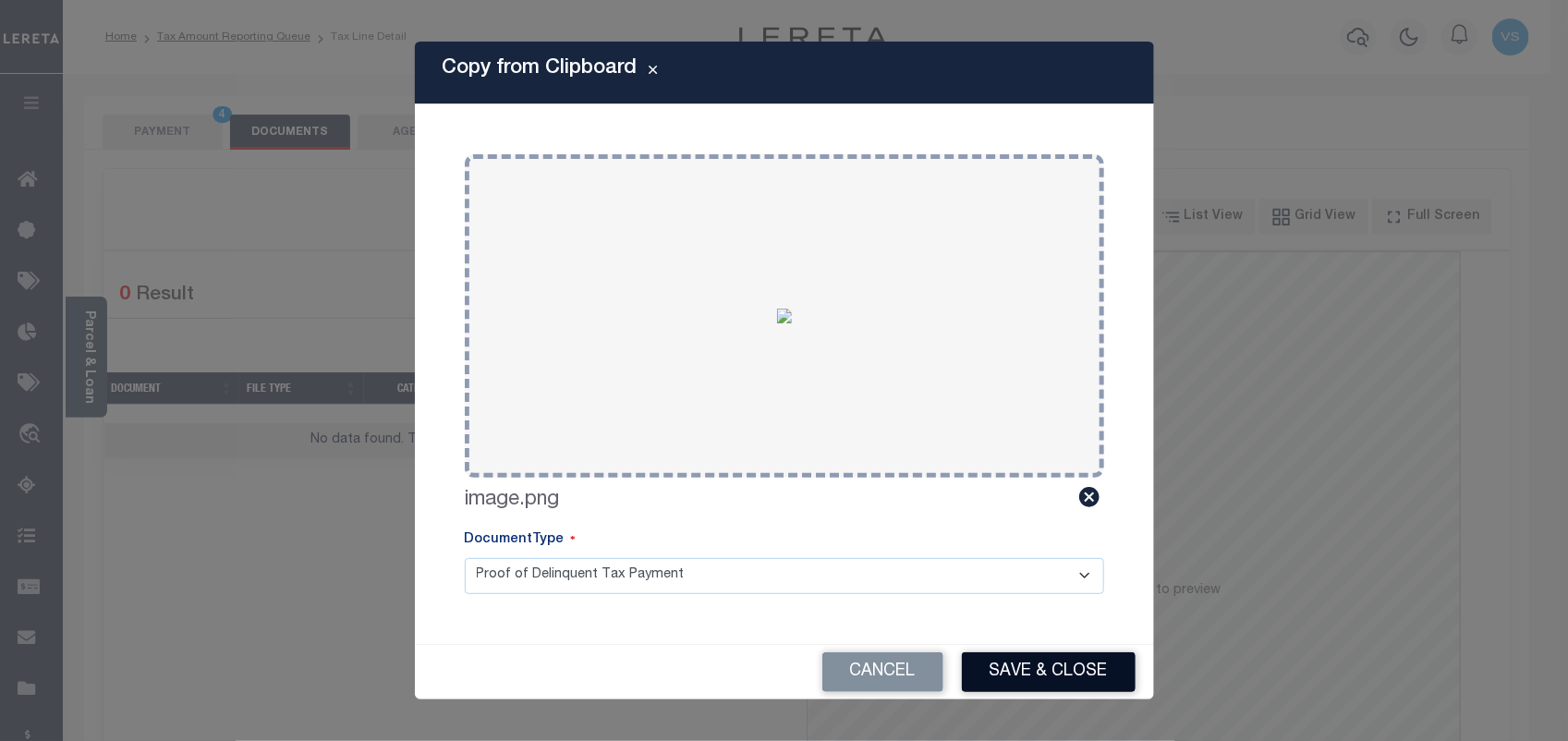
click at [1040, 679] on button "Save & Close" at bounding box center [1050, 671] width 174 height 40
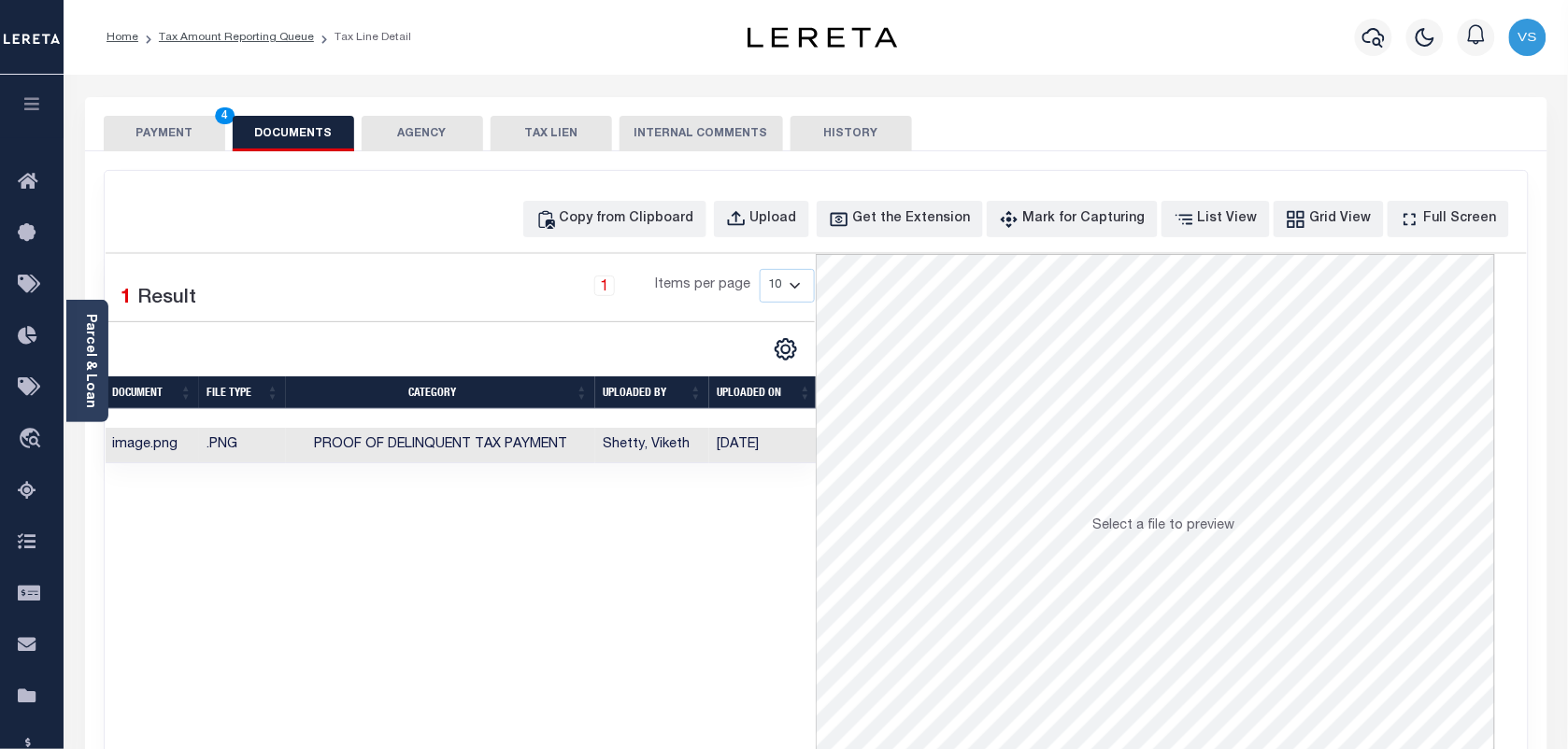
click at [140, 138] on button "PAYMENT 4" at bounding box center [164, 133] width 121 height 35
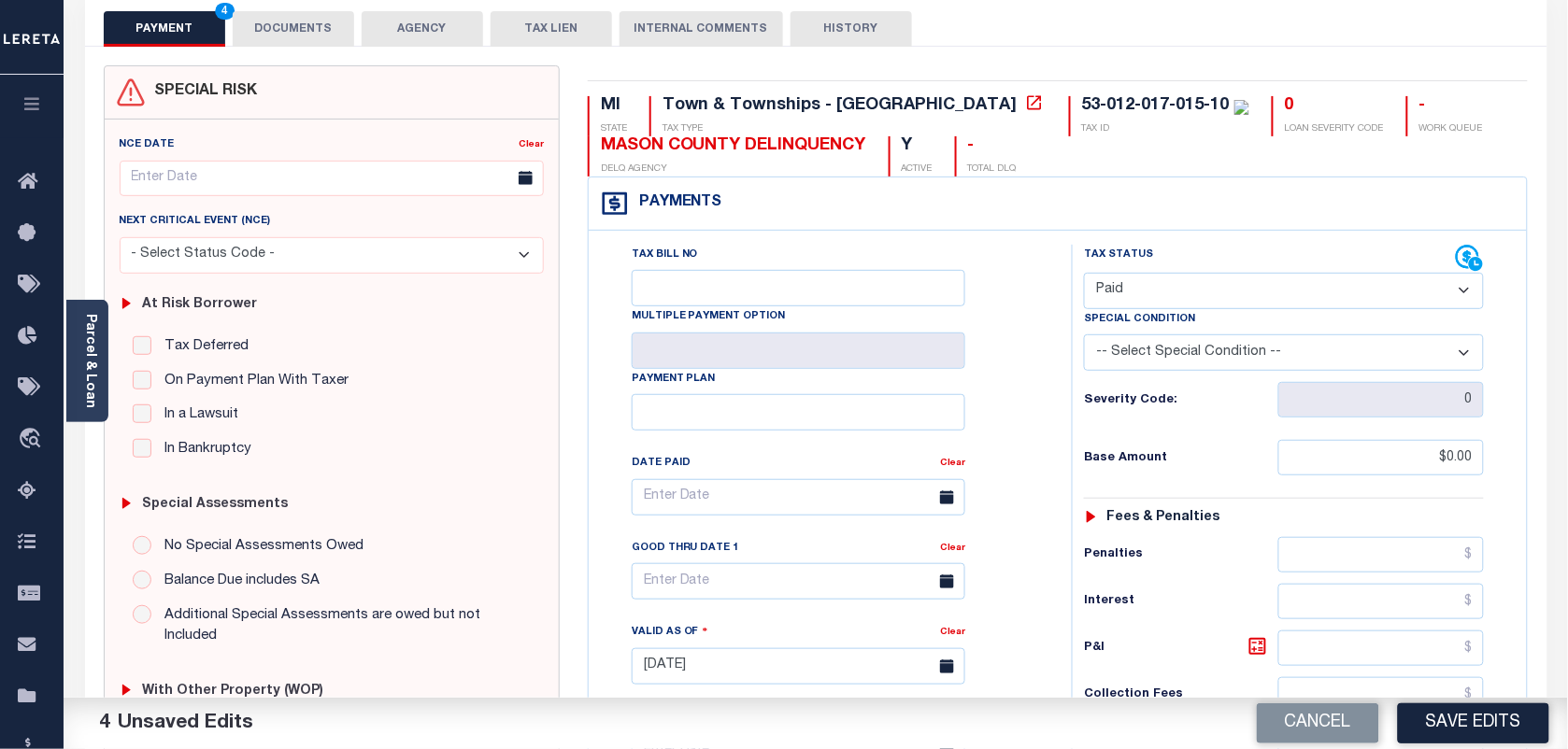
scroll to position [234, 0]
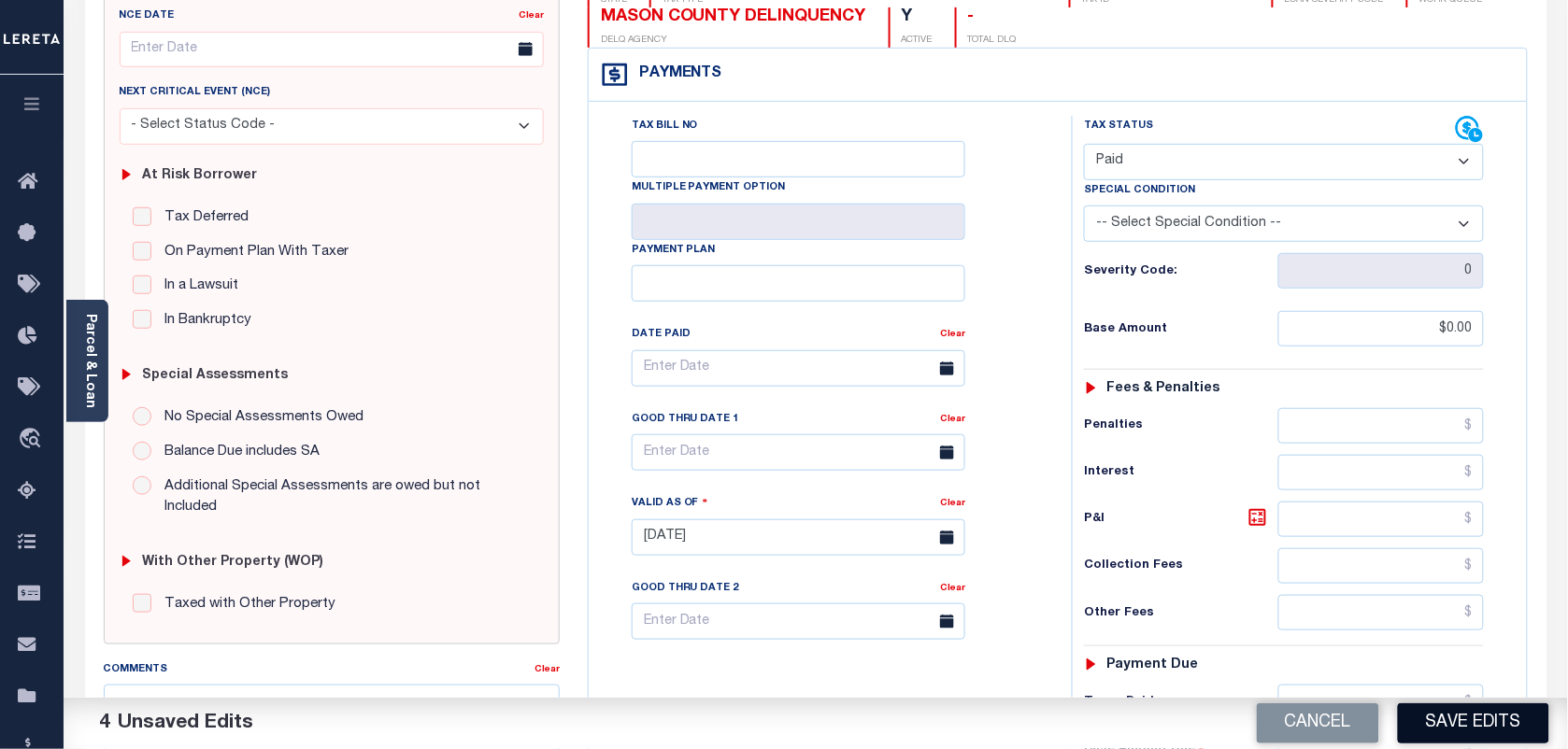
click at [1474, 722] on button "Save Edits" at bounding box center [1473, 723] width 152 height 40
checkbox input "false"
type input "$0"
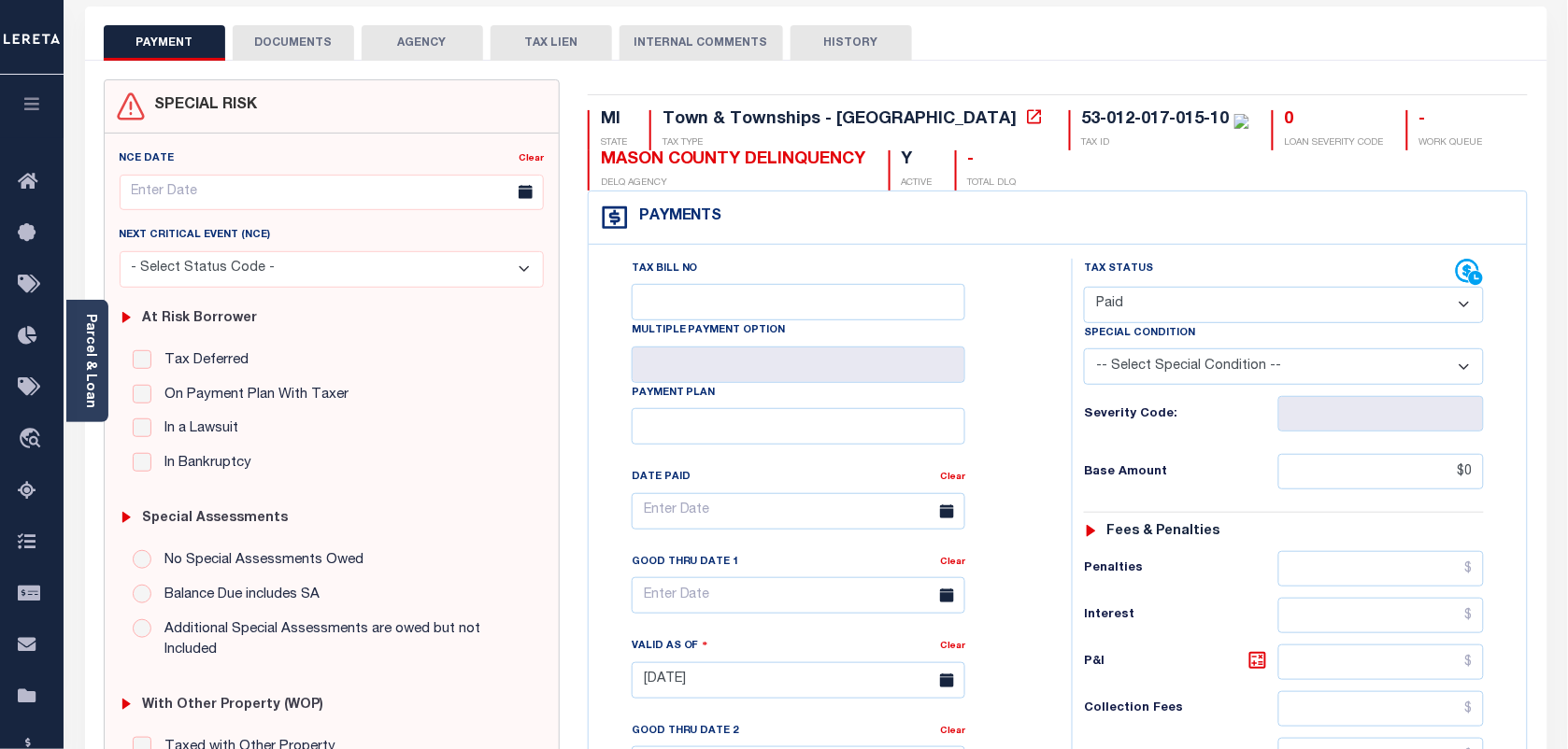
scroll to position [0, 0]
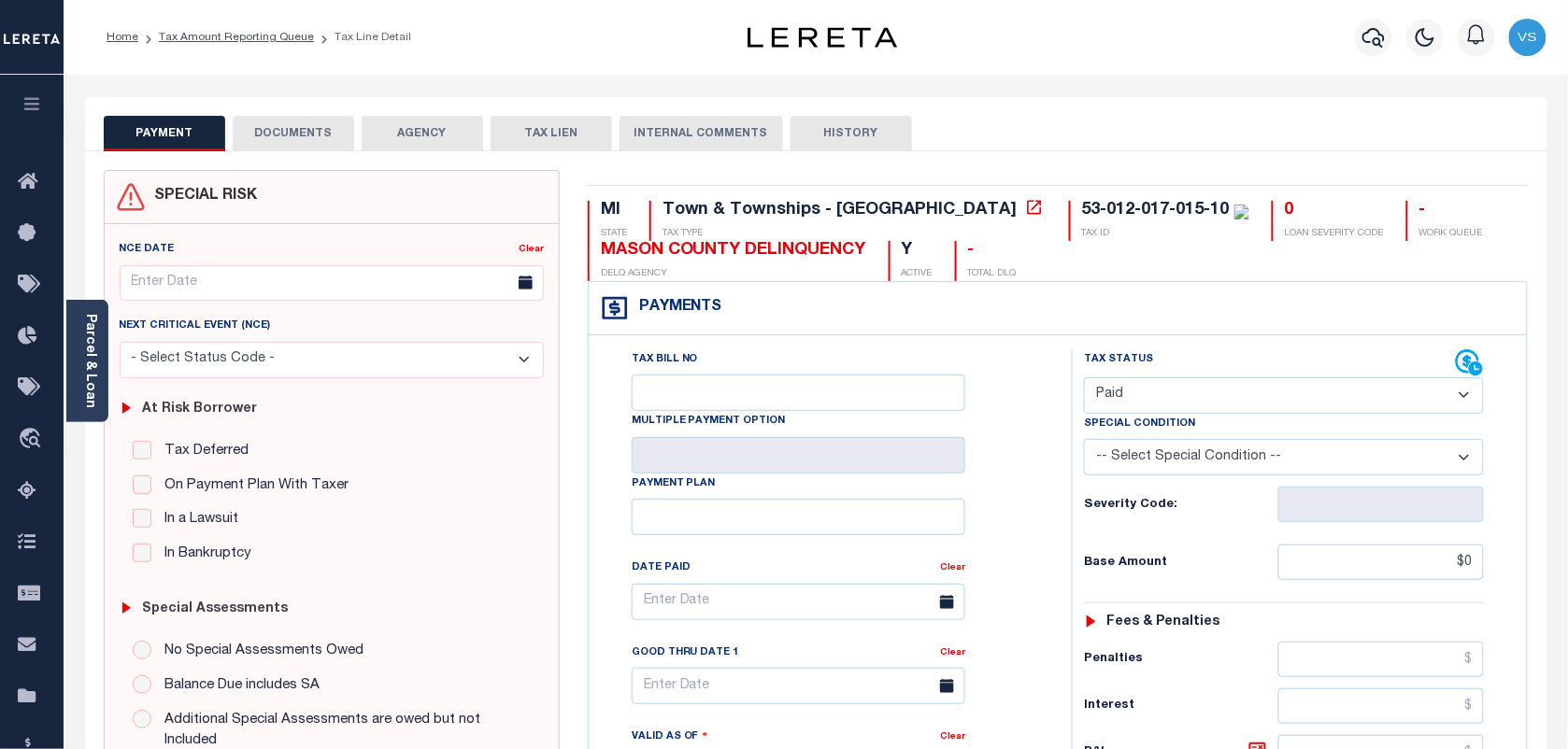
click at [230, 43] on li "Tax Amount Reporting Queue" at bounding box center [226, 37] width 176 height 17
click at [230, 42] on link "Tax Amount Reporting Queue" at bounding box center [236, 36] width 156 height 11
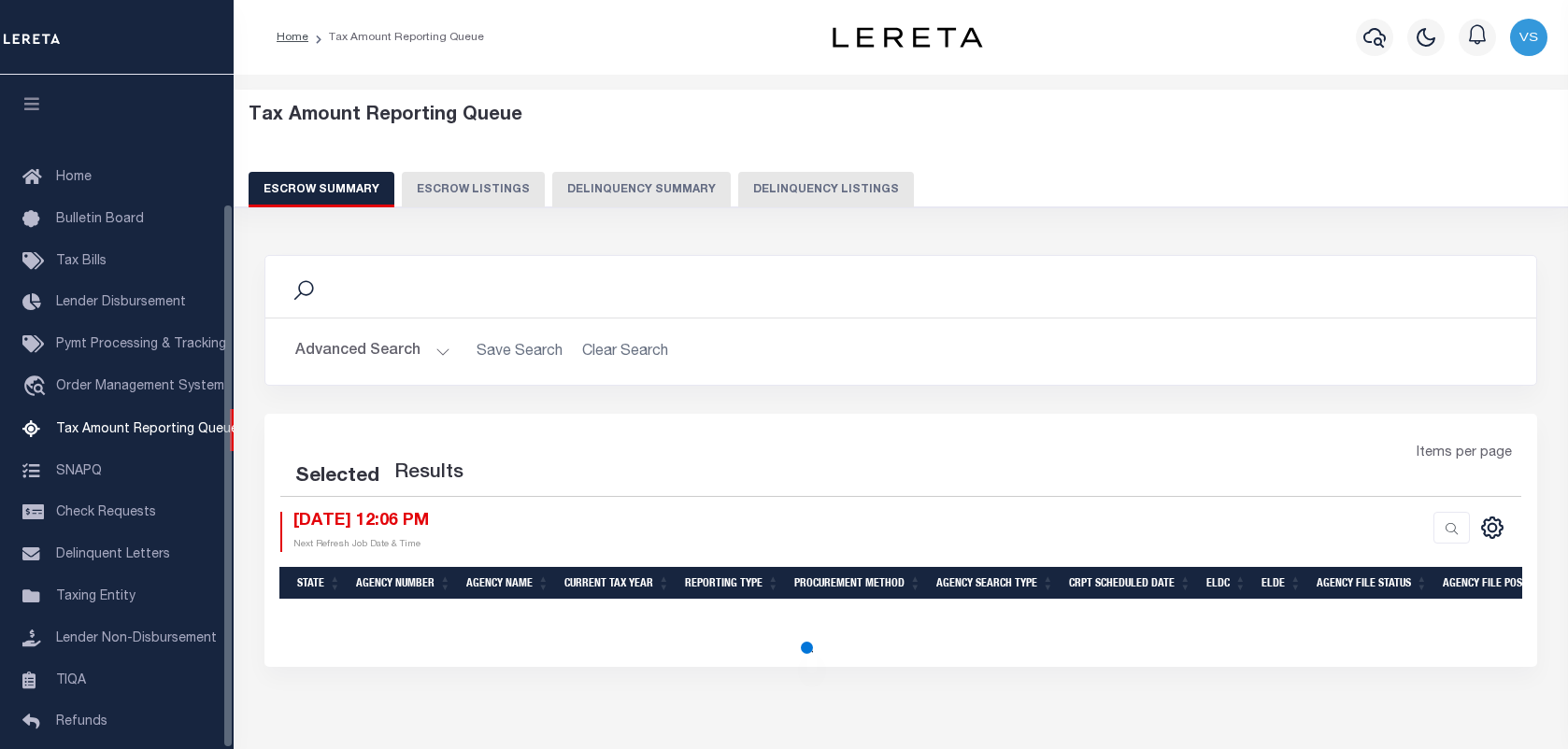
select select "100"
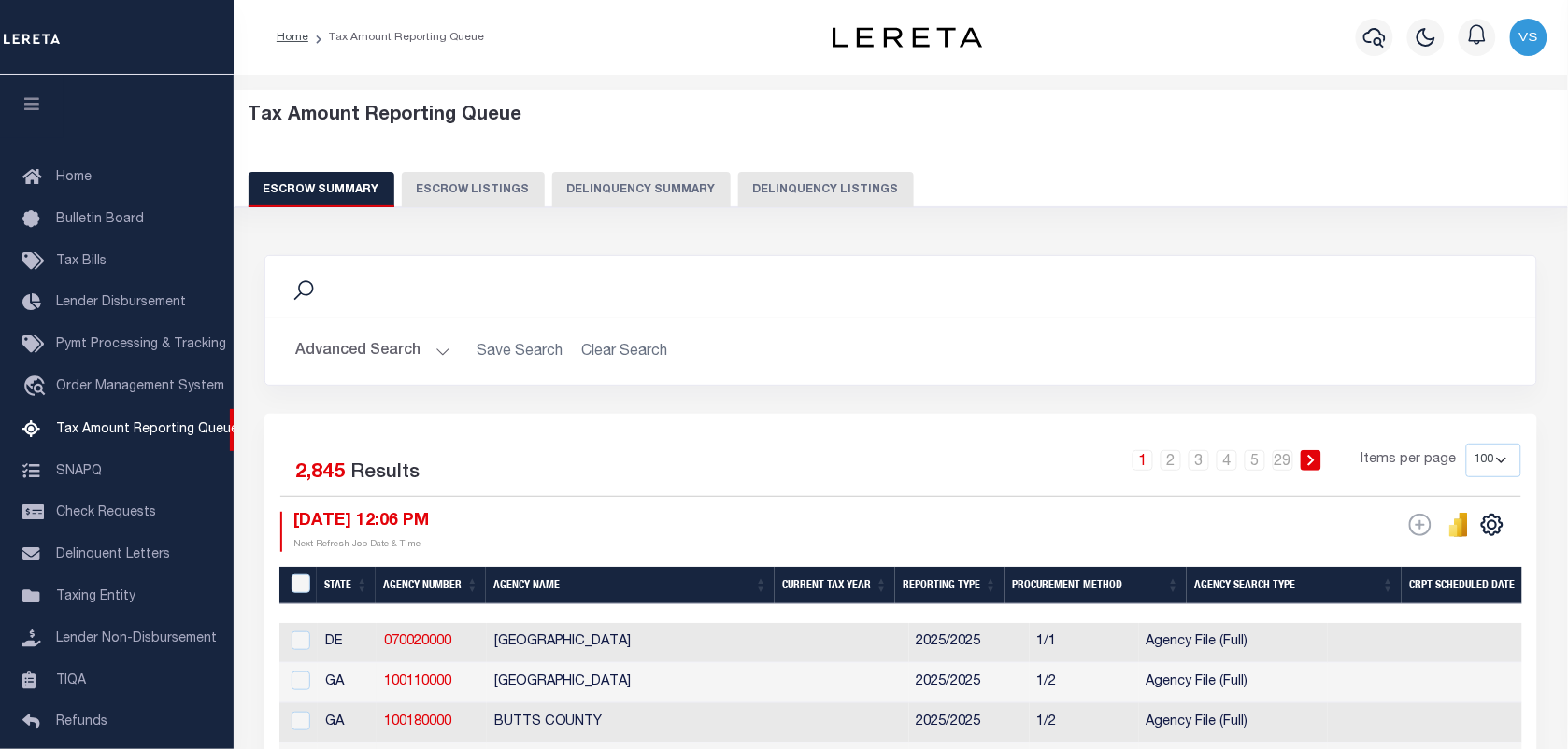
scroll to position [159, 0]
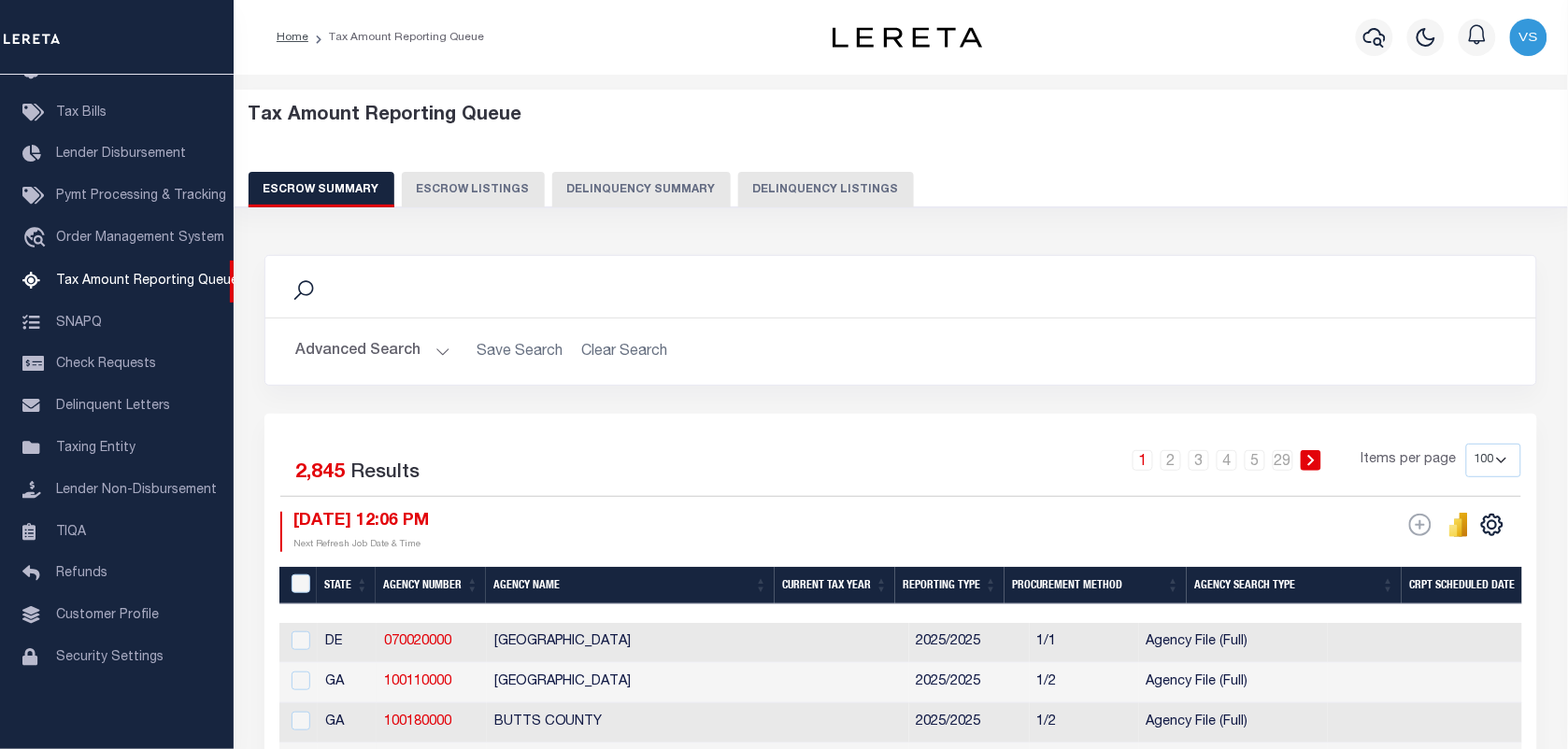
click at [771, 189] on button "Delinquency Listings" at bounding box center [827, 190] width 176 height 35
select select "100"
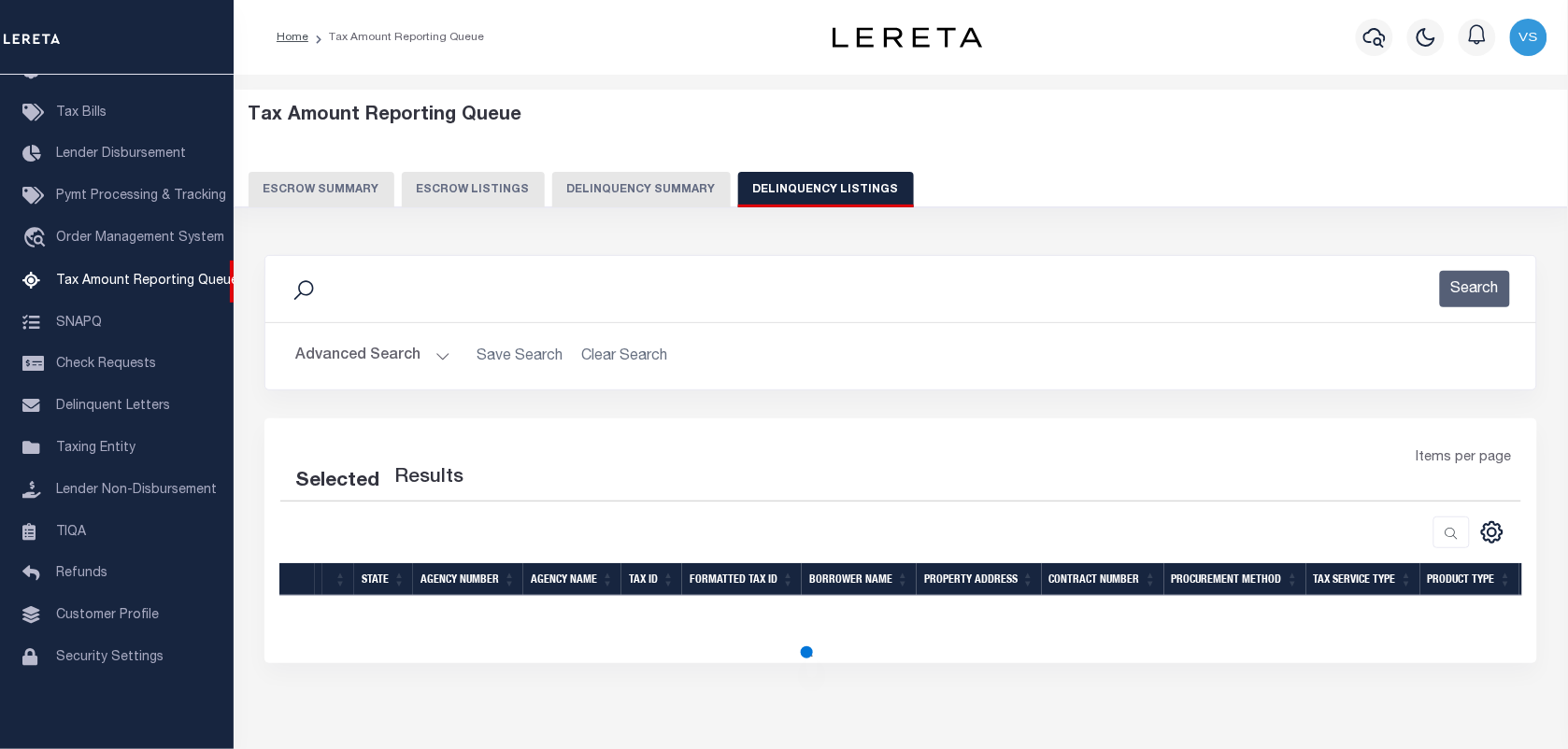
select select "100"
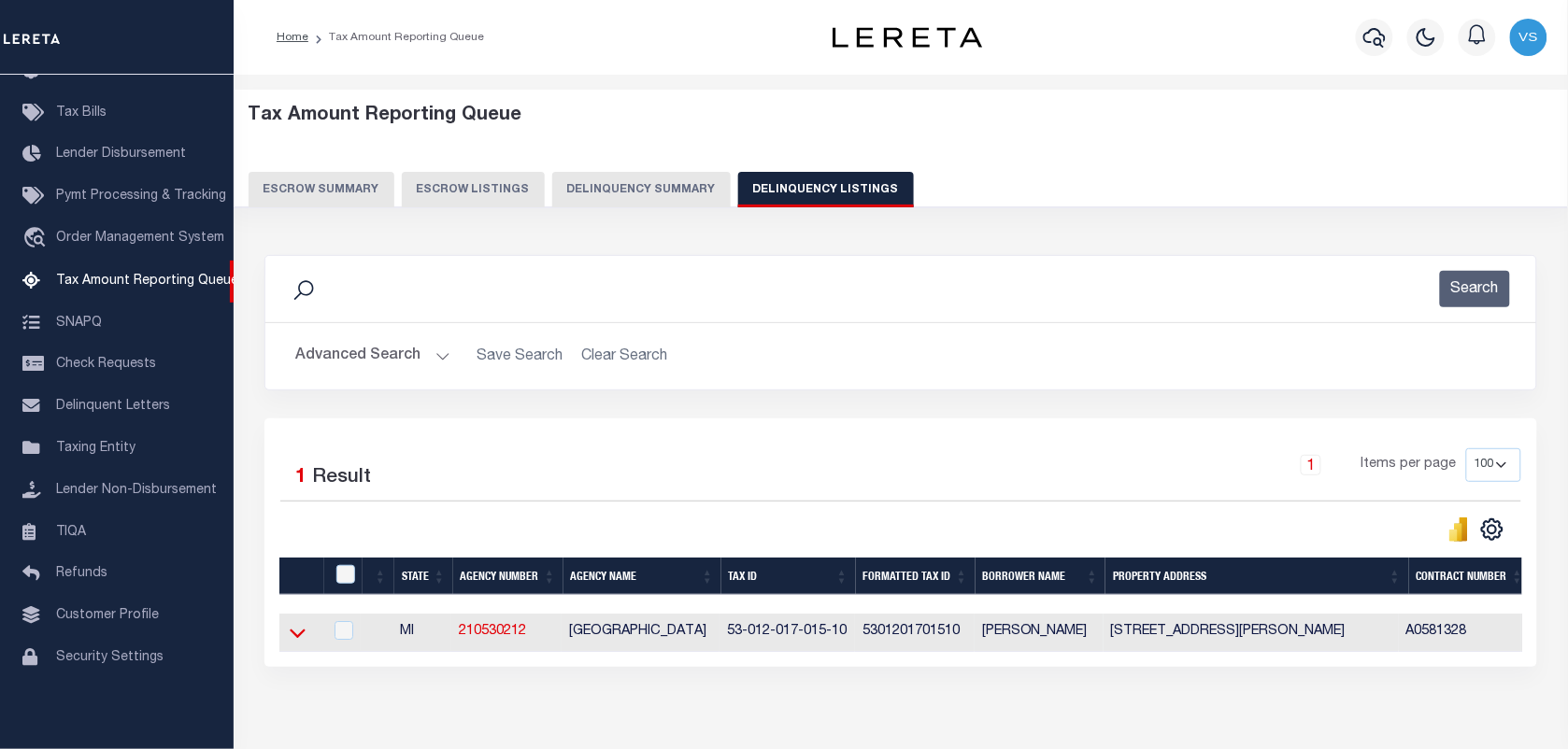
click at [297, 639] on icon at bounding box center [297, 635] width 16 height 10
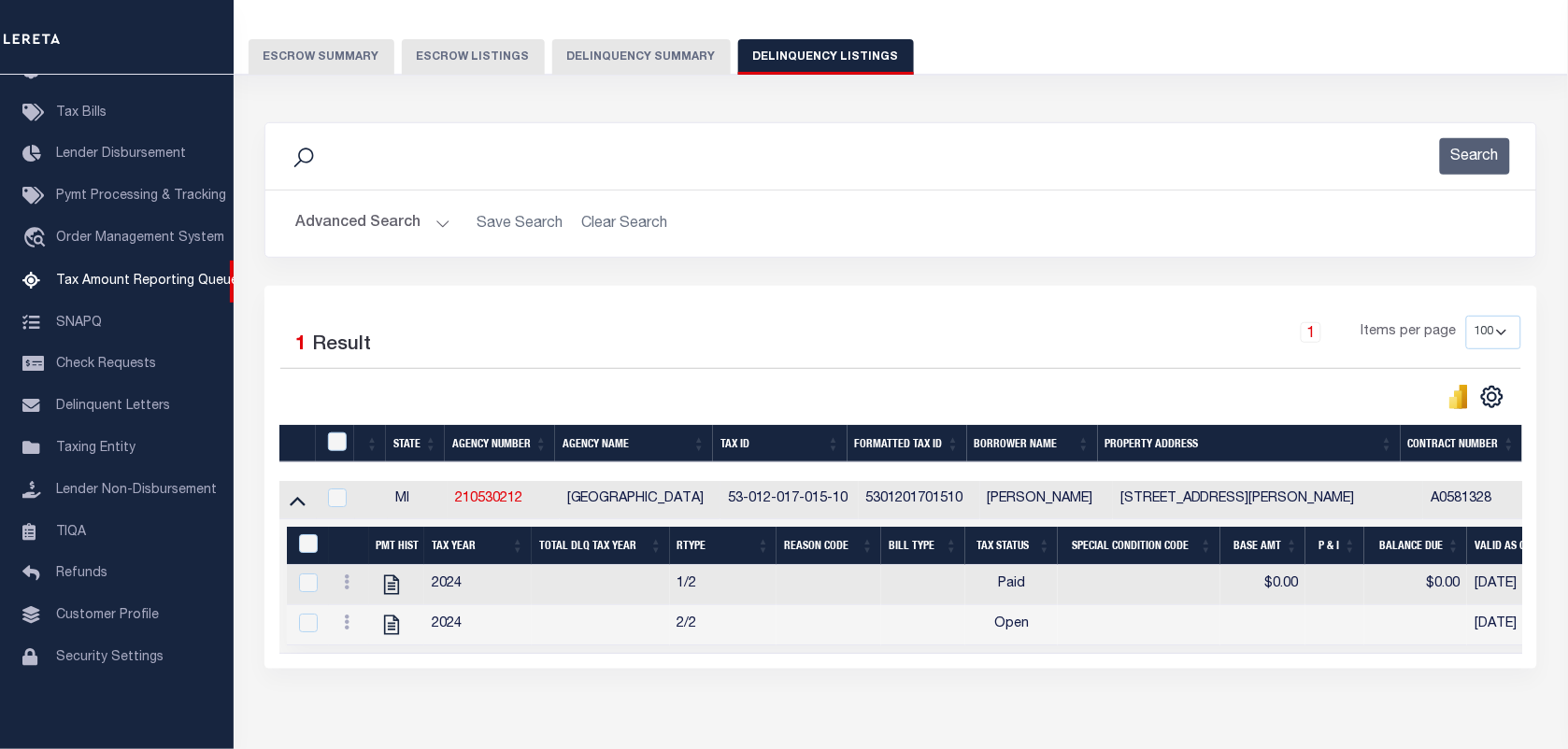
scroll to position [220, 0]
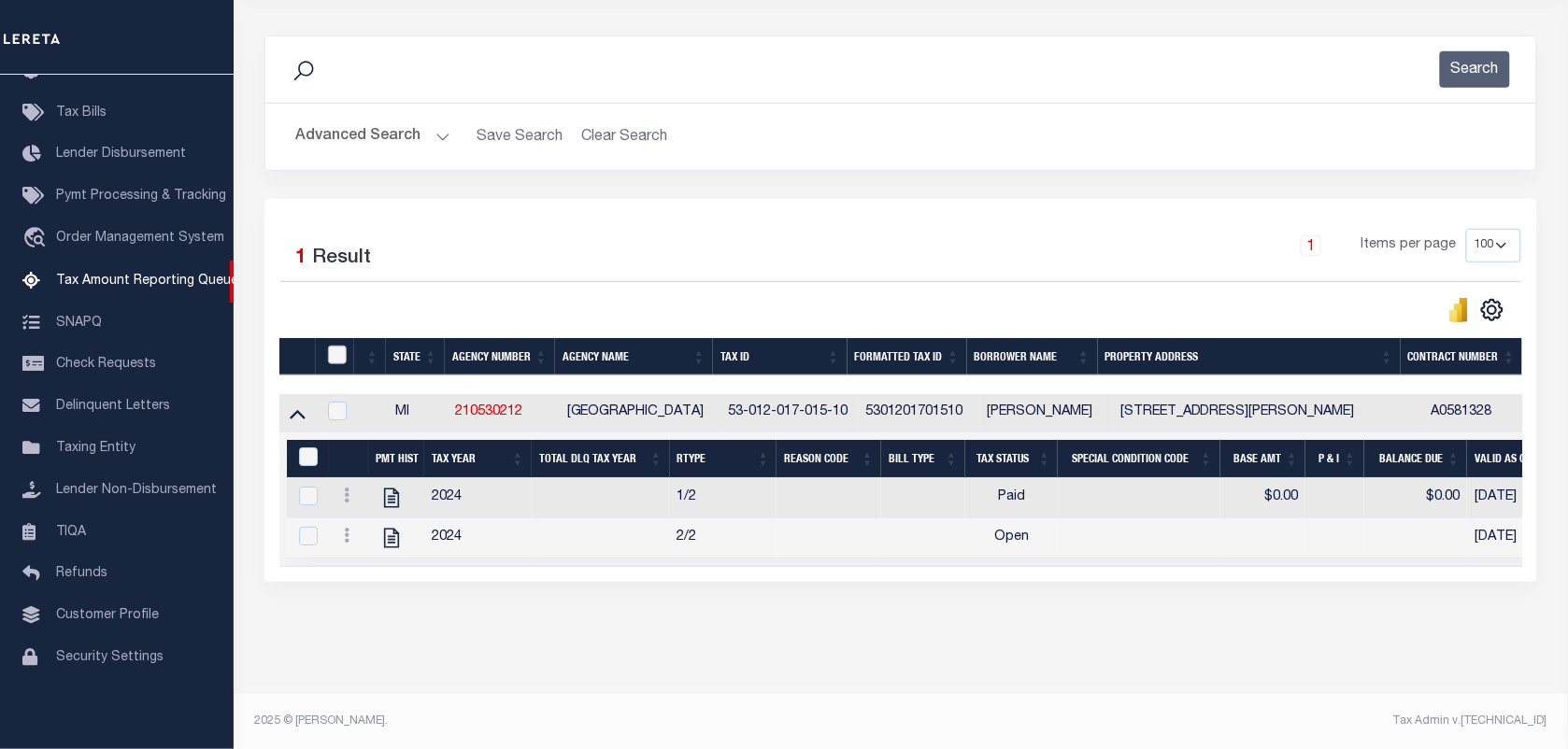
click at [335, 365] on input "checkbox" at bounding box center [336, 354] width 19 height 19
checkbox input "true"
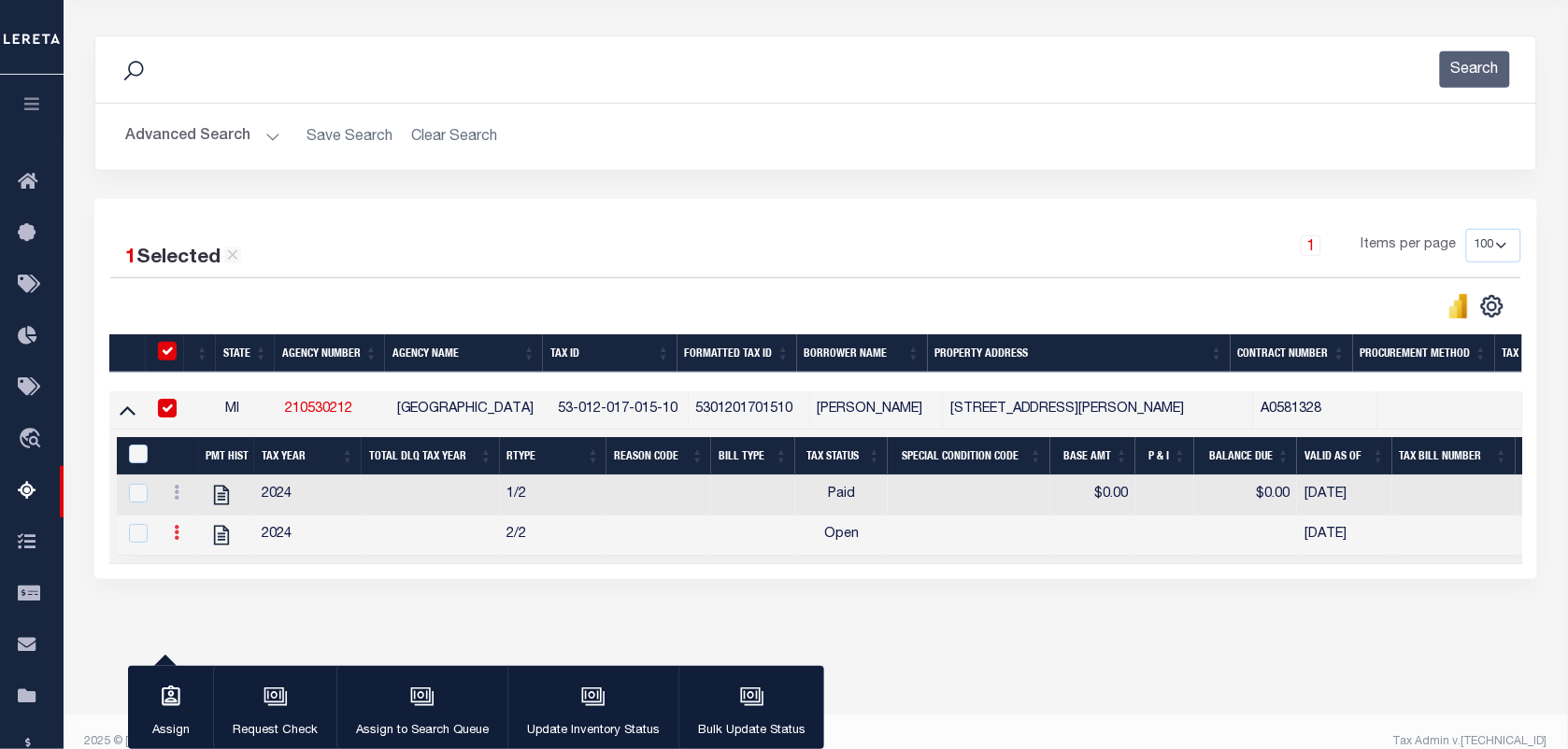
click at [174, 540] on icon at bounding box center [177, 532] width 6 height 15
click at [193, 572] on img "" at bounding box center [199, 562] width 19 height 19
checkbox input "true"
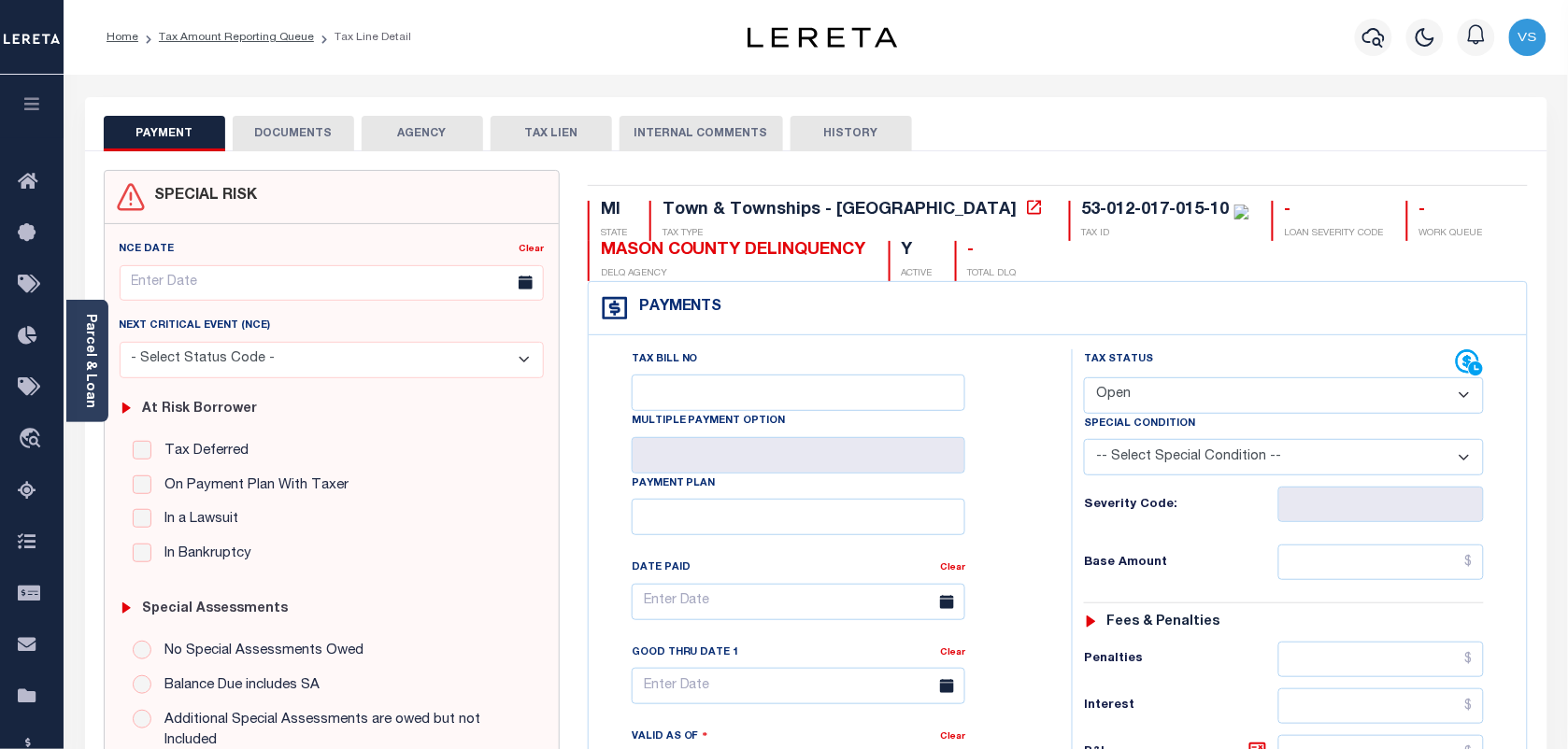
click at [1166, 403] on select "- Select Status Code - Open Due/Unpaid Paid Incomplete No Tax Due Internal Refu…" at bounding box center [1283, 395] width 400 height 36
select select "PYD"
click at [1084, 379] on select "- Select Status Code - Open Due/Unpaid Paid Incomplete No Tax Due Internal Refu…" at bounding box center [1283, 395] width 400 height 36
type input "[DATE]"
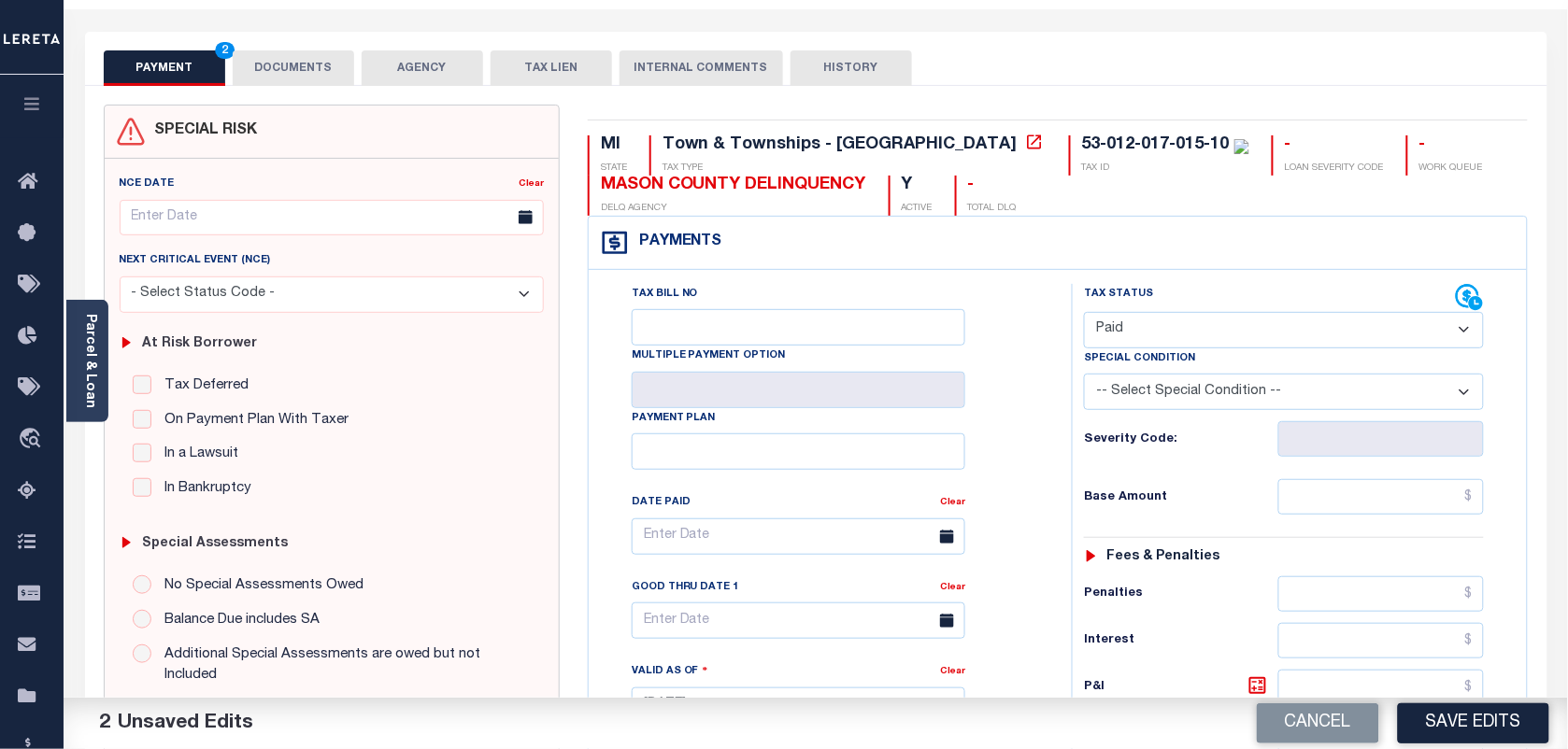
scroll to position [234, 0]
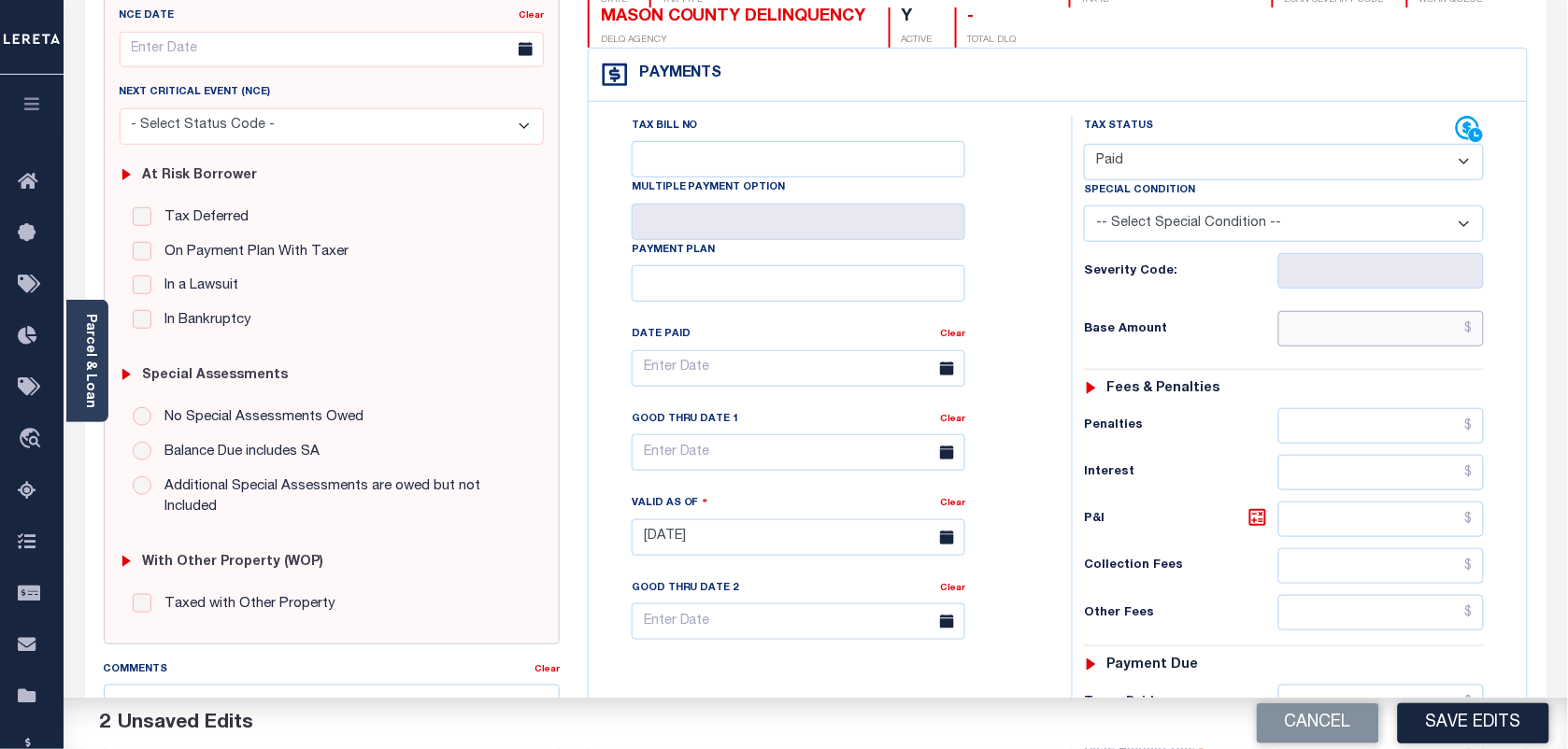
click at [1391, 339] on input "text" at bounding box center [1381, 329] width 206 height 35
type input "$0.00"
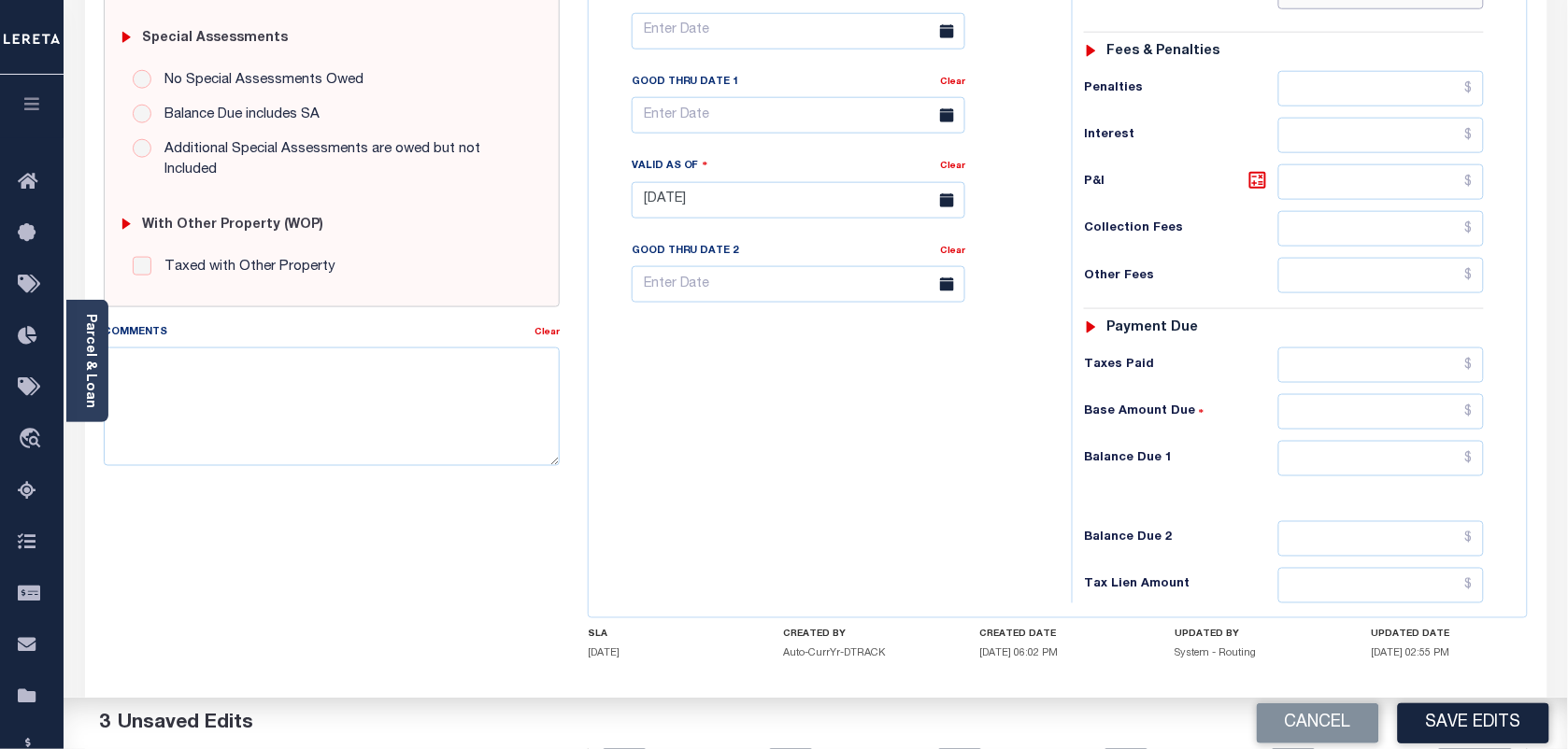
scroll to position [675, 0]
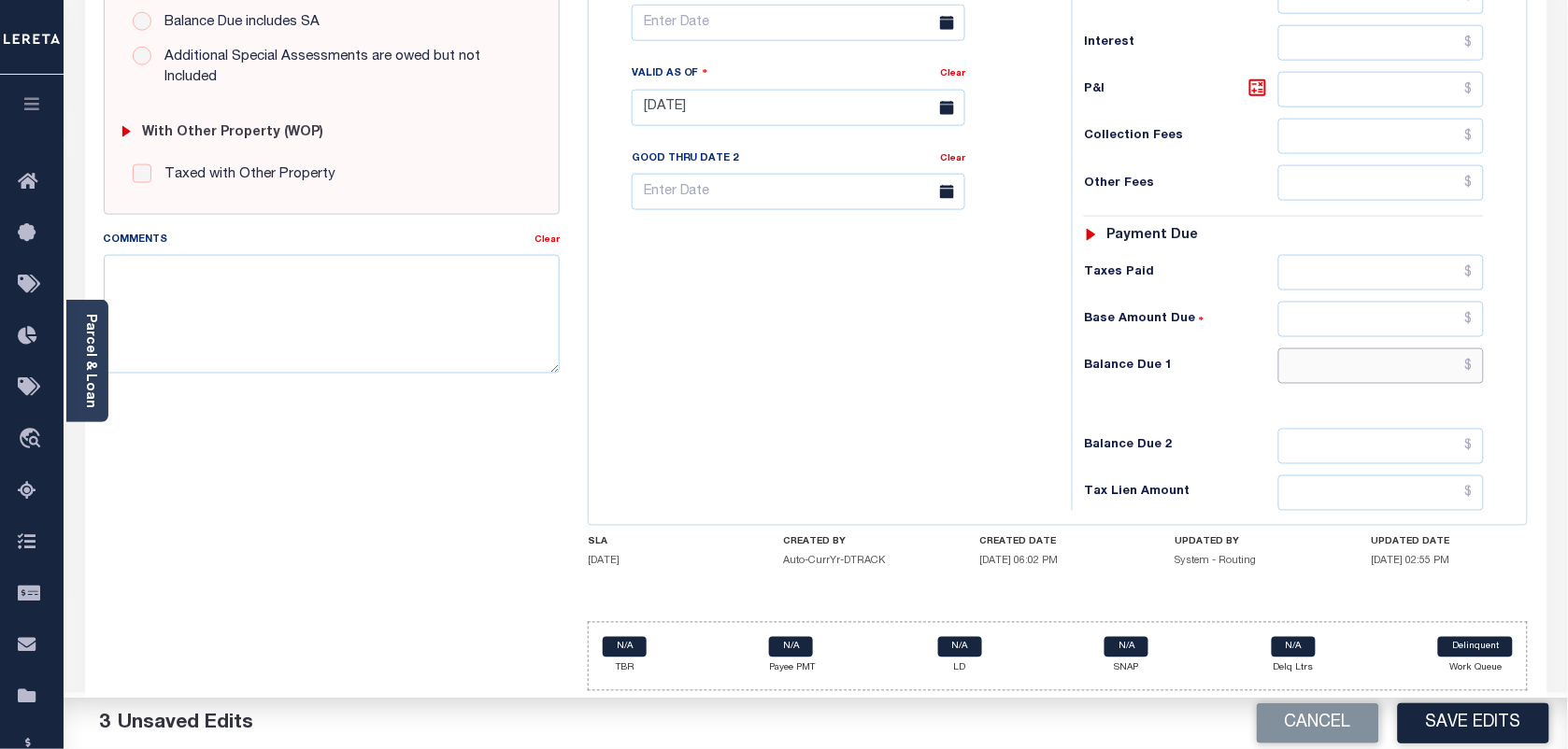
click at [1425, 366] on input "text" at bounding box center [1381, 366] width 206 height 35
type input "$0.00"
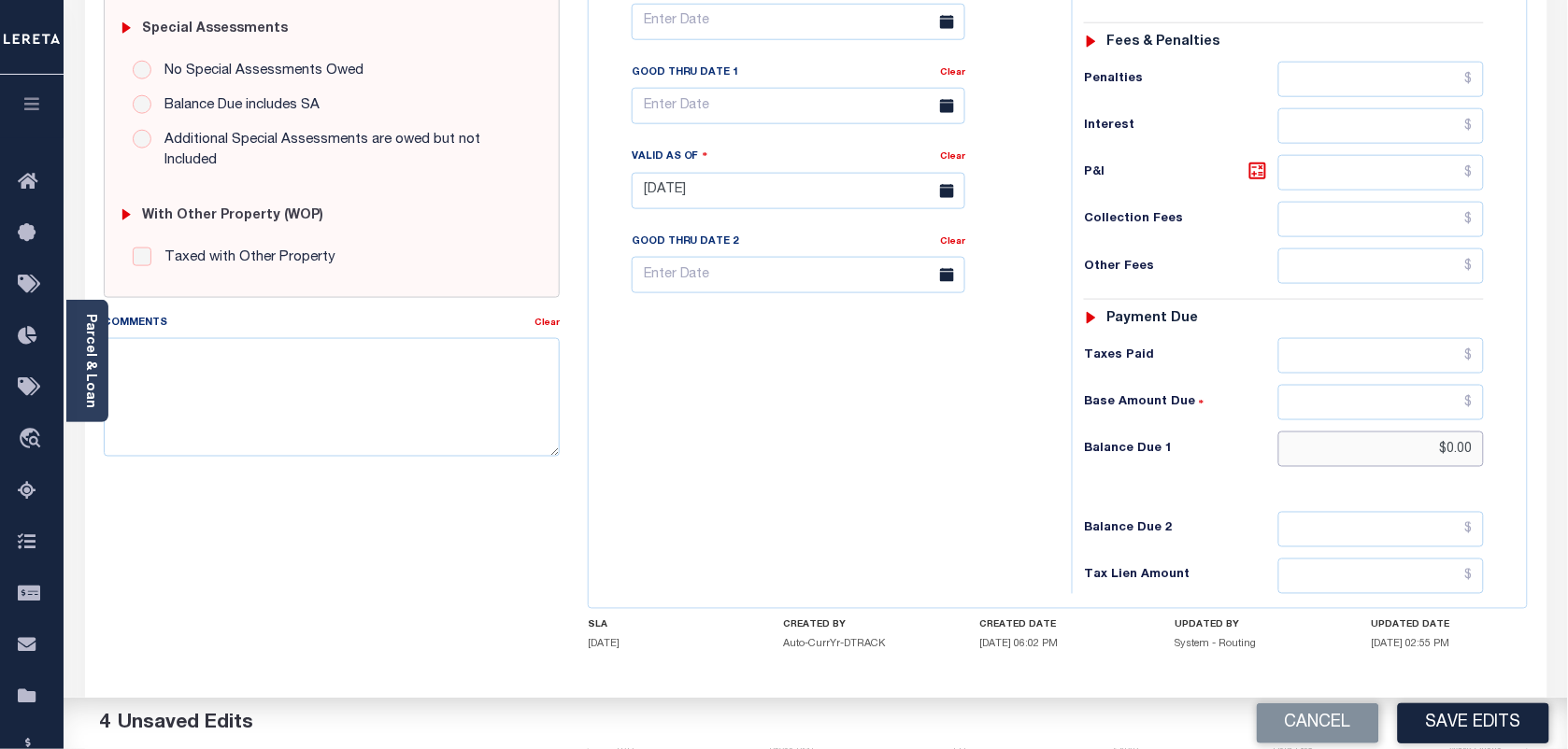
scroll to position [0, 0]
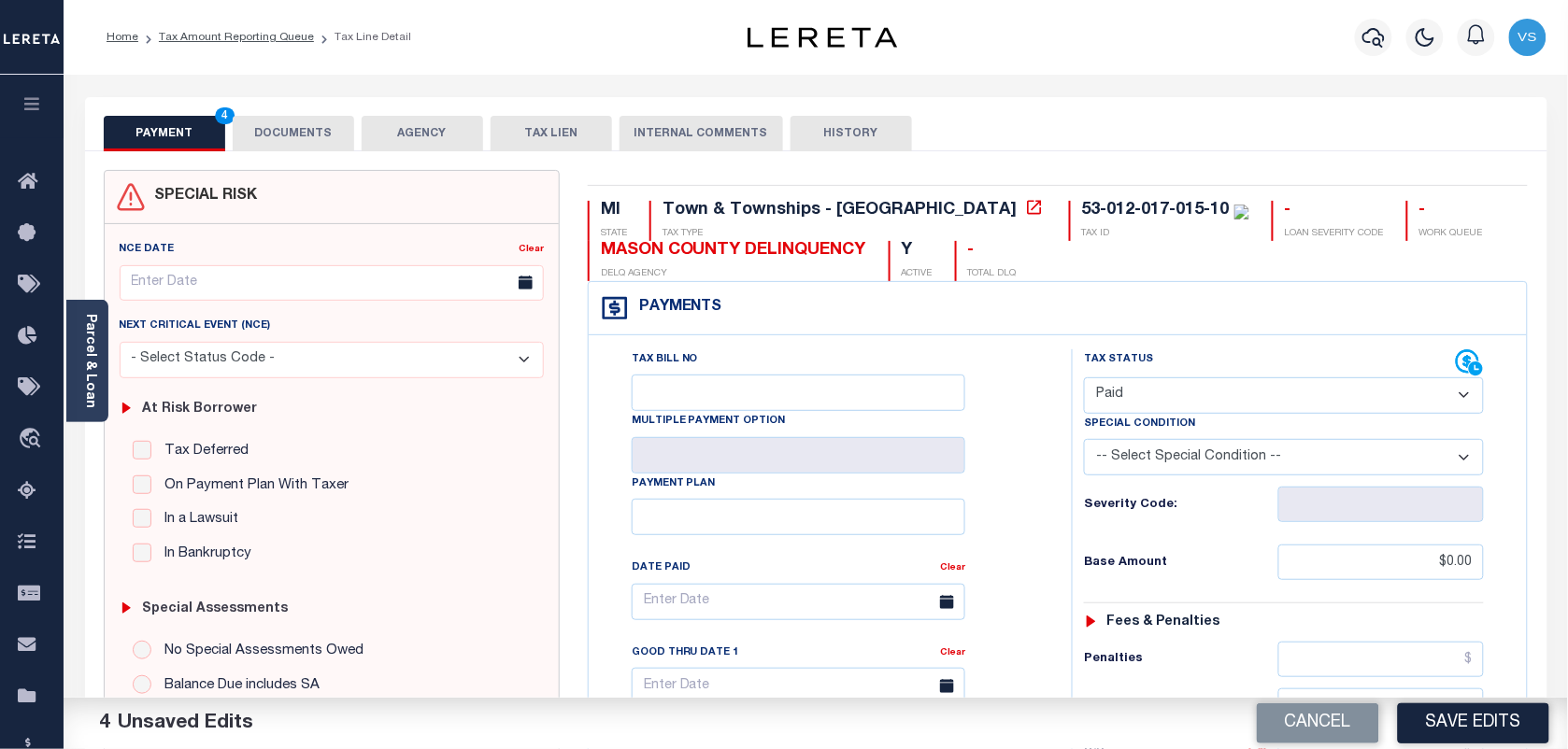
click at [262, 133] on button "DOCUMENTS" at bounding box center [293, 133] width 121 height 35
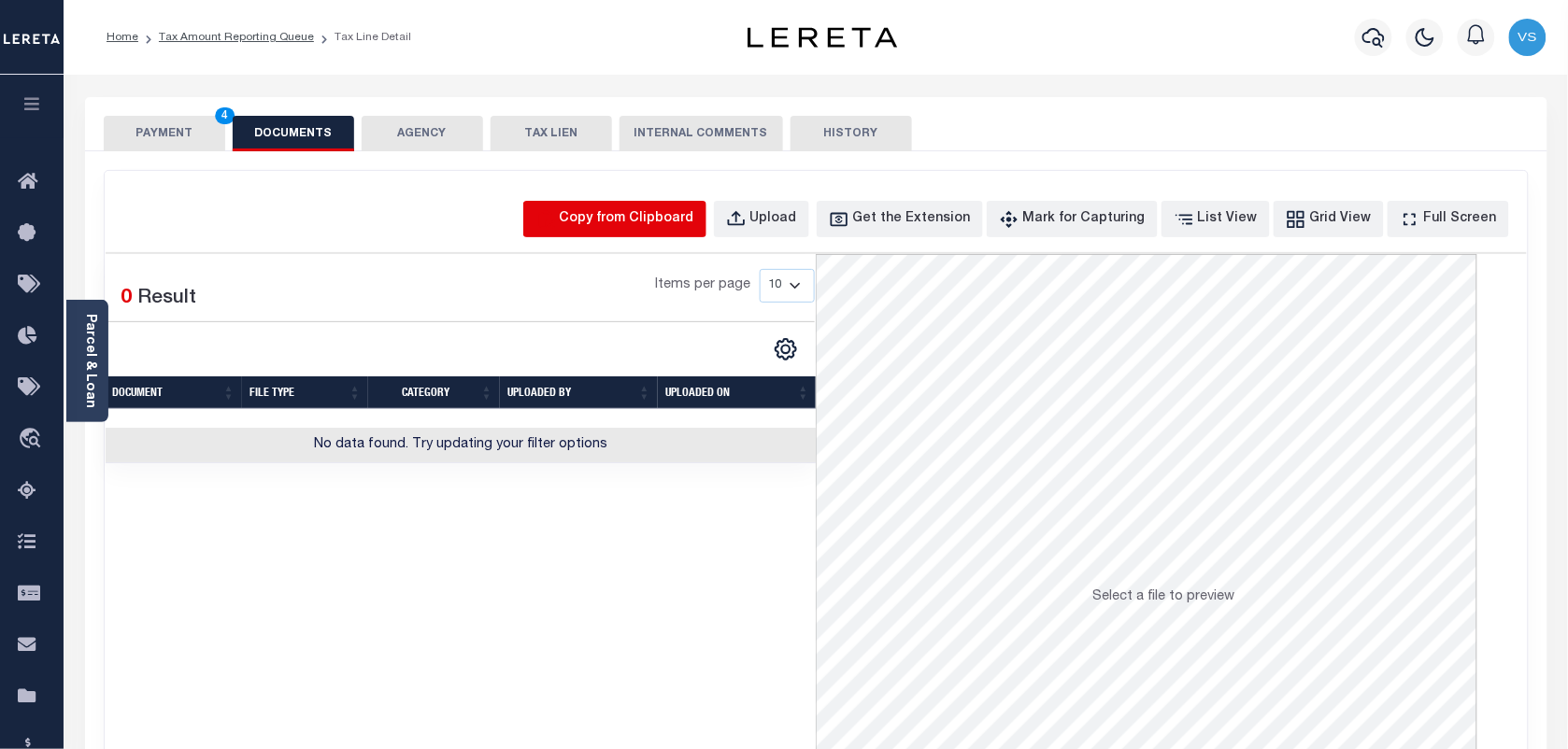
click at [555, 221] on icon "button" at bounding box center [546, 219] width 16 height 18
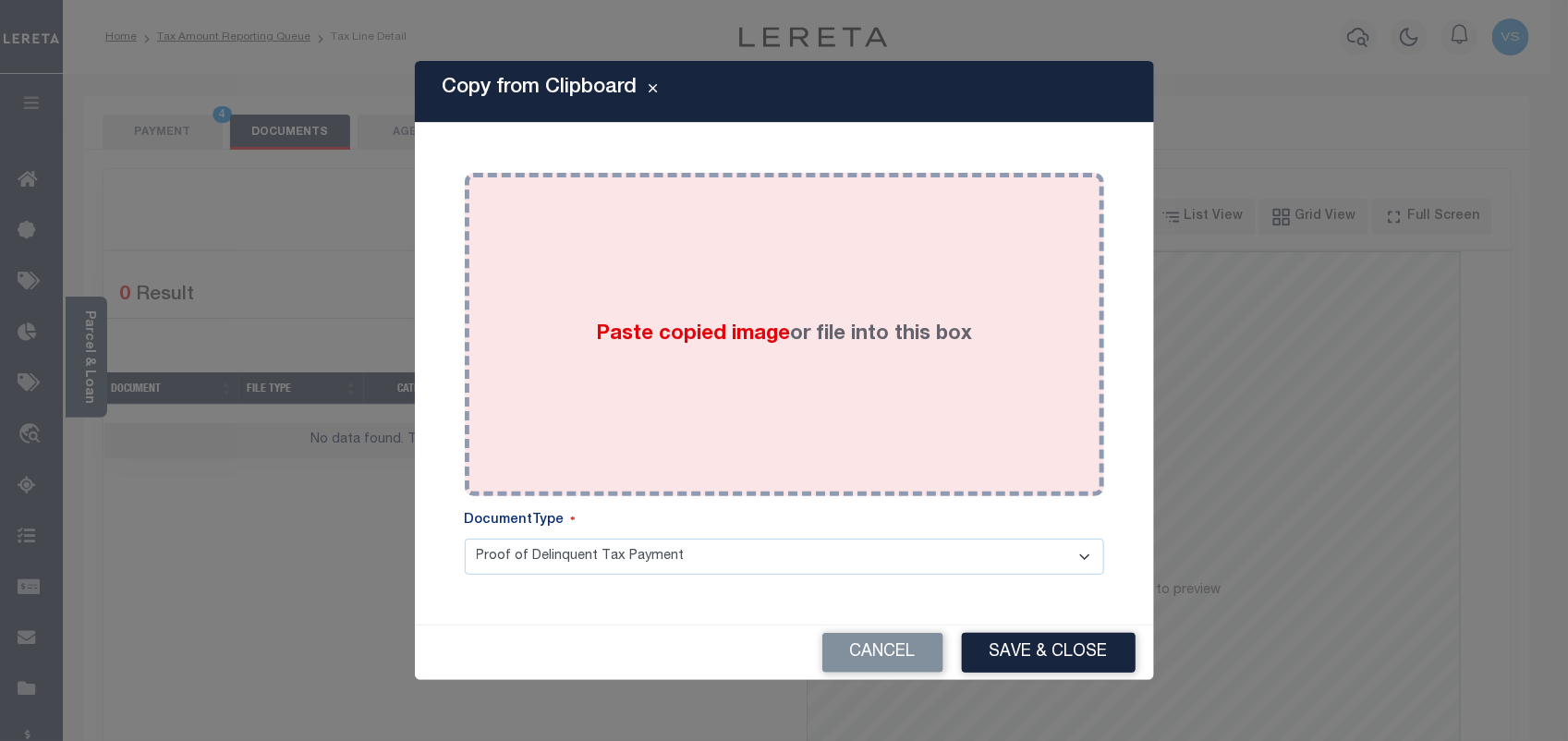
click at [634, 367] on div "Paste copied image or file into this box" at bounding box center [784, 335] width 611 height 296
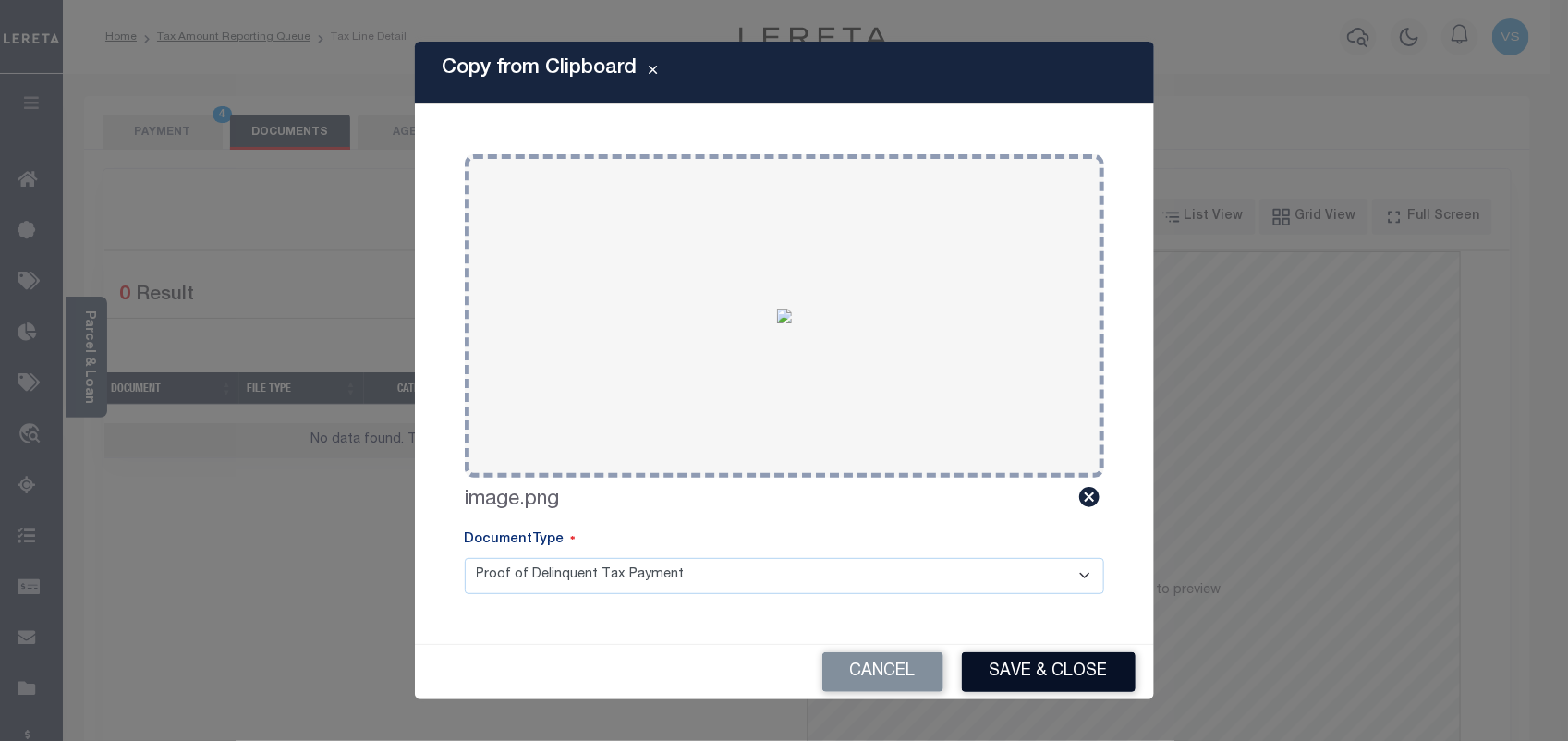
click at [1055, 670] on button "Save & Close" at bounding box center [1050, 671] width 174 height 40
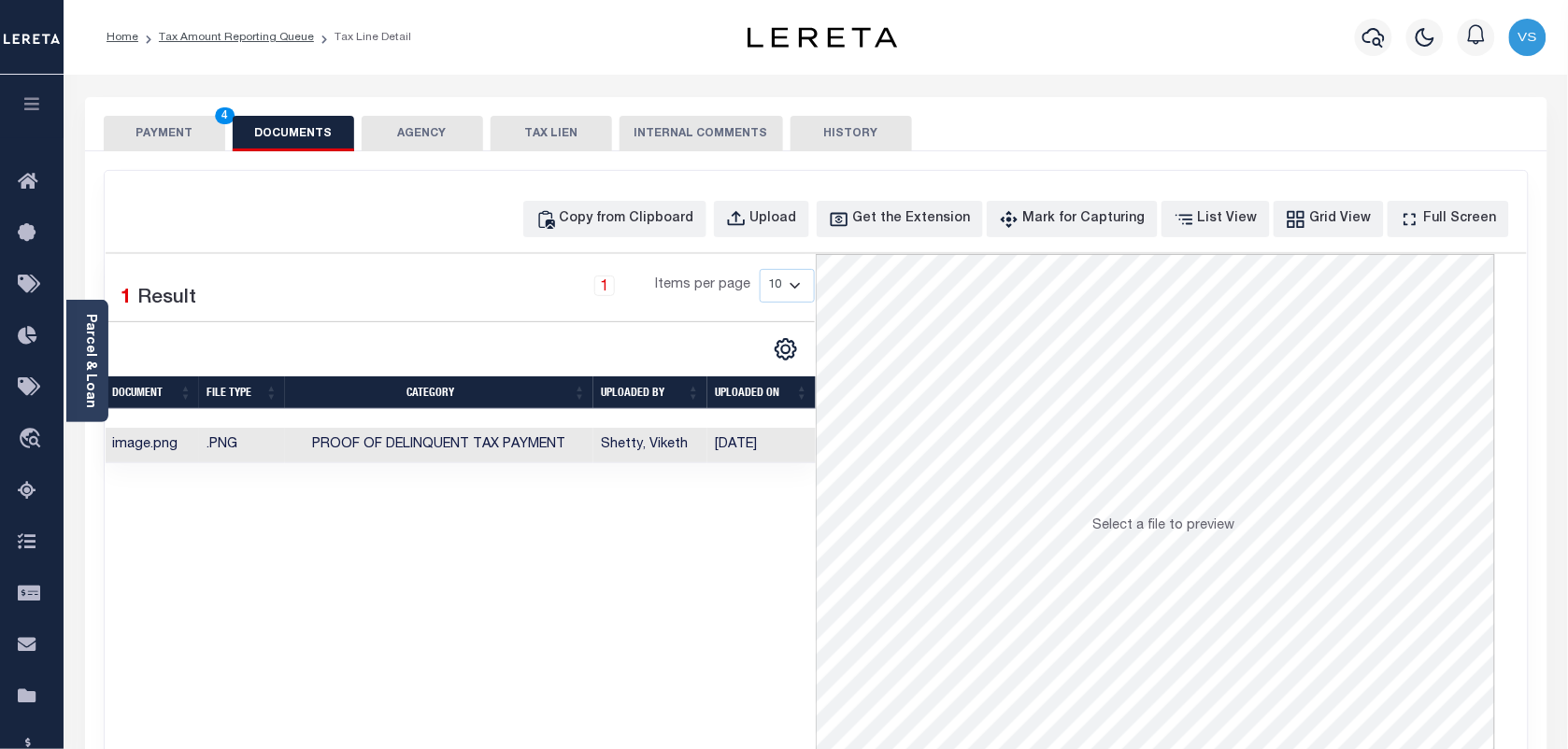
click at [140, 133] on button "PAYMENT 4" at bounding box center [164, 133] width 121 height 35
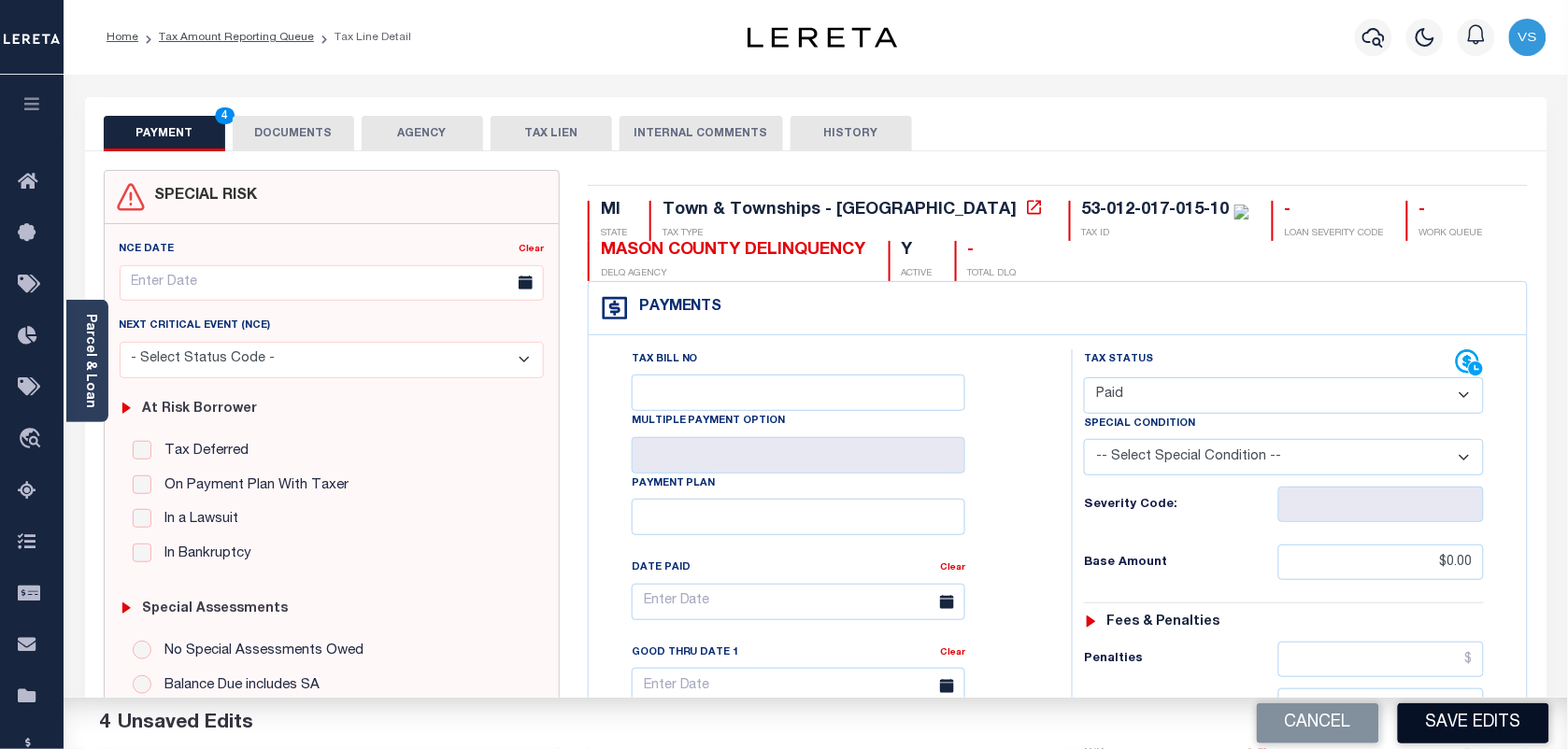
click at [1476, 729] on button "Save Edits" at bounding box center [1473, 723] width 152 height 40
checkbox input "false"
type input "$0"
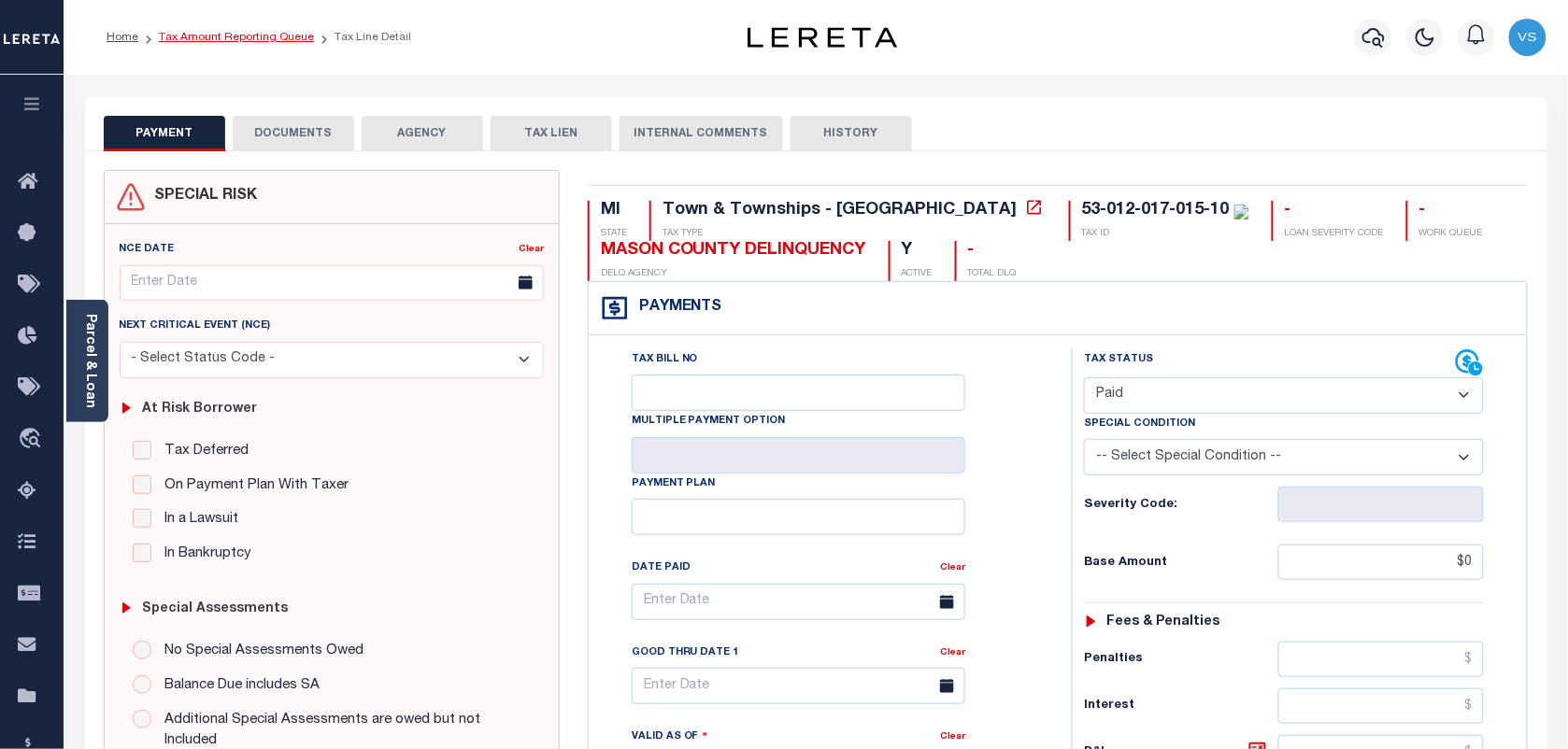
click at [188, 38] on link "Tax Amount Reporting Queue" at bounding box center [236, 36] width 156 height 11
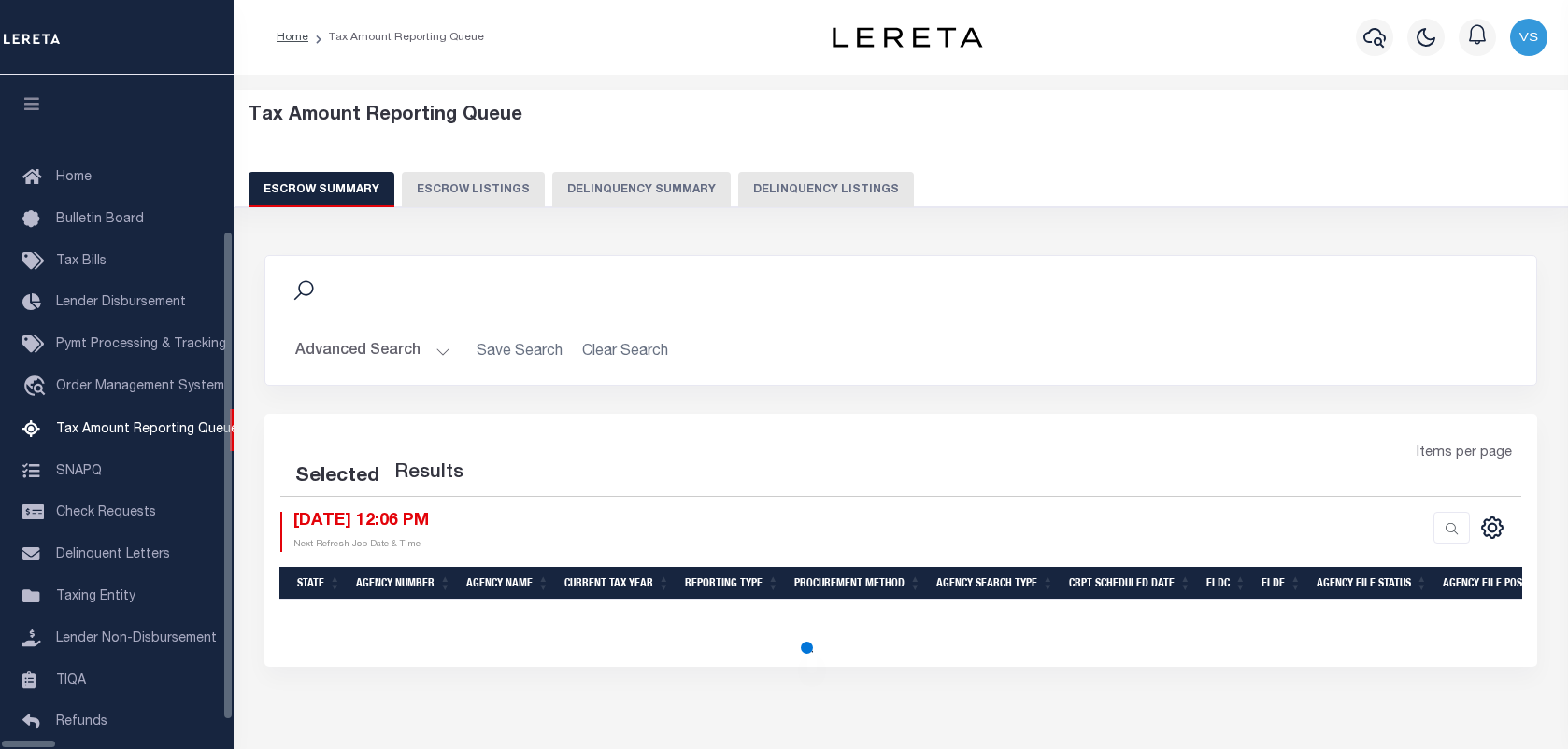
click at [759, 193] on button "Delinquency Listings" at bounding box center [827, 190] width 176 height 35
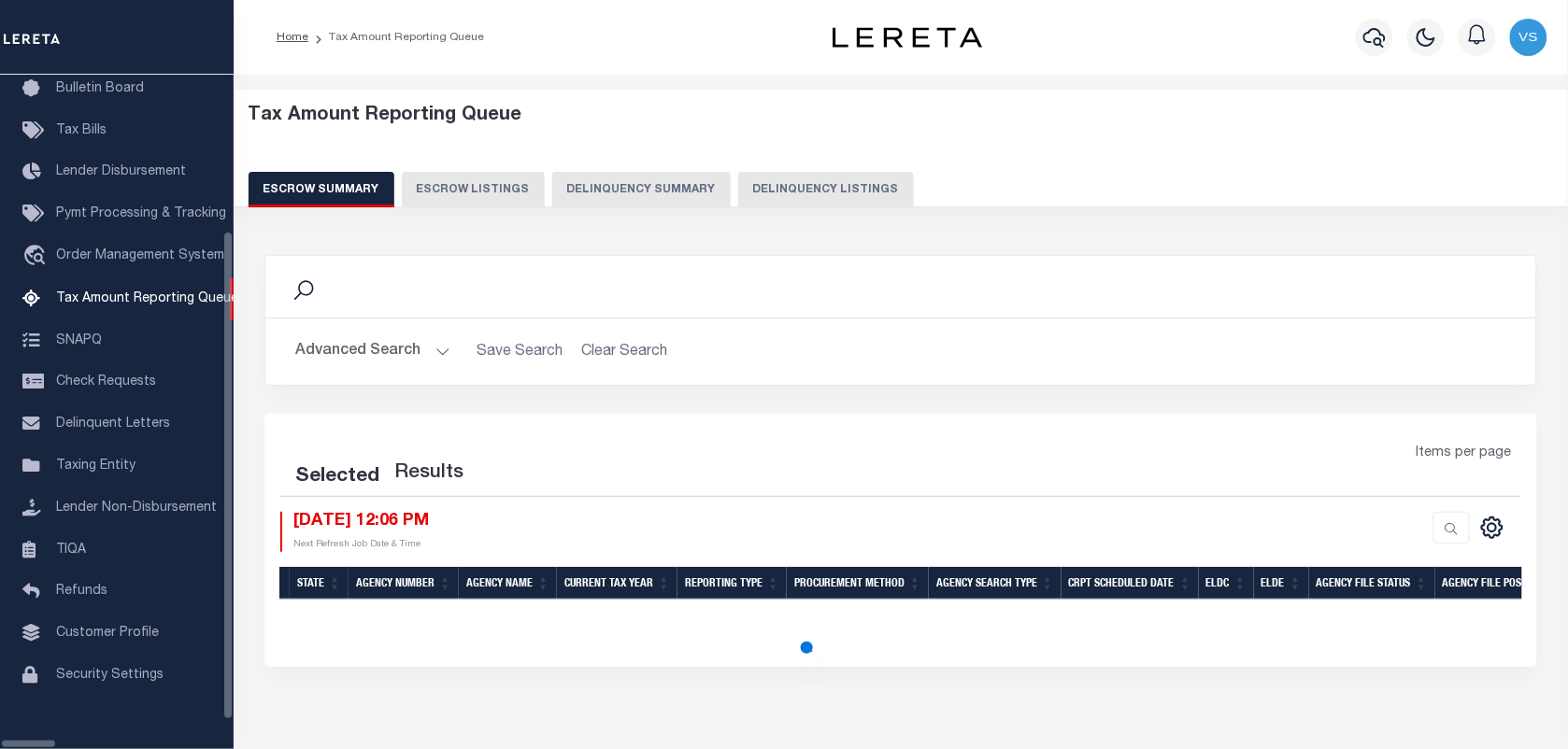
select select "100"
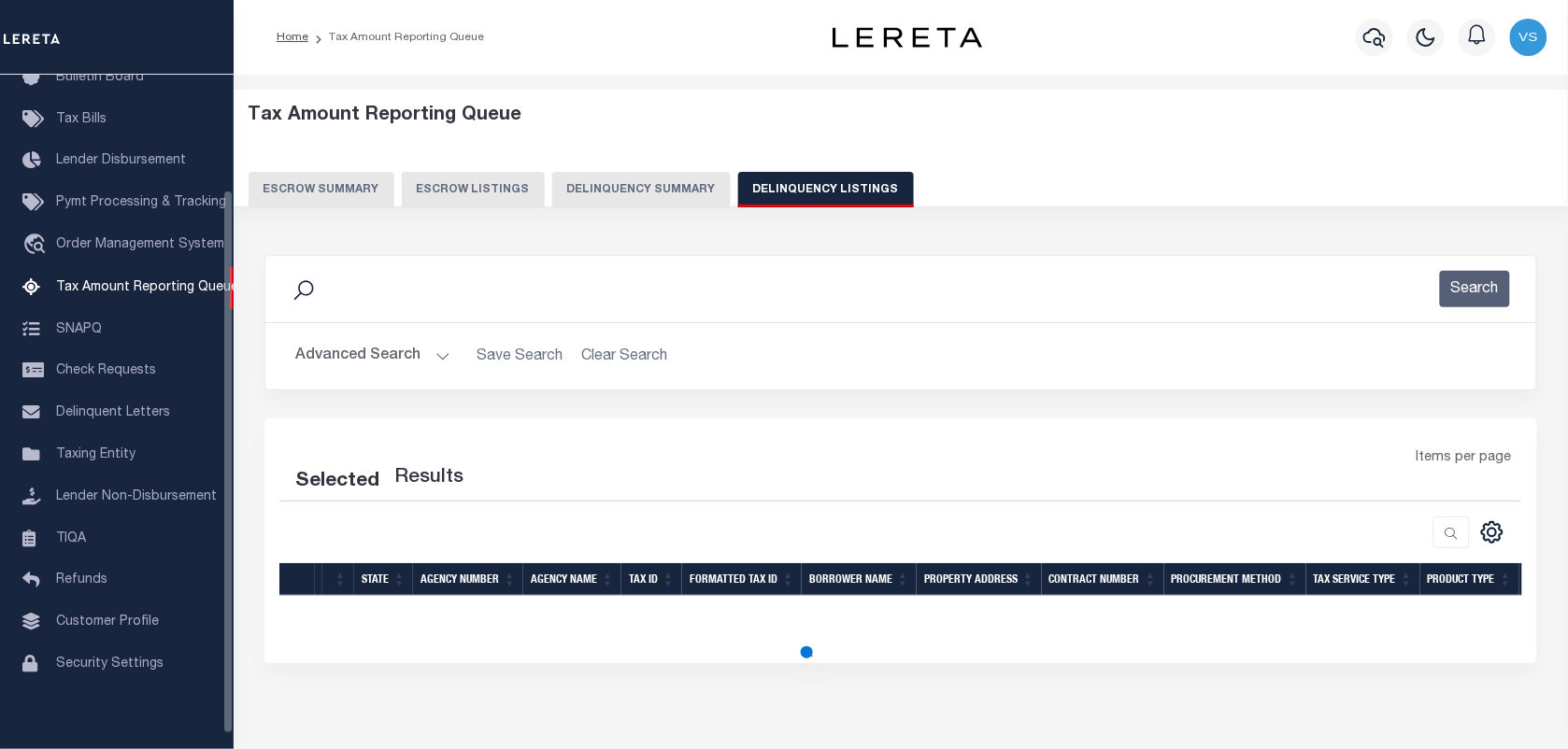
select select "100"
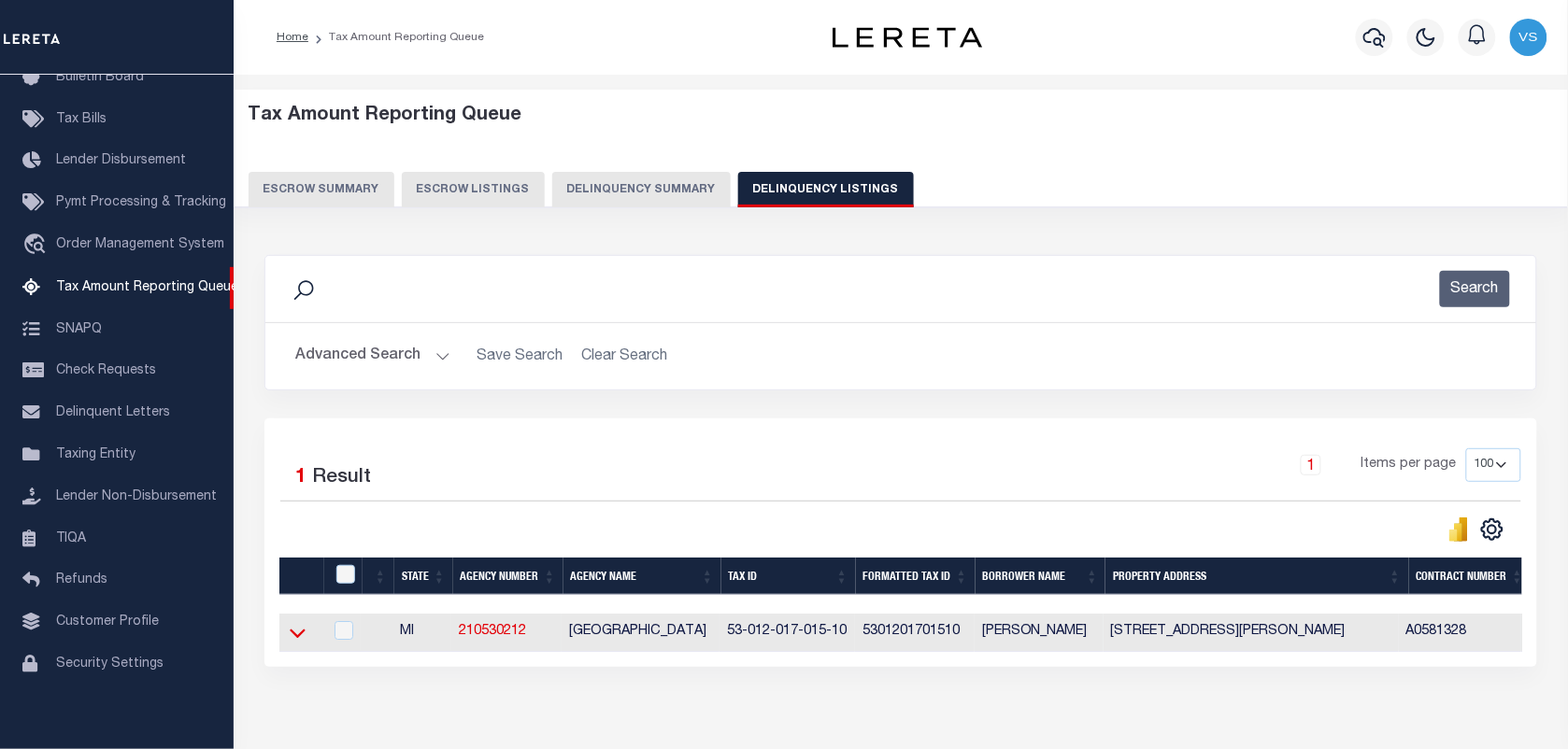
click at [291, 639] on icon at bounding box center [297, 633] width 16 height 20
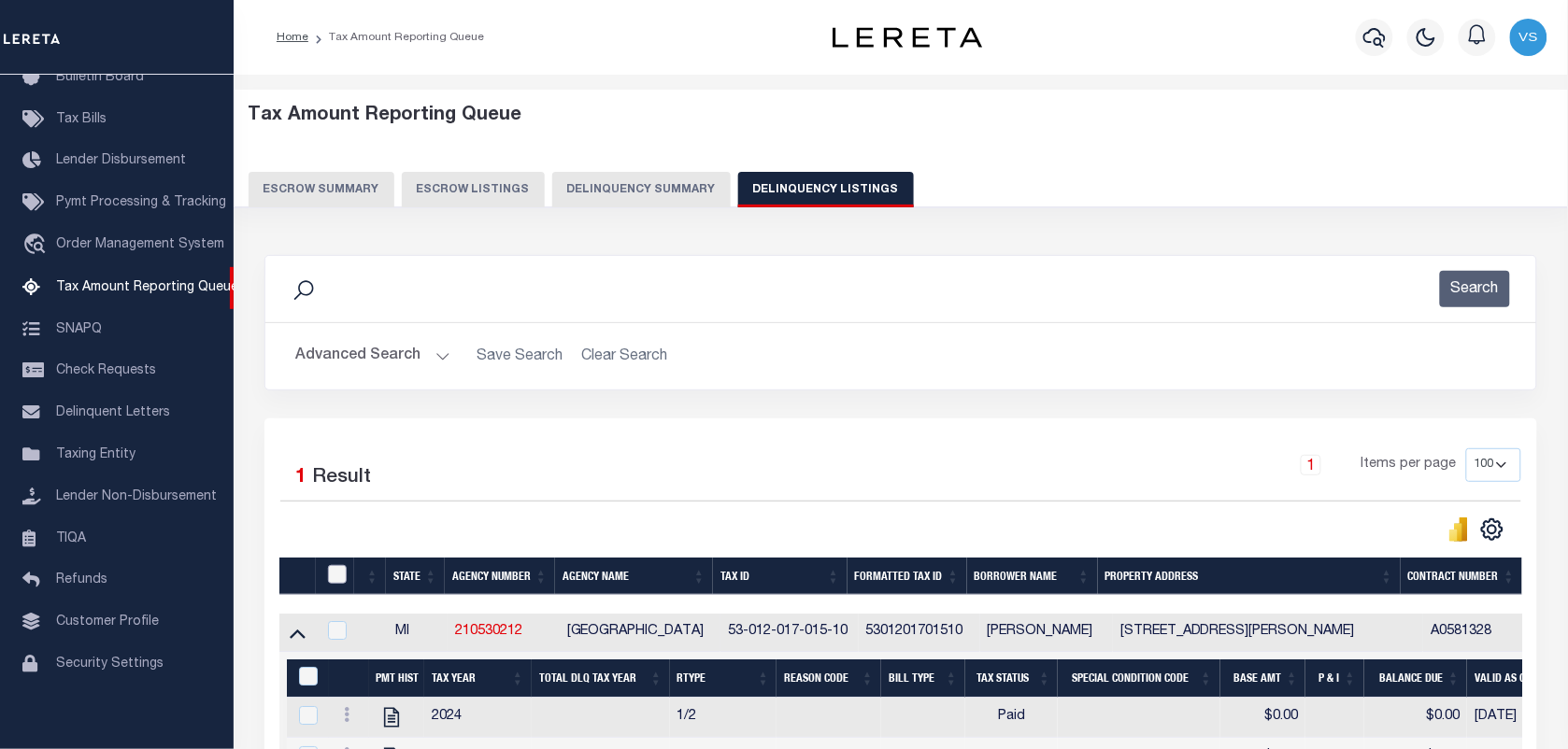
click at [341, 576] on input "checkbox" at bounding box center [336, 574] width 19 height 19
checkbox input "true"
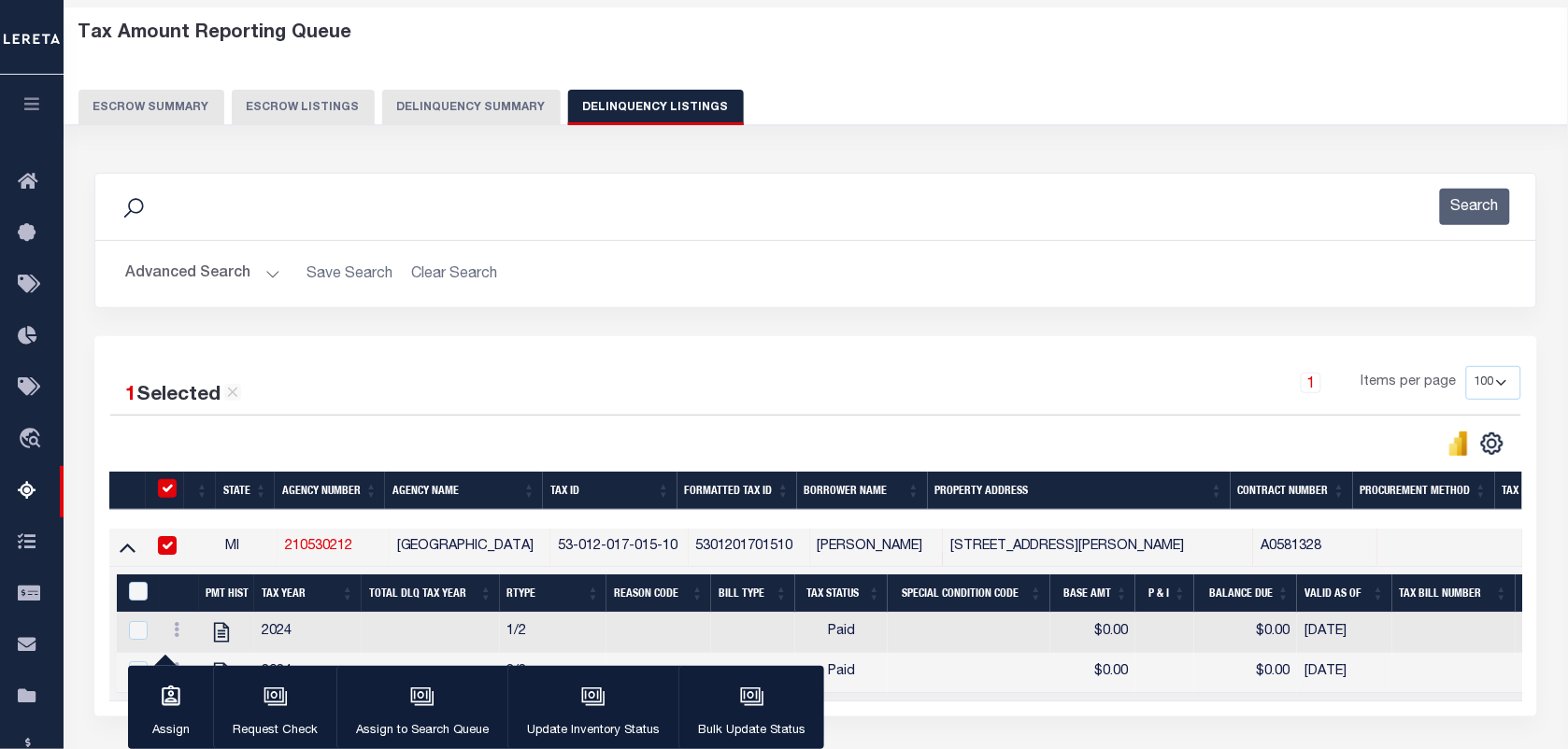
scroll to position [116, 0]
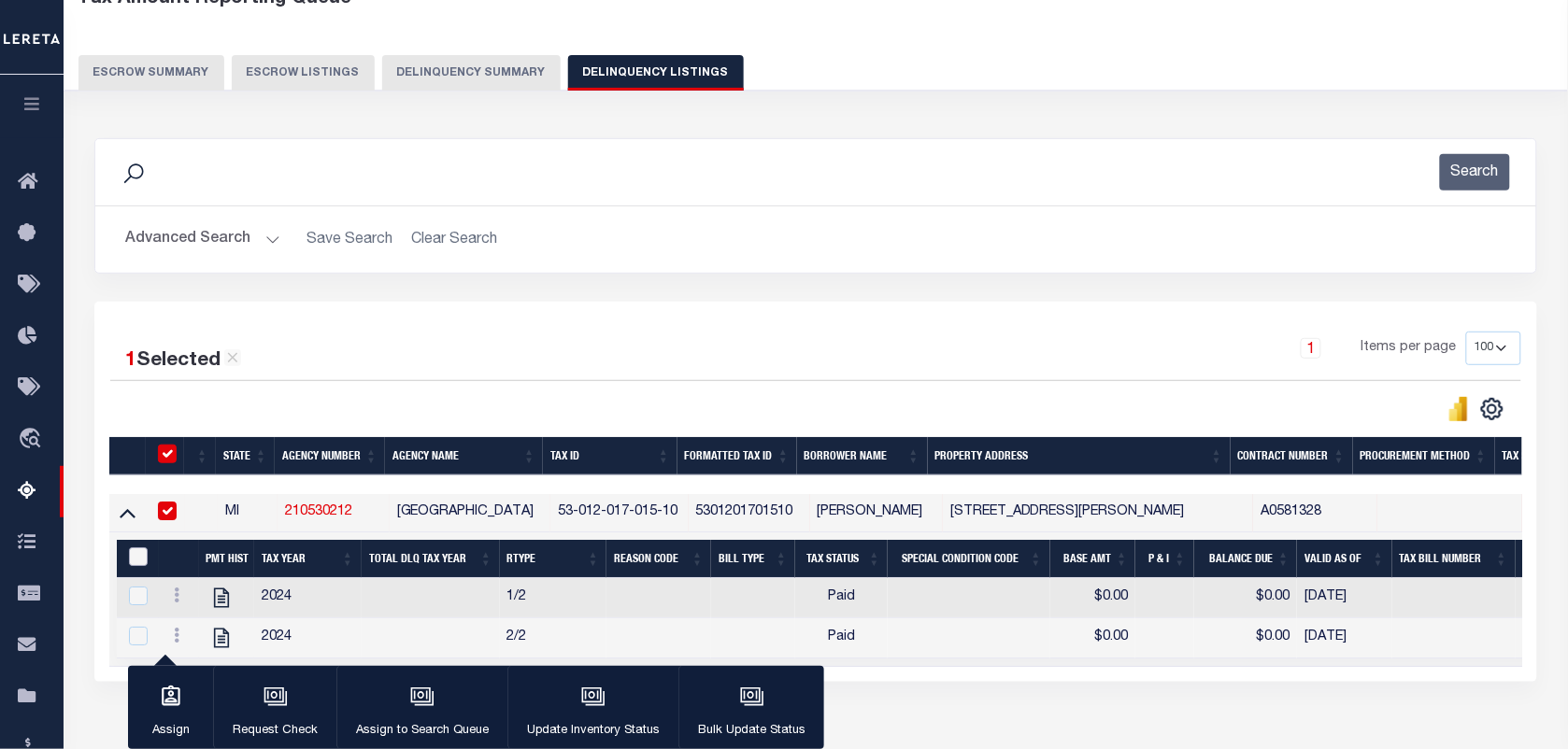
click at [133, 563] on input "&nbsp;" at bounding box center [138, 556] width 19 height 19
checkbox input "true"
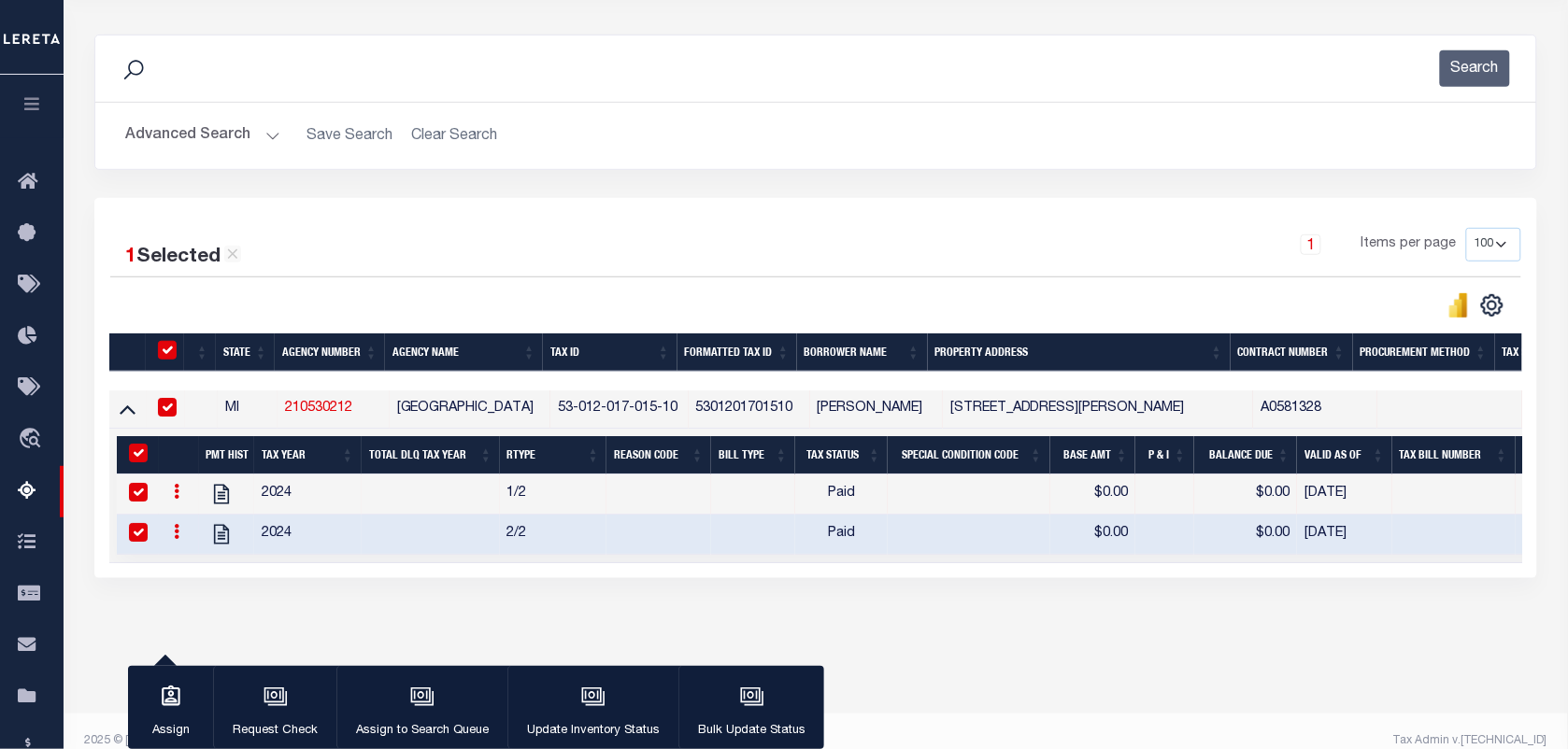
scroll to position [241, 0]
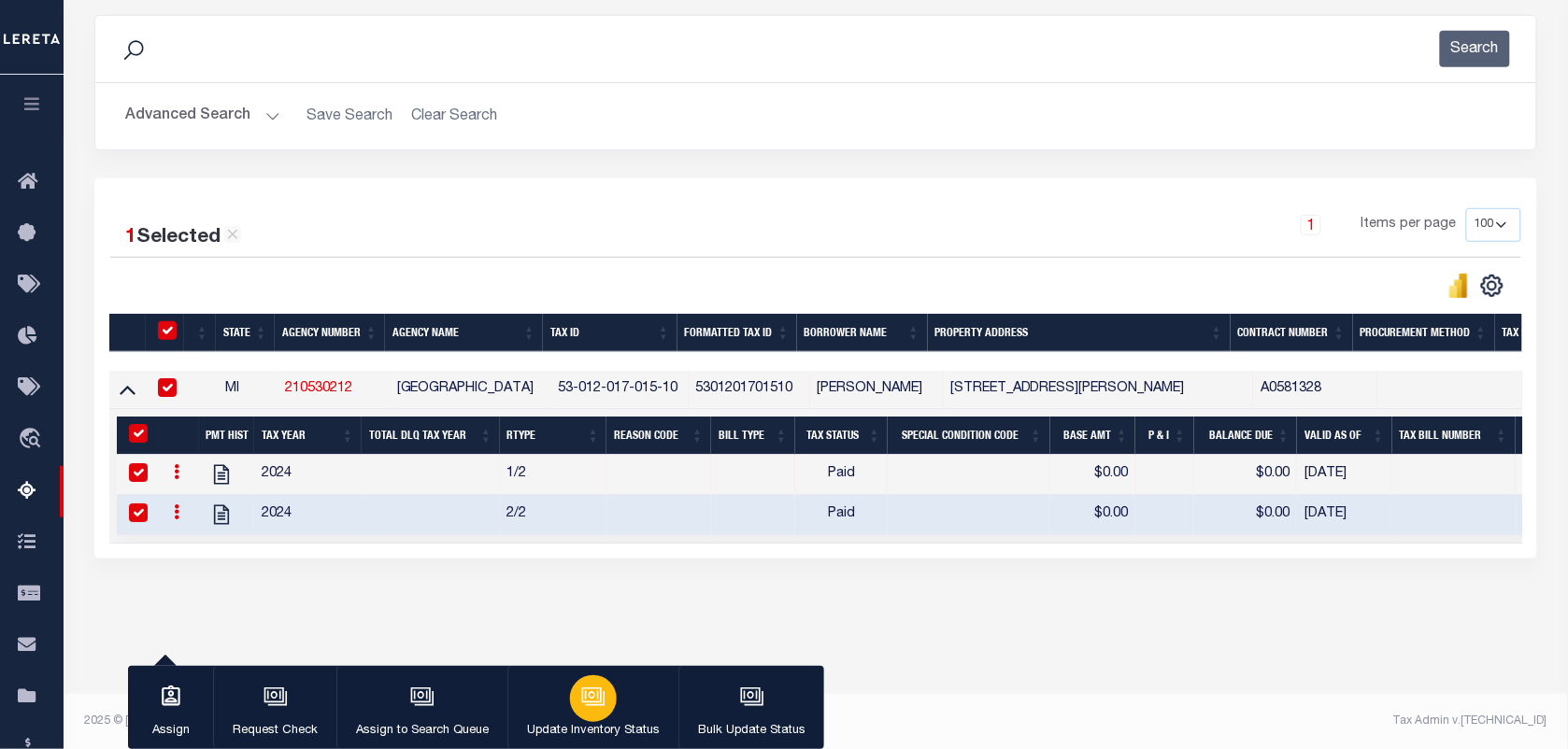
click at [610, 707] on div "button" at bounding box center [594, 699] width 47 height 47
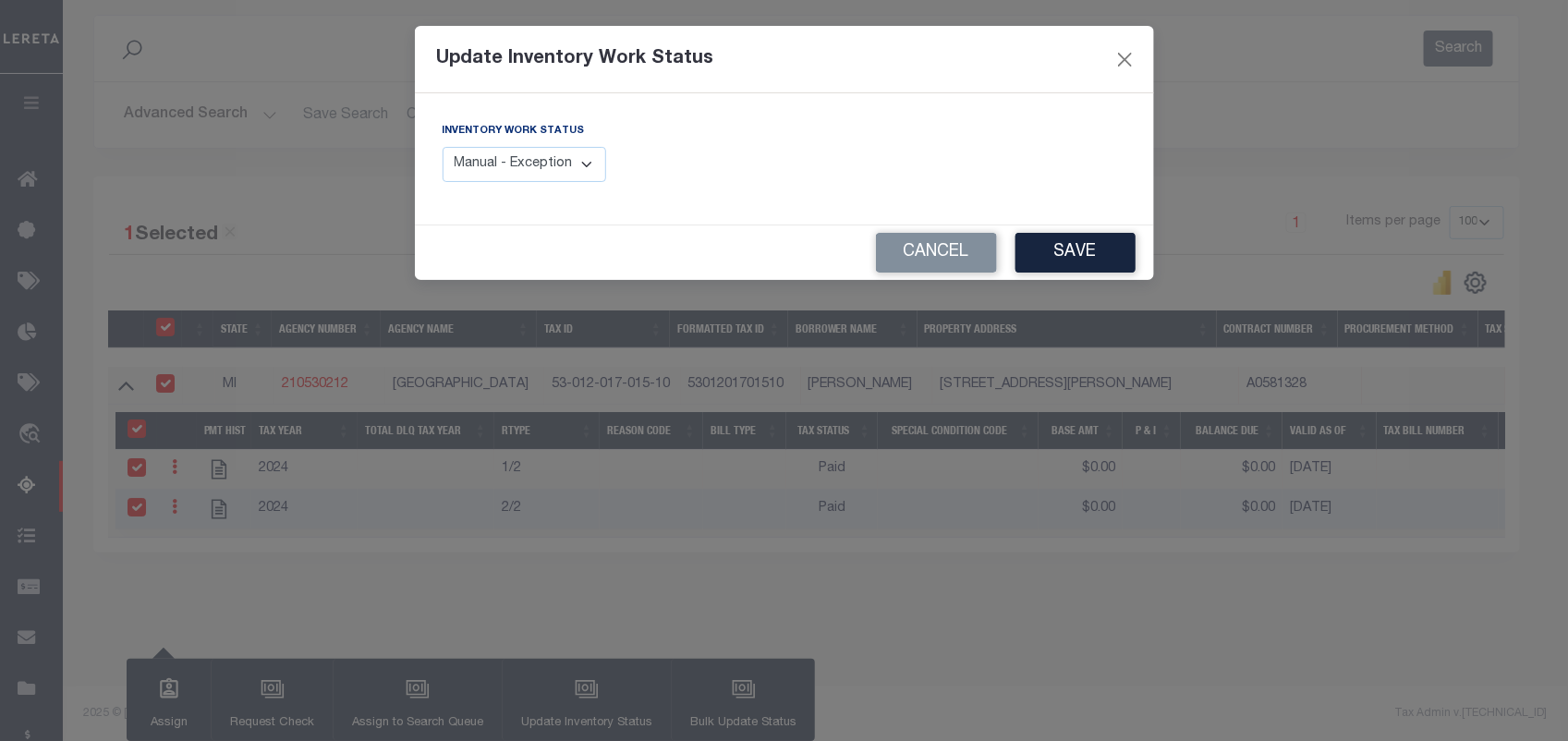
click at [547, 166] on select "Manual - Exception Pended - Awaiting Search Late Add Exception Completed" at bounding box center [525, 164] width 164 height 36
select select "4"
click at [443, 147] on select "Manual - Exception Pended - Awaiting Search Late Add Exception Completed" at bounding box center [525, 164] width 164 height 36
click at [1093, 251] on button "Save" at bounding box center [1076, 252] width 120 height 40
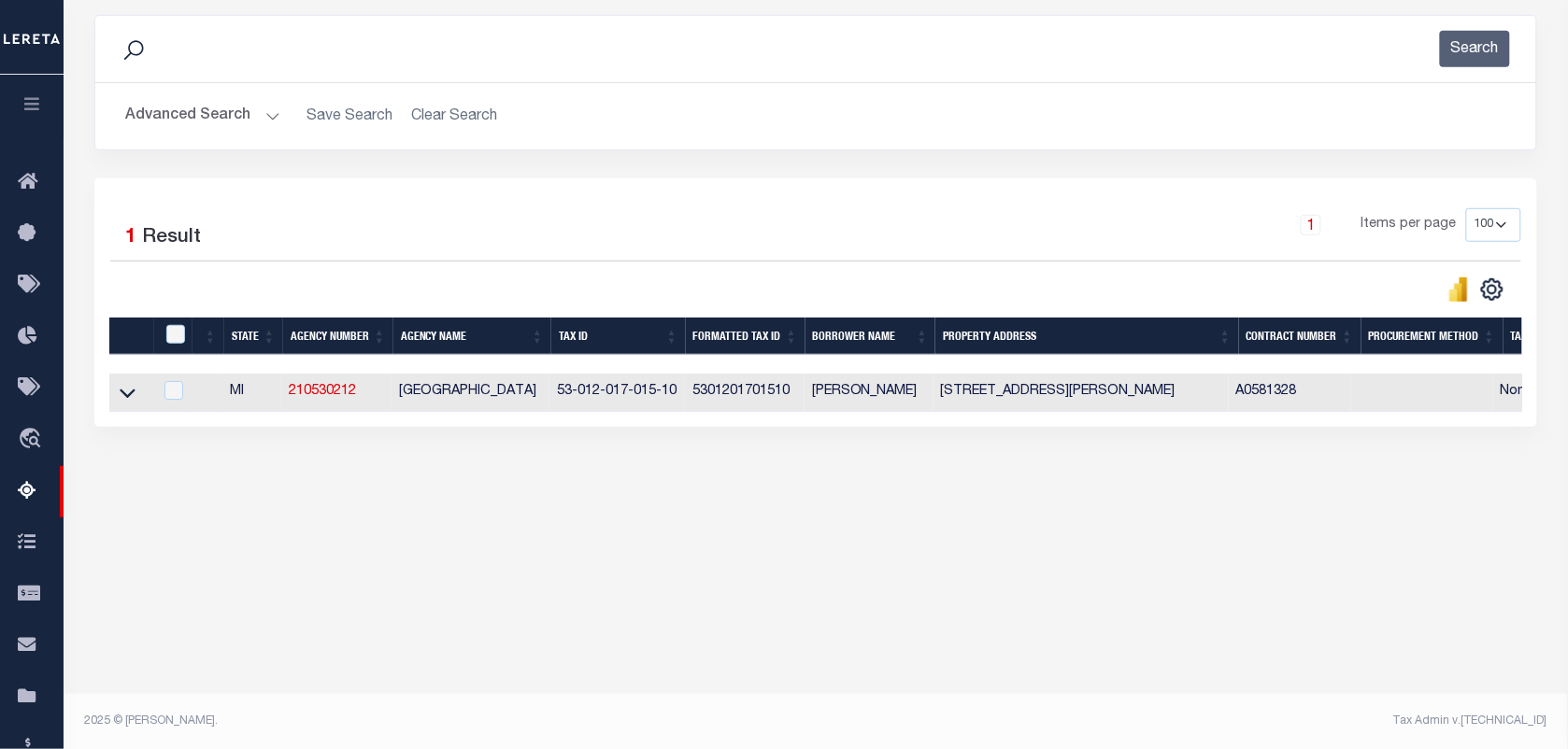
click at [184, 117] on button "Advanced Search" at bounding box center [202, 115] width 156 height 36
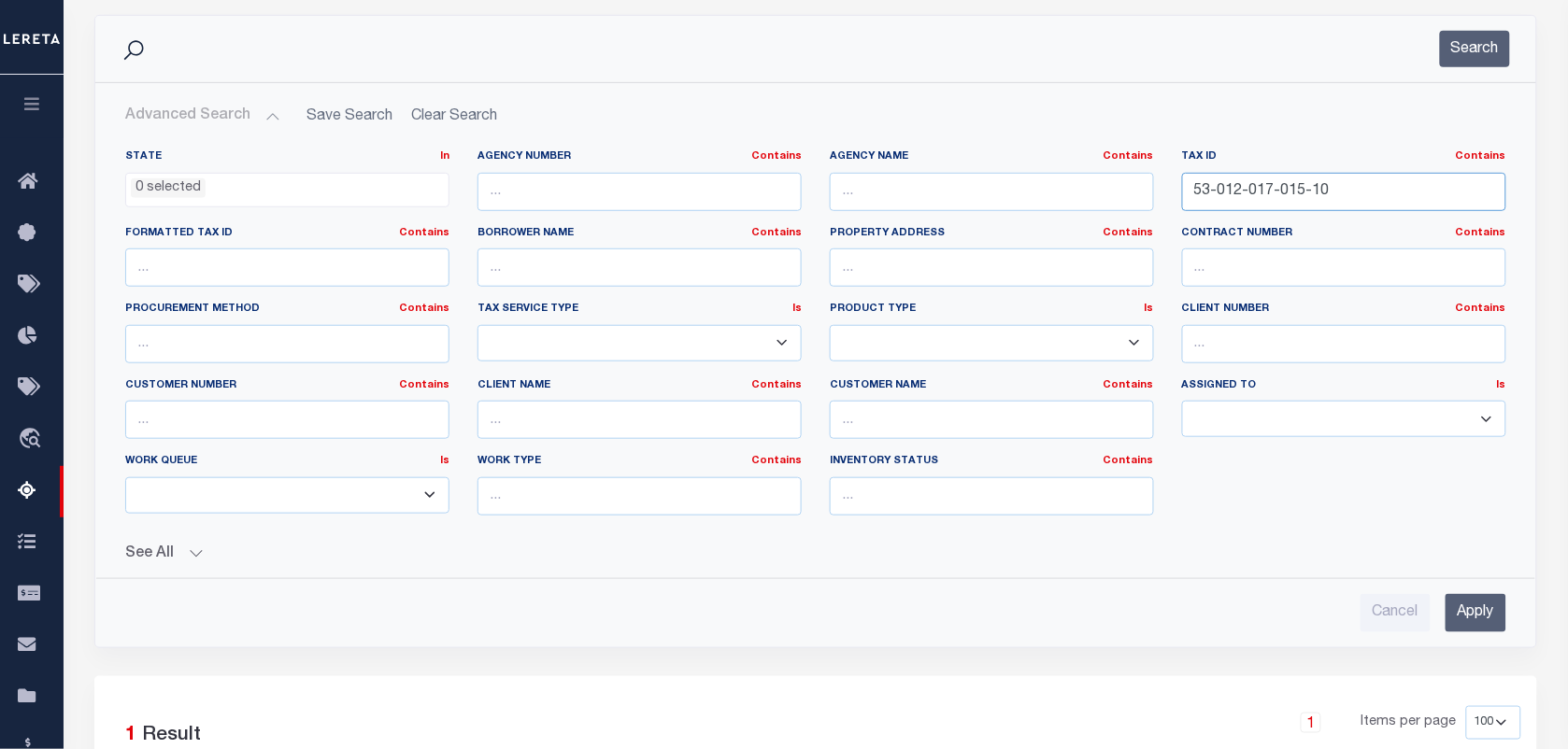
click at [1342, 184] on input "53-012-017-015-10" at bounding box center [1345, 192] width 325 height 38
type input "5"
paste input "53-012-019-006-00"
type input "53-012-019-006-00"
click at [1474, 50] on button "Search" at bounding box center [1475, 49] width 70 height 36
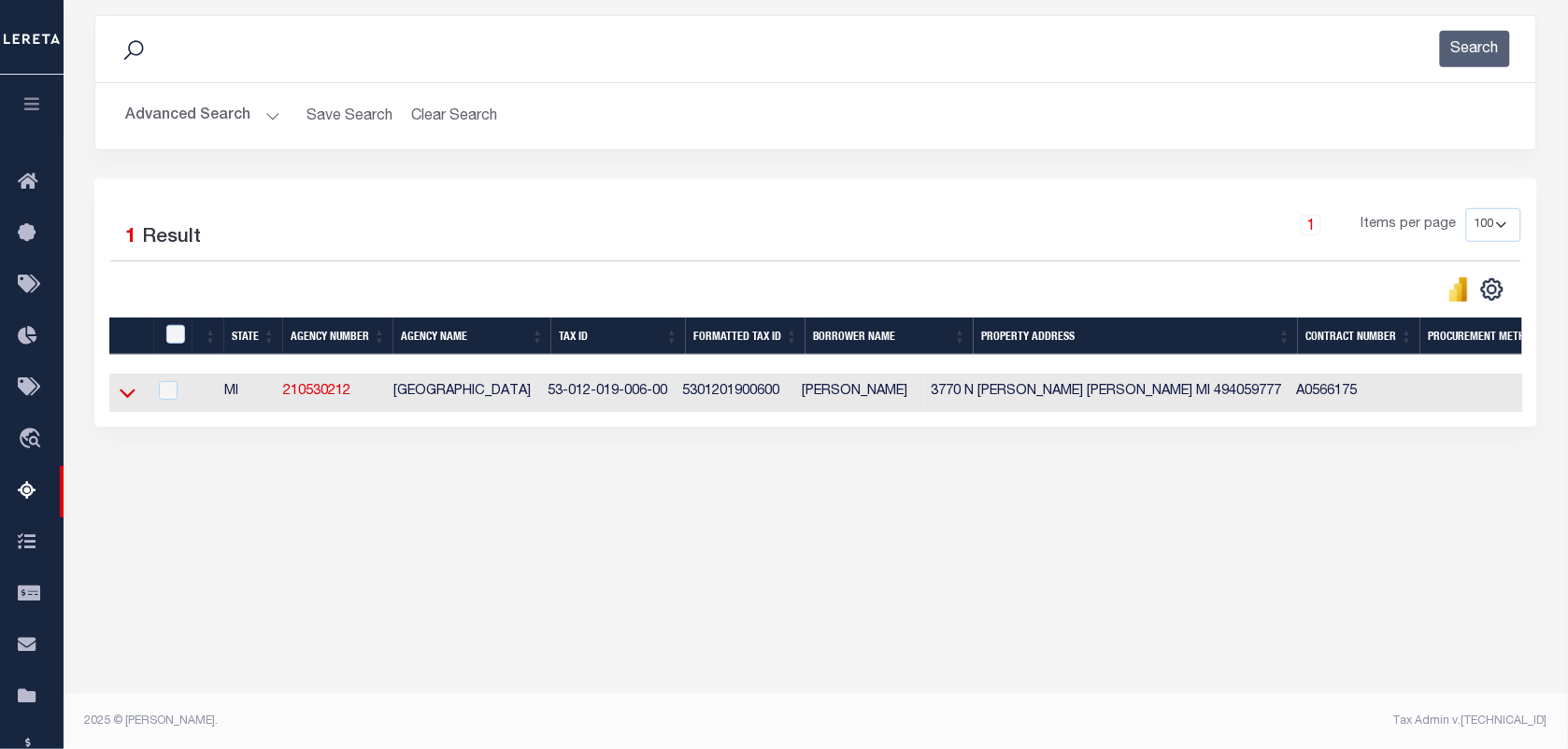
click at [124, 395] on icon at bounding box center [127, 393] width 16 height 20
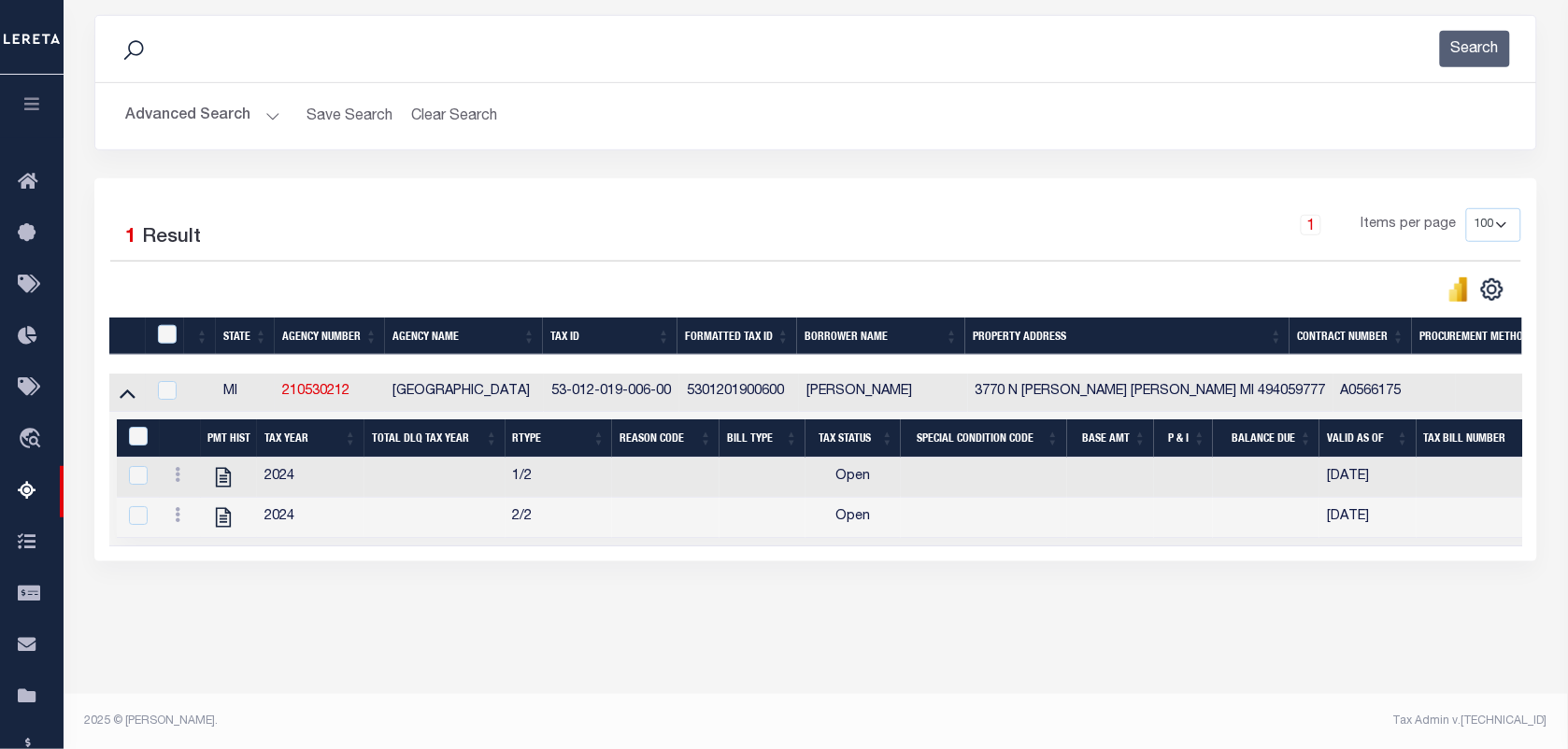
click at [192, 489] on div at bounding box center [180, 477] width 25 height 22
checkbox input "false"
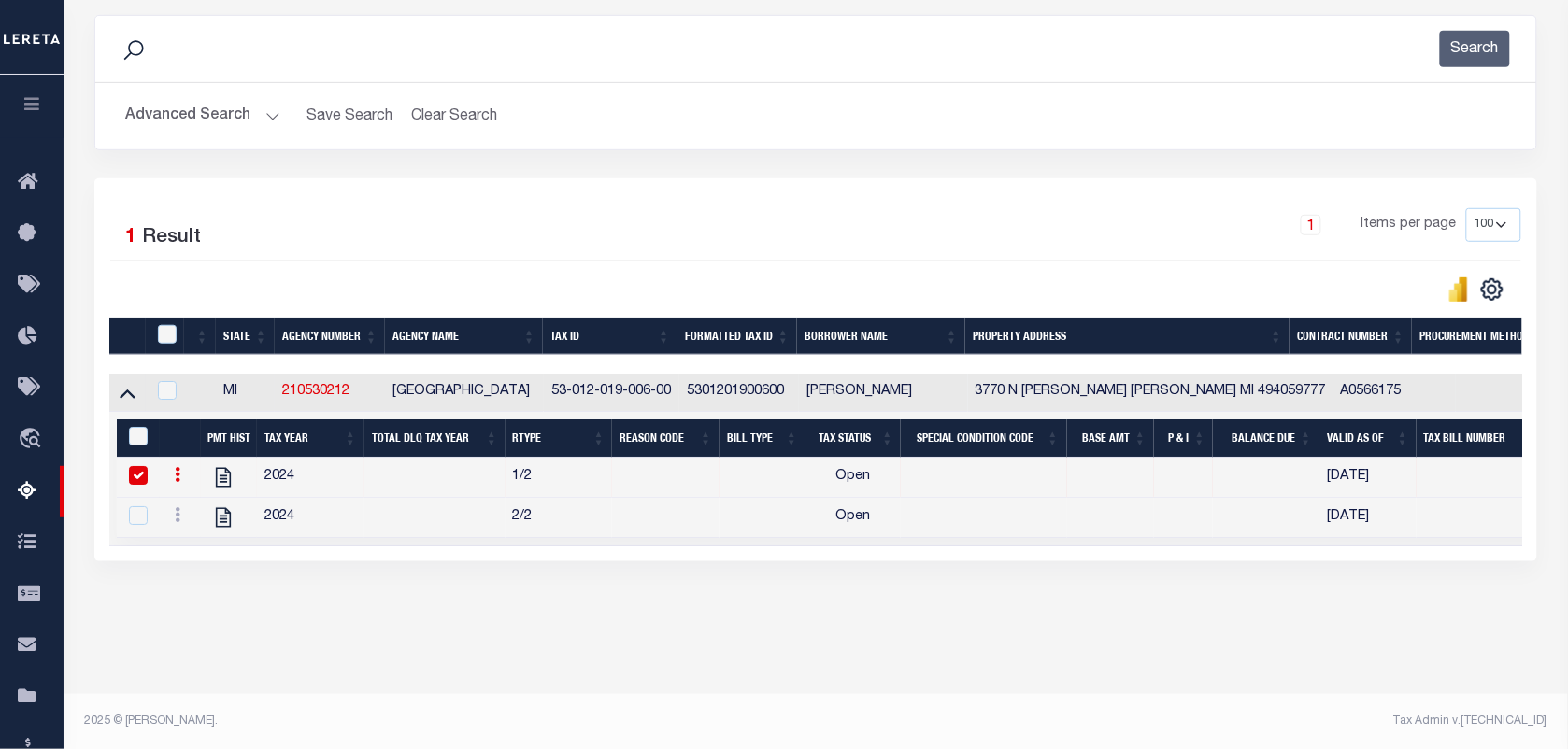
click at [178, 481] on icon at bounding box center [178, 474] width 6 height 15
click at [203, 514] on img "" at bounding box center [200, 505] width 19 height 19
checkbox input "false"
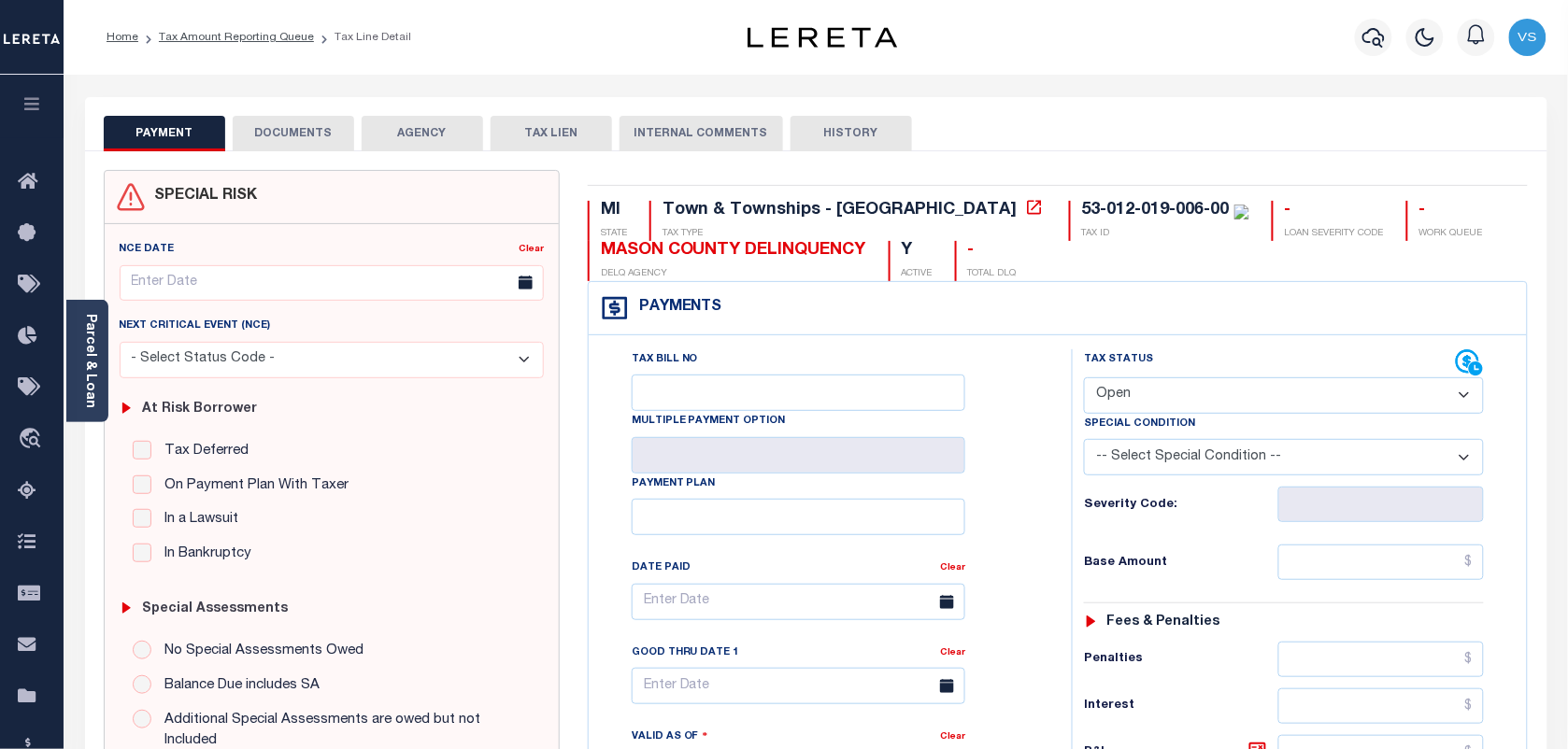
click at [1141, 403] on select "- Select Status Code - Open Due/Unpaid Paid Incomplete No Tax Due Internal Refu…" at bounding box center [1283, 395] width 400 height 36
select select "PYD"
click at [1084, 379] on select "- Select Status Code - Open Due/Unpaid Paid Incomplete No Tax Due Internal Refu…" at bounding box center [1283, 395] width 400 height 36
type input "[DATE]"
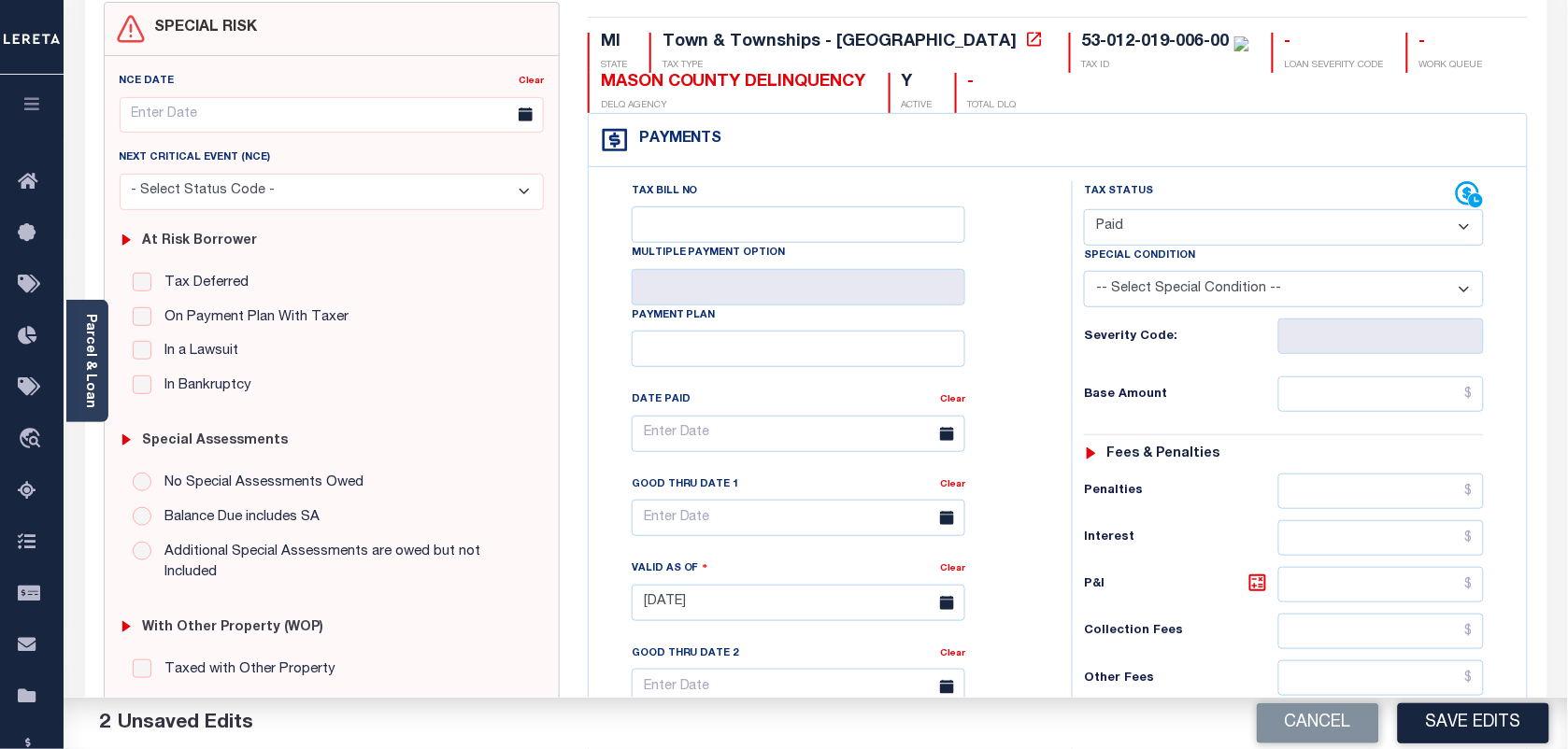
scroll to position [234, 0]
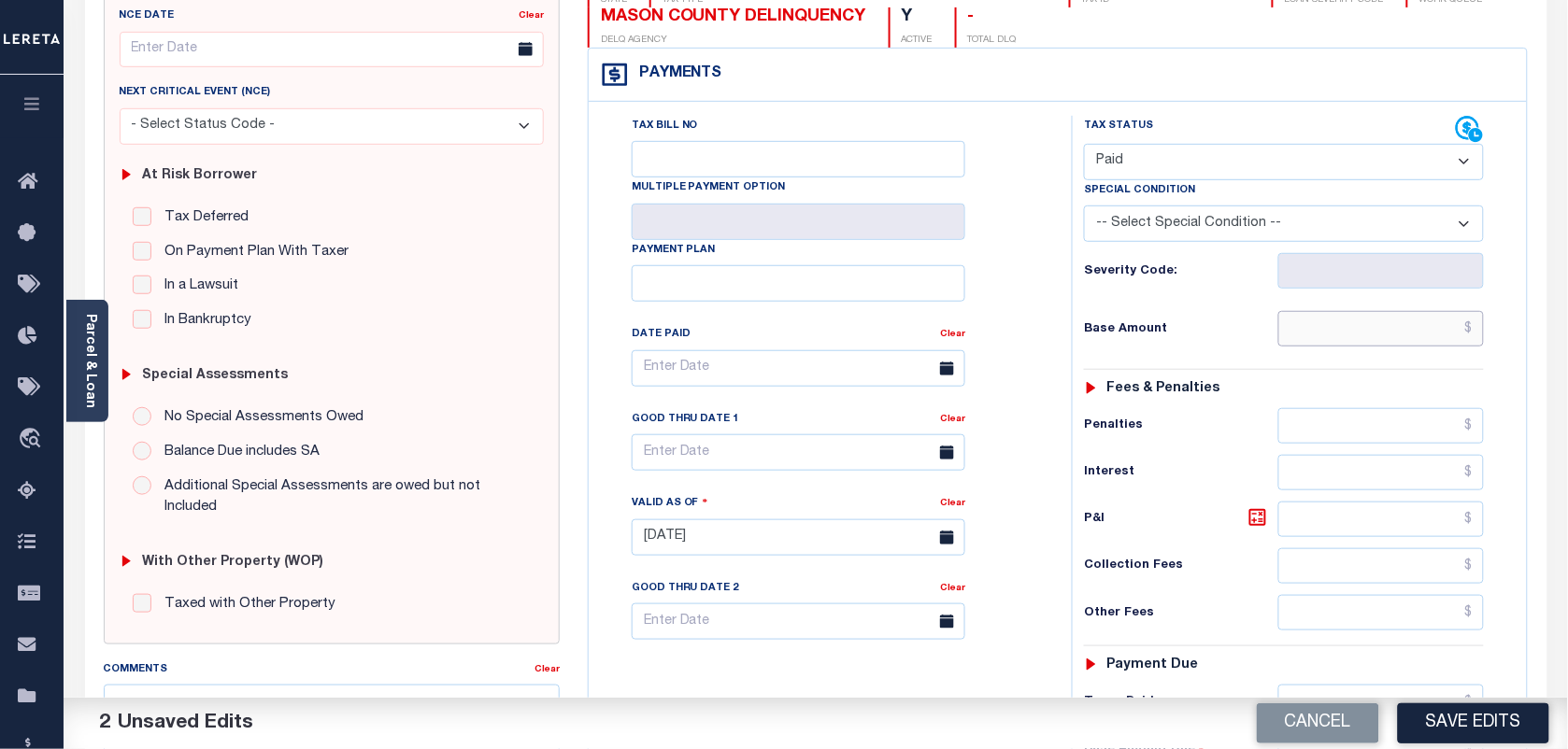
click at [1442, 331] on input "text" at bounding box center [1381, 329] width 206 height 35
type input "$0.00"
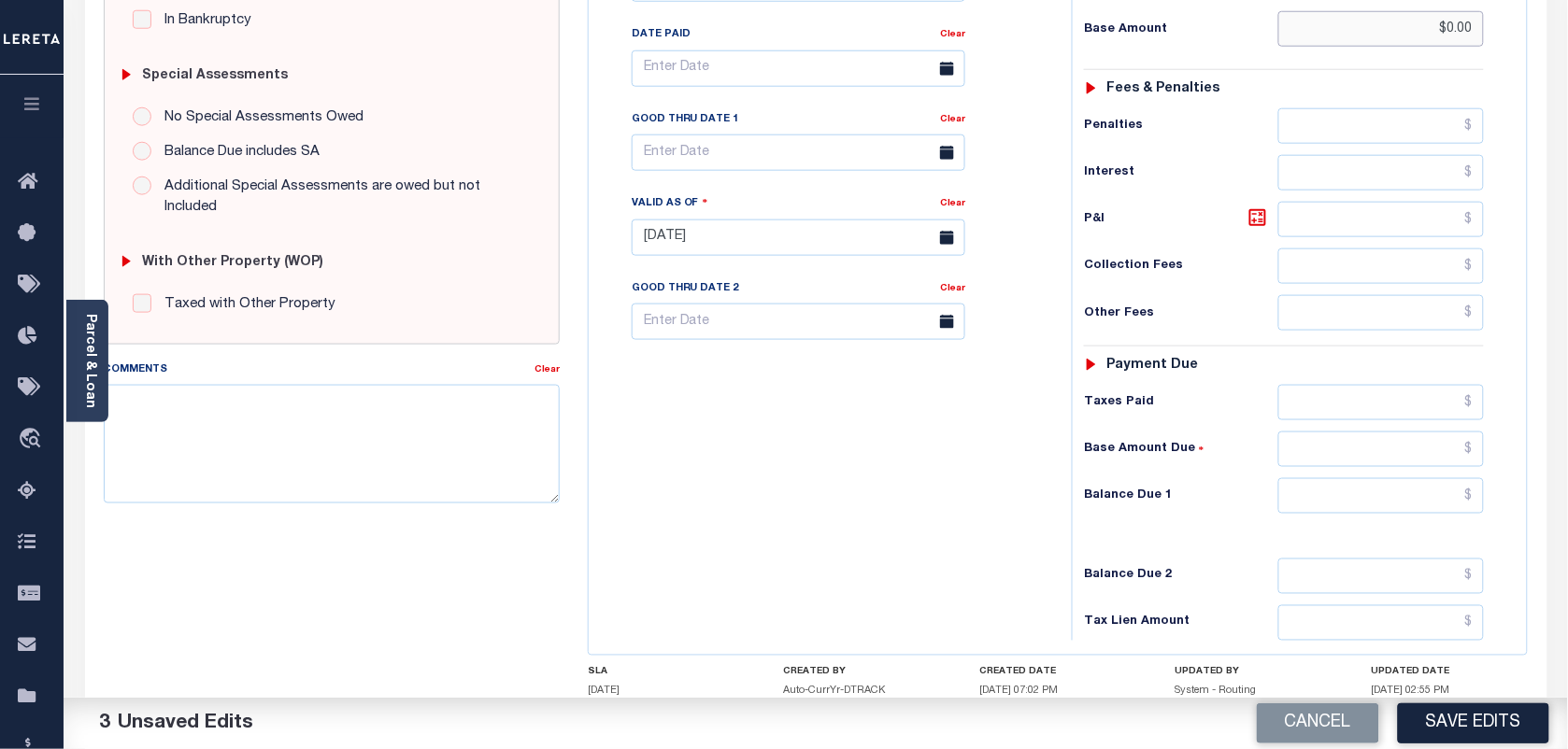
scroll to position [584, 0]
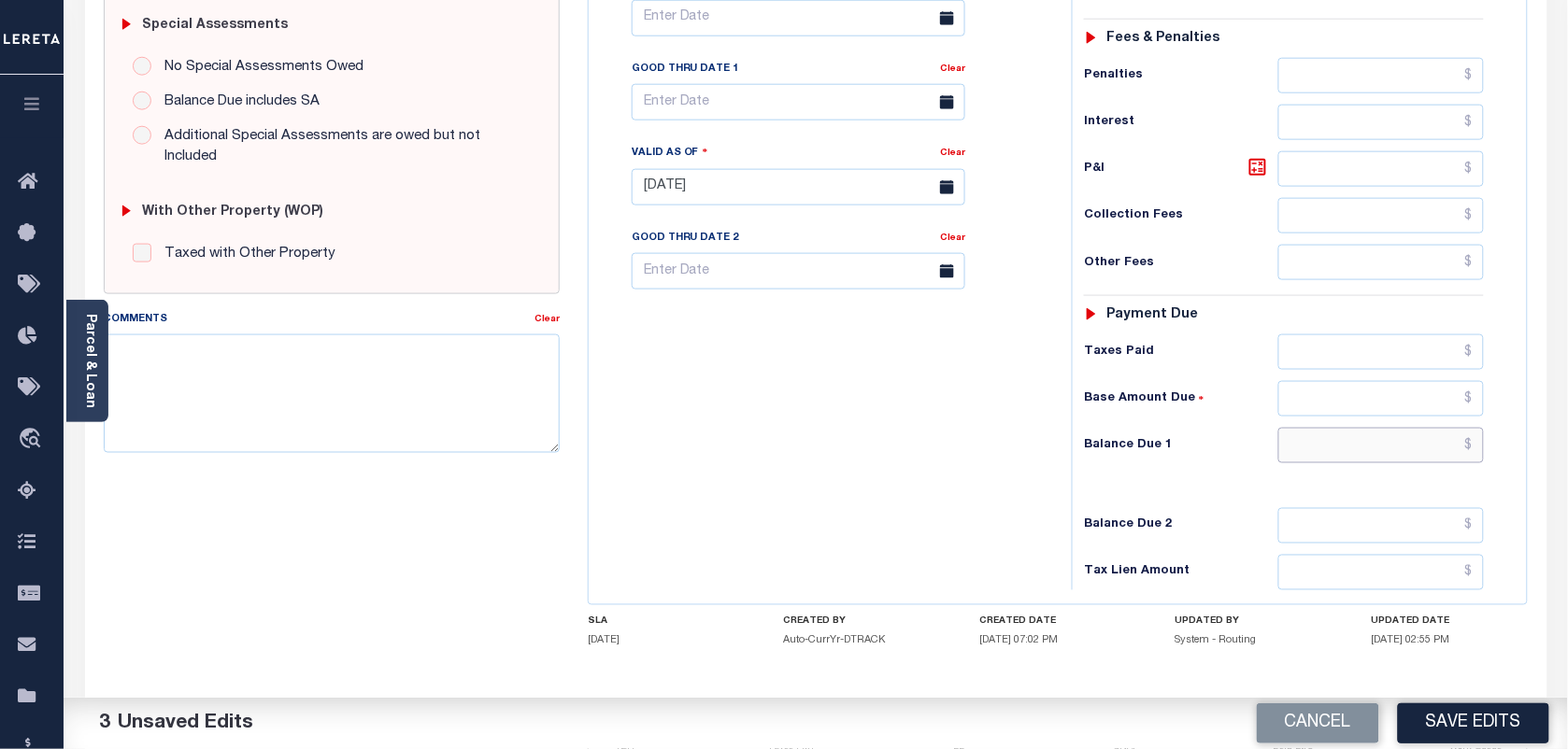
click at [1455, 450] on input "text" at bounding box center [1381, 446] width 206 height 35
type input "$0.00"
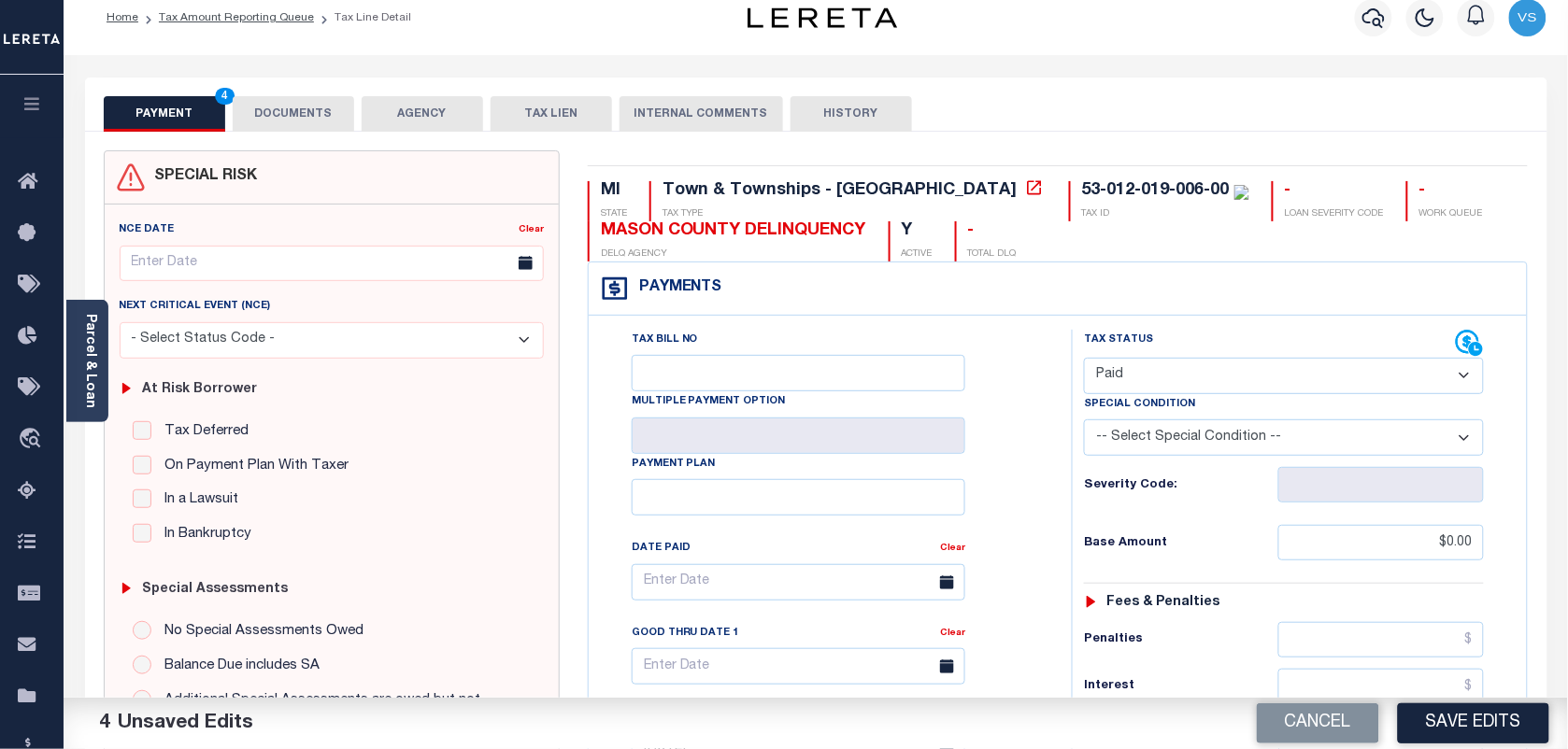
scroll to position [0, 0]
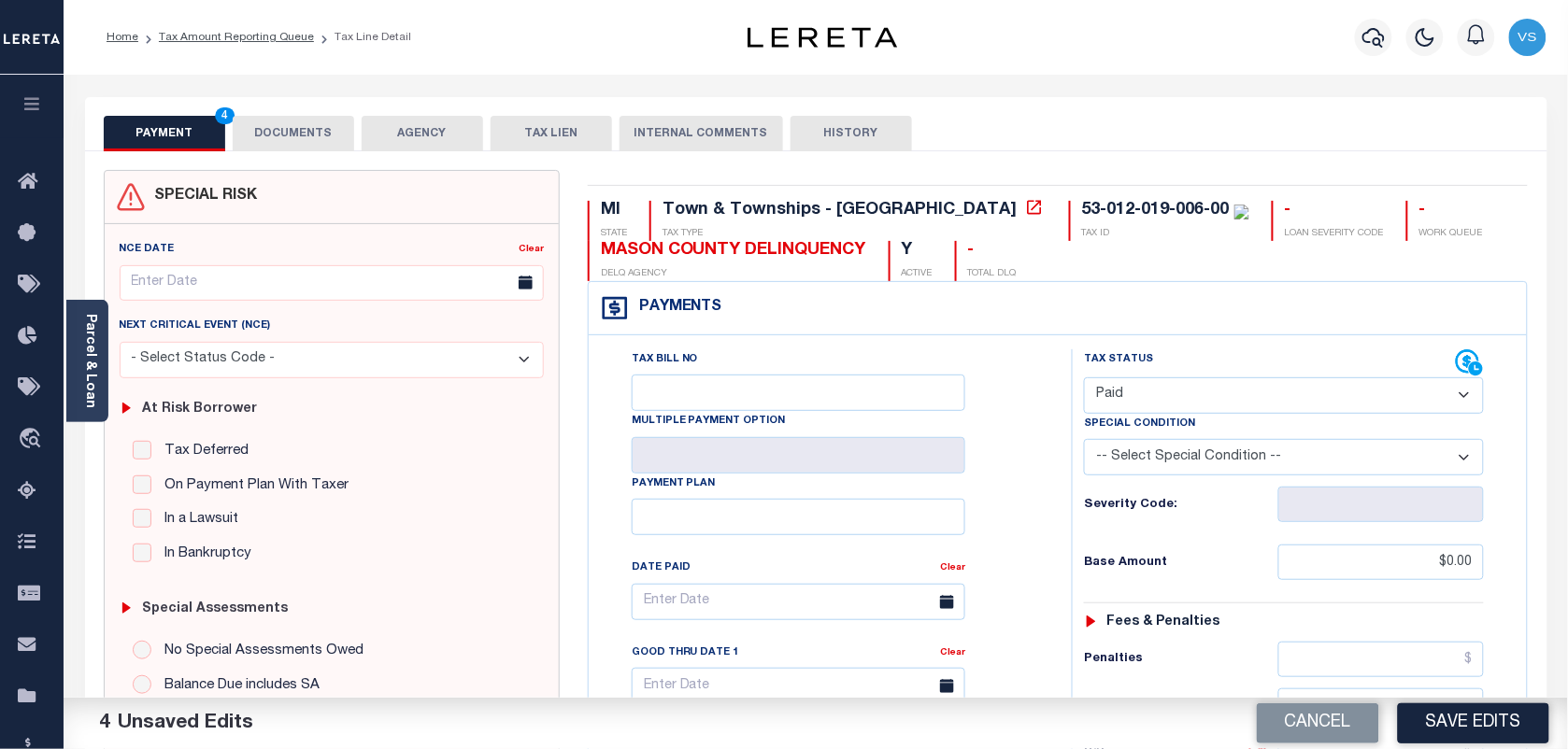
click at [300, 136] on button "DOCUMENTS" at bounding box center [293, 133] width 121 height 35
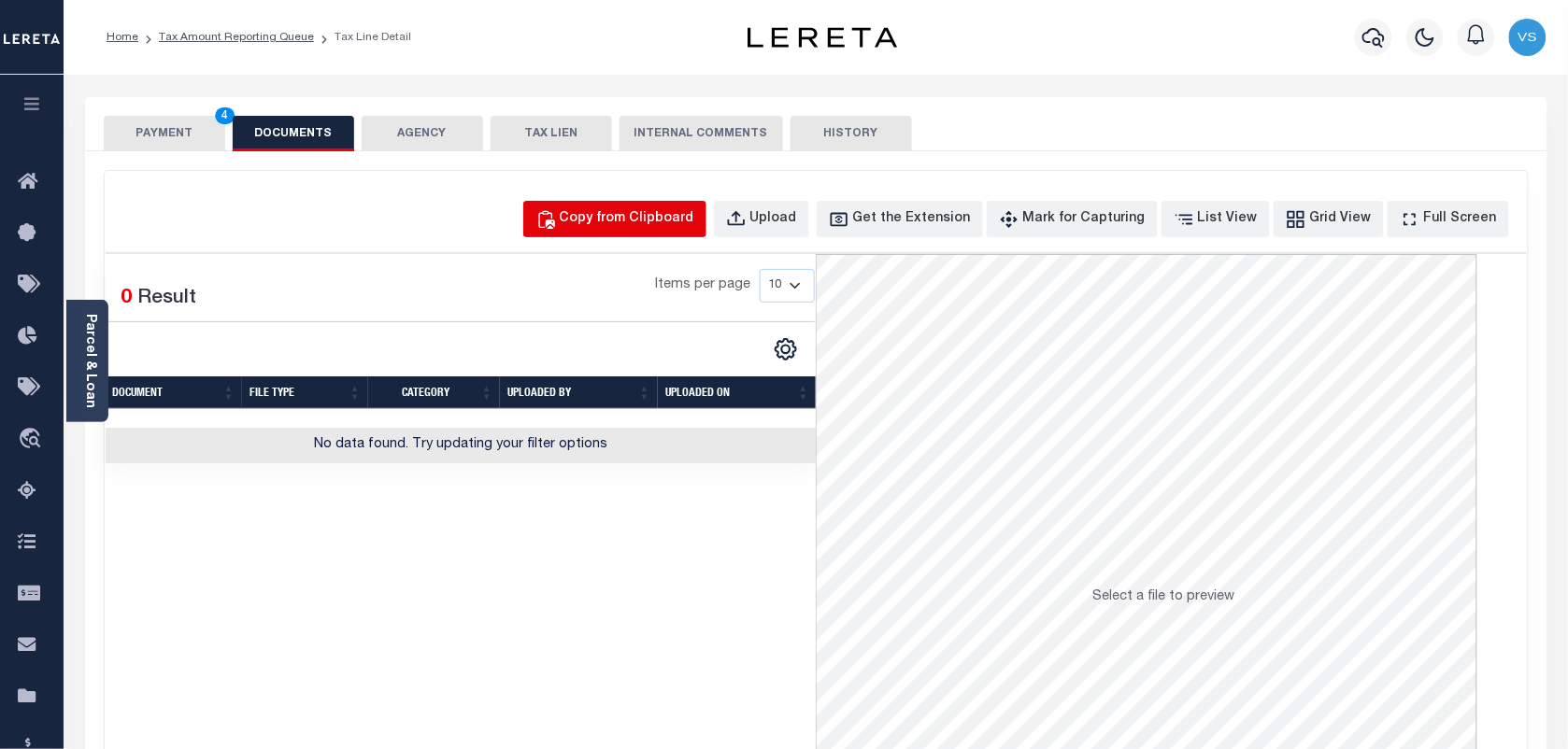
click at [659, 209] on div "Copy from Clipboard" at bounding box center [627, 219] width 135 height 21
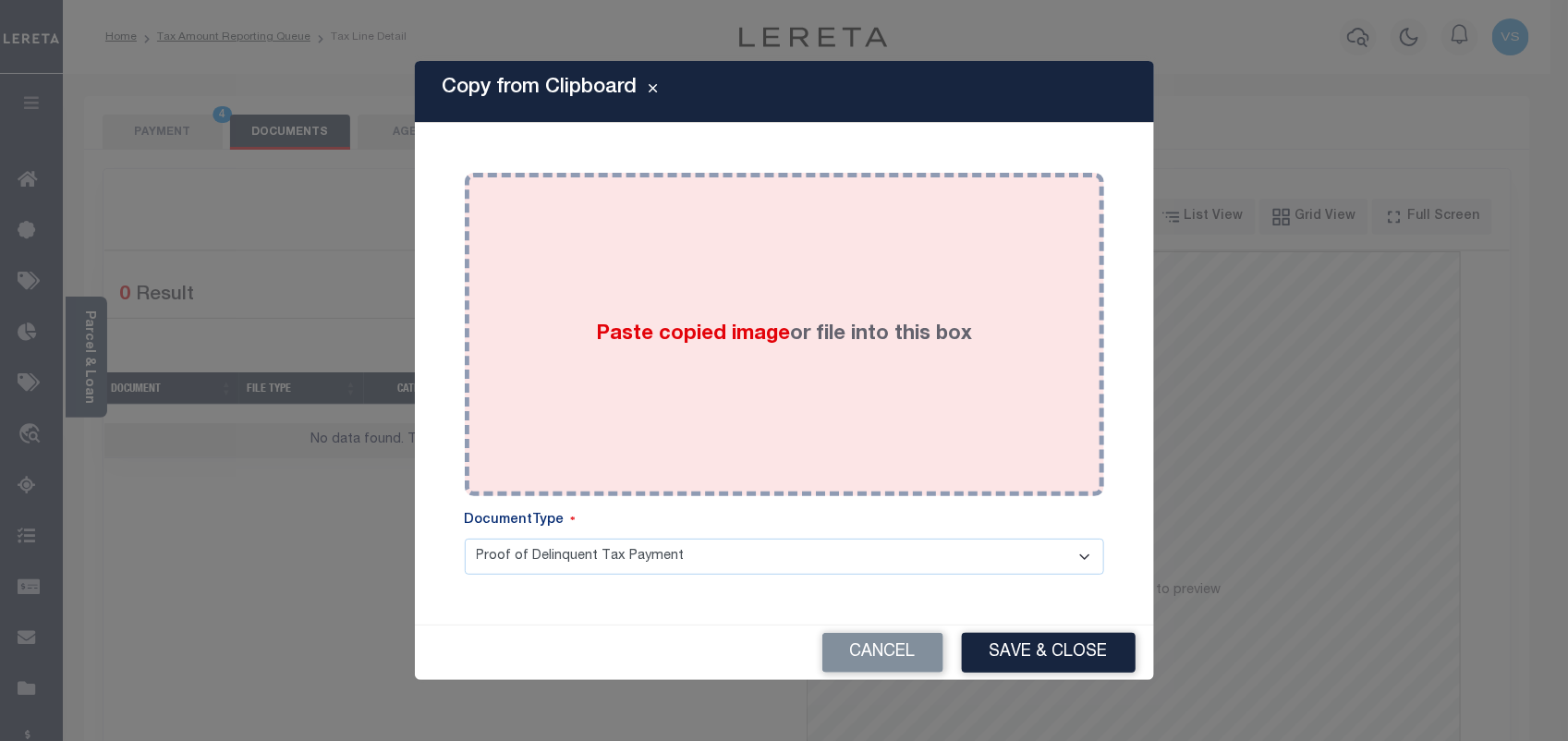
click at [774, 306] on div "Paste copied image or file into this box" at bounding box center [784, 335] width 611 height 296
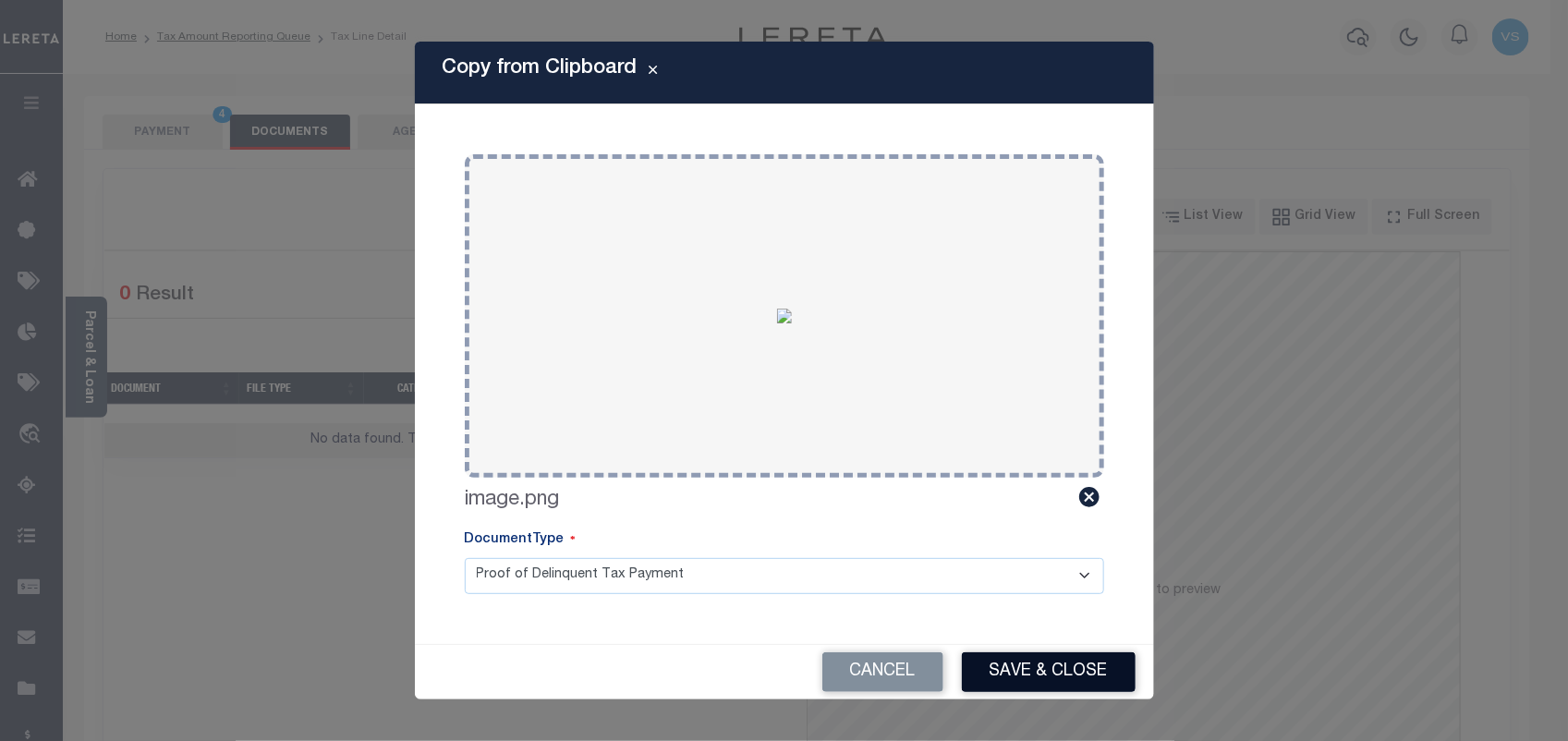
click at [1051, 659] on button "Save & Close" at bounding box center [1050, 671] width 174 height 40
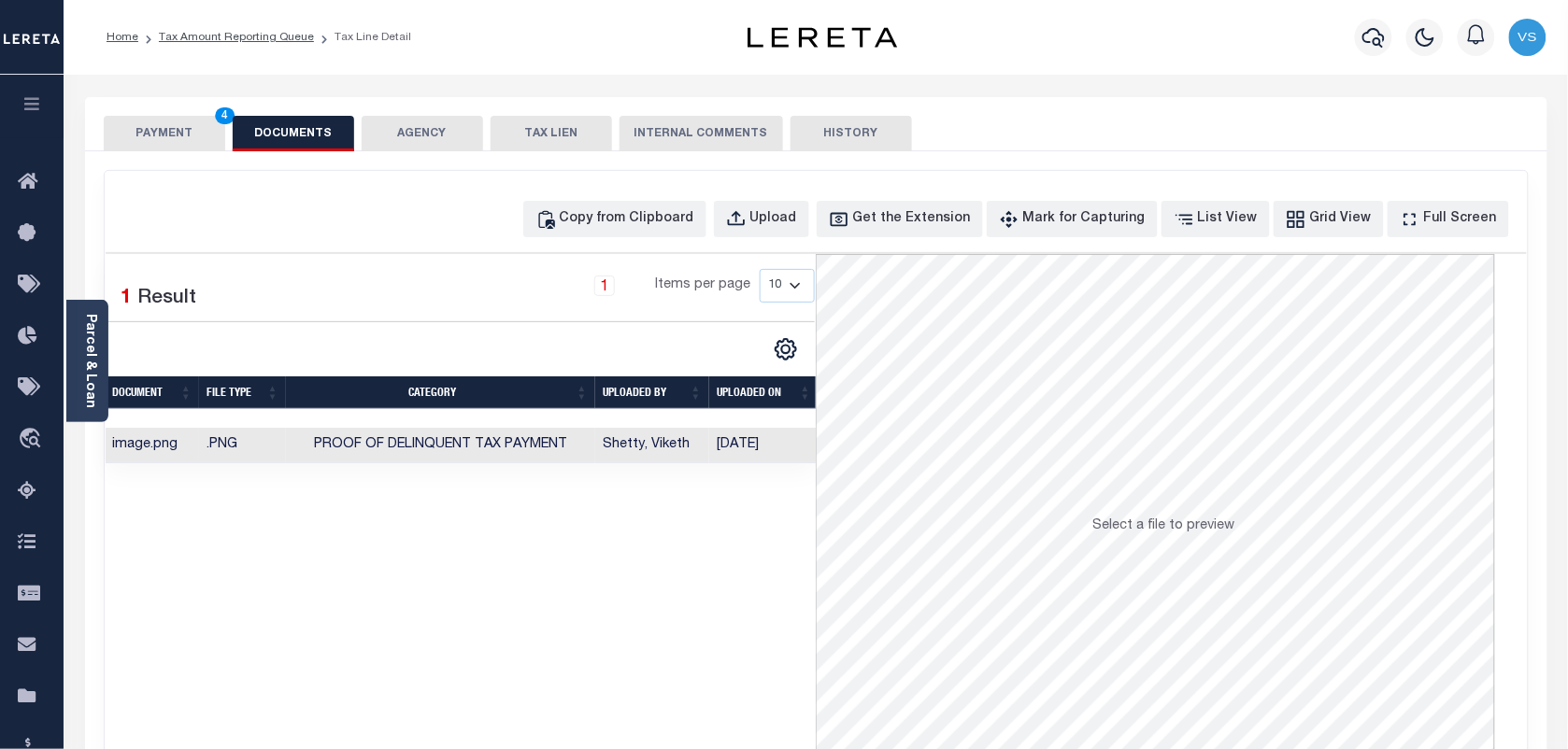
click at [140, 134] on button "PAYMENT 4" at bounding box center [164, 133] width 121 height 35
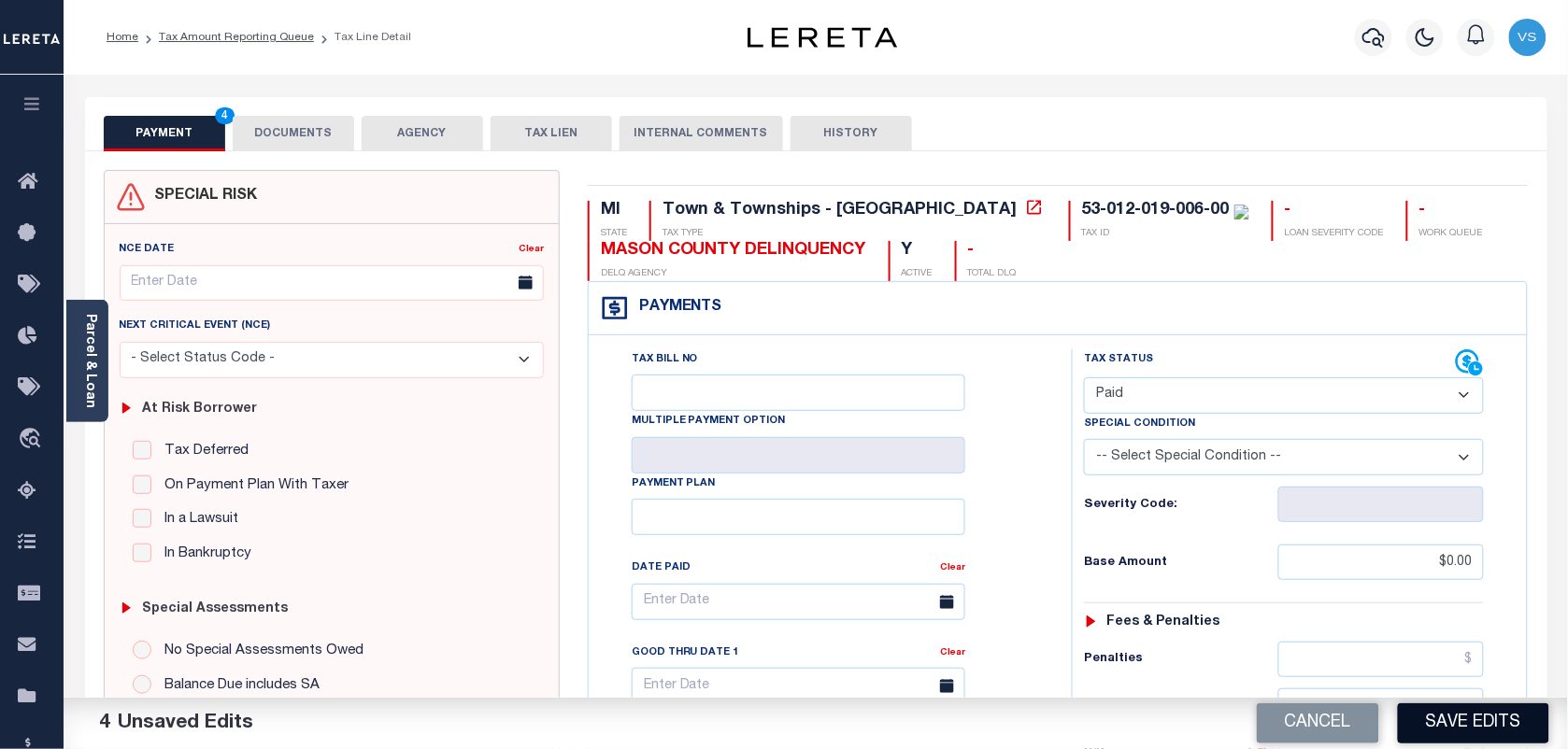
click at [1482, 727] on button "Save Edits" at bounding box center [1473, 723] width 152 height 40
checkbox input "false"
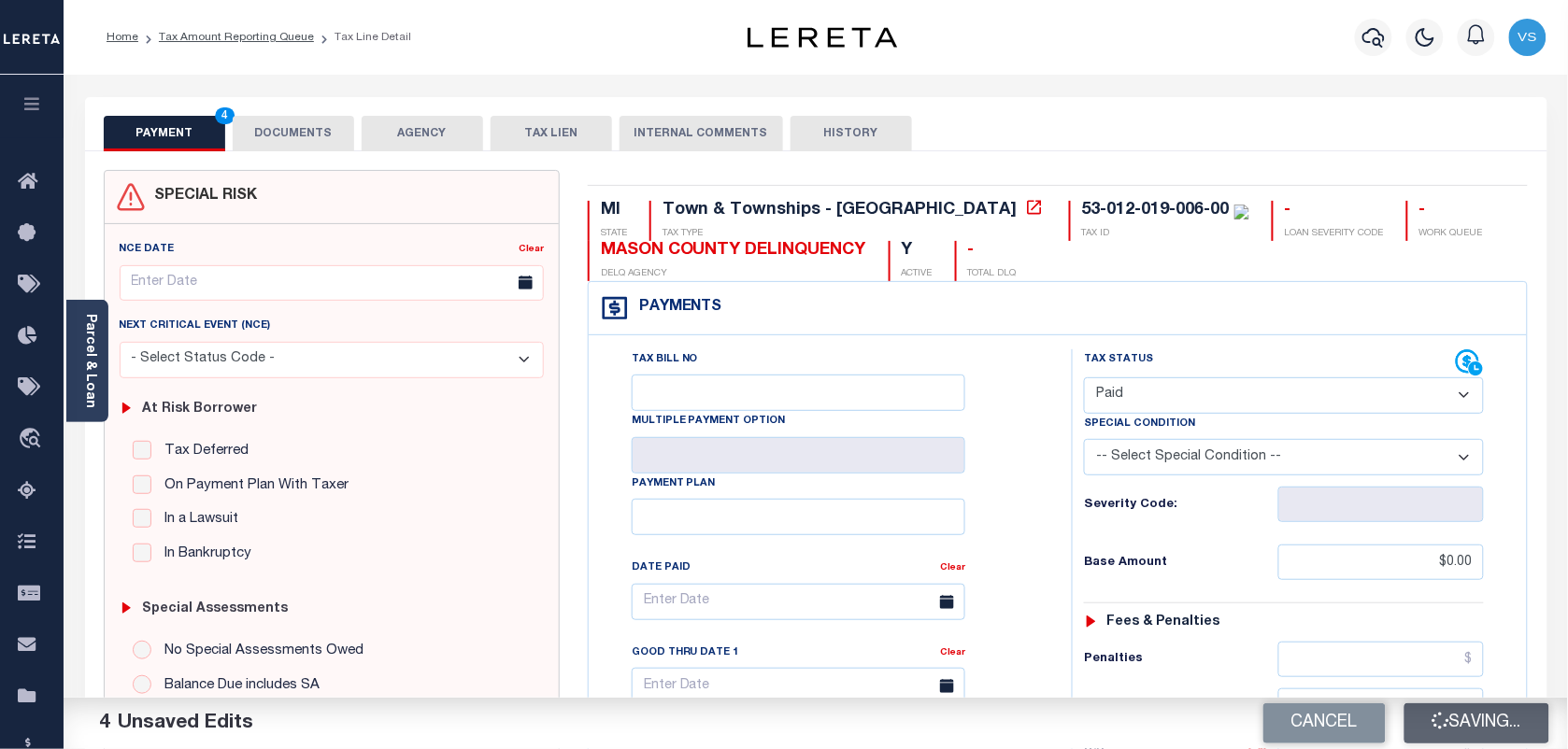
type input "$0"
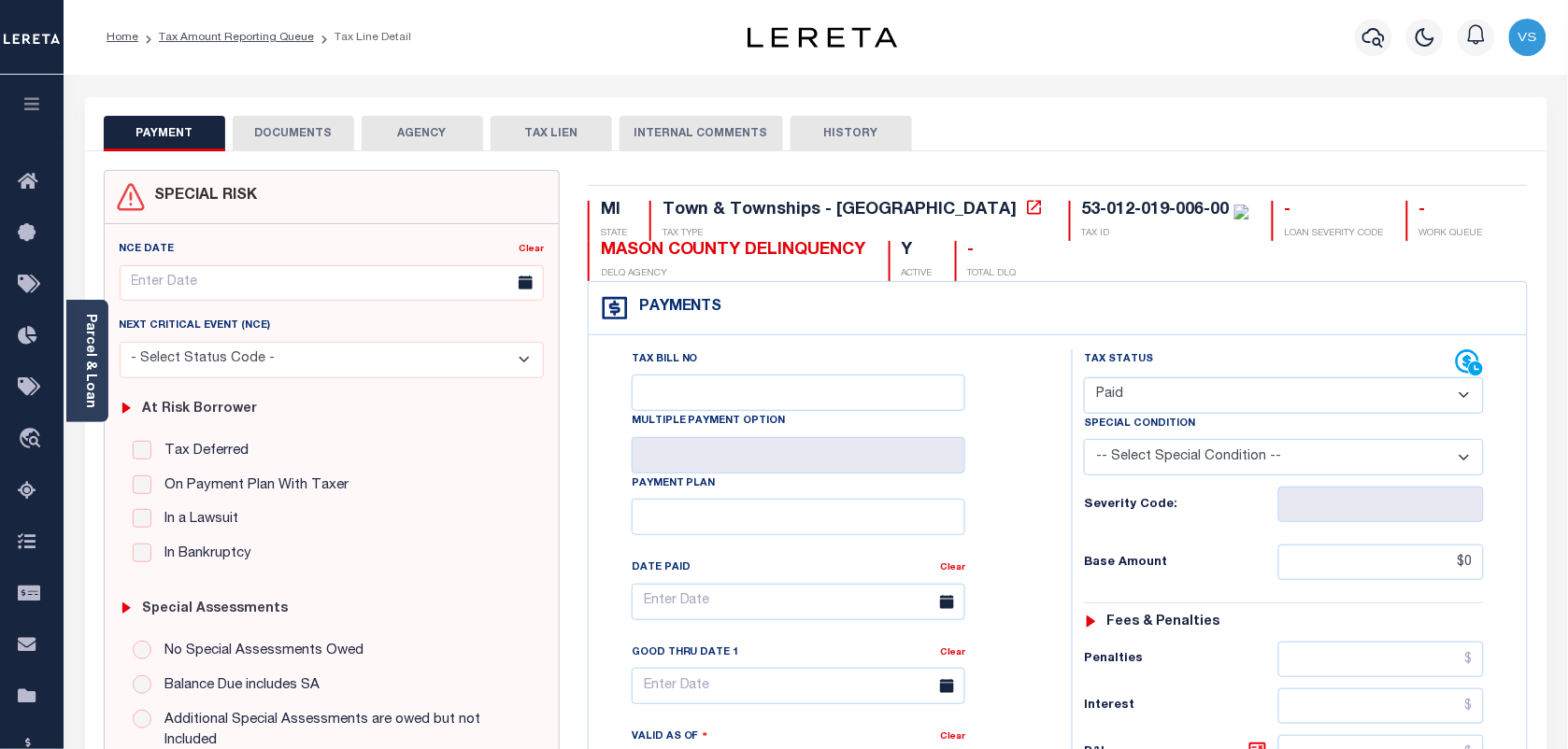
click at [325, 137] on button "DOCUMENTS" at bounding box center [293, 133] width 121 height 35
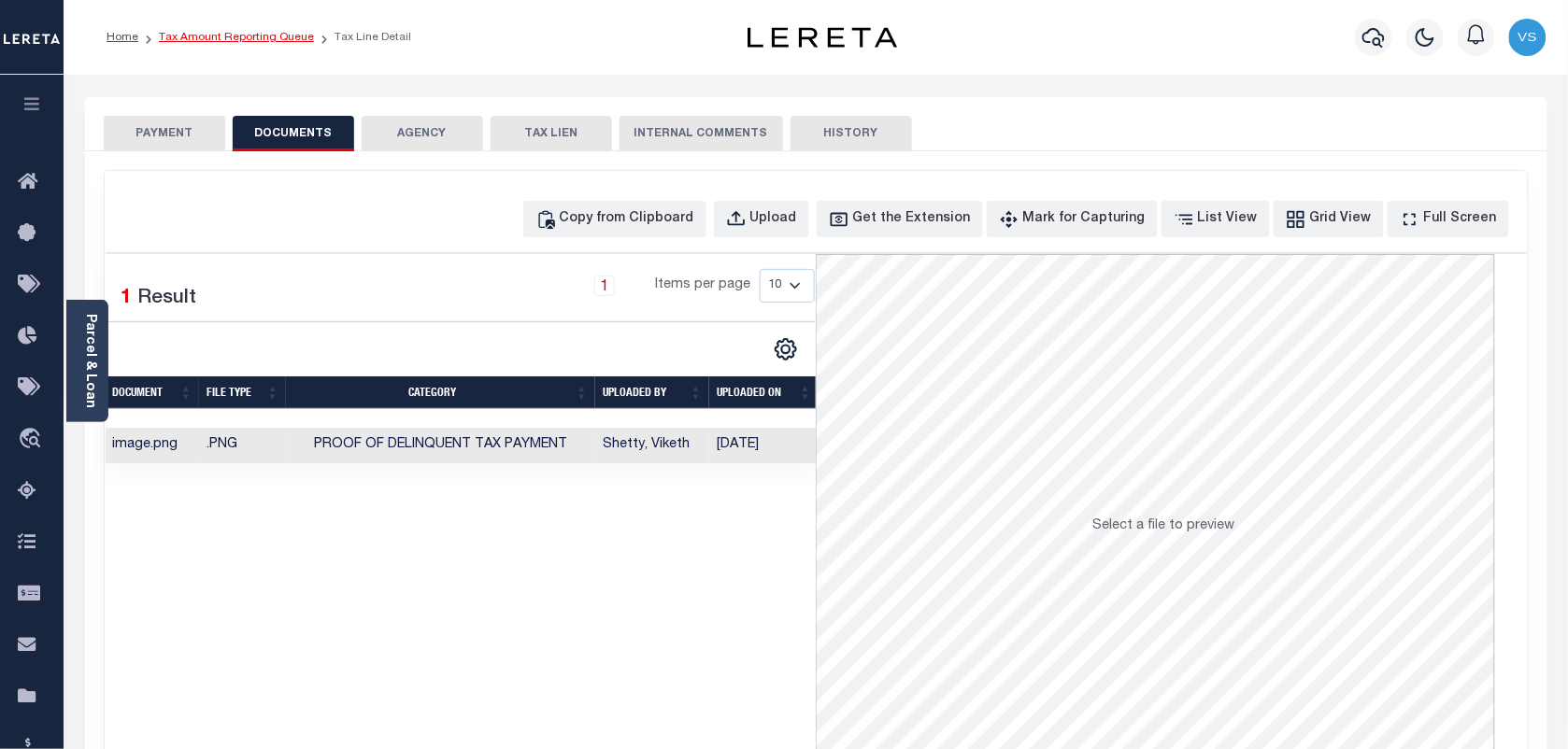
click at [176, 33] on link "Tax Amount Reporting Queue" at bounding box center [236, 36] width 156 height 11
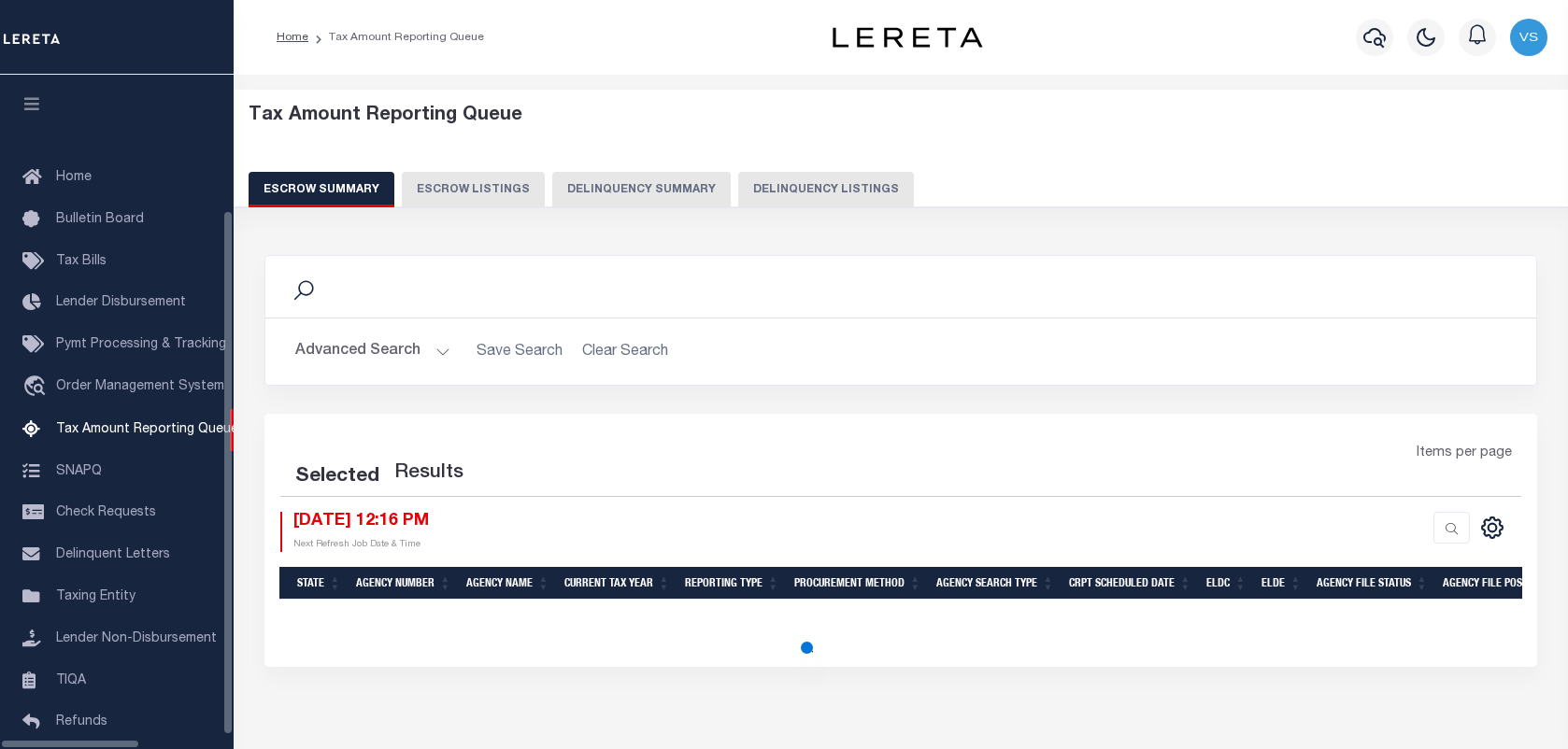
select select "100"
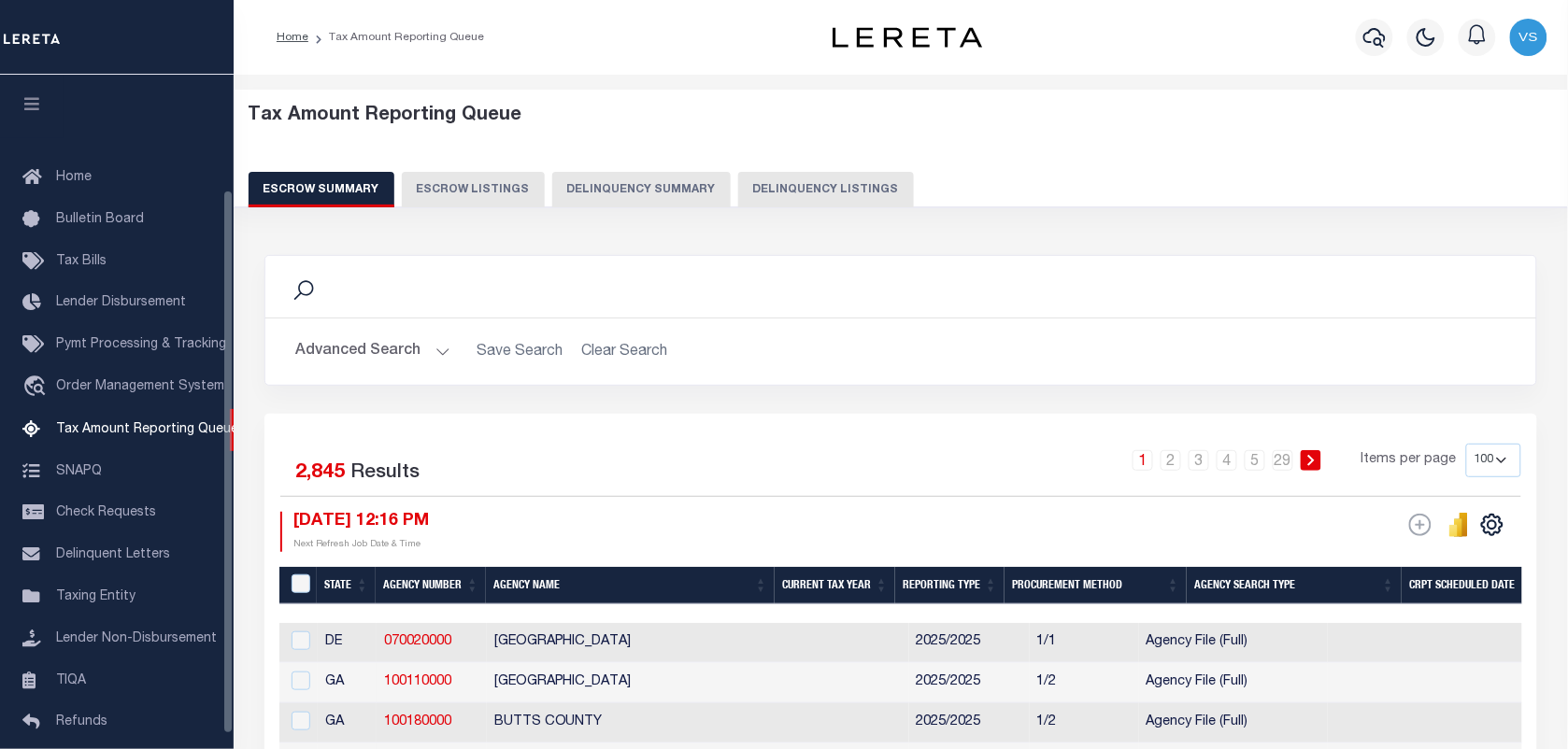
scroll to position [142, 0]
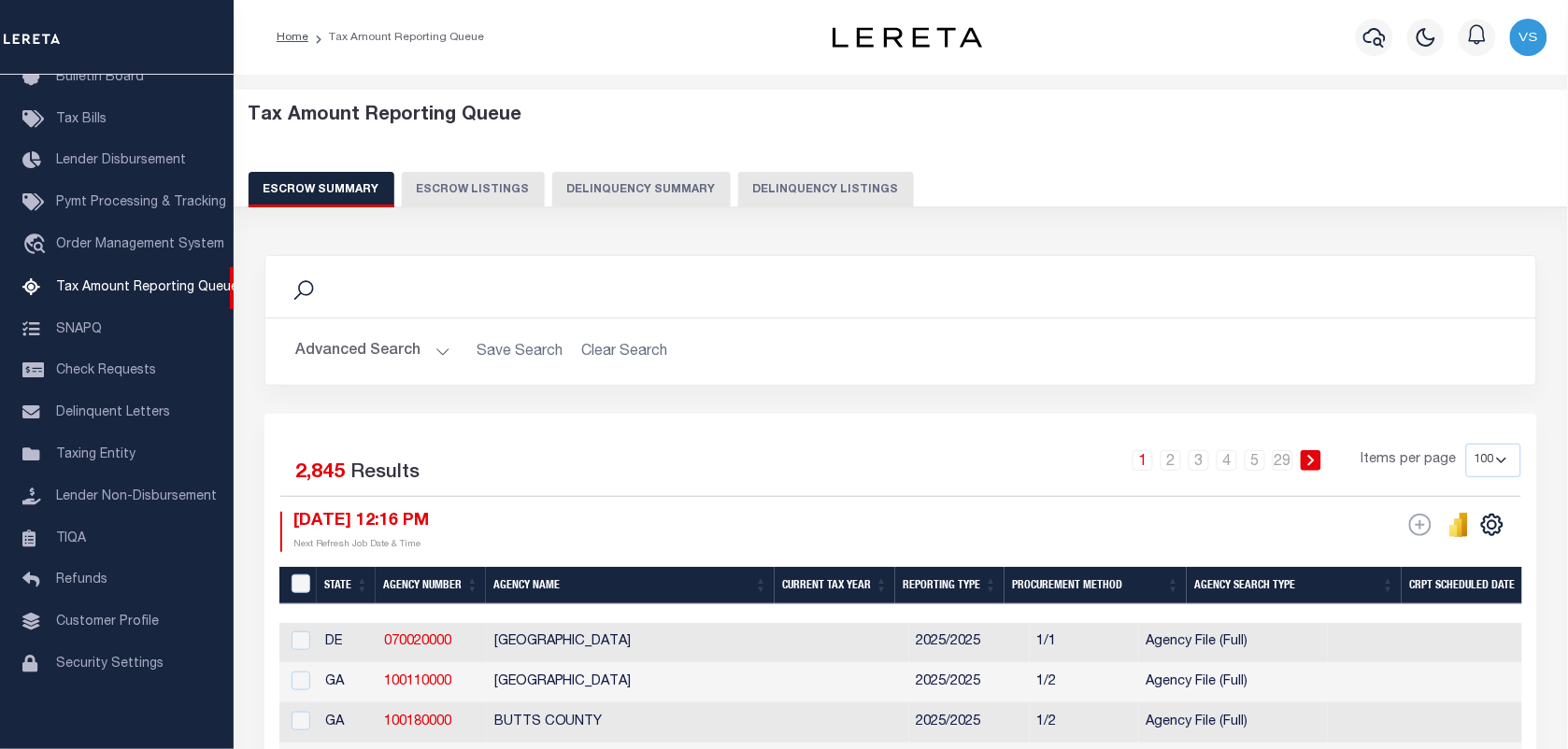
click at [791, 184] on button "Delinquency Listings" at bounding box center [827, 190] width 176 height 35
select select "100"
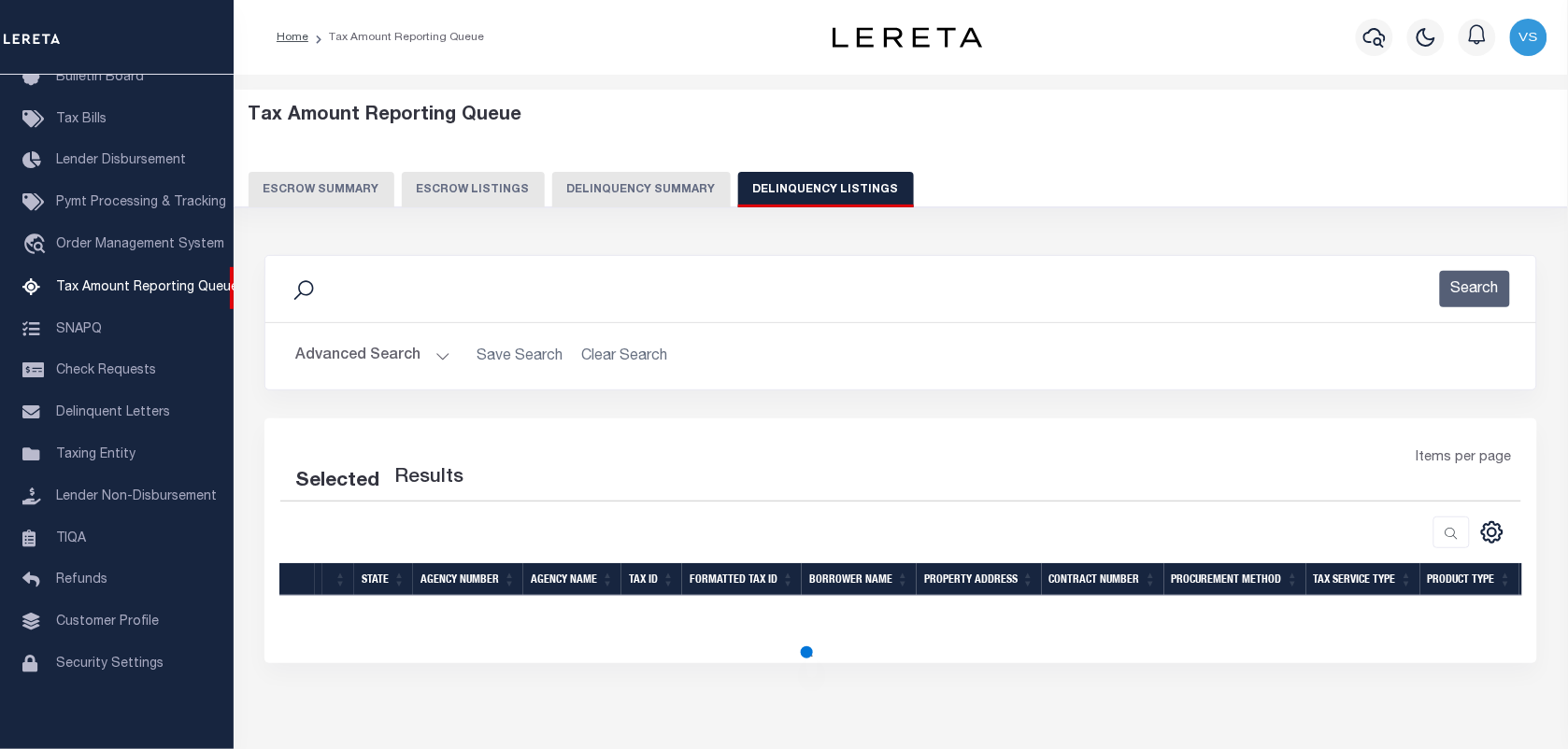
select select "100"
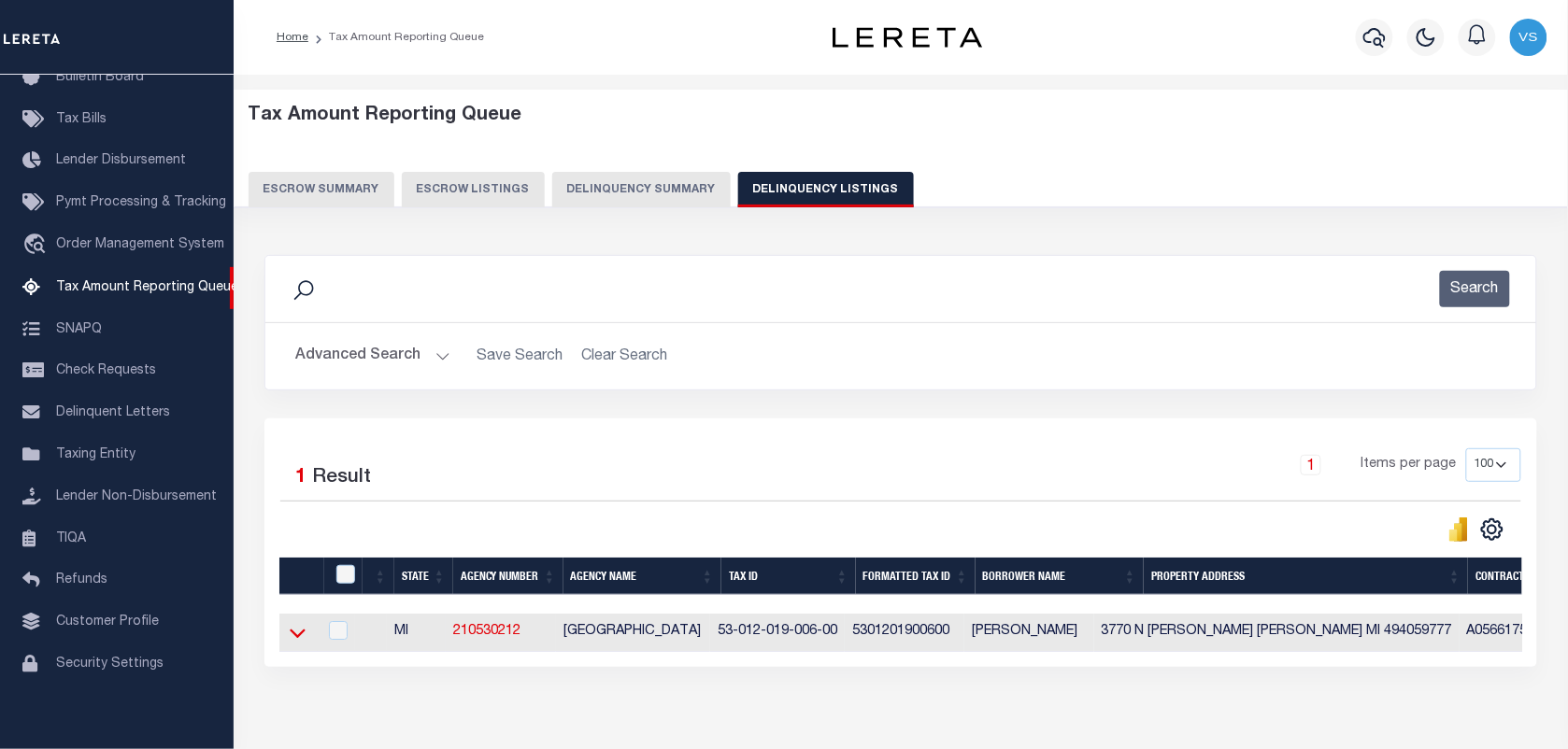
click at [297, 639] on icon at bounding box center [297, 633] width 16 height 20
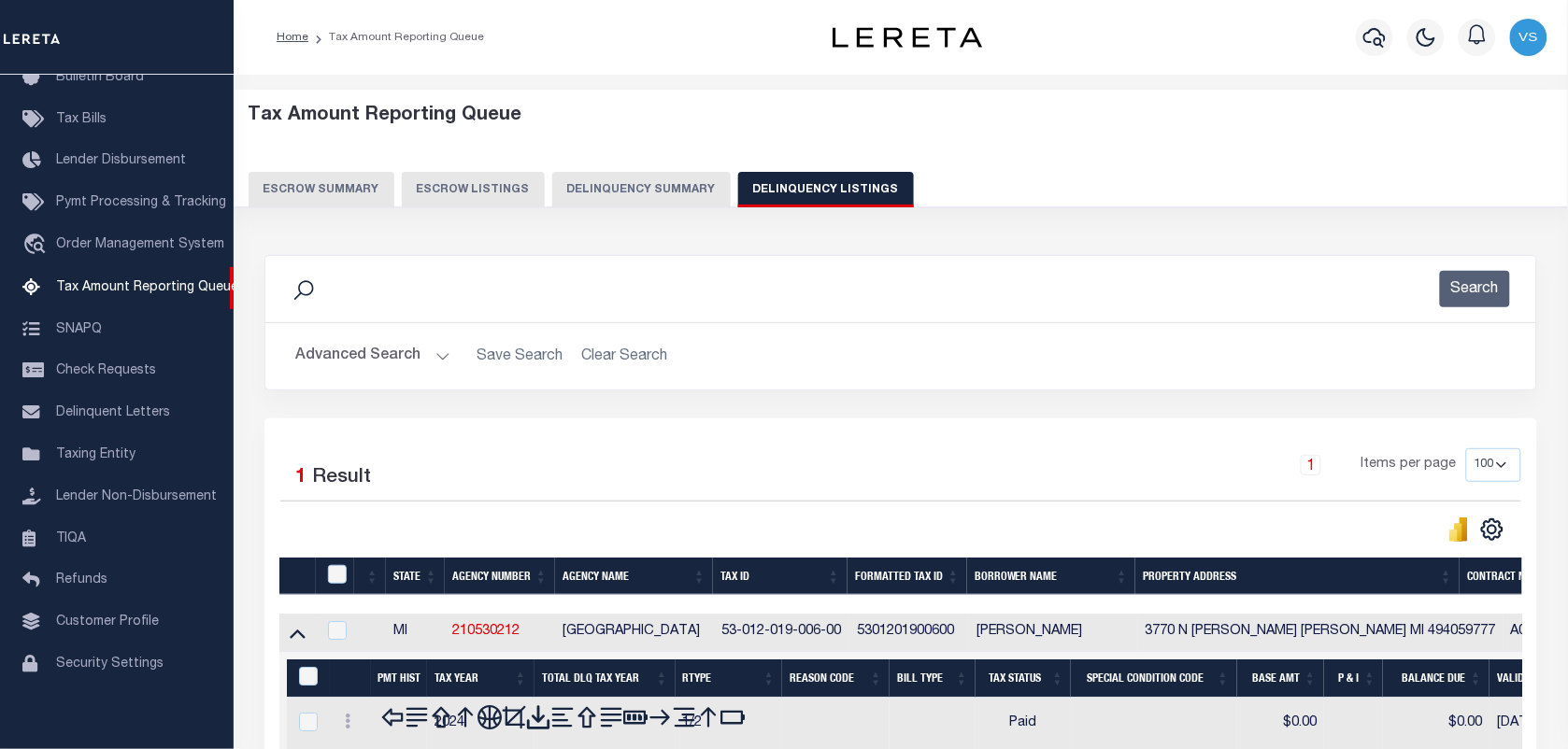
scroll to position [103, 0]
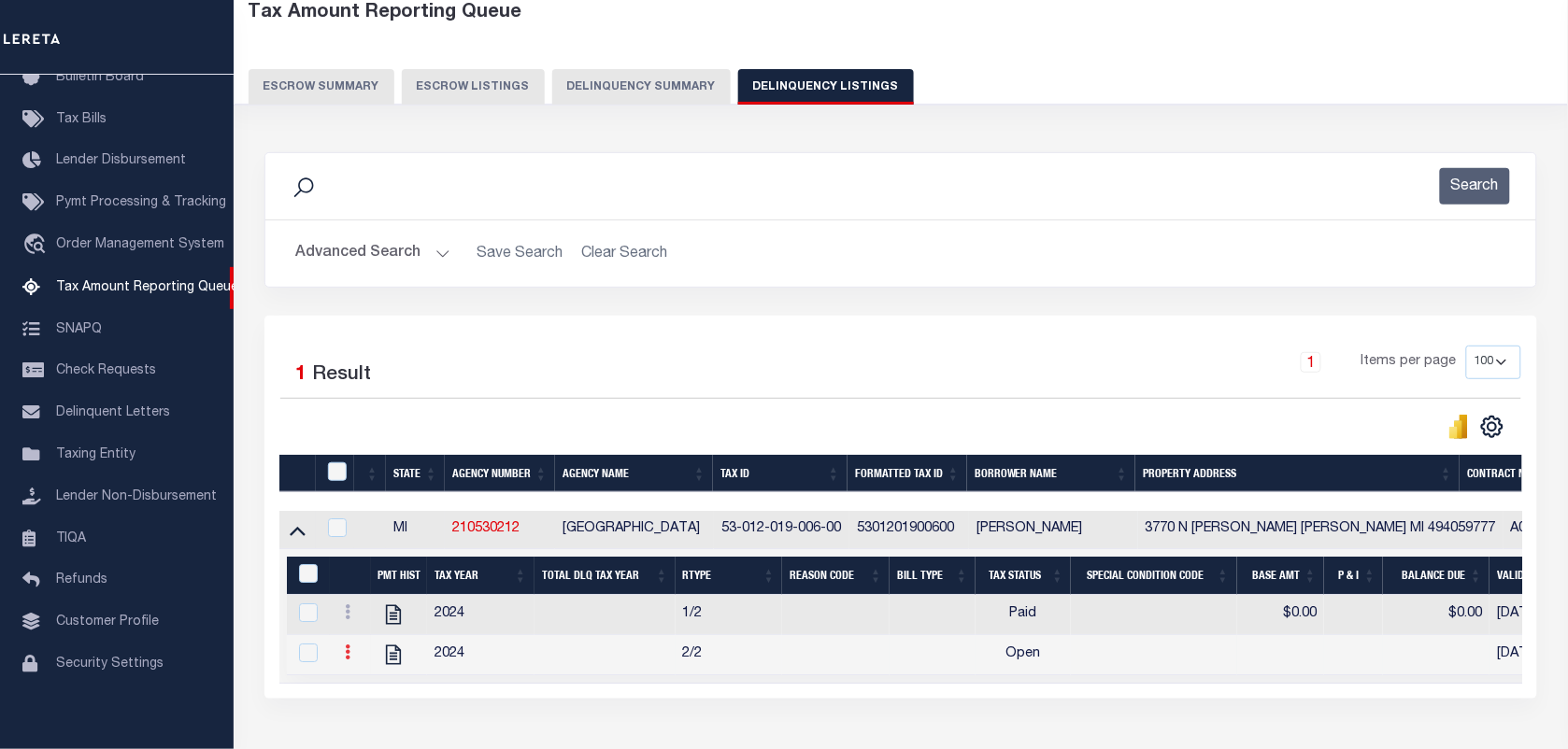
click at [356, 659] on link at bounding box center [347, 654] width 21 height 15
click at [357, 687] on link "" at bounding box center [370, 683] width 64 height 31
checkbox input "true"
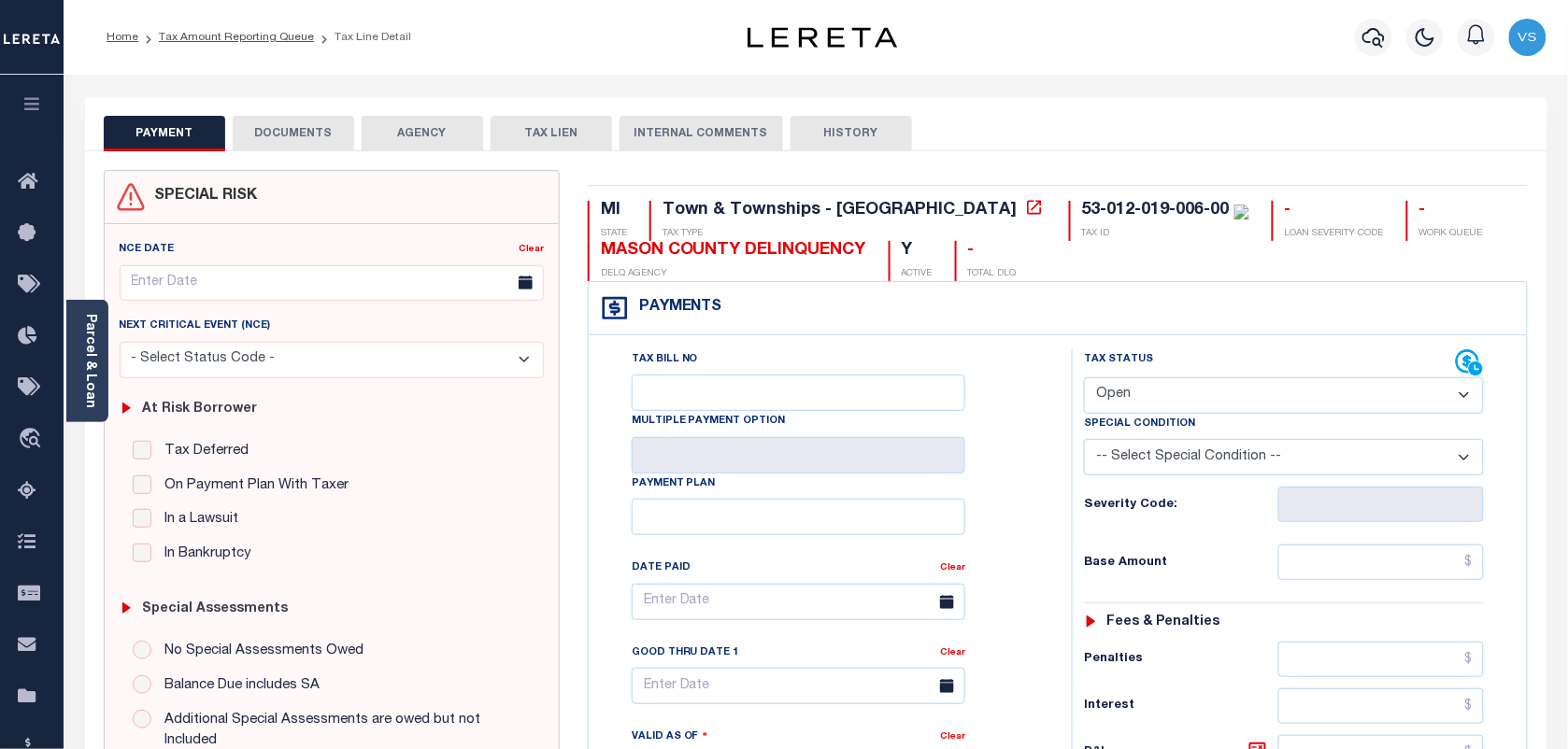
click at [1361, 395] on select "- Select Status Code - Open Due/Unpaid Paid Incomplete No Tax Due Internal Refu…" at bounding box center [1283, 395] width 400 height 36
select select "PYD"
click at [1084, 379] on select "- Select Status Code - Open Due/Unpaid Paid Incomplete No Tax Due Internal Refu…" at bounding box center [1283, 395] width 400 height 36
type input "[DATE]"
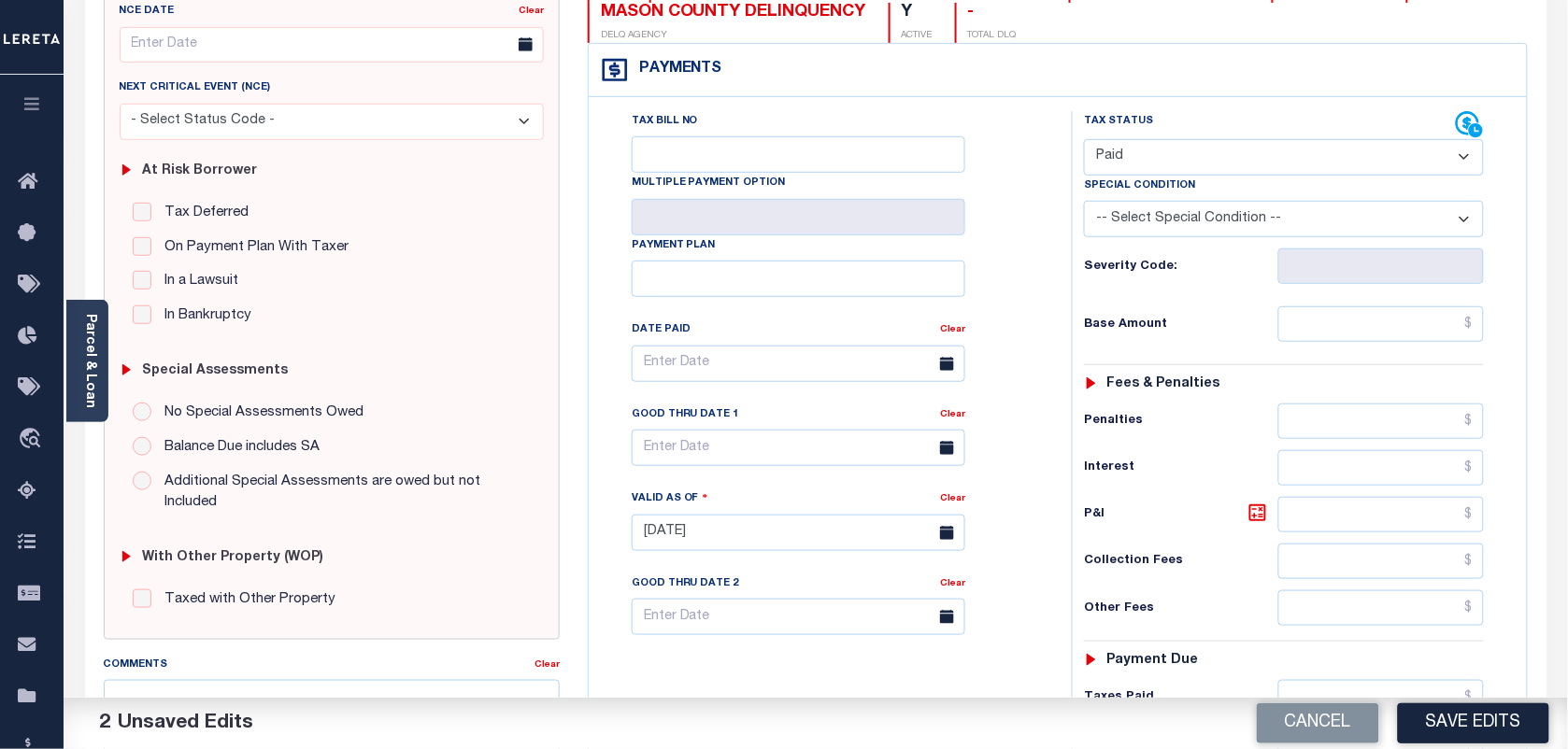
scroll to position [350, 0]
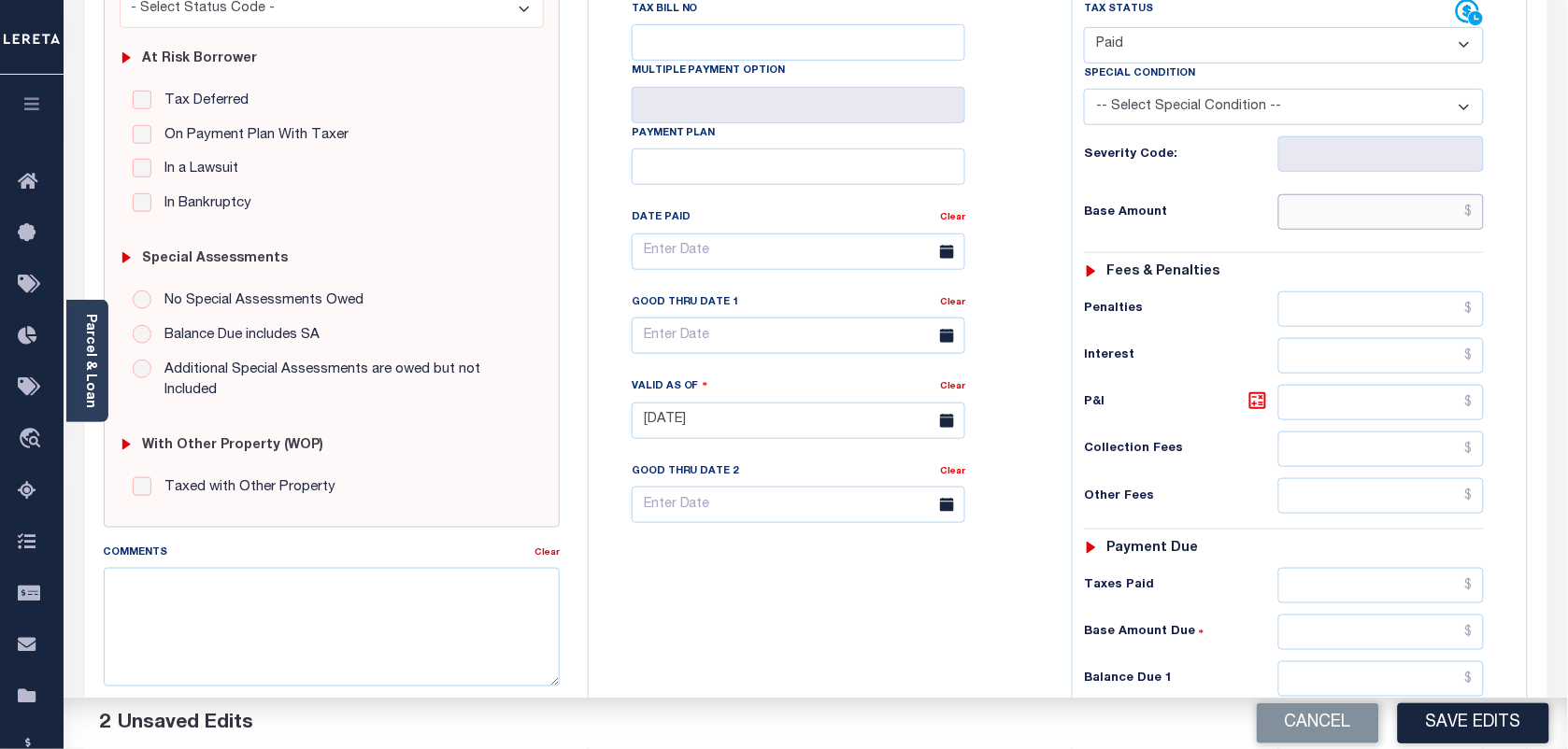
click at [1439, 220] on input "text" at bounding box center [1381, 212] width 206 height 35
type input "$0.00"
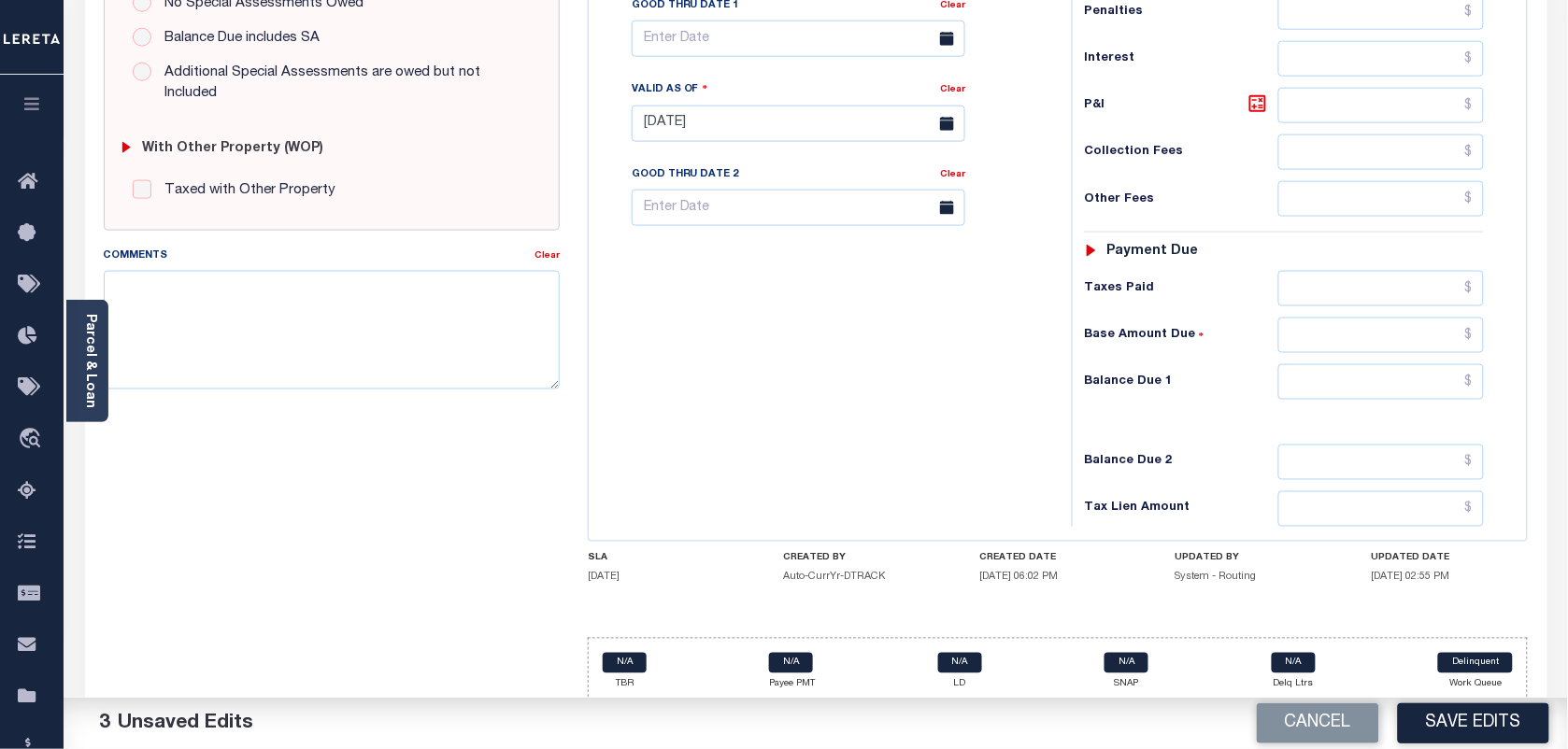
scroll to position [675, 0]
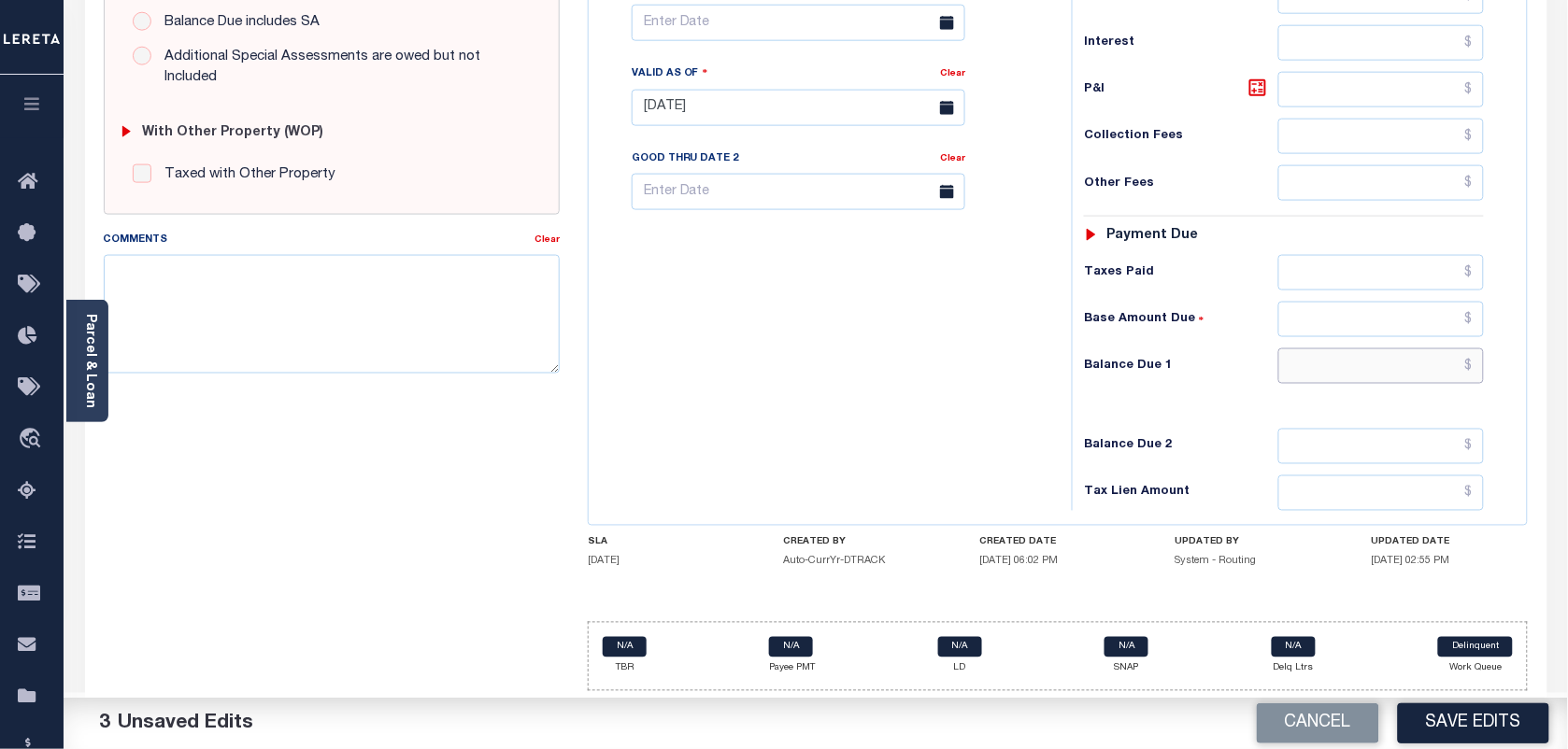
click at [1430, 367] on input "text" at bounding box center [1381, 366] width 206 height 35
type input "$0.00"
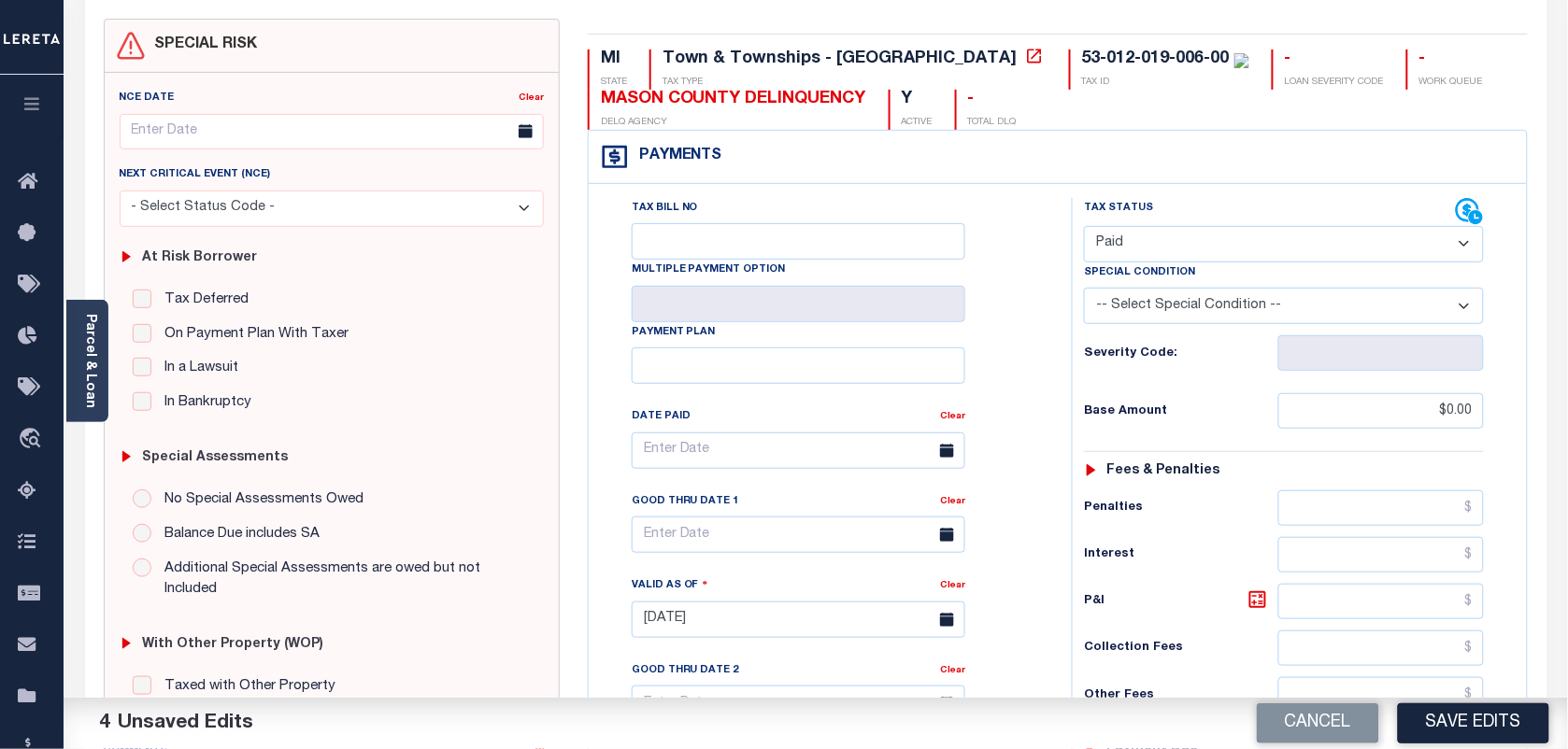
scroll to position [0, 0]
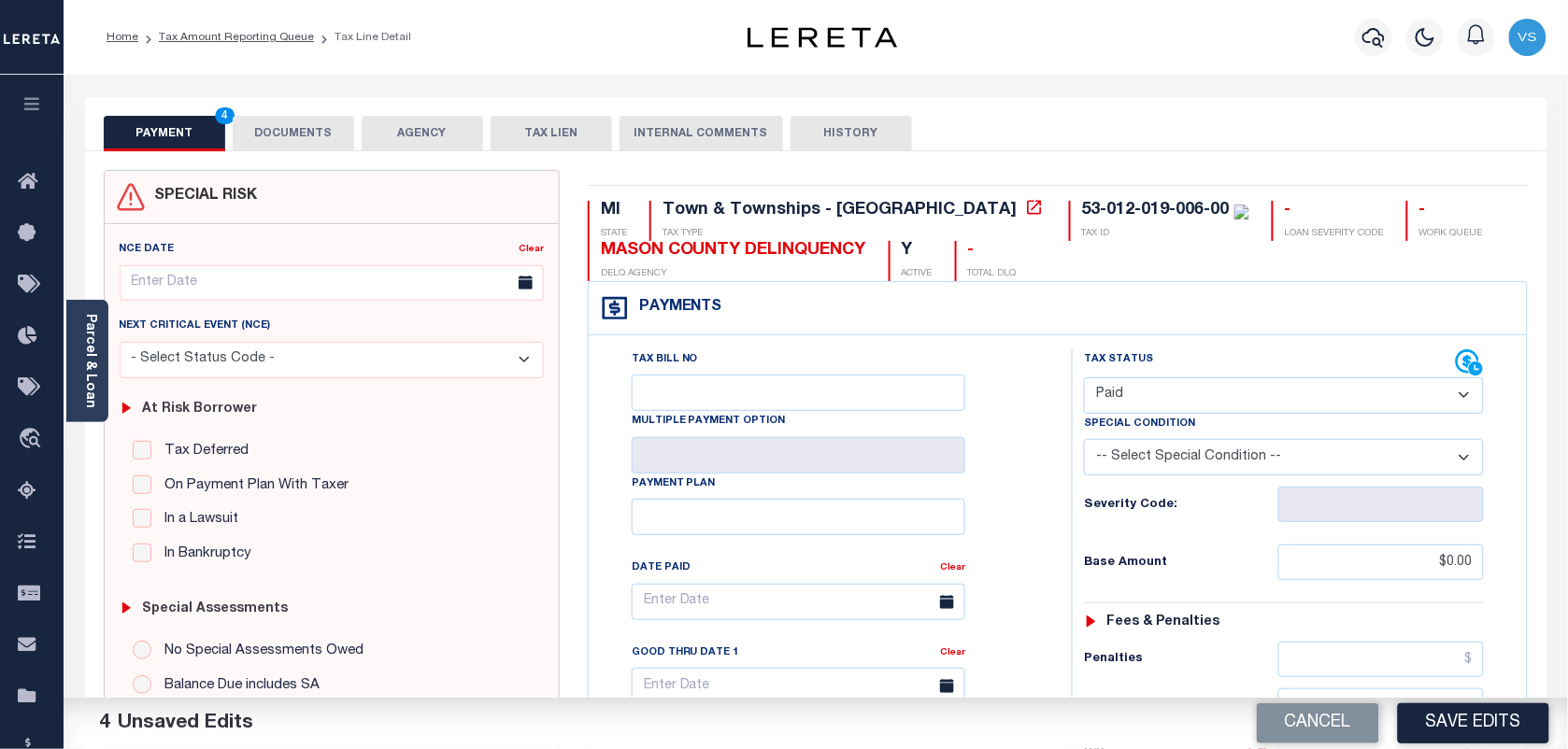
click at [285, 131] on button "DOCUMENTS" at bounding box center [293, 133] width 121 height 35
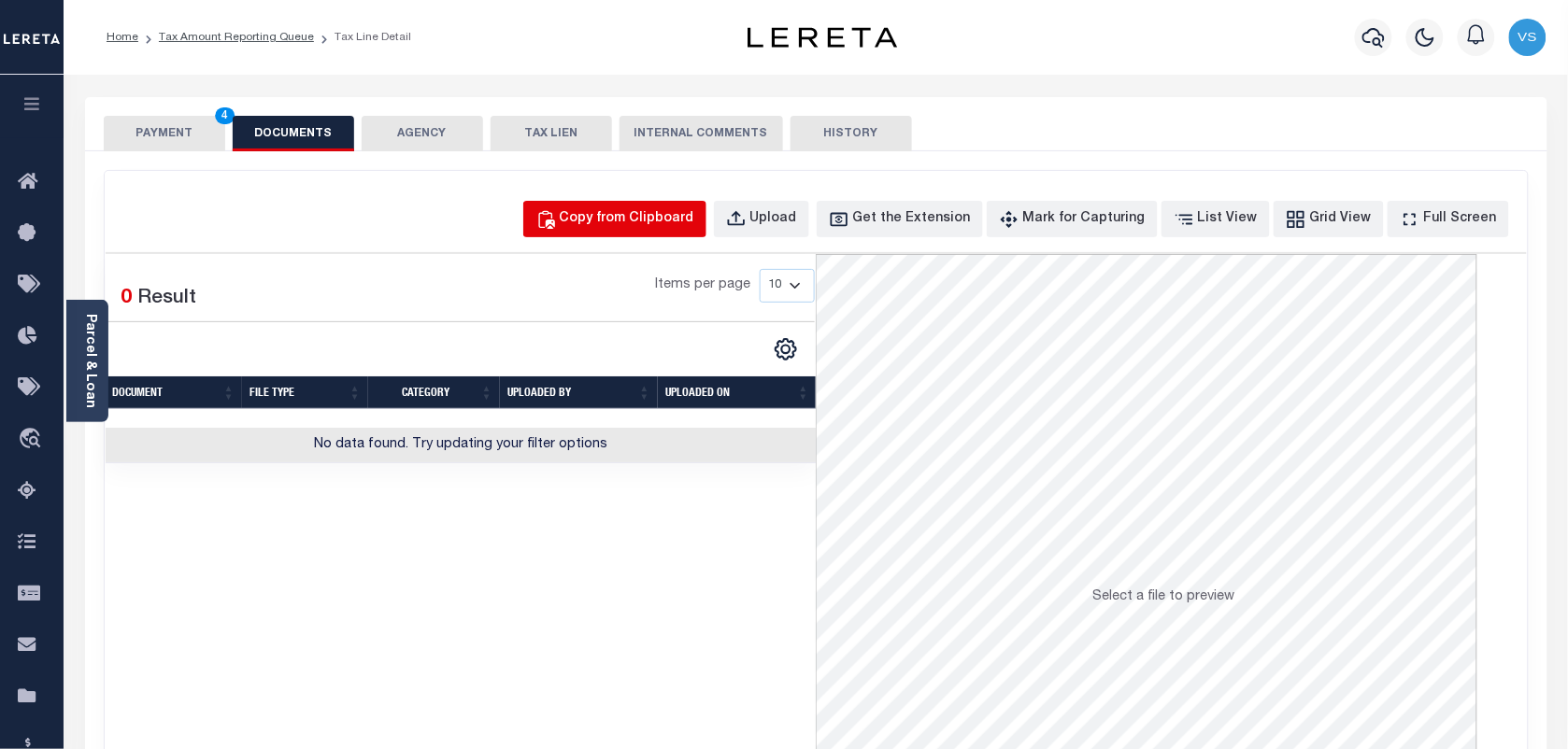
click at [661, 218] on div "Copy from Clipboard" at bounding box center [627, 219] width 135 height 21
select select "POP"
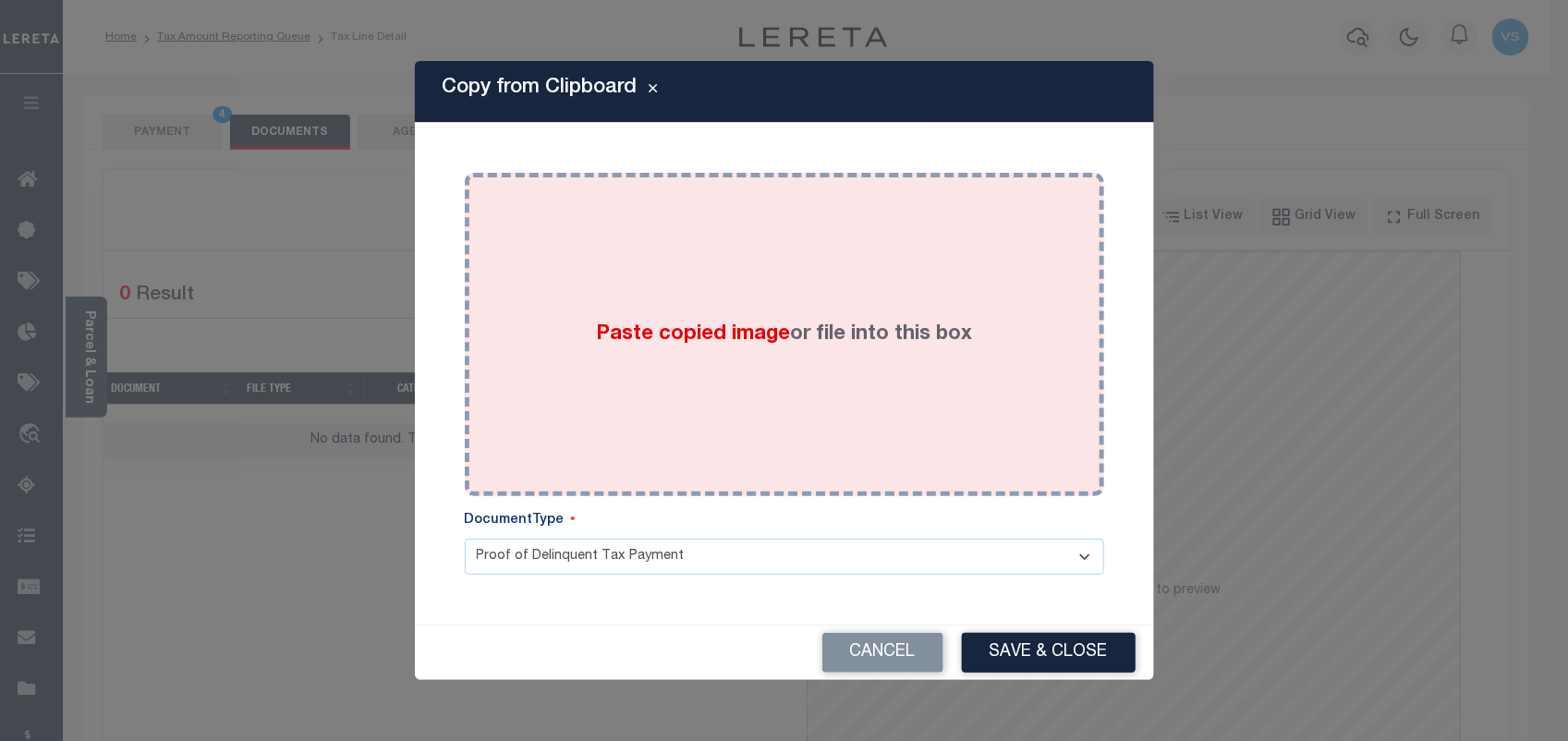
click at [679, 356] on div "Paste copied image or file into this box" at bounding box center [784, 335] width 611 height 296
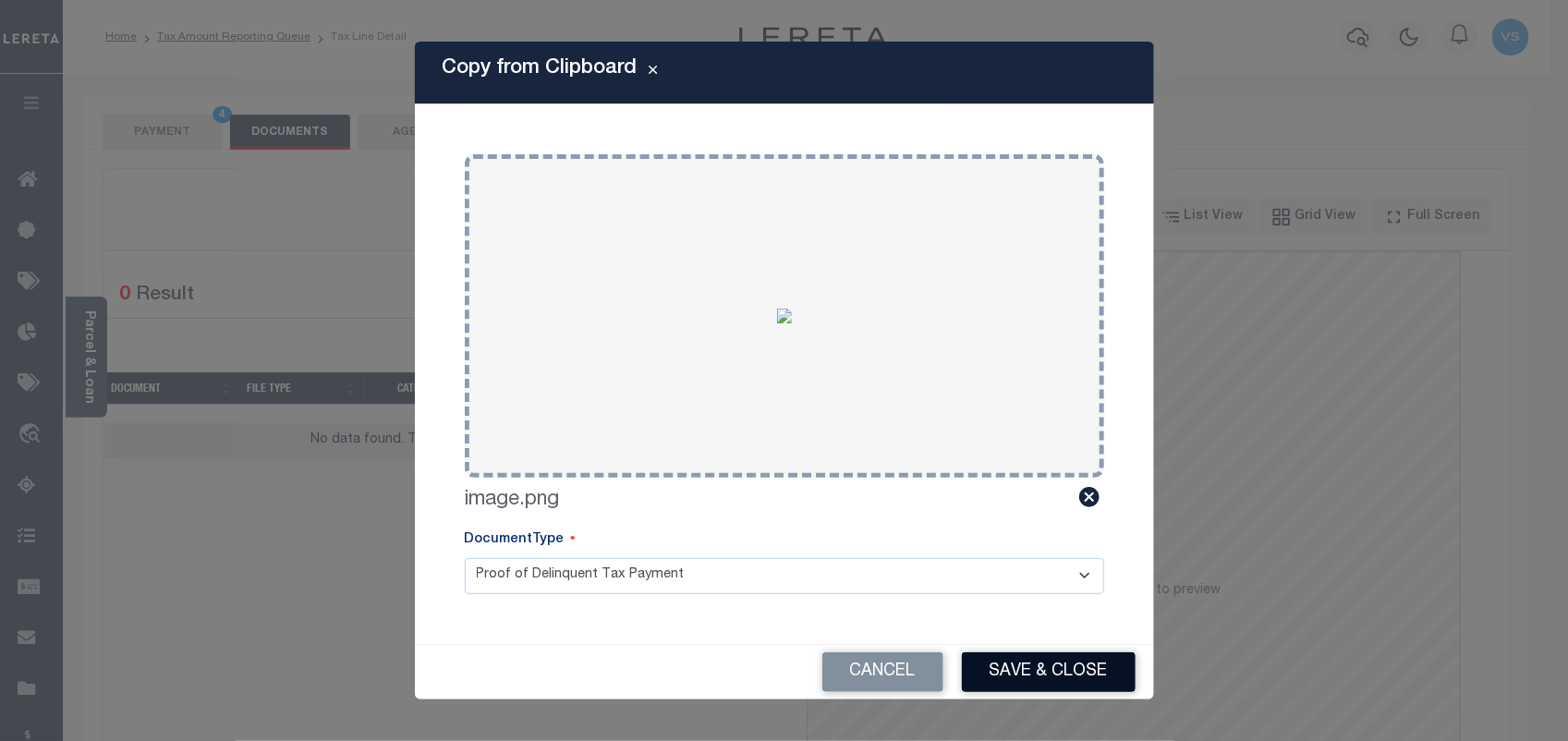
click at [1018, 680] on button "Save & Close" at bounding box center [1050, 671] width 174 height 40
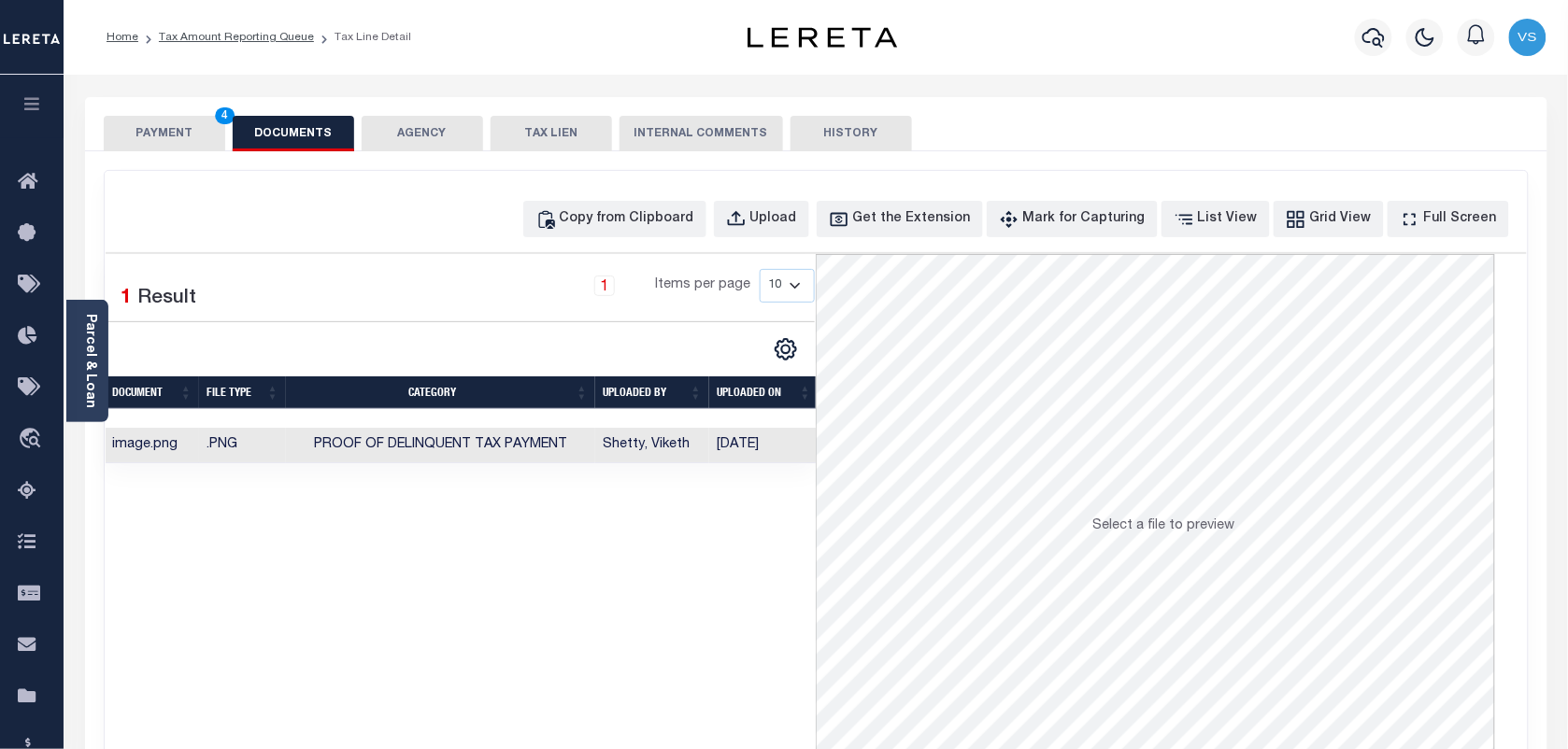
click at [176, 140] on button "PAYMENT 4" at bounding box center [164, 133] width 121 height 35
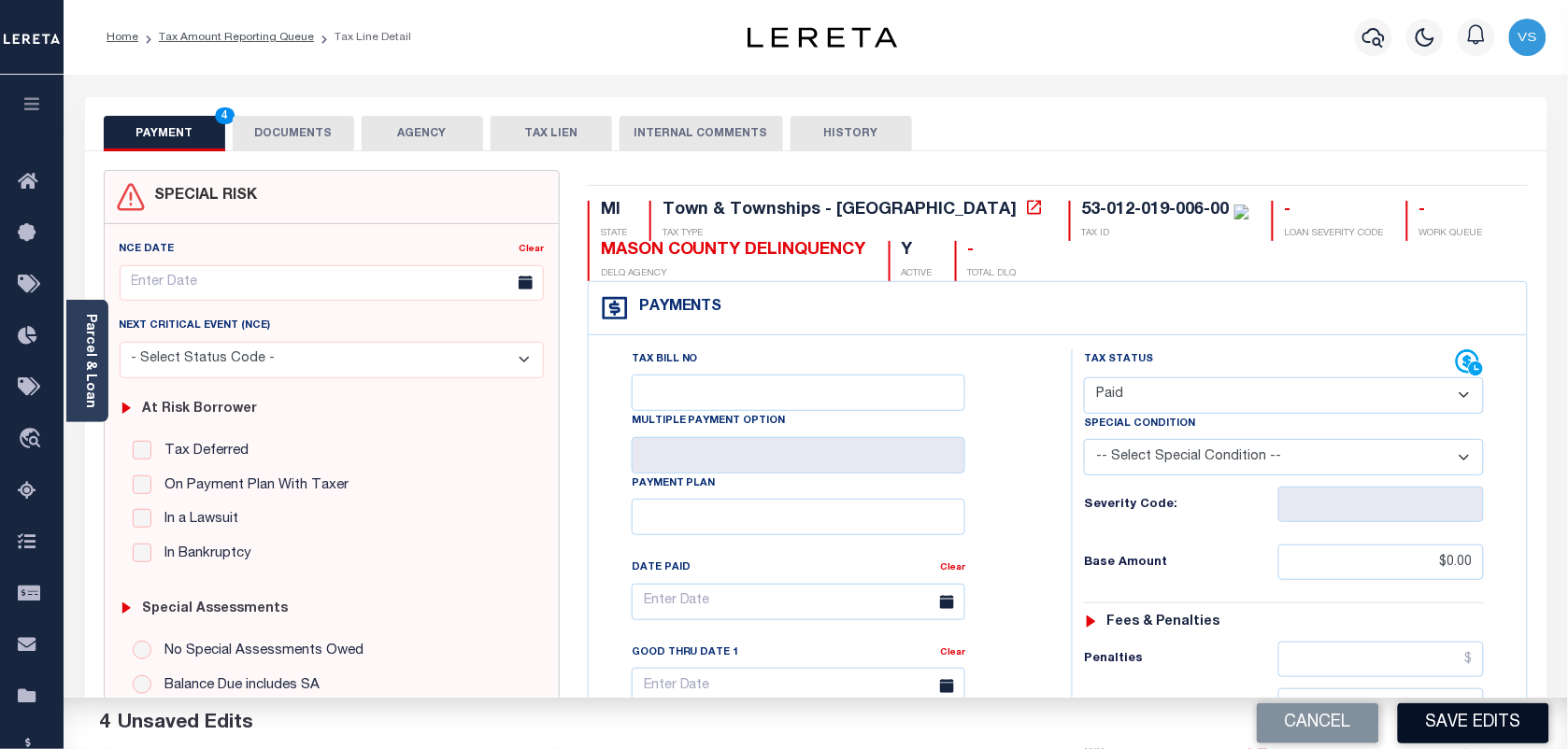
click at [1474, 717] on button "Save Edits" at bounding box center [1473, 723] width 152 height 40
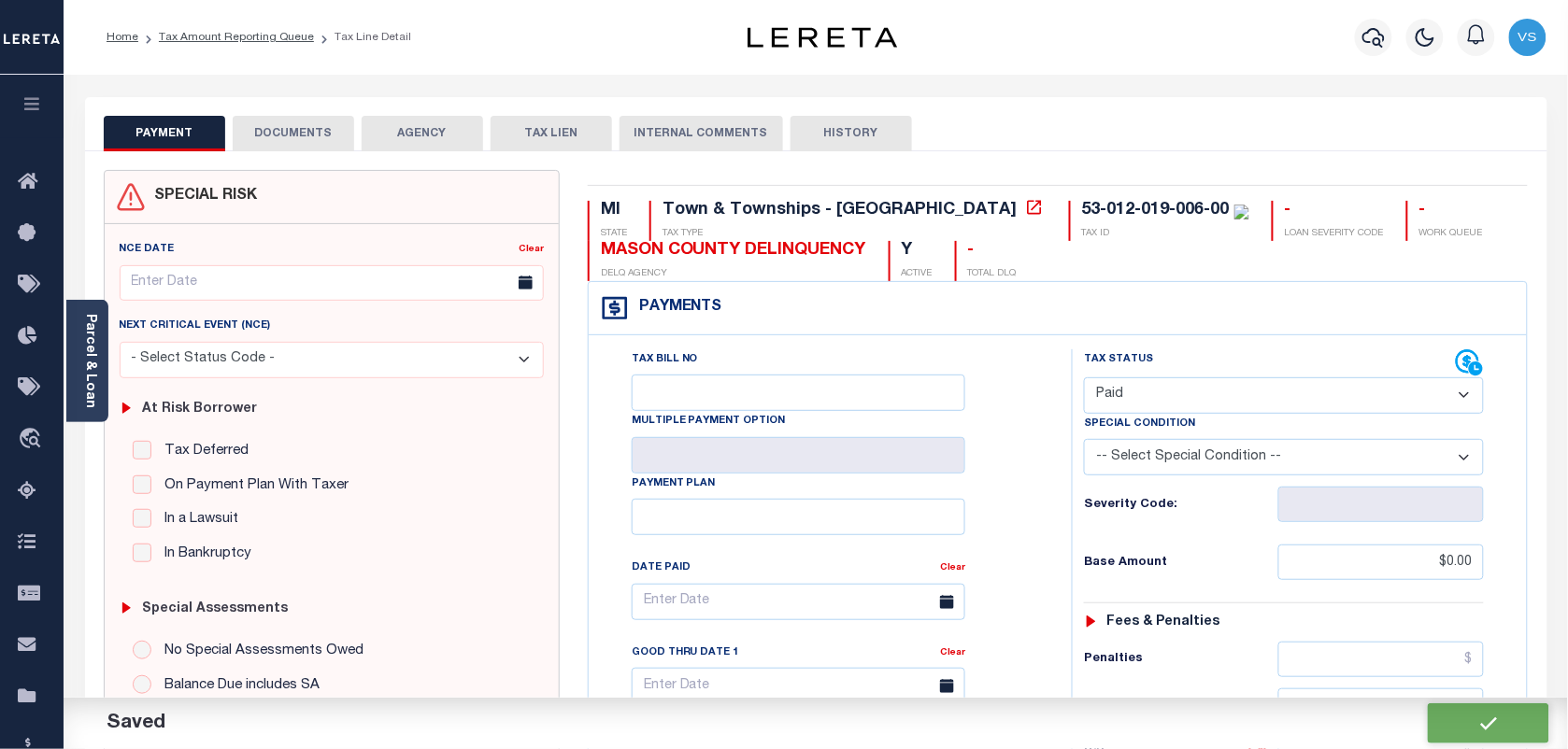
checkbox input "false"
type input "$0"
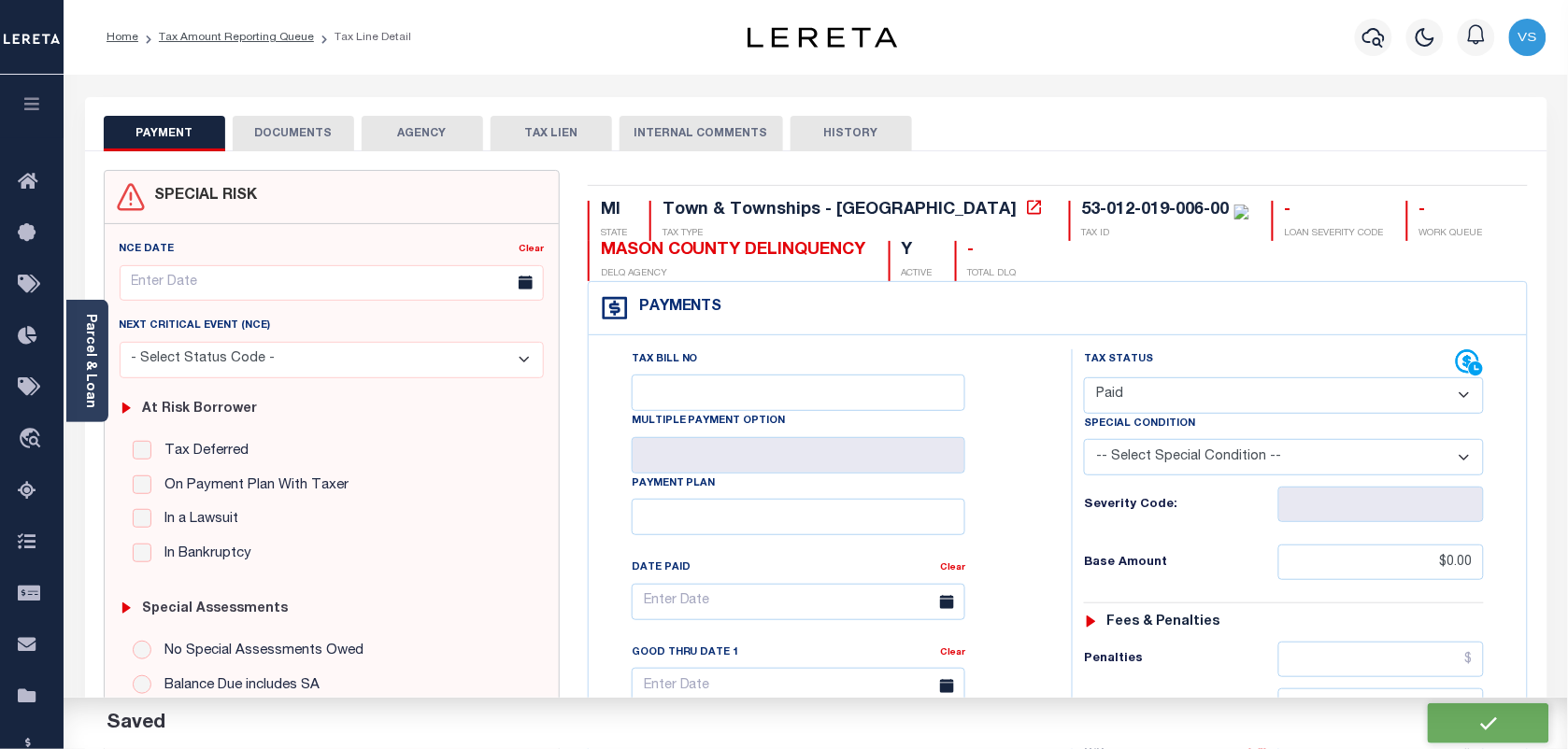
type input "$0"
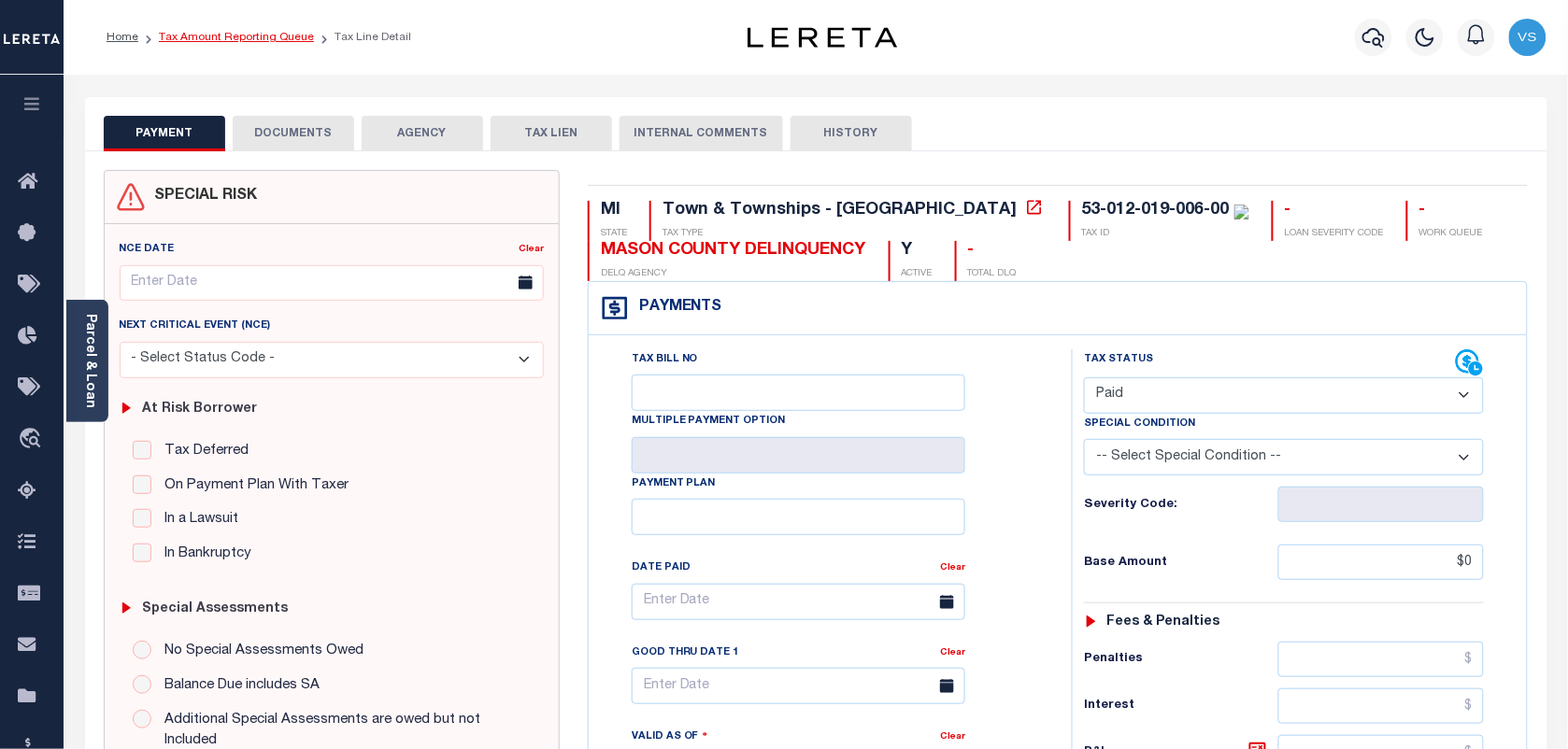
click at [246, 31] on link "Tax Amount Reporting Queue" at bounding box center [236, 36] width 156 height 11
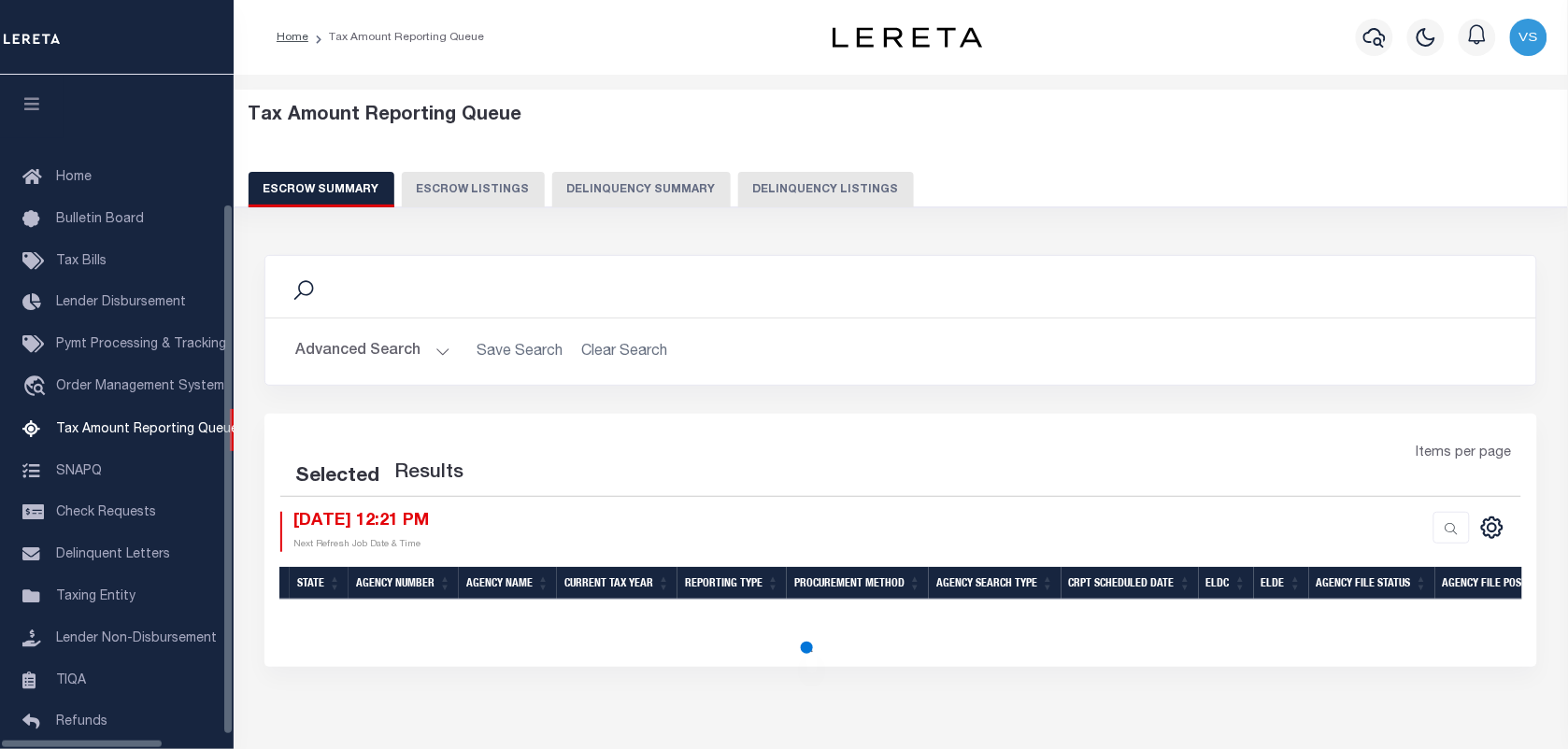
scroll to position [142, 0]
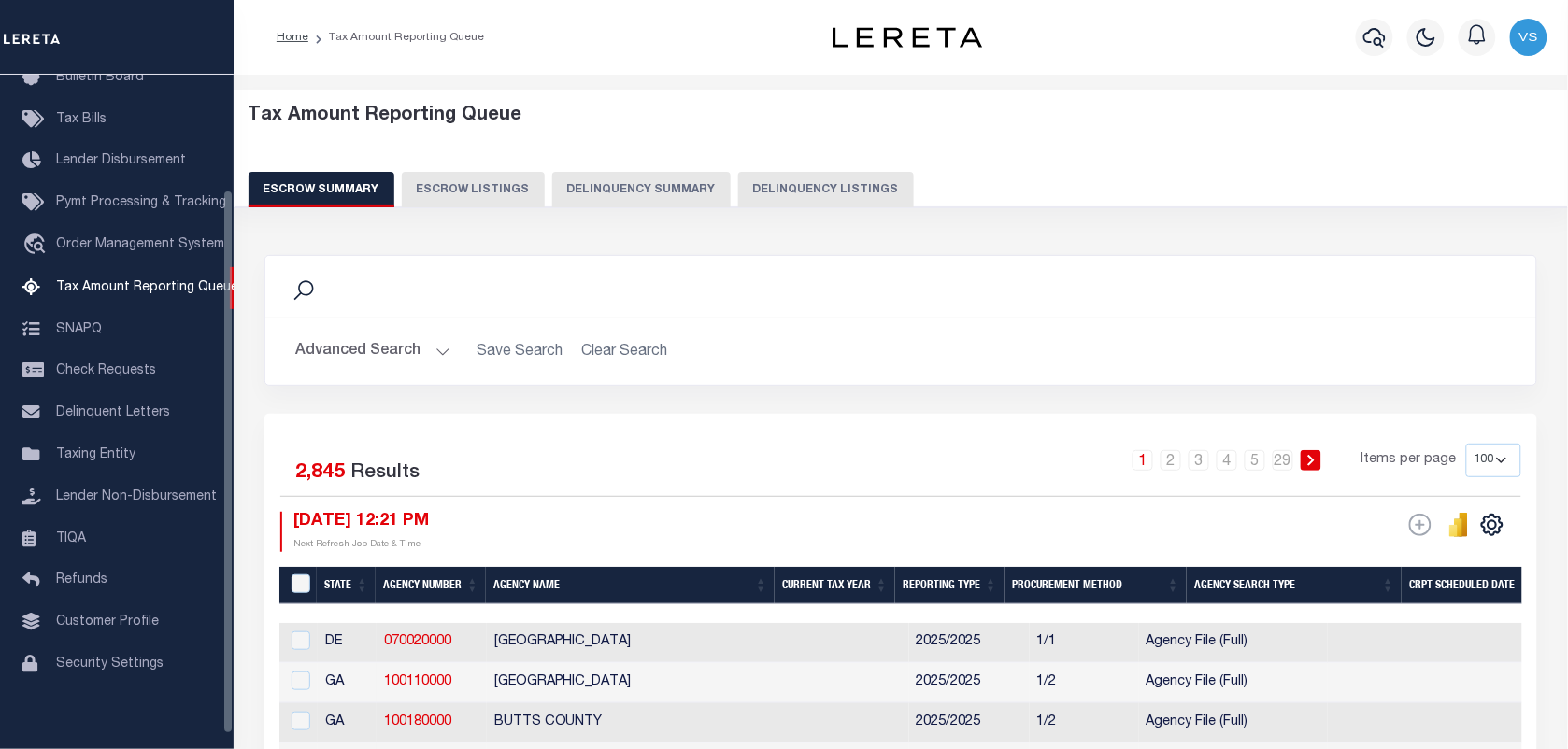
click at [789, 179] on button "Delinquency Listings" at bounding box center [827, 190] width 176 height 35
select select "100"
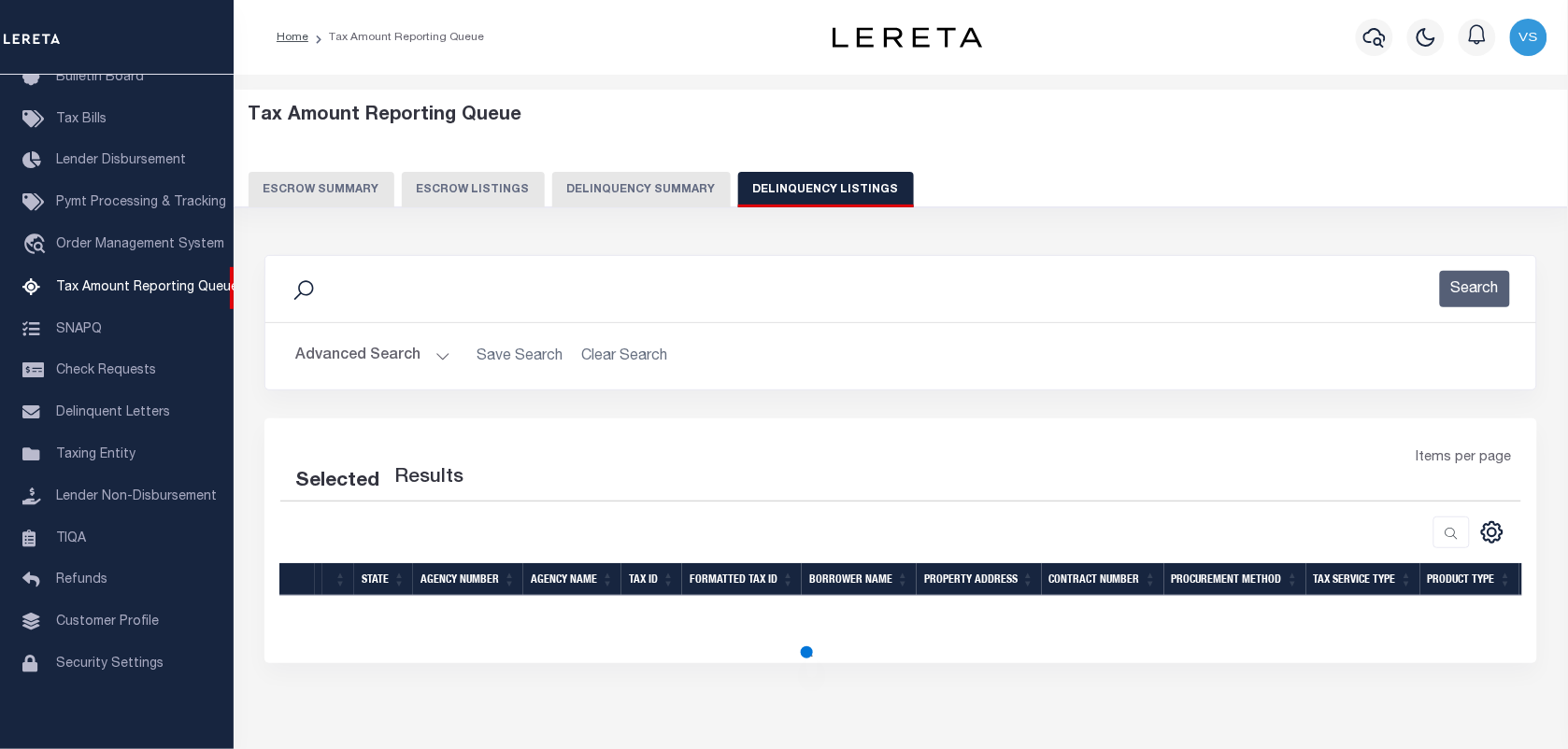
select select "100"
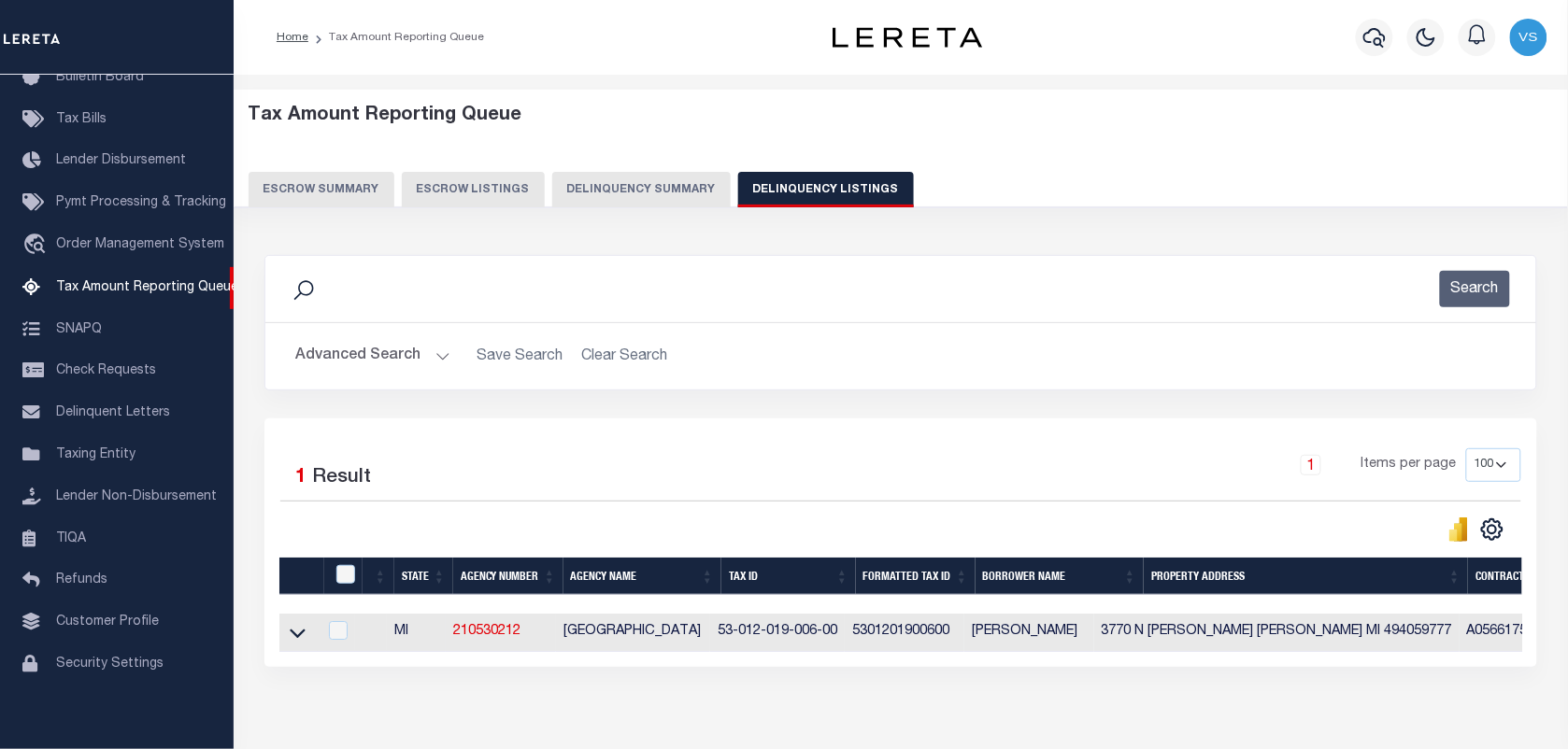
click at [287, 639] on link at bounding box center [297, 631] width 22 height 13
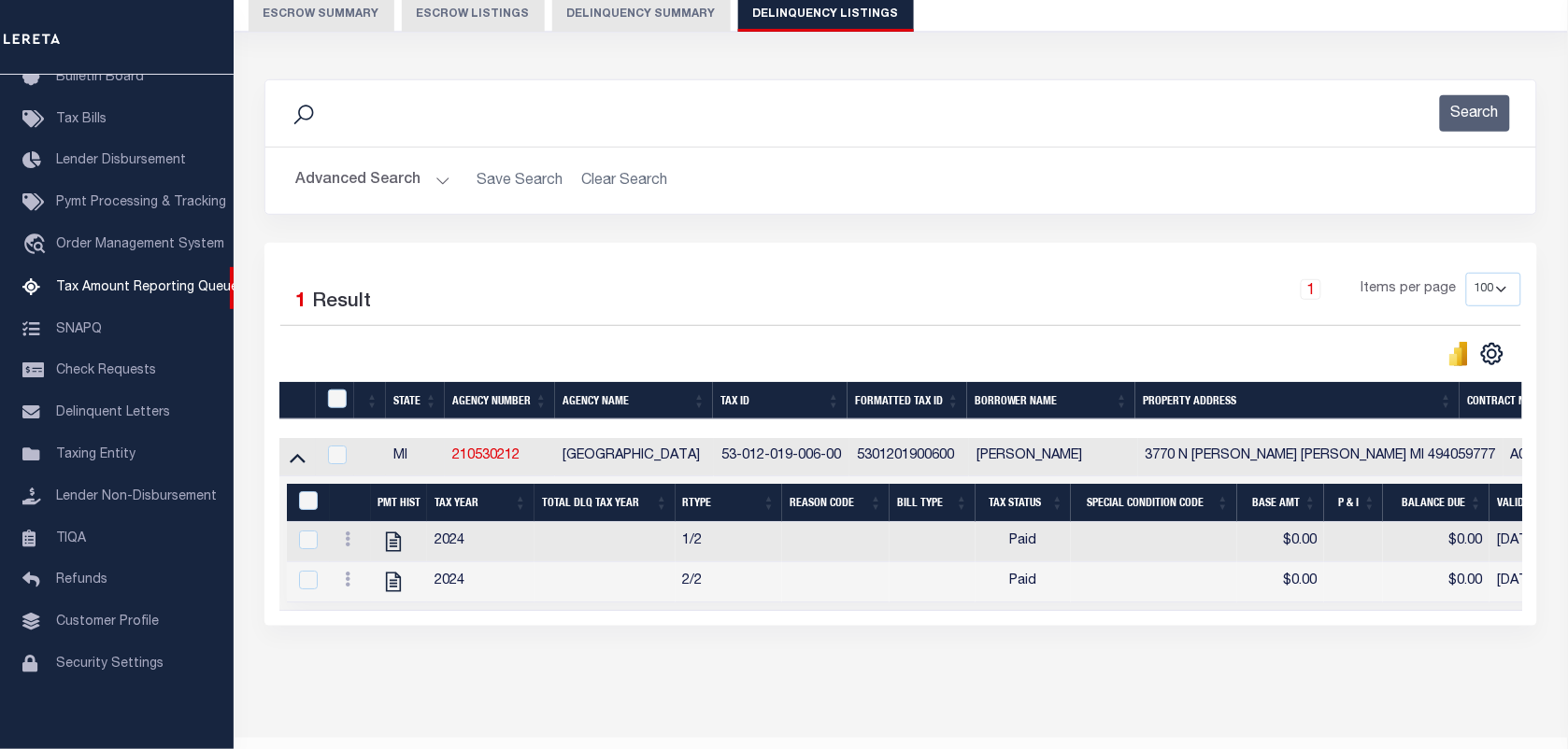
scroll to position [234, 0]
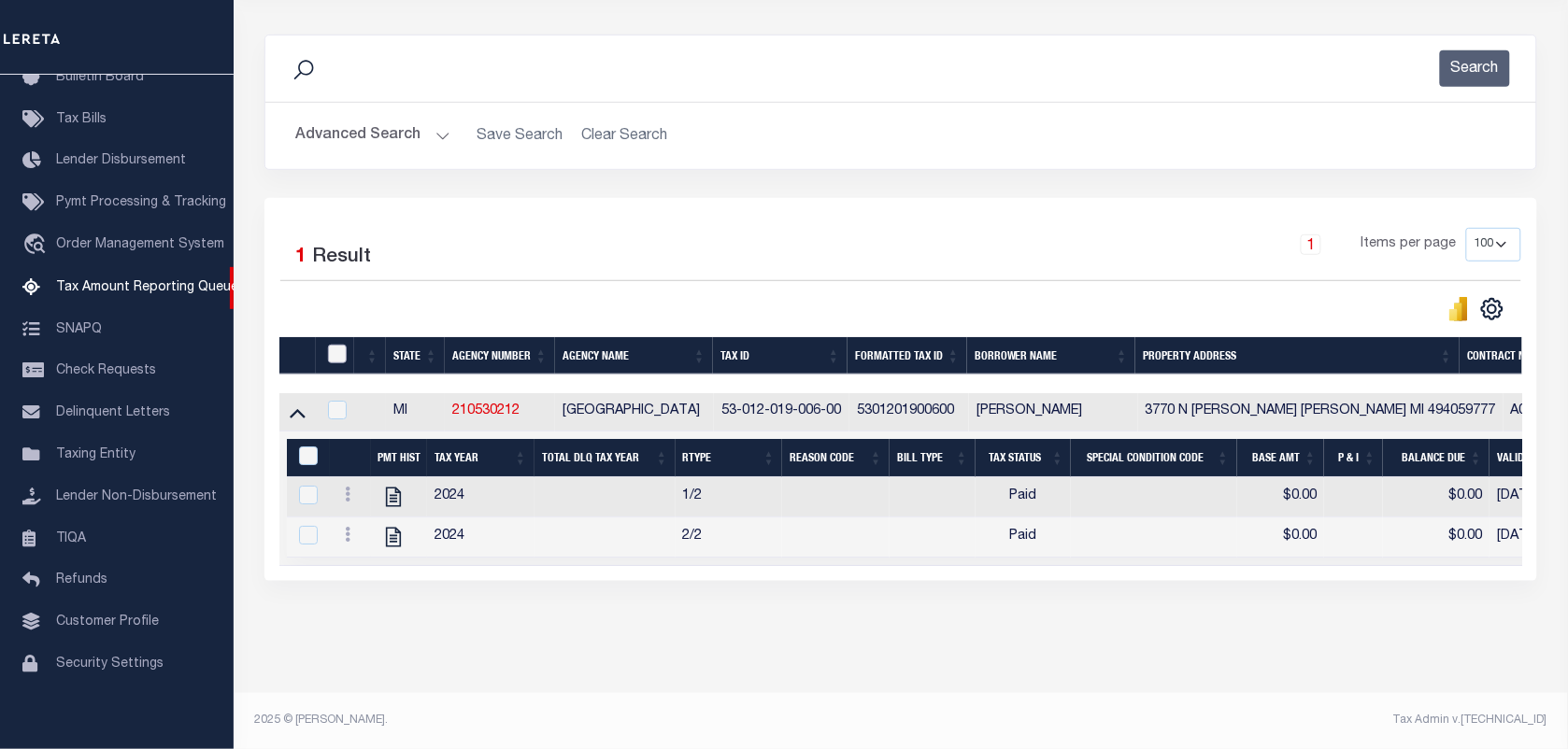
click at [330, 345] on input "checkbox" at bounding box center [336, 354] width 19 height 19
checkbox input "true"
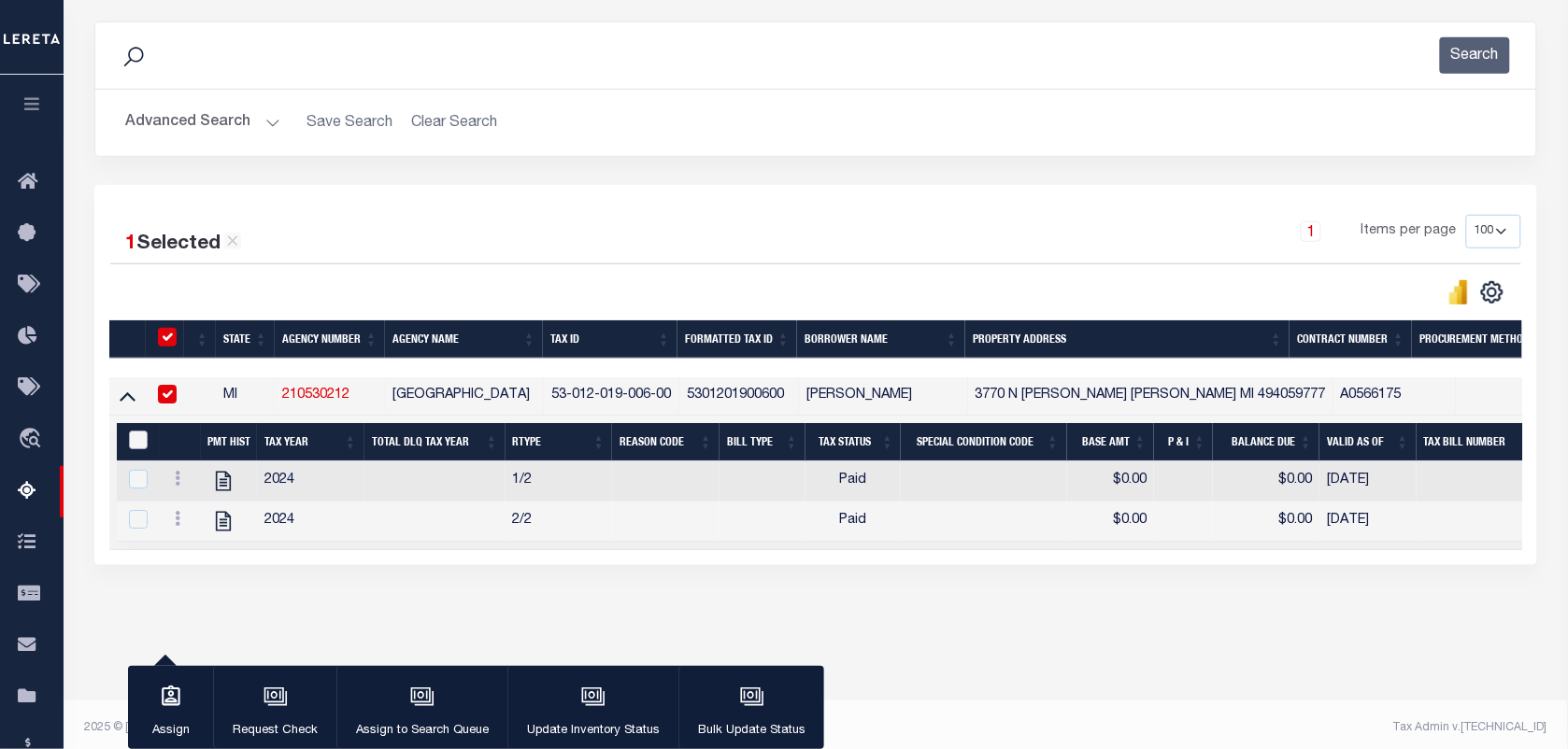
click at [132, 444] on input "&nbsp;" at bounding box center [138, 439] width 19 height 19
checkbox input "true"
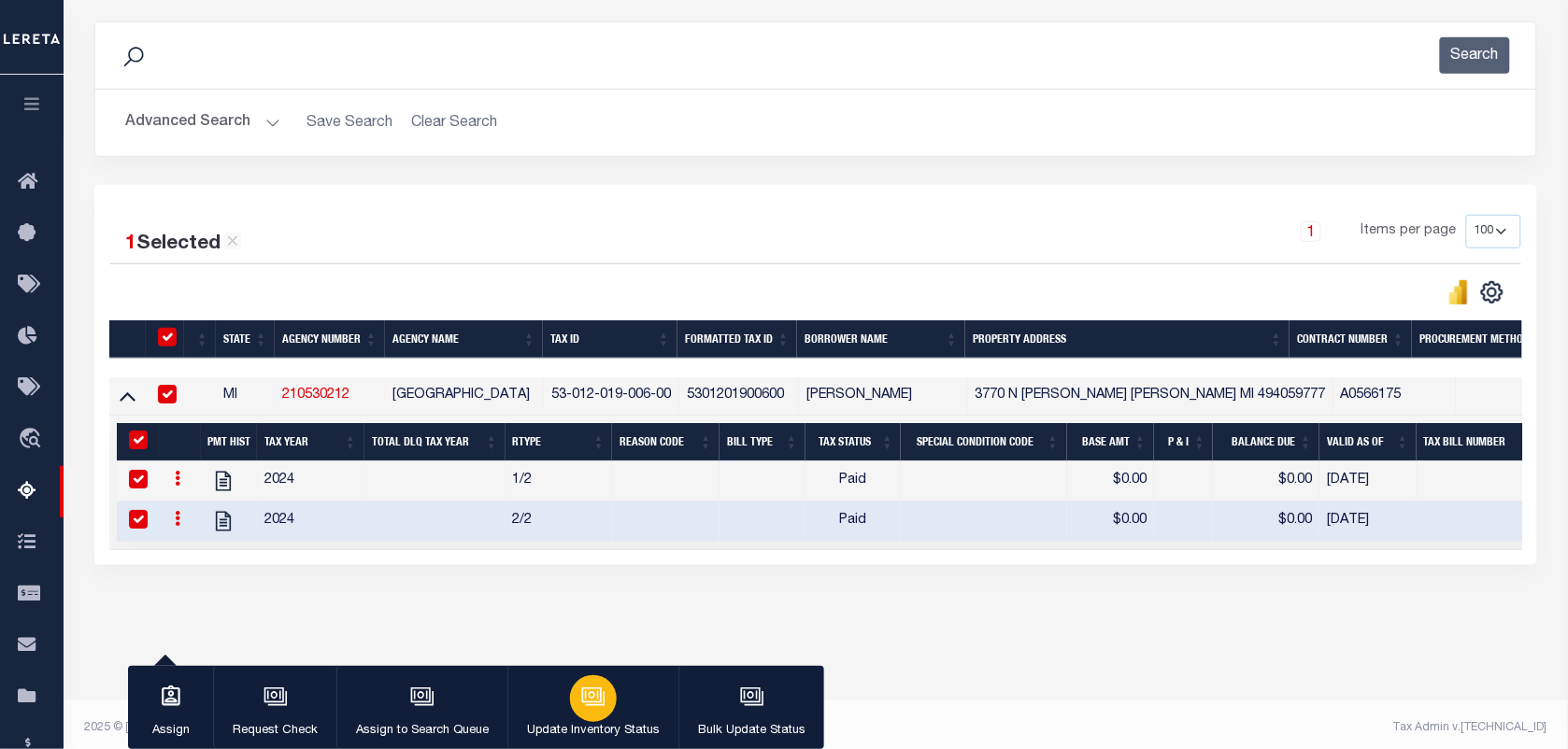
click at [597, 684] on icon "button" at bounding box center [593, 696] width 24 height 24
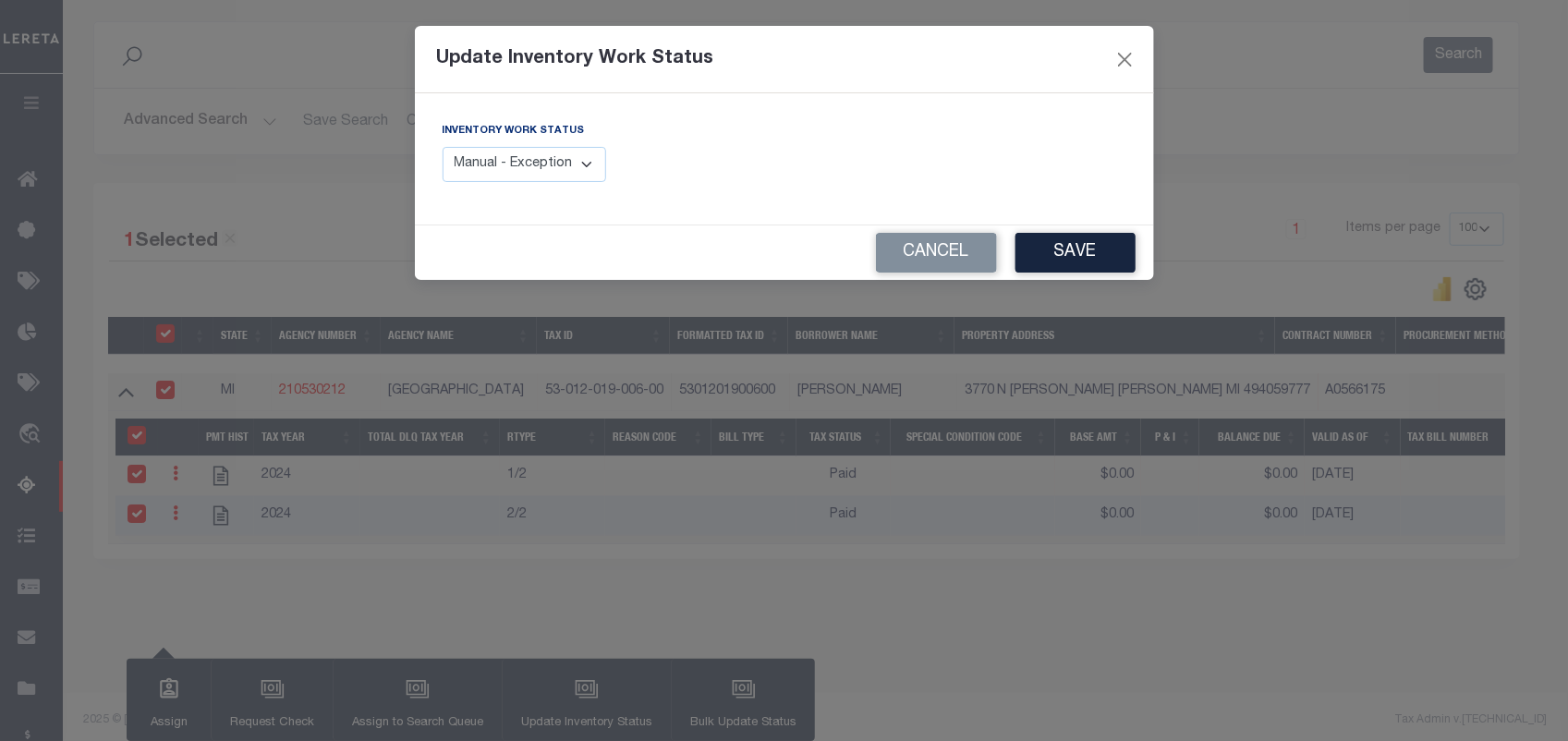
click at [541, 172] on select "Manual - Exception Pended - Awaiting Search Late Add Exception Completed" at bounding box center [525, 164] width 164 height 36
click at [443, 147] on select "Manual - Exception Pended - Awaiting Search Late Add Exception Completed" at bounding box center [525, 164] width 164 height 36
click at [523, 162] on select "Manual - Exception Pended - Awaiting Search Late Add Exception Completed" at bounding box center [525, 164] width 164 height 36
select select "4"
click at [443, 147] on select "Manual - Exception Pended - Awaiting Search Late Add Exception Completed" at bounding box center [525, 164] width 164 height 36
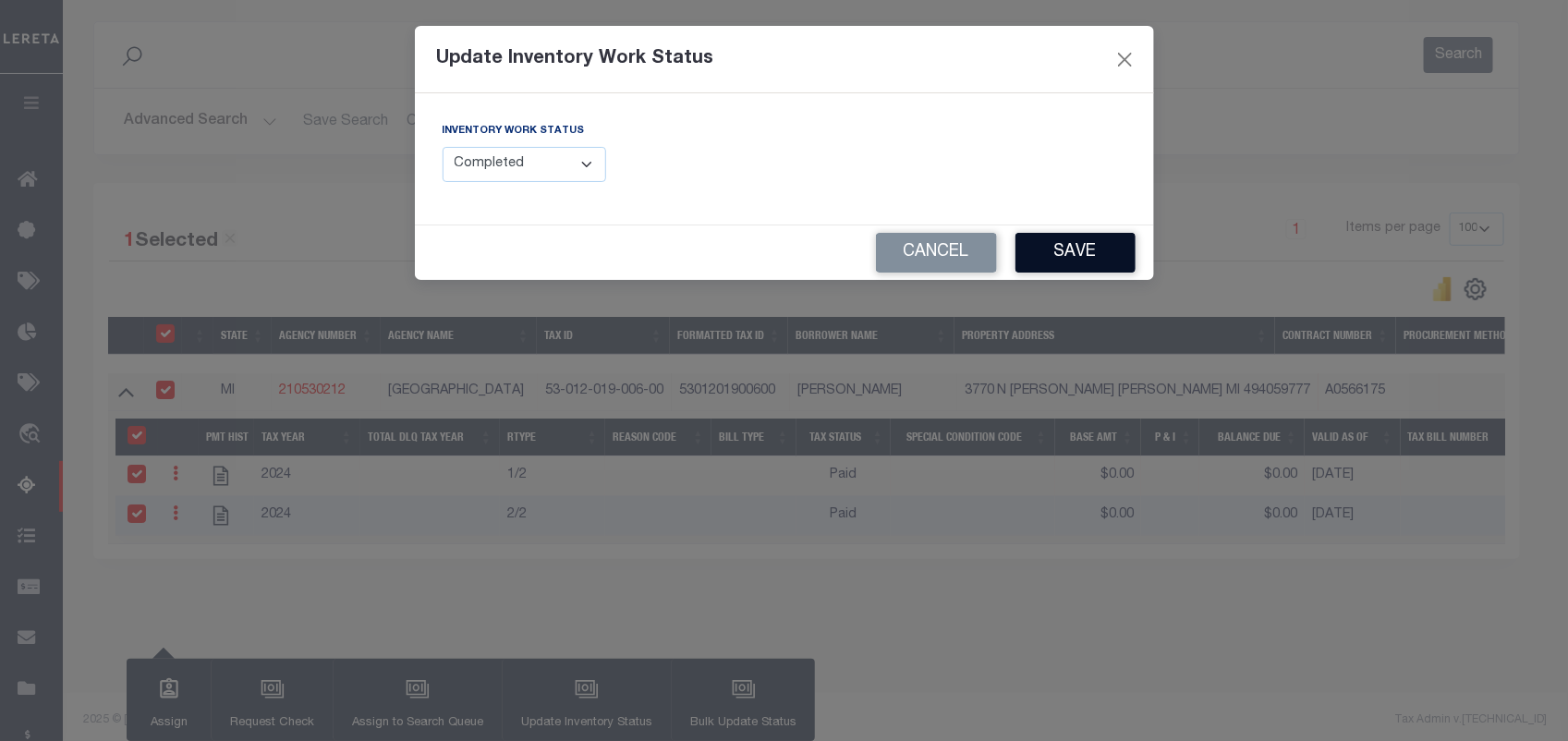
click at [1090, 259] on button "Save" at bounding box center [1076, 252] width 120 height 40
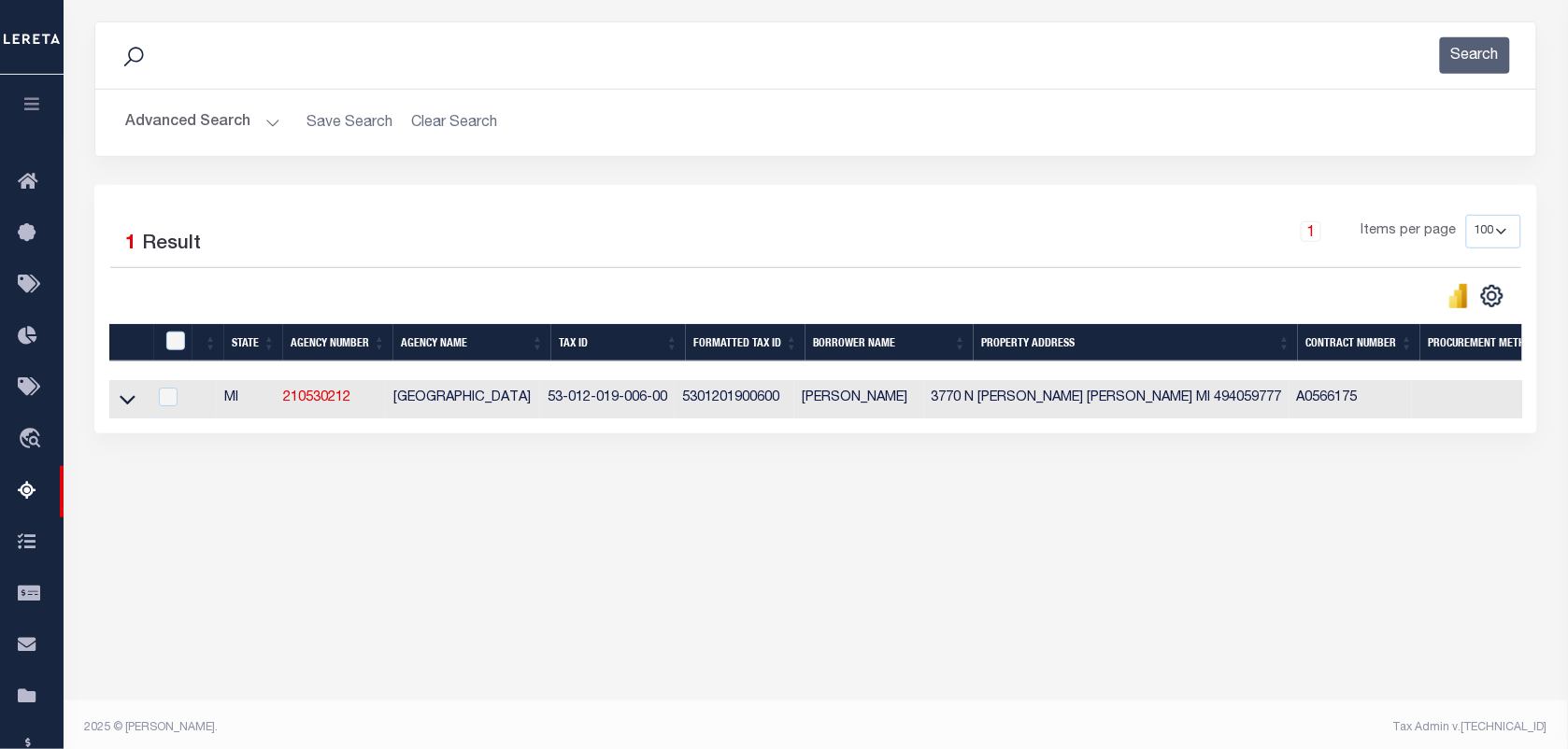
click at [179, 132] on button "Advanced Search" at bounding box center [202, 122] width 156 height 36
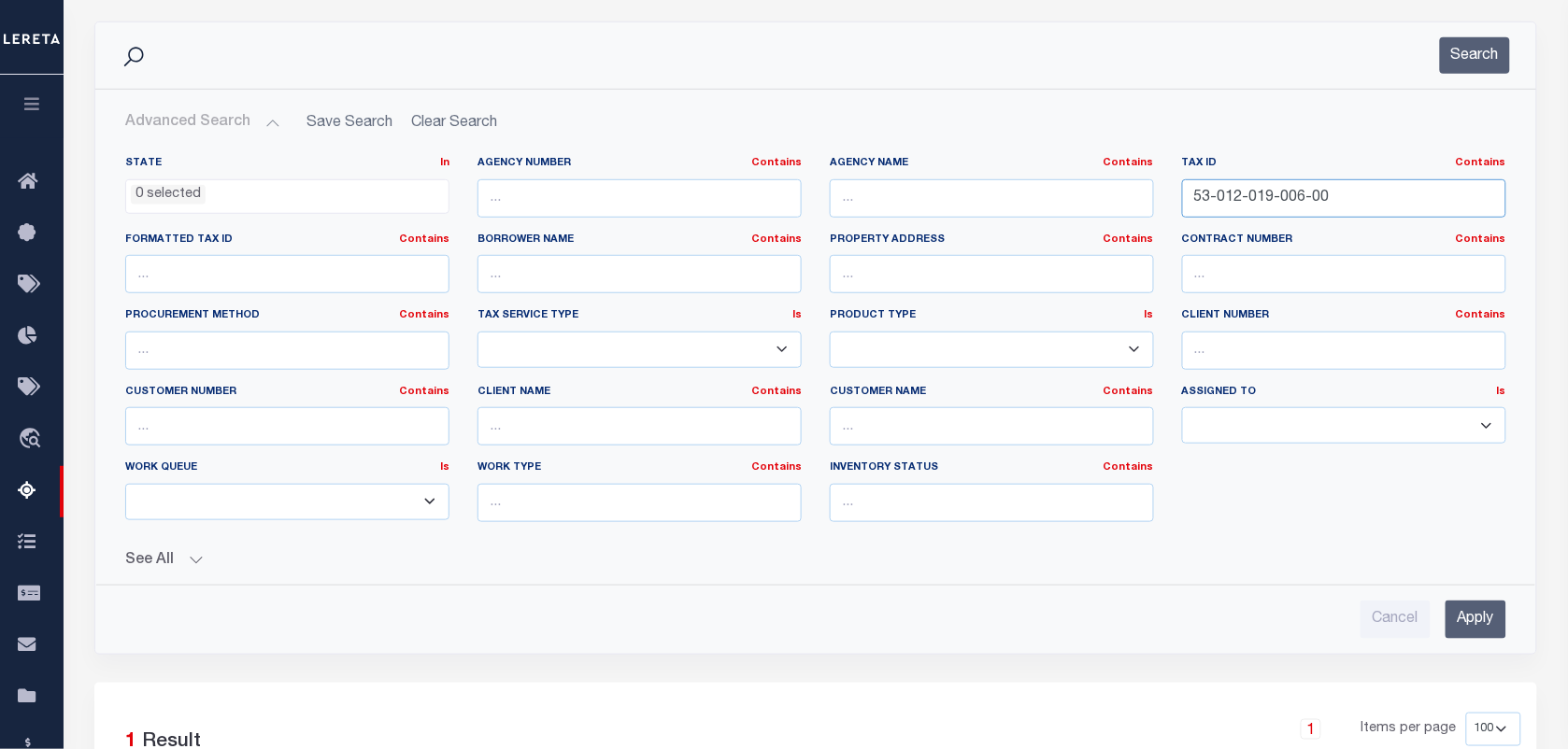
click at [1339, 205] on input "53-012-019-006-00" at bounding box center [1345, 198] width 325 height 38
paste input "53-012-022-010-10"
type input "53-012-022-010-10"
click at [1464, 59] on button "Search" at bounding box center [1475, 55] width 70 height 36
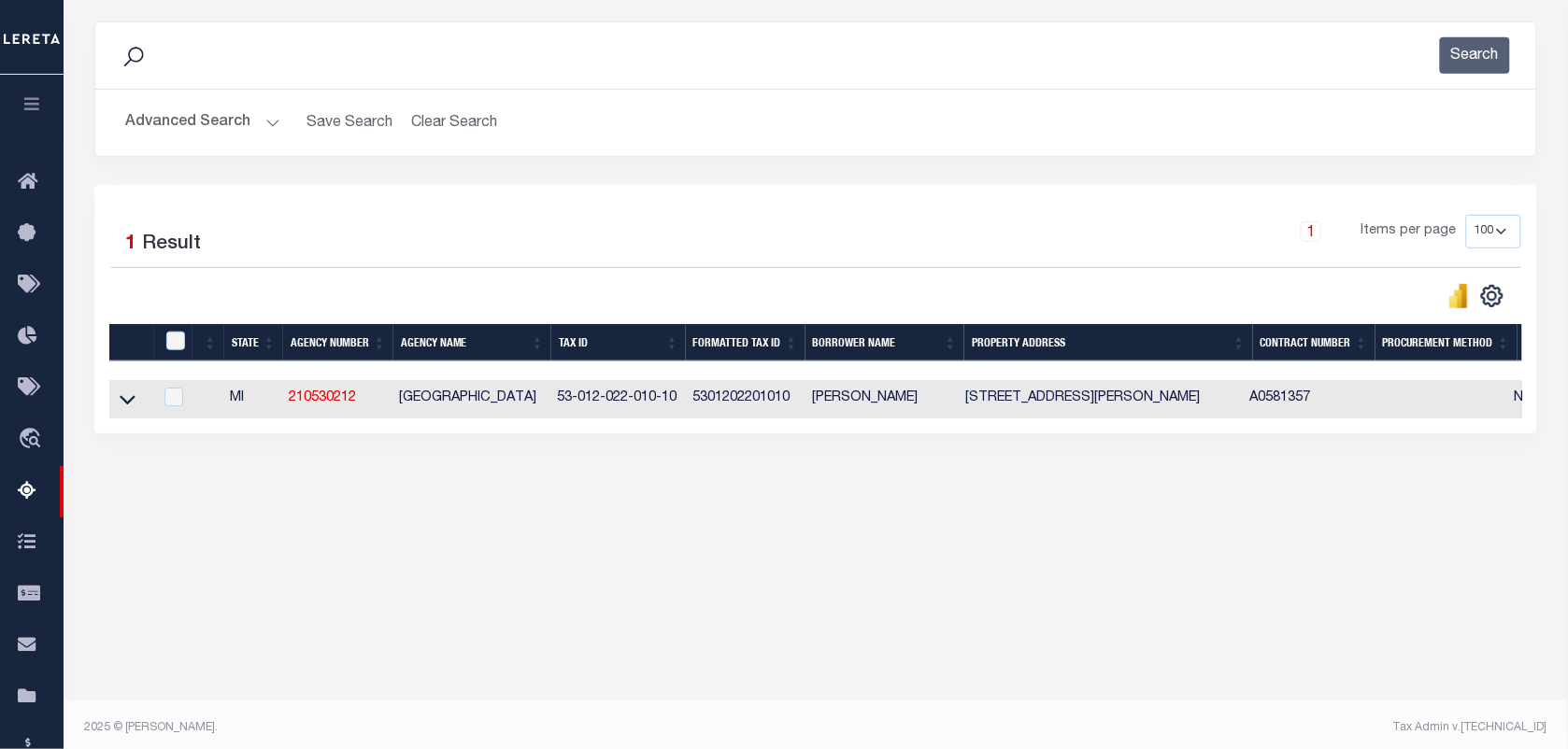
drag, startPoint x: 126, startPoint y: 403, endPoint x: 138, endPoint y: 414, distance: 16.3
click at [126, 403] on icon at bounding box center [127, 399] width 16 height 20
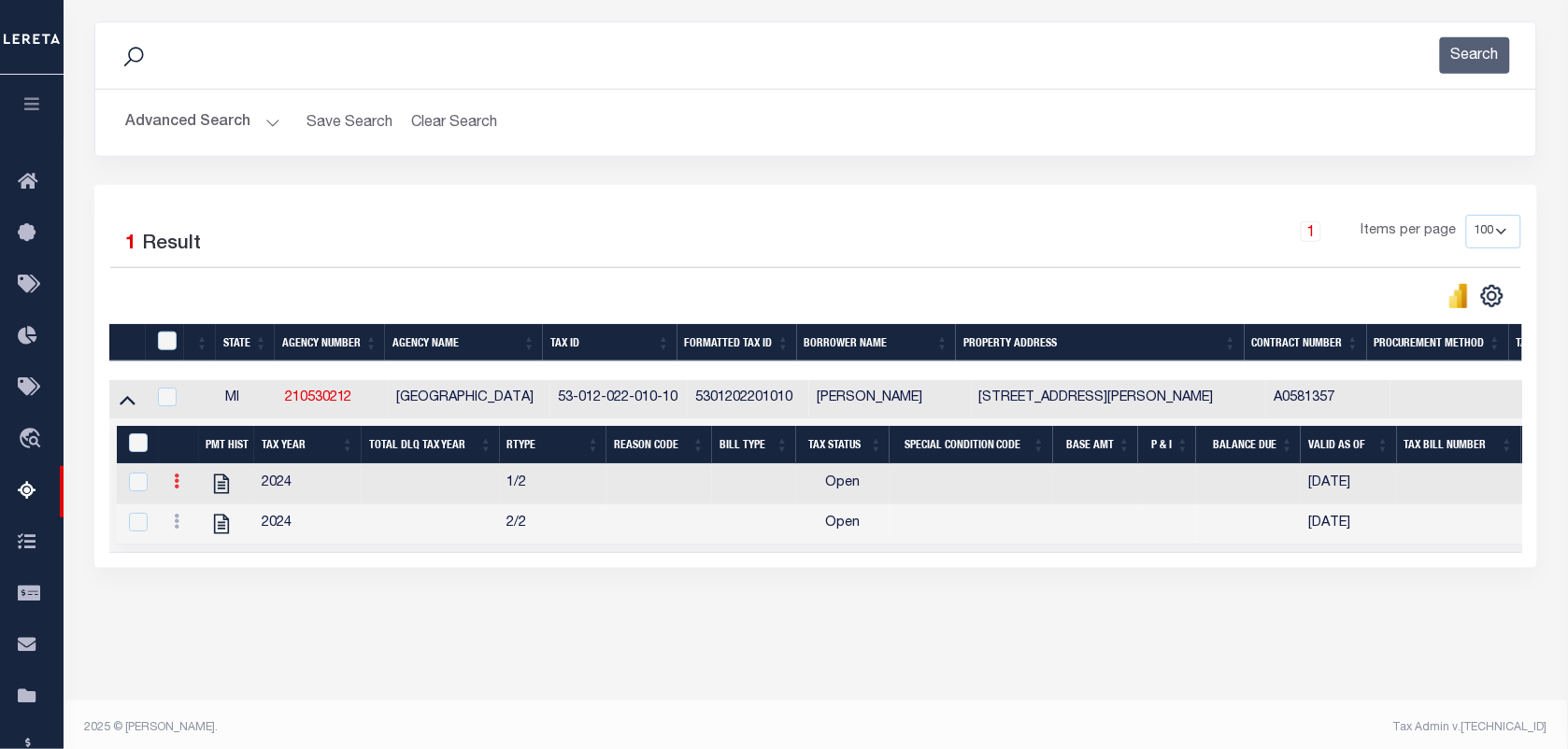
click at [179, 492] on link at bounding box center [176, 483] width 21 height 15
click at [207, 521] on img "" at bounding box center [199, 511] width 19 height 19
checkbox input "false"
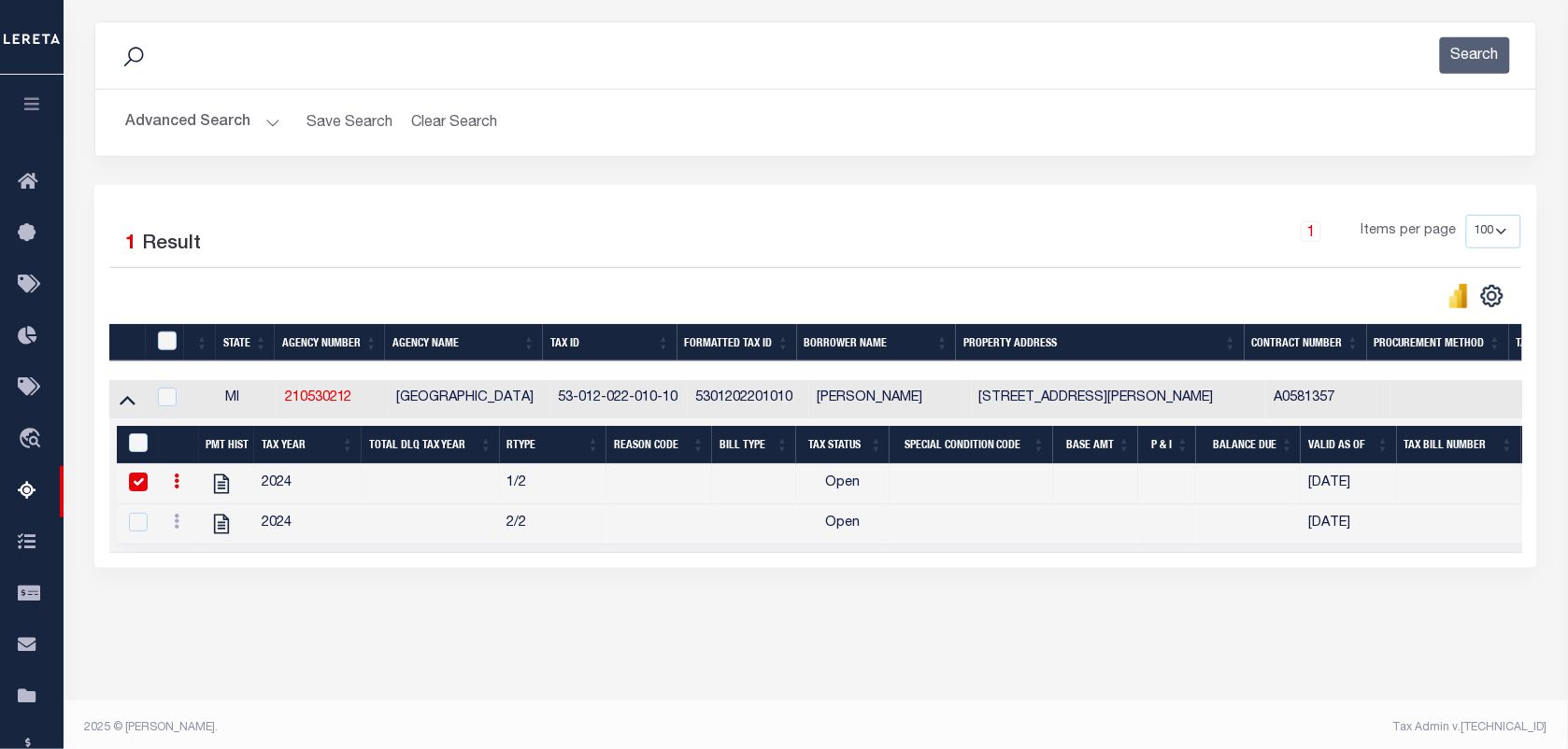
click at [176, 489] on icon at bounding box center [177, 480] width 6 height 15
click at [194, 518] on img "" at bounding box center [199, 511] width 19 height 19
checkbox input "false"
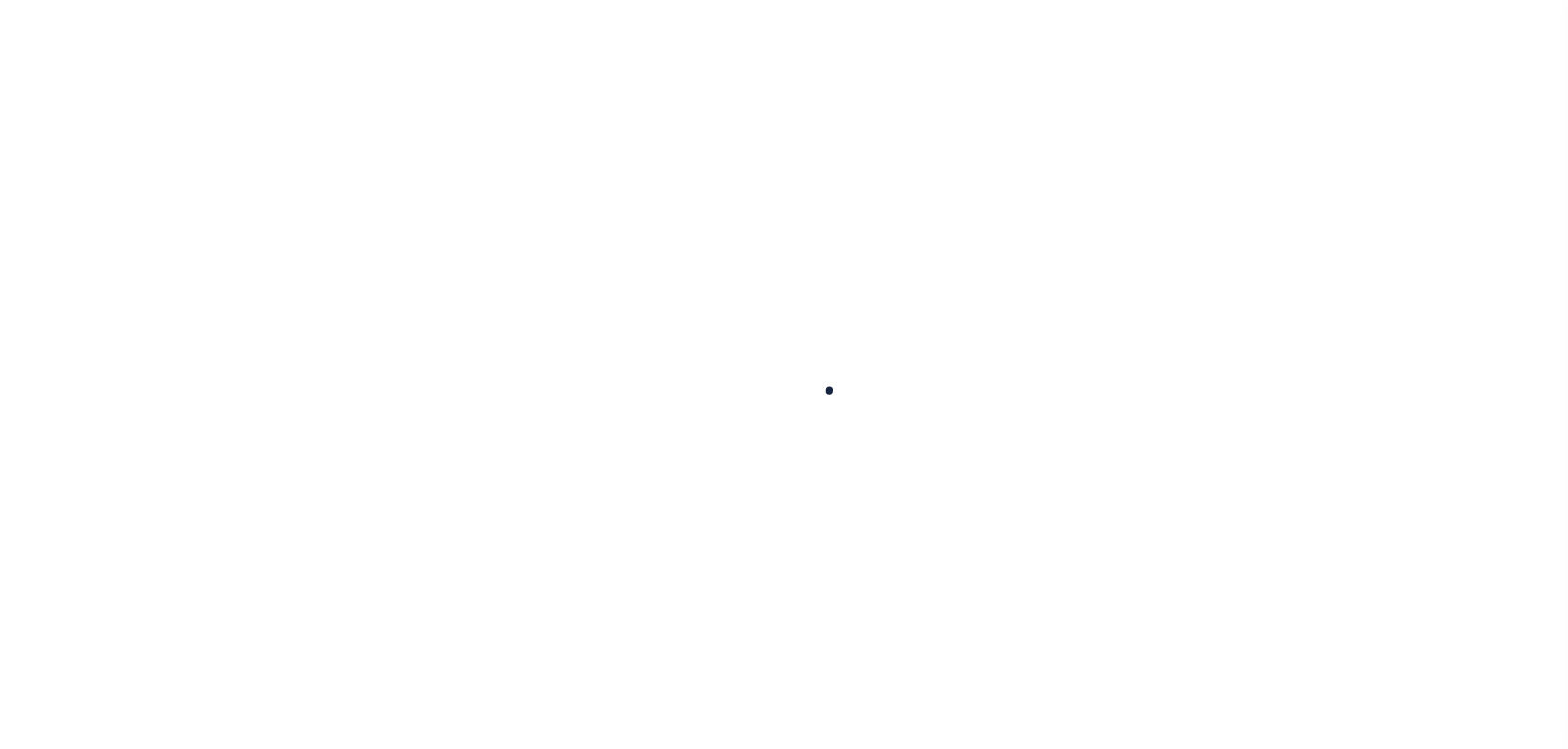
select select "OP2"
